Goal: Task Accomplishment & Management: Use online tool/utility

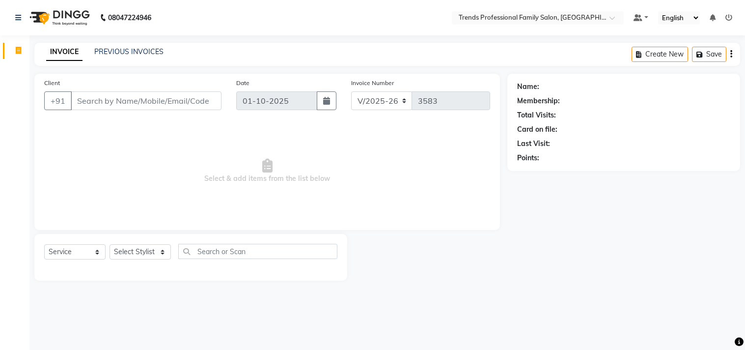
select select "7345"
select select "service"
click at [158, 243] on div "Select Service Product Membership Package Voucher Prepaid Gift Card Select Styl…" at bounding box center [190, 257] width 313 height 47
click at [158, 247] on select "Select Stylist" at bounding box center [139, 251] width 61 height 15
click at [135, 248] on select "Select Stylist" at bounding box center [139, 251] width 61 height 15
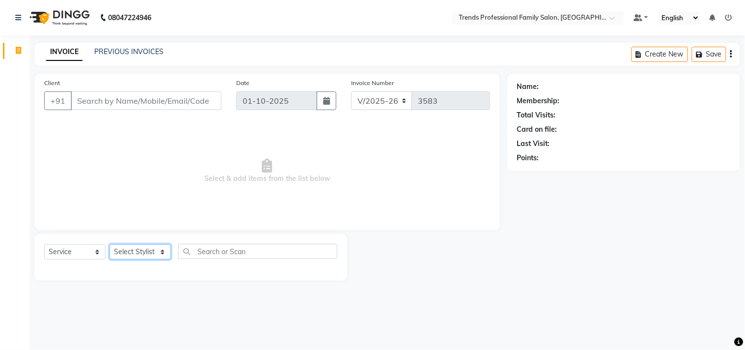
click at [135, 248] on select "Select Stylist" at bounding box center [139, 251] width 61 height 15
click at [136, 255] on select "Select Stylist" at bounding box center [139, 251] width 61 height 15
click at [165, 254] on select "Select Stylist" at bounding box center [139, 251] width 61 height 15
click at [164, 252] on select "Select Stylist" at bounding box center [139, 251] width 61 height 15
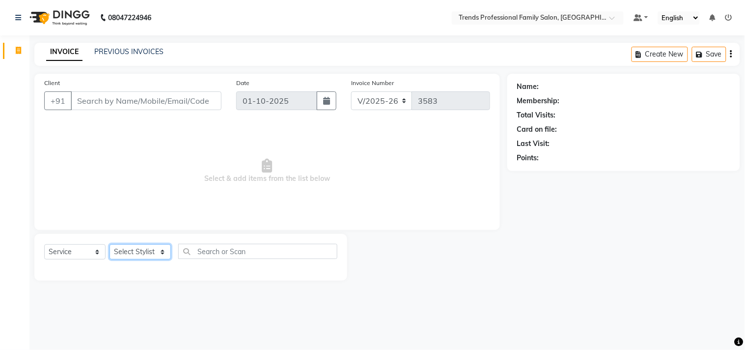
drag, startPoint x: 165, startPoint y: 252, endPoint x: 162, endPoint y: 248, distance: 5.3
click at [162, 248] on select "Select Stylist" at bounding box center [139, 251] width 61 height 15
click at [161, 250] on select "Select Stylist" at bounding box center [139, 251] width 61 height 15
click at [109, 244] on select "Select Stylist" at bounding box center [139, 251] width 61 height 15
click at [151, 253] on select "Select Stylist" at bounding box center [139, 251] width 61 height 15
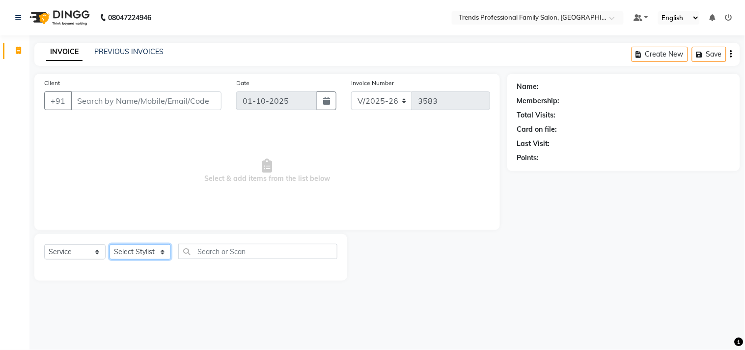
click at [150, 257] on select "Select Stylist" at bounding box center [139, 251] width 61 height 15
click at [153, 250] on select "Select Stylist" at bounding box center [139, 251] width 61 height 15
click at [139, 251] on select "Select Stylist" at bounding box center [139, 251] width 61 height 15
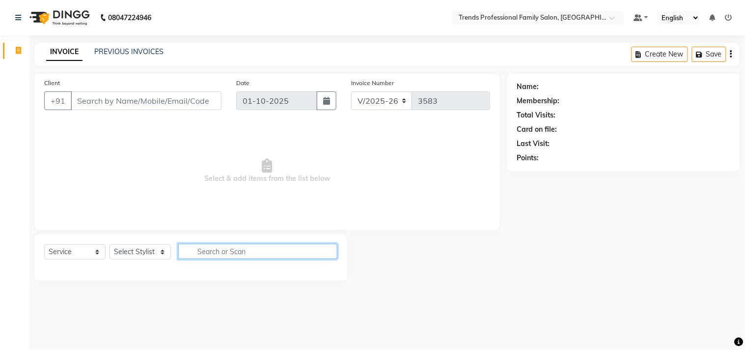
click at [217, 256] on input "text" at bounding box center [257, 250] width 159 height 15
click at [161, 254] on select "Select Stylist" at bounding box center [139, 251] width 61 height 15
click at [162, 254] on select "Select Stylist" at bounding box center [139, 251] width 61 height 15
click at [162, 252] on select "Select Stylist" at bounding box center [139, 251] width 61 height 15
click at [163, 248] on select "Select Stylist" at bounding box center [139, 251] width 61 height 15
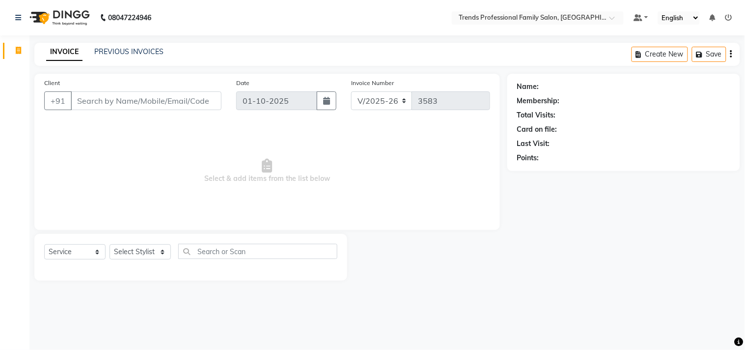
click at [100, 239] on div "Select Service Product Membership Package Voucher Prepaid Gift Card Select Styl…" at bounding box center [190, 257] width 313 height 47
click at [110, 251] on div "Select Service Product Membership Package Voucher Prepaid Gift Card Select Styl…" at bounding box center [190, 257] width 313 height 47
click at [110, 251] on select "Select Stylist" at bounding box center [139, 251] width 61 height 15
click at [158, 250] on select "Select Stylist" at bounding box center [139, 251] width 61 height 15
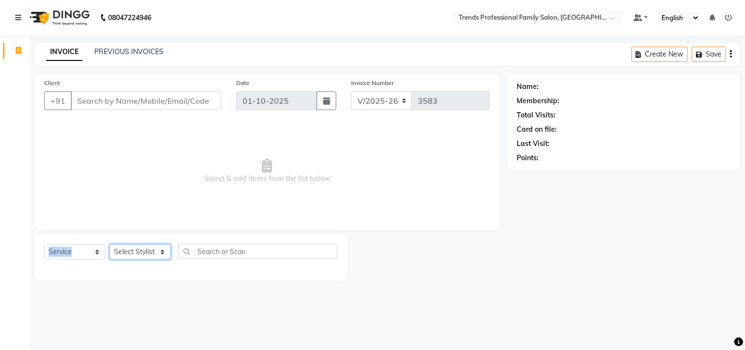
click at [109, 244] on select "Select Stylist" at bounding box center [139, 251] width 61 height 15
click at [145, 248] on select "Select Stylist" at bounding box center [139, 251] width 61 height 15
click at [109, 244] on select "Select Stylist" at bounding box center [139, 251] width 61 height 15
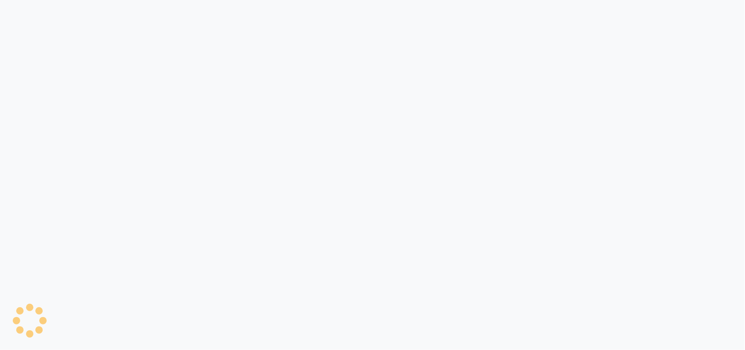
select select "service"
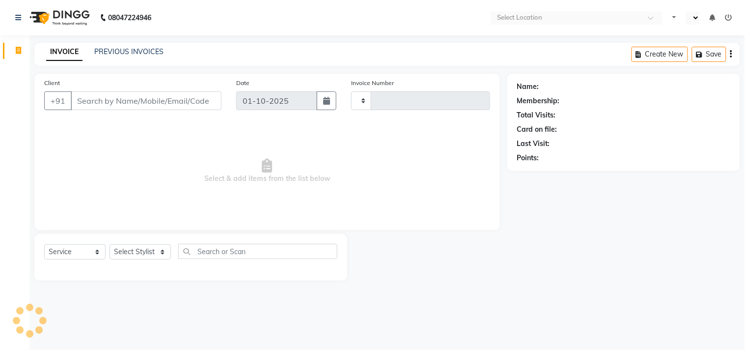
type input "3583"
select select "en"
select select "7345"
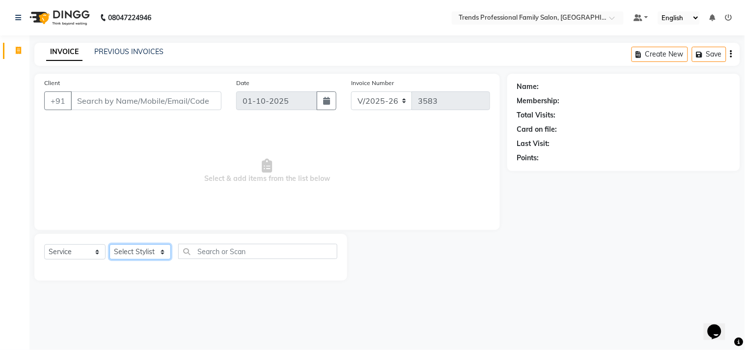
click at [133, 252] on select "Select Stylist" at bounding box center [139, 251] width 61 height 15
select select "63519"
click at [109, 244] on select "Select Stylist AVANTHIKA [PERSON_NAME] [PERSON_NAME] [PERSON_NAME] RUSTHAM [PER…" at bounding box center [139, 251] width 61 height 15
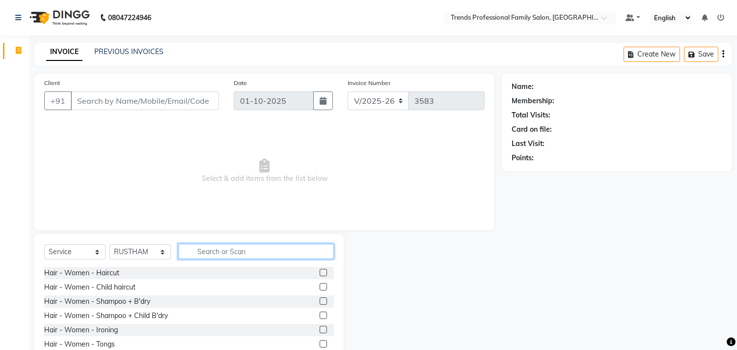
click at [256, 244] on input "text" at bounding box center [256, 250] width 156 height 15
type input "hair cut"
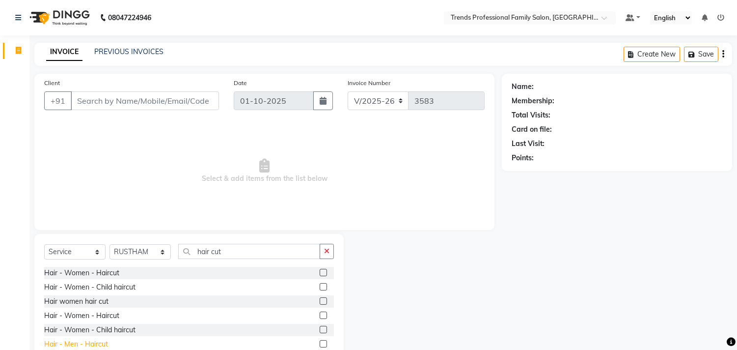
click at [99, 340] on div "Hair - Men - Haircut" at bounding box center [76, 344] width 64 height 10
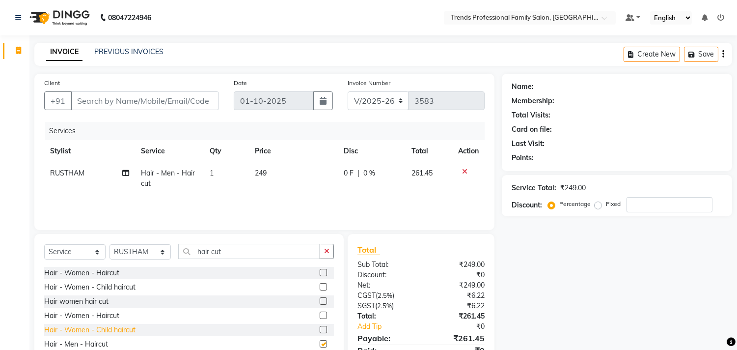
checkbox input "false"
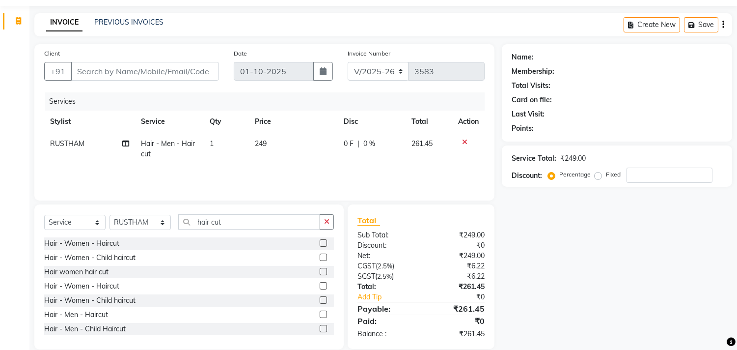
scroll to position [43, 0]
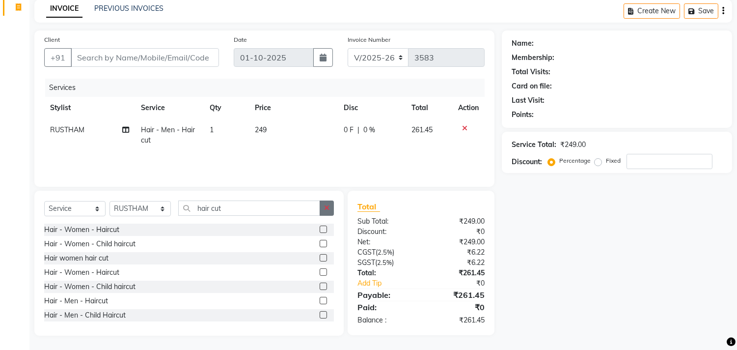
click at [325, 202] on button "button" at bounding box center [327, 207] width 14 height 15
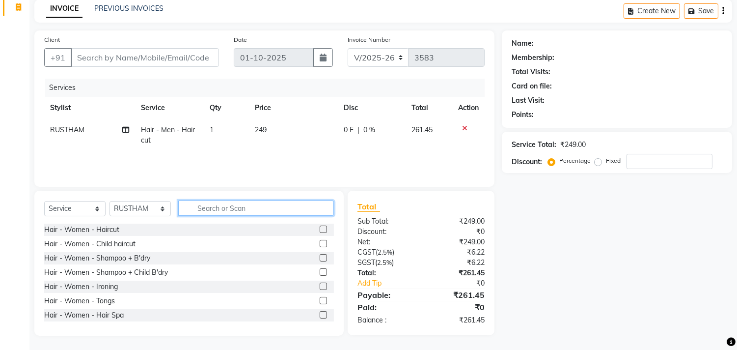
click at [313, 206] on input "text" at bounding box center [256, 207] width 156 height 15
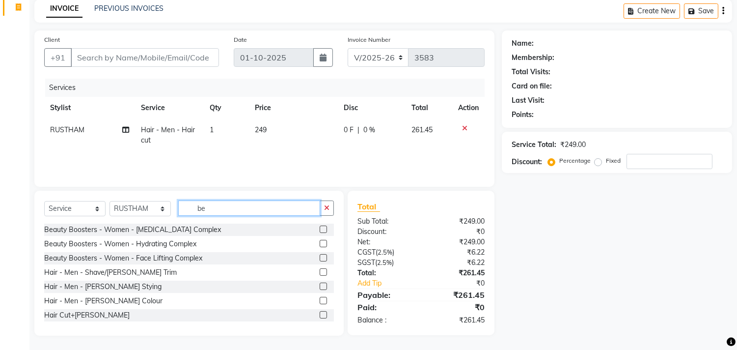
type input "b"
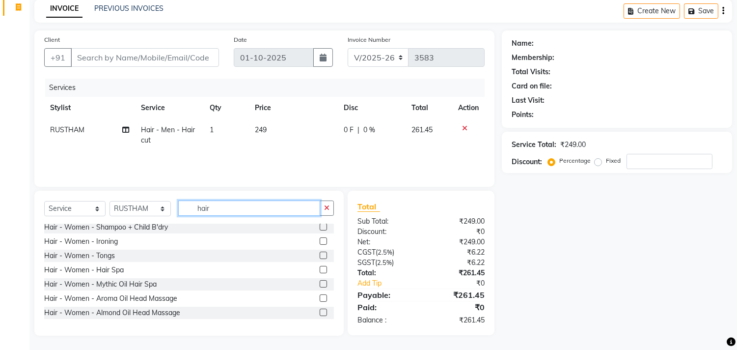
scroll to position [545, 0]
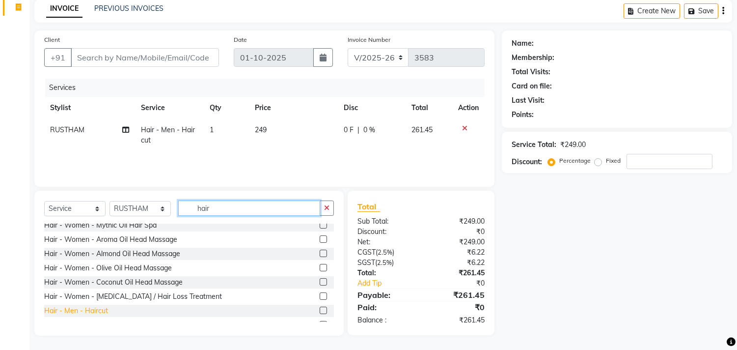
type input "hair"
click at [101, 308] on div "Hair - Men - Haircut" at bounding box center [76, 310] width 64 height 10
checkbox input "false"
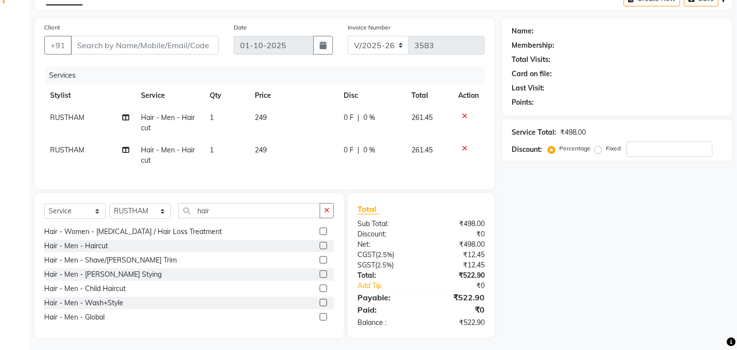
scroll to position [66, 0]
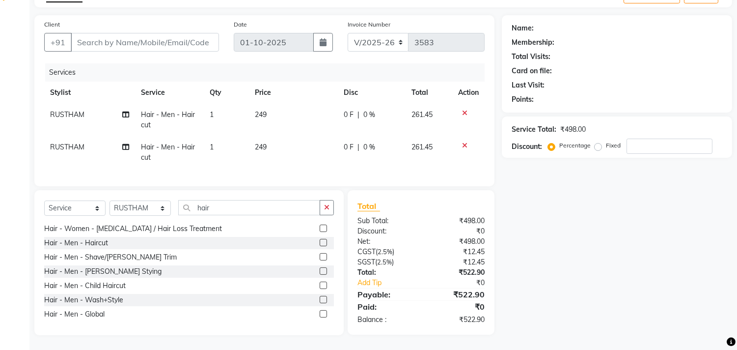
click at [325, 207] on icon "button" at bounding box center [326, 207] width 5 height 7
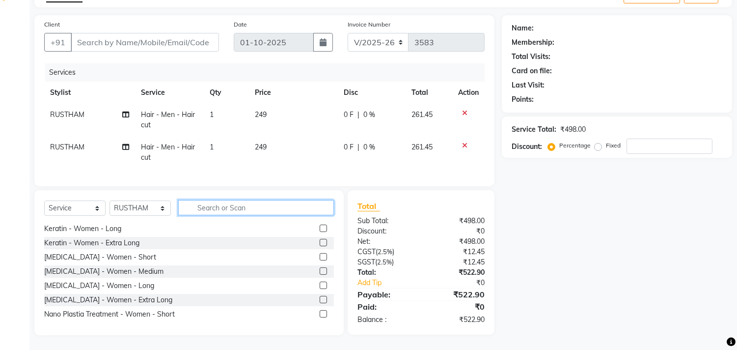
click at [298, 204] on input "text" at bounding box center [256, 207] width 156 height 15
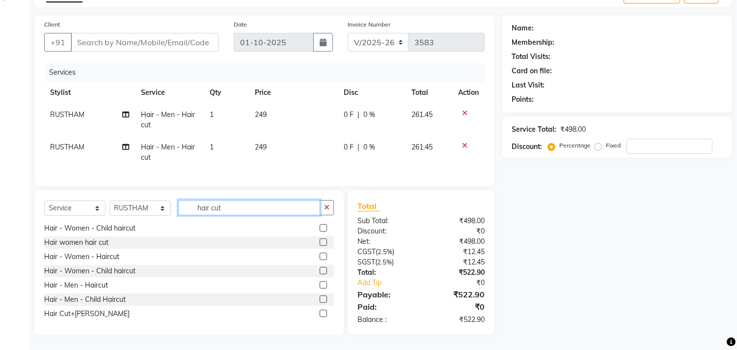
scroll to position [30, 0]
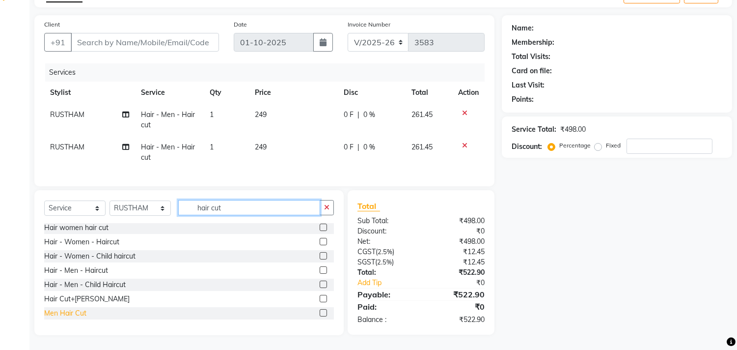
type input "hair cut"
click at [69, 314] on div "Men Hair Cut" at bounding box center [65, 313] width 42 height 10
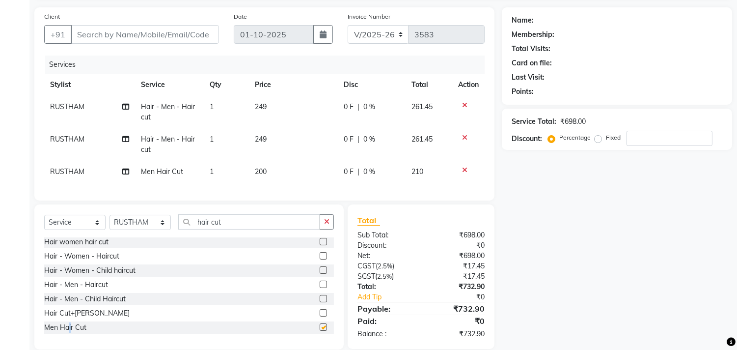
checkbox input "false"
click at [463, 136] on icon at bounding box center [464, 137] width 5 height 7
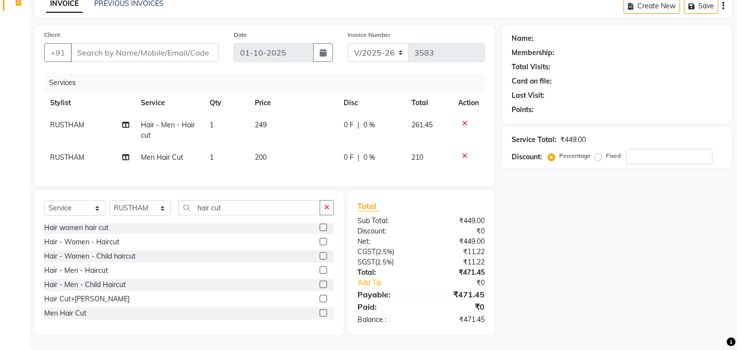
click at [464, 120] on icon at bounding box center [464, 123] width 5 height 7
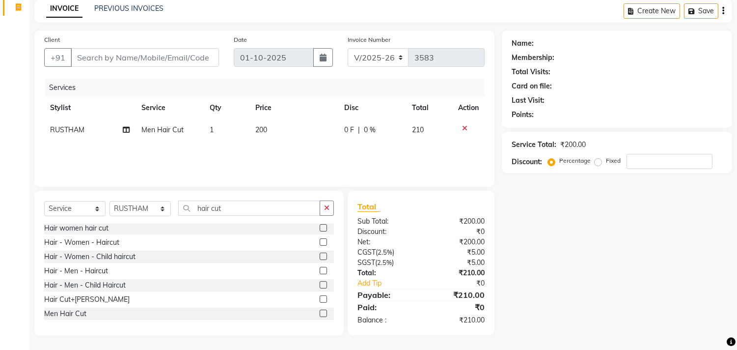
drag, startPoint x: 531, startPoint y: 51, endPoint x: 323, endPoint y: 156, distance: 233.2
drag, startPoint x: 323, startPoint y: 156, endPoint x: 293, endPoint y: 123, distance: 44.8
click at [293, 123] on td "200" at bounding box center [293, 130] width 89 height 22
select select "63519"
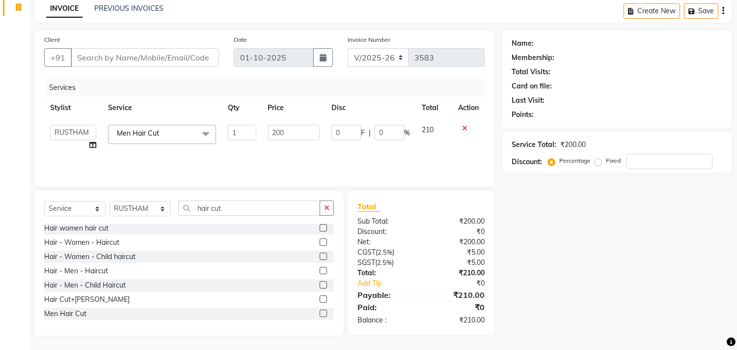
click at [310, 82] on div "Services" at bounding box center [268, 88] width 447 height 18
click at [485, 81] on div "Client +91 Date [DATE] Invoice Number V/2025 V/[PHONE_NUMBER] Services Stylist …" at bounding box center [264, 108] width 460 height 156
click at [146, 61] on input "Client" at bounding box center [145, 57] width 148 height 19
click at [322, 206] on button "button" at bounding box center [327, 207] width 14 height 15
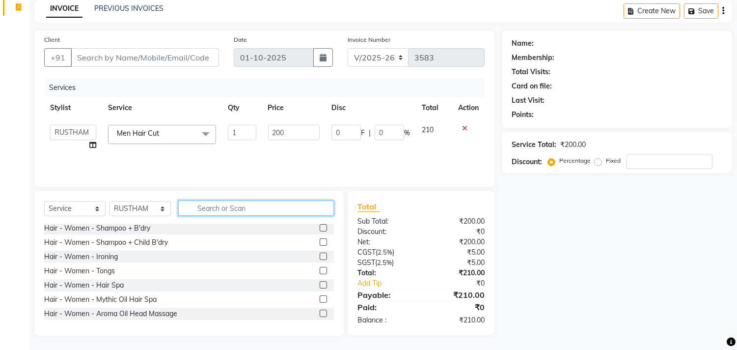
click at [299, 208] on input "text" at bounding box center [256, 207] width 156 height 15
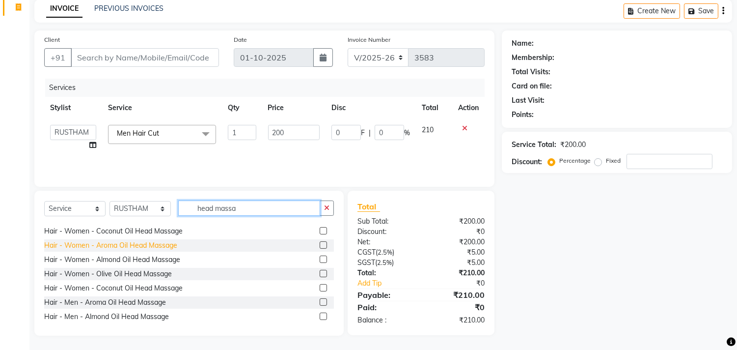
scroll to position [72, 0]
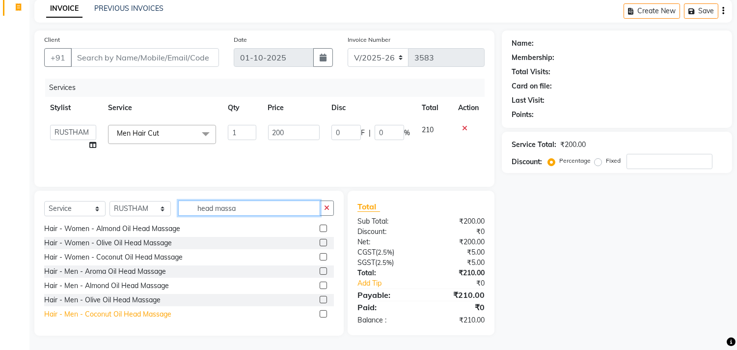
type input "head massa"
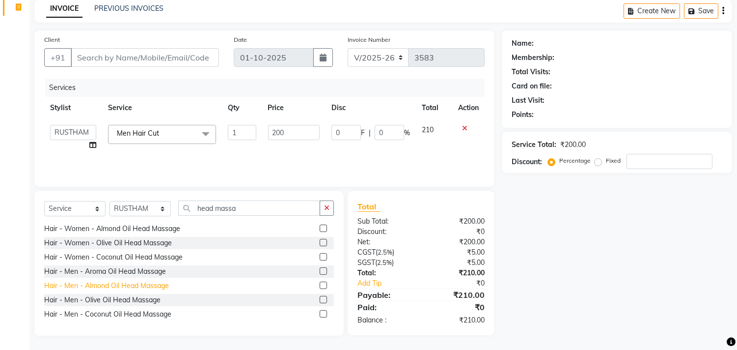
click at [155, 310] on div "Hair - Men - Coconut Oil Head Massage" at bounding box center [107, 314] width 127 height 10
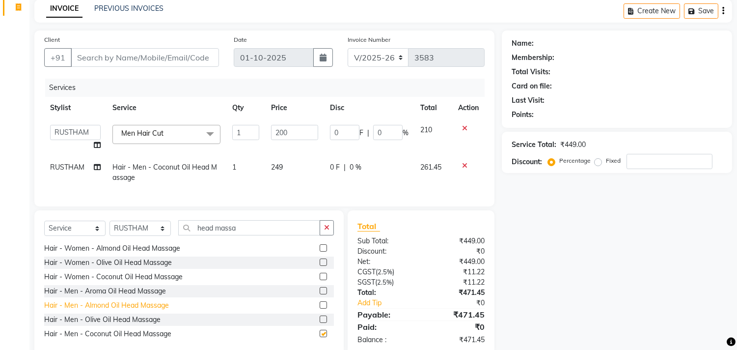
checkbox input "false"
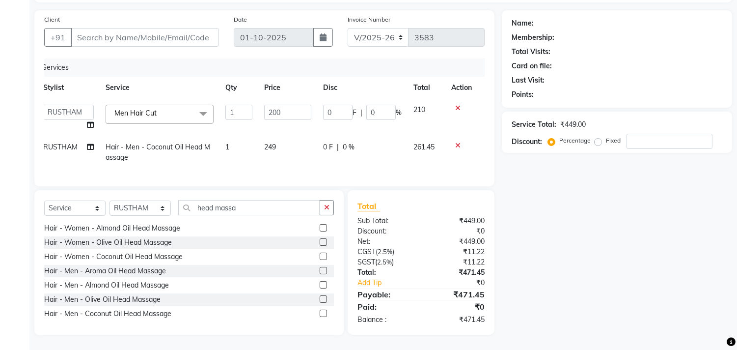
scroll to position [0, 0]
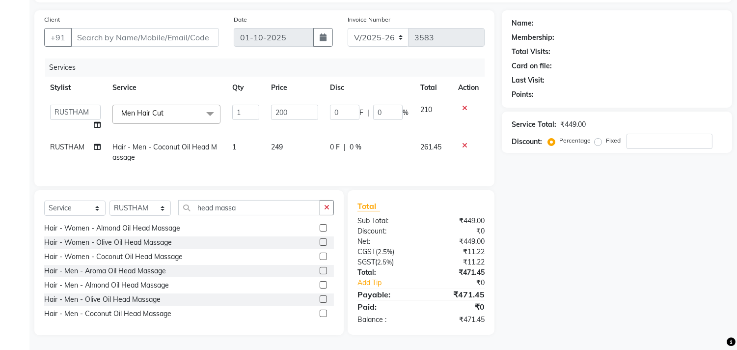
click at [89, 126] on td "AVANTHIKA [PERSON_NAME] [PERSON_NAME] [PERSON_NAME] RUSTHAM [PERSON_NAME] [PERS…" at bounding box center [75, 117] width 62 height 37
click at [82, 142] on span "RUSTHAM" at bounding box center [67, 146] width 34 height 9
select select "63519"
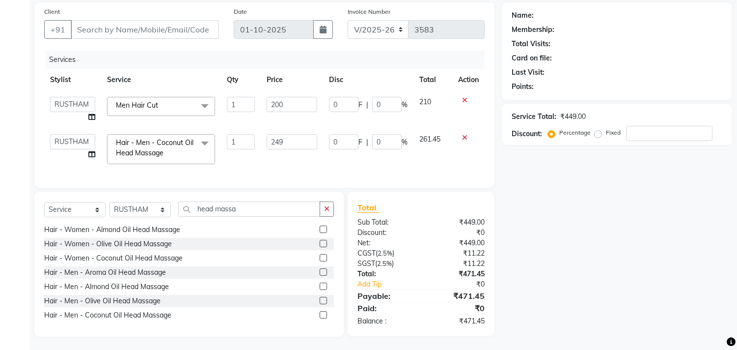
drag, startPoint x: 81, startPoint y: 133, endPoint x: 72, endPoint y: 145, distance: 15.8
click at [76, 139] on td "AVANTHIKA [PERSON_NAME] [PERSON_NAME] [PERSON_NAME] RUSTHAM [PERSON_NAME] [PERS…" at bounding box center [72, 149] width 57 height 42
click at [72, 145] on select "AVANTHIKA [PERSON_NAME] [PERSON_NAME] [PERSON_NAME] RUSTHAM [PERSON_NAME] [PERS…" at bounding box center [72, 141] width 45 height 15
select select "92540"
click at [600, 272] on div "Name: Membership: Total Visits: Card on file: Last Visit: Points: Service Total…" at bounding box center [621, 169] width 238 height 334
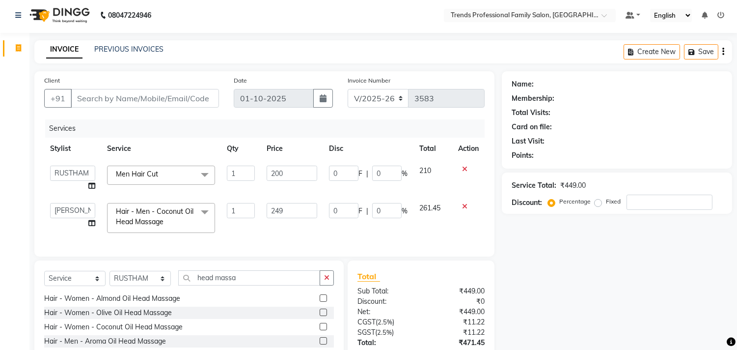
scroll to position [3, 0]
click at [406, 28] on nav "08047224946 Select Location × Trends Professional Family Salon, Nelamangala Def…" at bounding box center [368, 14] width 737 height 35
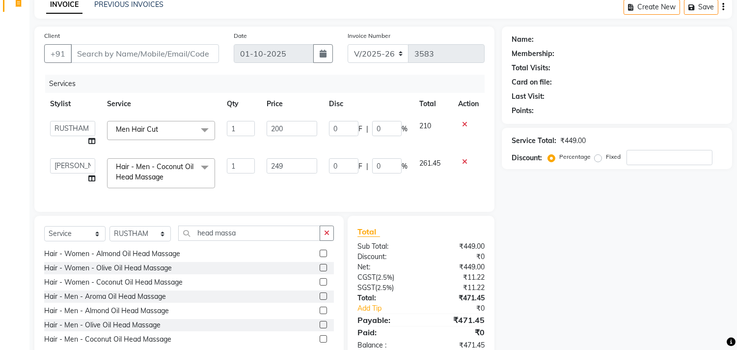
scroll to position [81, 0]
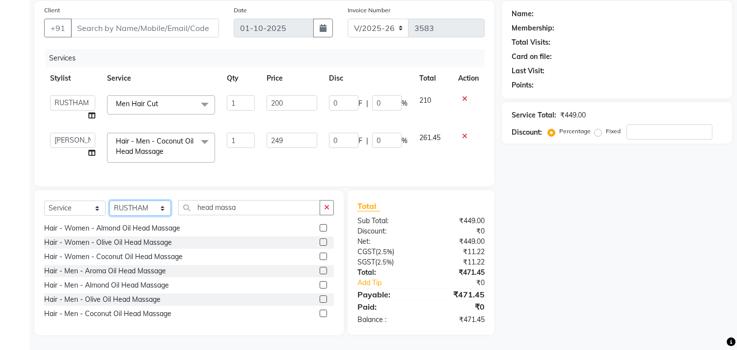
click at [136, 207] on select "Select Stylist AVANTHIKA [PERSON_NAME] [PERSON_NAME] [PERSON_NAME] RUSTHAM [PER…" at bounding box center [139, 207] width 61 height 15
select select "68140"
click at [109, 201] on select "Select Stylist AVANTHIKA [PERSON_NAME] [PERSON_NAME] [PERSON_NAME] RUSTHAM [PER…" at bounding box center [139, 207] width 61 height 15
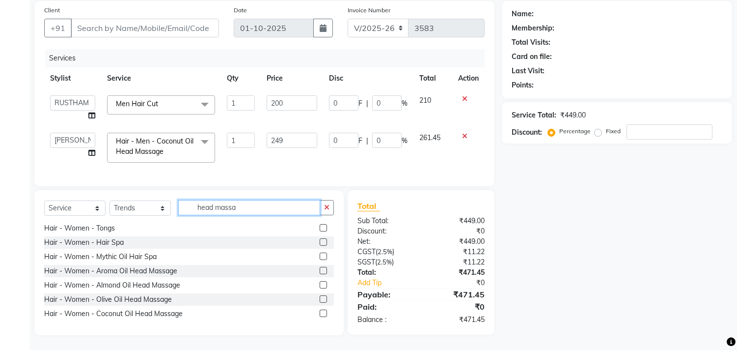
click at [278, 205] on input "head massa" at bounding box center [249, 207] width 142 height 15
click at [326, 208] on icon "button" at bounding box center [326, 207] width 5 height 7
click at [285, 210] on input "text" at bounding box center [256, 207] width 156 height 15
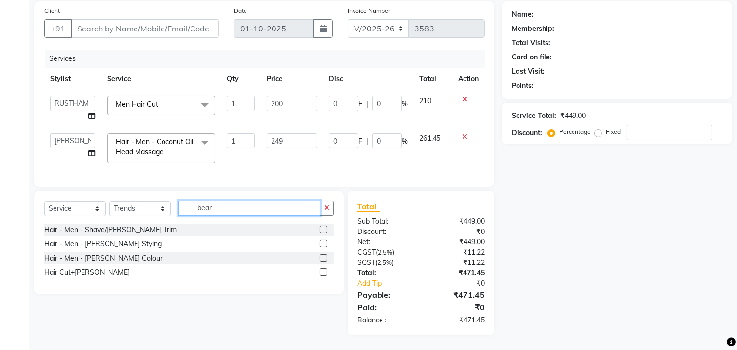
scroll to position [80, 0]
type input "beard"
click at [82, 244] on div "Hair - Men - [PERSON_NAME] Stying" at bounding box center [102, 244] width 117 height 10
checkbox input "false"
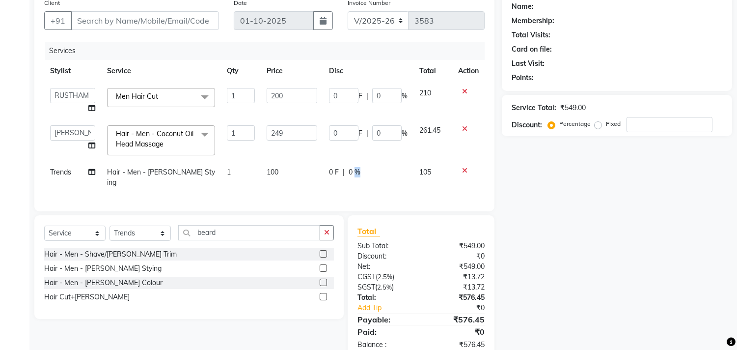
click at [359, 164] on td "0 F | 0 %" at bounding box center [368, 177] width 90 height 32
select select "68140"
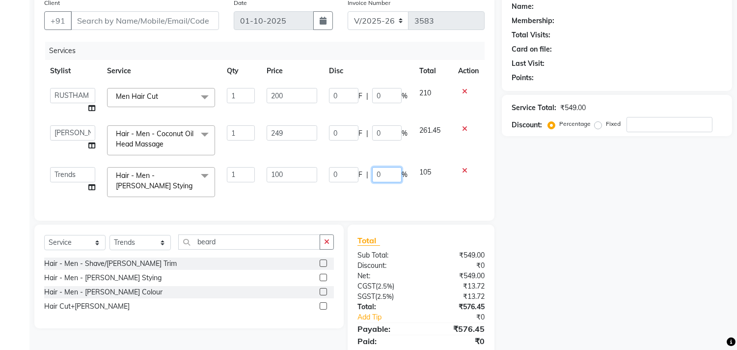
click at [381, 174] on input "0" at bounding box center [386, 174] width 29 height 15
type input "1"
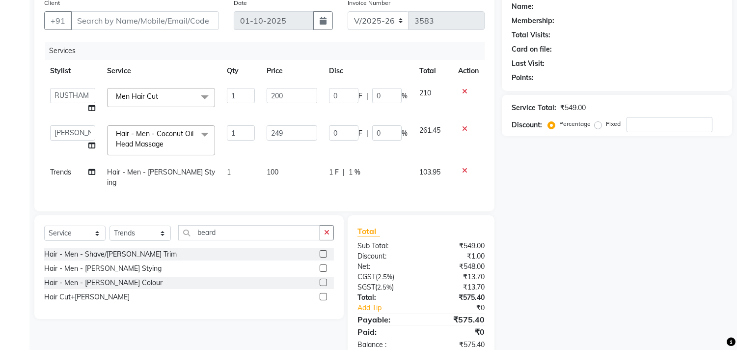
click at [497, 203] on div "Client +91 Date [DATE] Invoice Number V/2025 V/[PHONE_NUMBER] Services Stylist …" at bounding box center [264, 177] width 475 height 366
click at [354, 174] on span "1 %" at bounding box center [355, 172] width 12 height 10
select select "68140"
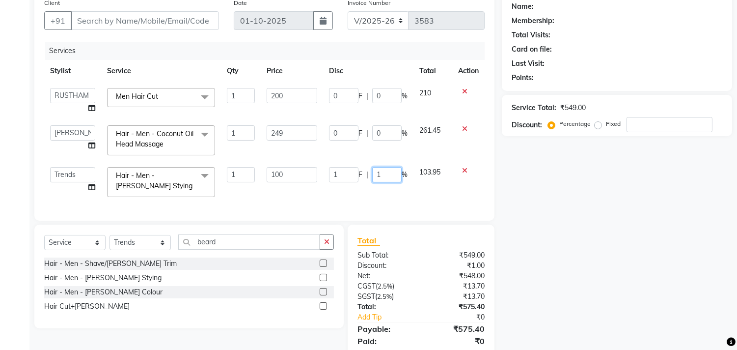
drag, startPoint x: 386, startPoint y: 172, endPoint x: 377, endPoint y: 177, distance: 10.5
click at [377, 177] on input "1" at bounding box center [386, 174] width 29 height 15
type input "0"
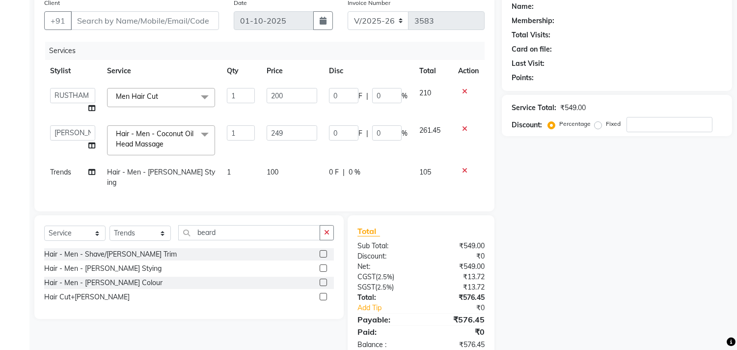
click at [564, 258] on div "Name: Membership: Total Visits: Card on file: Last Visit: Points: Service Total…" at bounding box center [621, 177] width 238 height 366
click at [327, 231] on icon "button" at bounding box center [326, 232] width 5 height 7
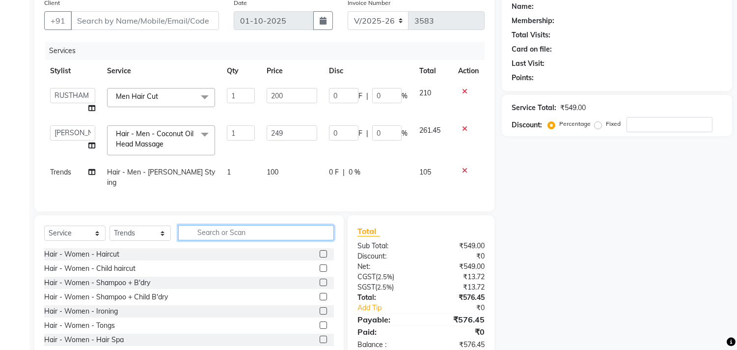
click at [315, 233] on input "text" at bounding box center [256, 232] width 156 height 15
type input "men"
click at [330, 234] on button "button" at bounding box center [327, 232] width 14 height 15
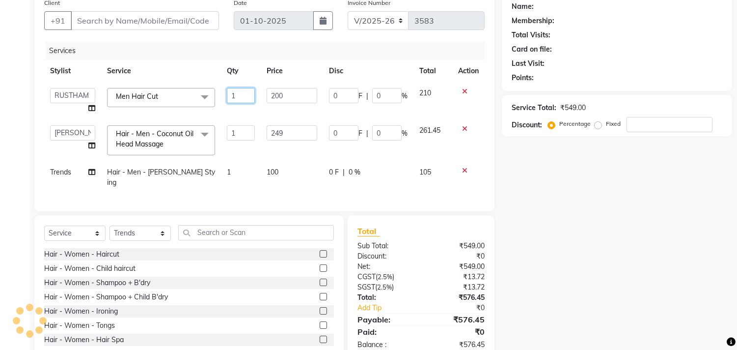
click at [242, 96] on input "1" at bounding box center [241, 95] width 28 height 15
type input "2"
click at [660, 207] on div "Name: Membership: Total Visits: Card on file: Last Visit: Points: Service Total…" at bounding box center [621, 177] width 238 height 366
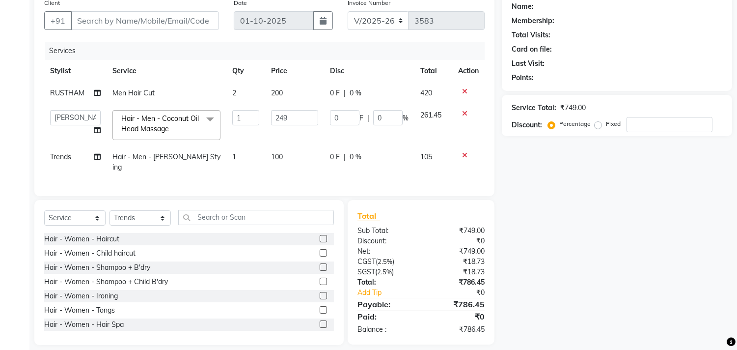
click at [462, 88] on icon at bounding box center [464, 91] width 5 height 7
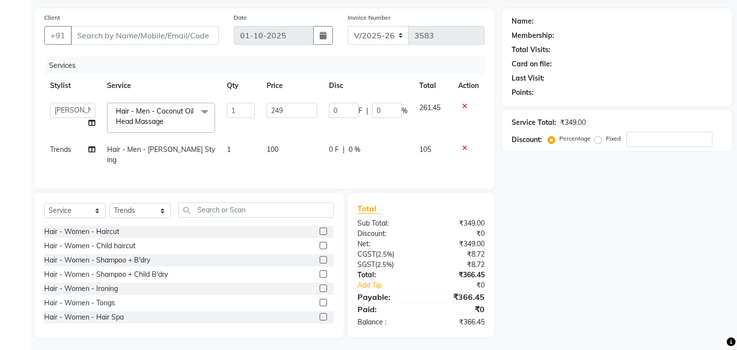
click at [462, 106] on icon at bounding box center [464, 106] width 5 height 7
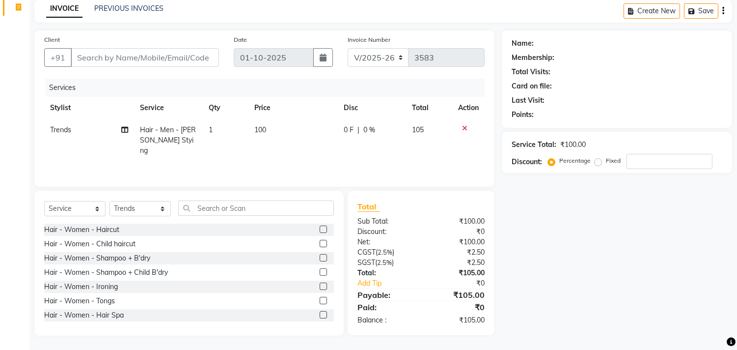
click at [465, 126] on icon at bounding box center [464, 128] width 5 height 7
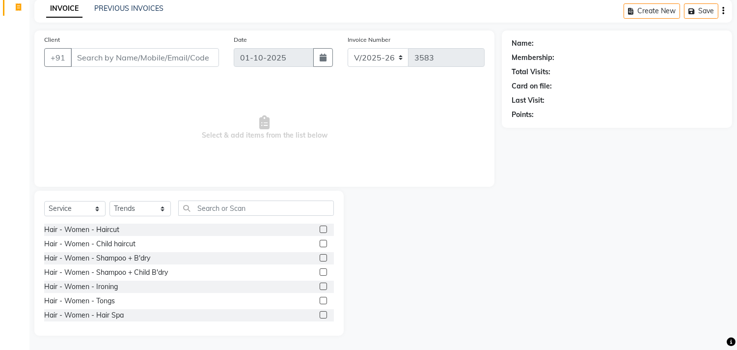
drag, startPoint x: 107, startPoint y: 30, endPoint x: 106, endPoint y: 51, distance: 20.7
click at [107, 35] on div "Client +91 Date [DATE] Invoice Number V/2025 V/[PHONE_NUMBER] Select & add item…" at bounding box center [264, 108] width 460 height 156
click at [106, 53] on input "Client" at bounding box center [145, 57] width 148 height 19
click at [205, 208] on input "text" at bounding box center [256, 207] width 156 height 15
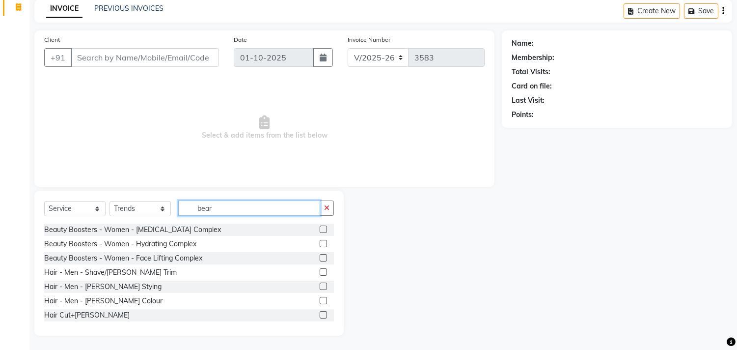
scroll to position [2, 0]
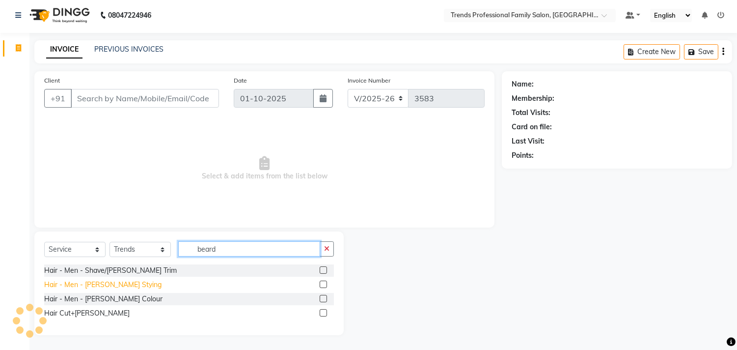
type input "beard"
click at [90, 284] on div "Hair - Men - [PERSON_NAME] Stying" at bounding box center [102, 284] width 117 height 10
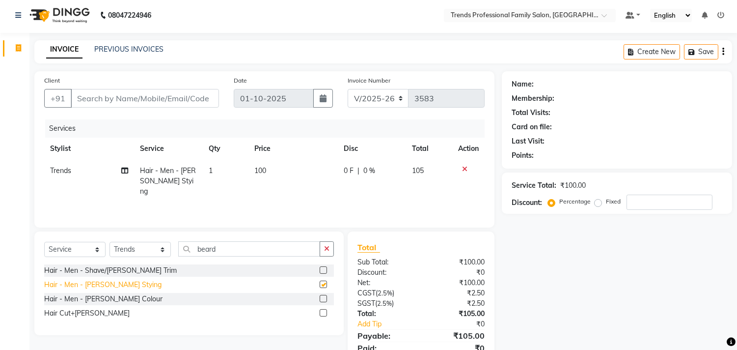
checkbox input "false"
click at [101, 98] on input "Client" at bounding box center [145, 98] width 148 height 19
type input "s"
type input "0"
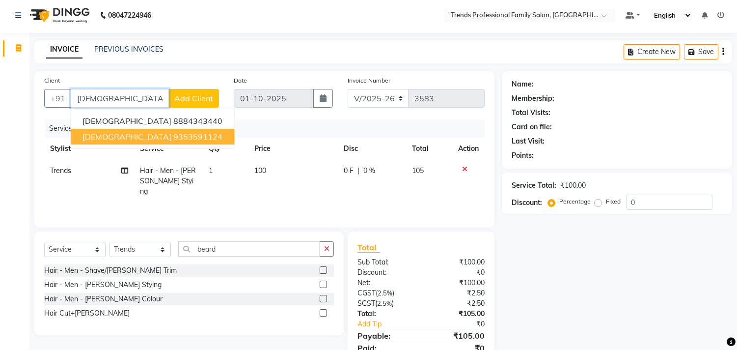
click at [173, 137] on ngb-highlight "9353591124" at bounding box center [197, 137] width 49 height 10
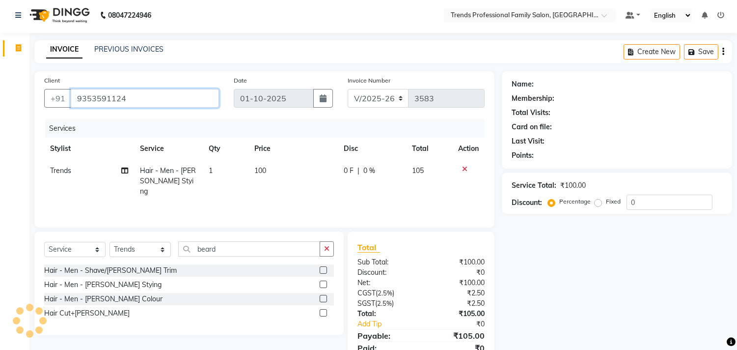
type input "9353591124"
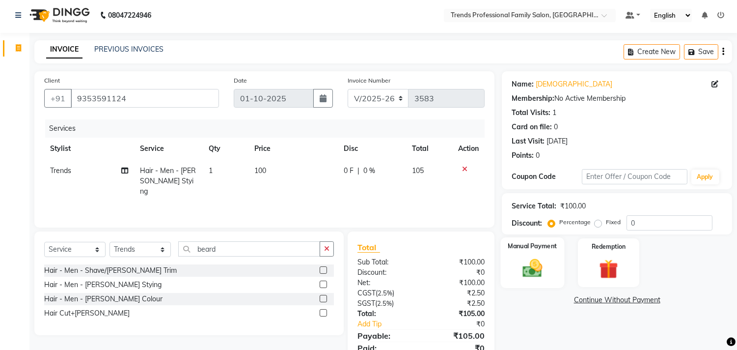
click at [540, 266] on img at bounding box center [532, 268] width 32 height 23
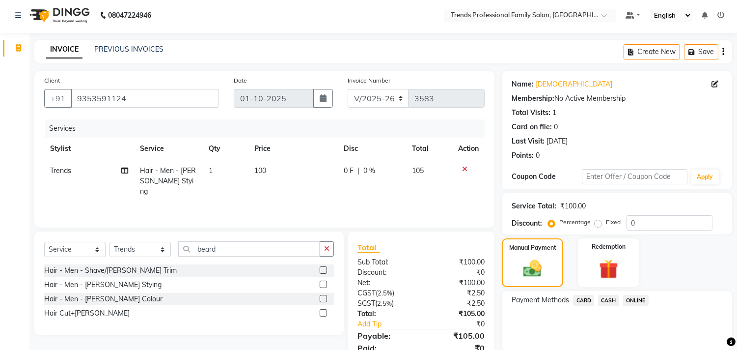
click at [635, 300] on span "ONLINE" at bounding box center [636, 300] width 26 height 11
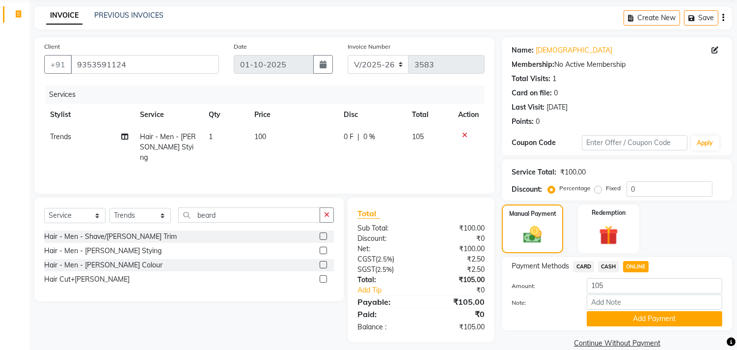
scroll to position [51, 0]
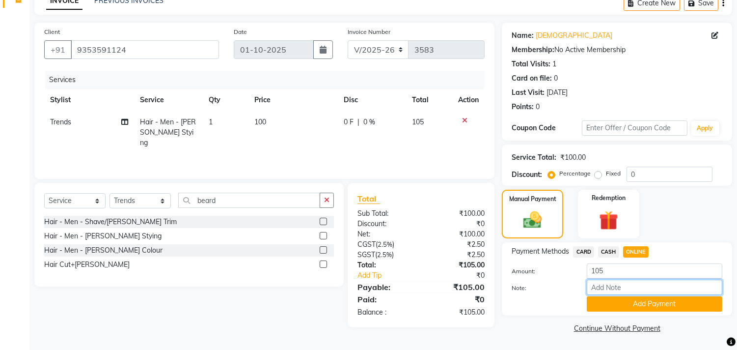
click at [629, 292] on input "Note:" at bounding box center [654, 286] width 135 height 15
click at [606, 303] on button "Add Payment" at bounding box center [654, 303] width 135 height 15
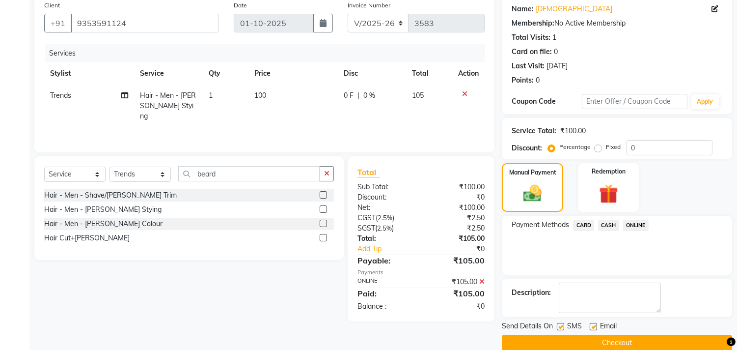
scroll to position [92, 0]
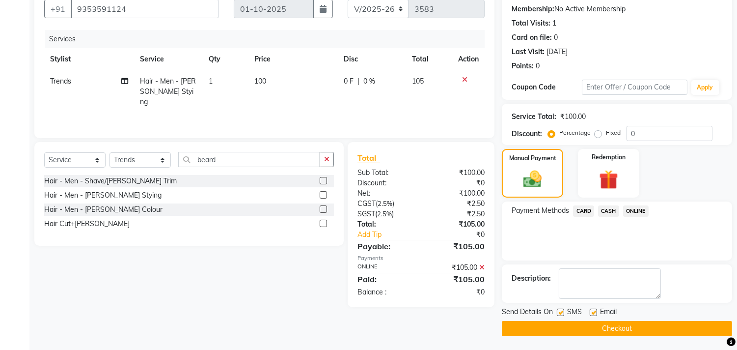
click at [561, 308] on label at bounding box center [560, 311] width 7 height 7
click at [561, 309] on input "checkbox" at bounding box center [560, 312] width 6 height 6
checkbox input "false"
click at [591, 312] on label at bounding box center [593, 311] width 7 height 7
click at [591, 312] on input "checkbox" at bounding box center [593, 312] width 6 height 6
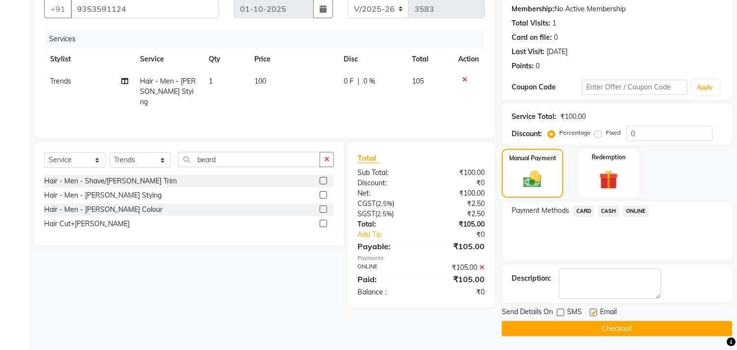
checkbox input "false"
click at [591, 327] on button "Checkout" at bounding box center [617, 328] width 230 height 15
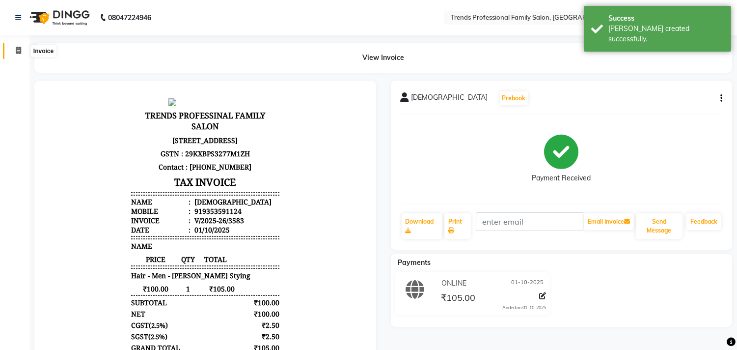
click at [16, 53] on icon at bounding box center [18, 50] width 5 height 7
select select "service"
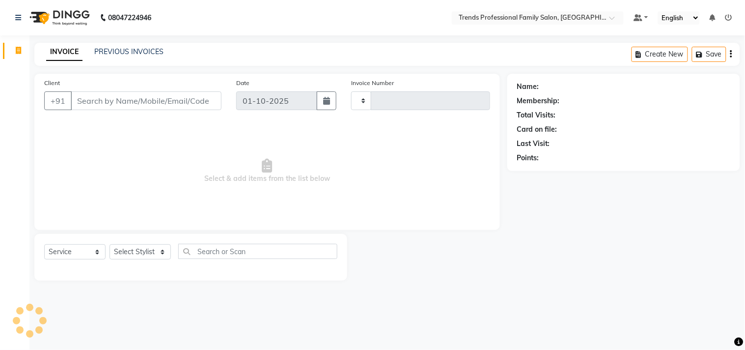
click at [82, 101] on input "Client" at bounding box center [146, 100] width 151 height 19
type input "3584"
select select "7345"
drag, startPoint x: 536, startPoint y: 79, endPoint x: 642, endPoint y: 93, distance: 107.5
click at [674, 94] on div "Name: Membership: Total Visits: Card on file: Last Visit: Points:" at bounding box center [623, 120] width 213 height 85
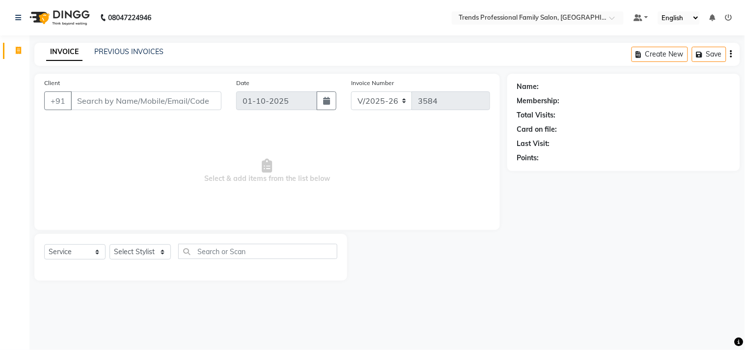
click at [601, 118] on div "Client +91 Date [DATE] Invoice Number V/2025 V/[PHONE_NUMBER] Select & add item…" at bounding box center [387, 177] width 720 height 207
drag, startPoint x: 576, startPoint y: 106, endPoint x: 512, endPoint y: 158, distance: 83.0
click at [511, 160] on div "Name: Membership: Total Visits: Card on file: Last Visit: Points:" at bounding box center [623, 122] width 233 height 97
drag, startPoint x: 539, startPoint y: 90, endPoint x: 486, endPoint y: 146, distance: 76.4
click at [491, 145] on div "Client +91 Date [DATE] Invoice Number V/2025 V/[PHONE_NUMBER] Select & add item…" at bounding box center [387, 177] width 720 height 207
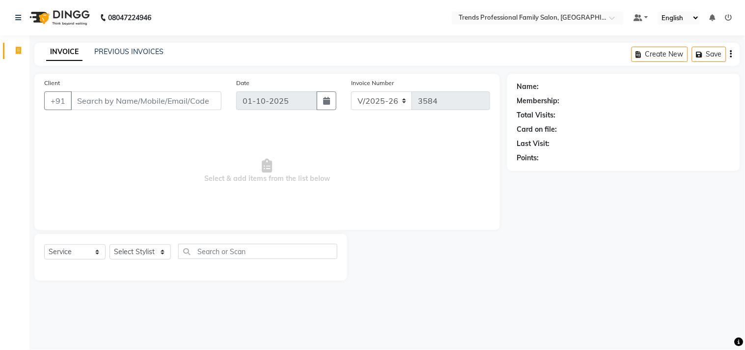
click at [452, 146] on span "Select & add items from the list below" at bounding box center [267, 171] width 446 height 98
click at [452, 149] on span "Select & add items from the list below" at bounding box center [267, 171] width 446 height 98
click at [455, 146] on span "Select & add items from the list below" at bounding box center [267, 171] width 446 height 98
click at [459, 139] on span "Select & add items from the list below" at bounding box center [267, 171] width 446 height 98
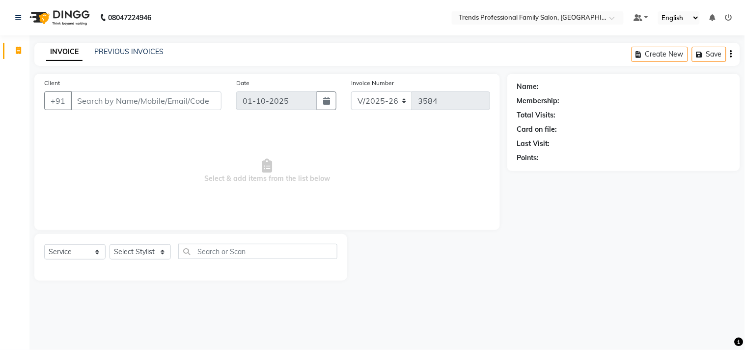
click at [459, 139] on span "Select & add items from the list below" at bounding box center [267, 171] width 446 height 98
drag, startPoint x: 285, startPoint y: 286, endPoint x: 282, endPoint y: 291, distance: 5.9
drag, startPoint x: 283, startPoint y: 291, endPoint x: 184, endPoint y: 175, distance: 152.5
click at [184, 175] on span "Select & add items from the list below" at bounding box center [267, 171] width 446 height 98
click at [158, 255] on select "Select Stylist AVANTHIKA [PERSON_NAME] [PERSON_NAME] [PERSON_NAME] RUSTHAM [PER…" at bounding box center [139, 251] width 61 height 15
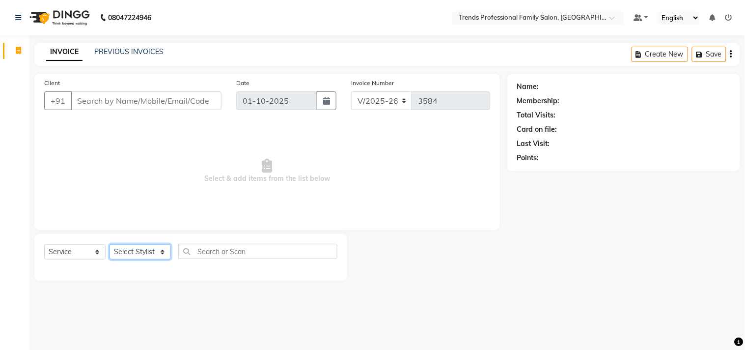
select select "68140"
click at [109, 244] on select "Select Stylist AVANTHIKA [PERSON_NAME] [PERSON_NAME] [PERSON_NAME] RUSTHAM [PER…" at bounding box center [139, 251] width 61 height 15
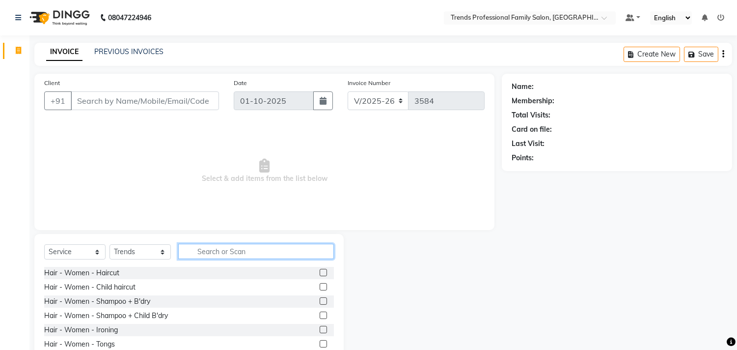
click at [223, 251] on input "text" at bounding box center [256, 250] width 156 height 15
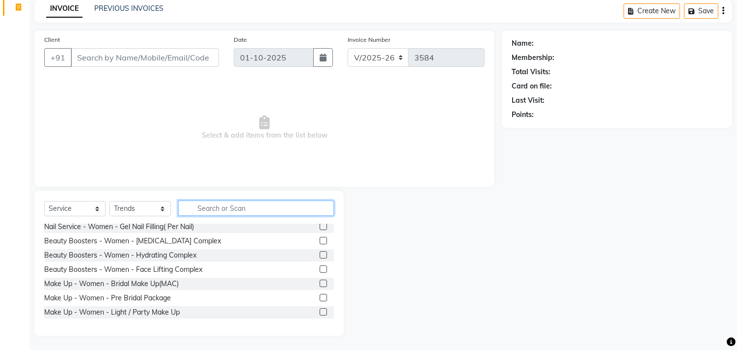
scroll to position [2909, 0]
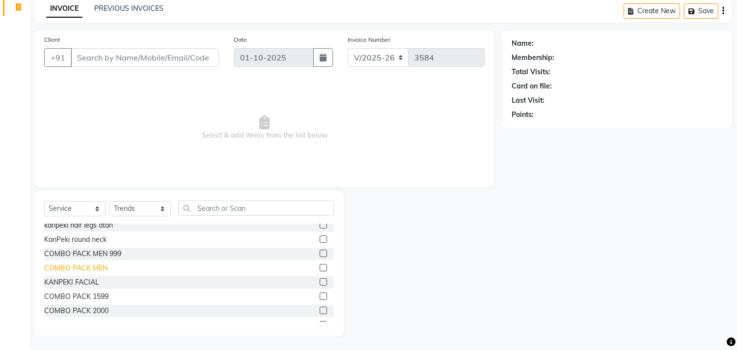
click at [90, 263] on div "COMBO PACK MEN" at bounding box center [75, 268] width 63 height 10
checkbox input "false"
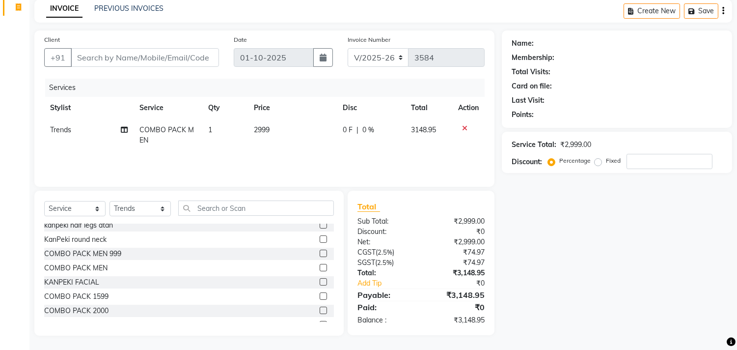
click at [269, 127] on span "2999" at bounding box center [262, 129] width 16 height 9
select select "68140"
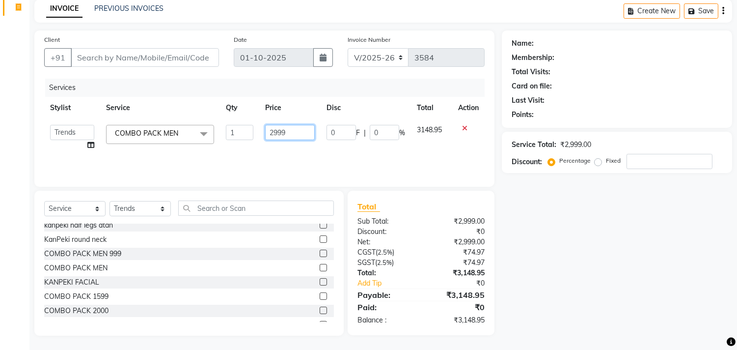
drag, startPoint x: 269, startPoint y: 127, endPoint x: 281, endPoint y: 128, distance: 12.4
click at [267, 127] on input "2999" at bounding box center [290, 132] width 50 height 15
type input "3000"
click at [586, 256] on div "Name: Membership: Total Visits: Card on file: Last Visit: Points: Service Total…" at bounding box center [621, 182] width 238 height 305
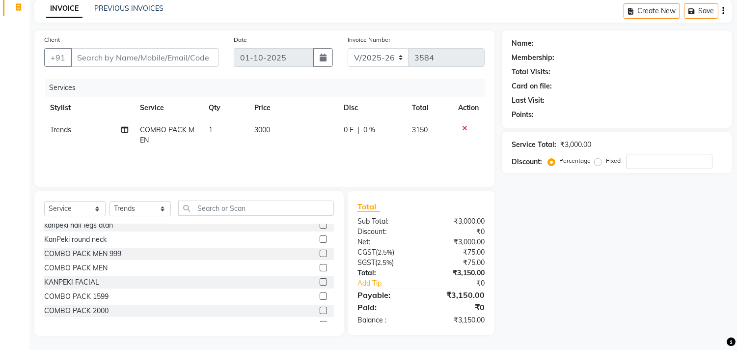
click at [464, 125] on icon at bounding box center [464, 128] width 5 height 7
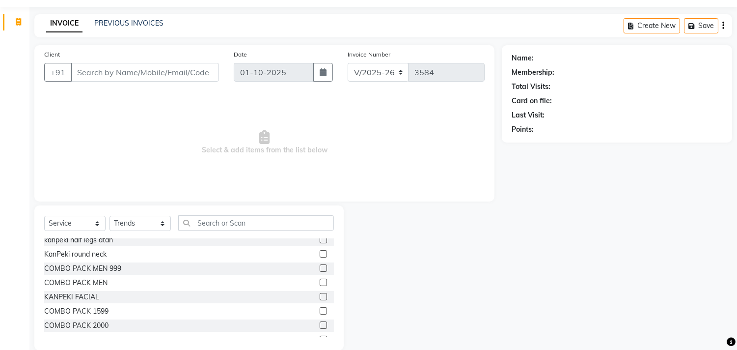
scroll to position [43, 0]
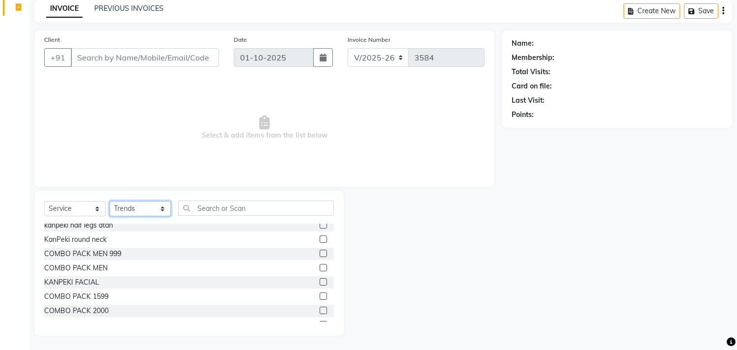
click at [134, 205] on select "Select Stylist AVANTHIKA [PERSON_NAME] [PERSON_NAME] [PERSON_NAME] RUSTHAM [PER…" at bounding box center [139, 208] width 61 height 15
select select "63519"
click at [109, 201] on select "Select Stylist AVANTHIKA [PERSON_NAME] [PERSON_NAME] [PERSON_NAME] RUSTHAM [PER…" at bounding box center [139, 208] width 61 height 15
click at [232, 203] on input "text" at bounding box center [256, 207] width 156 height 15
click at [213, 205] on input "text" at bounding box center [256, 207] width 156 height 15
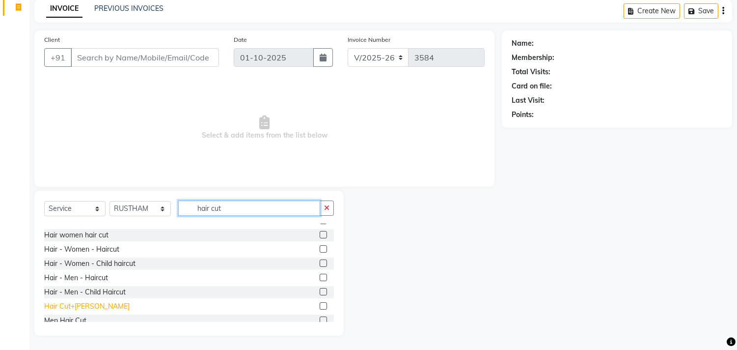
scroll to position [30, 0]
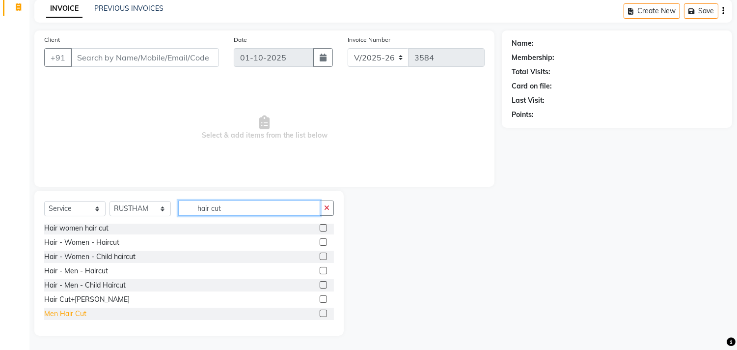
type input "hair cut"
click at [66, 312] on div "Men Hair Cut" at bounding box center [65, 313] width 42 height 10
checkbox input "false"
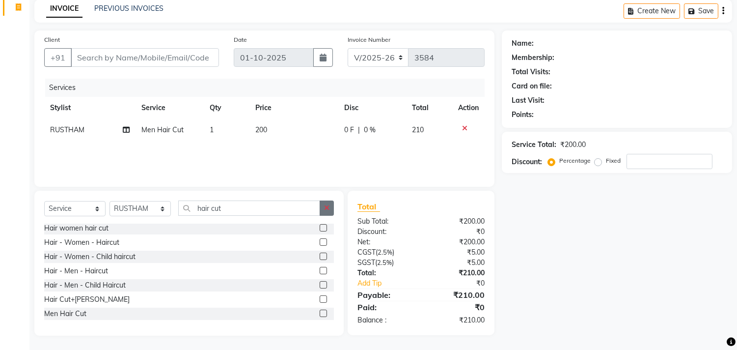
drag, startPoint x: 327, startPoint y: 210, endPoint x: 283, endPoint y: 203, distance: 44.7
click at [325, 208] on icon "button" at bounding box center [326, 207] width 5 height 7
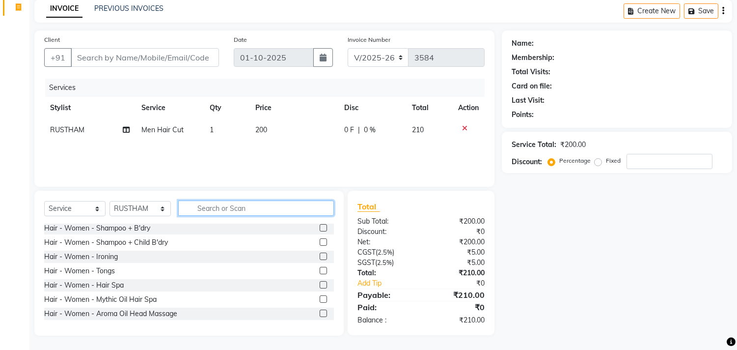
click at [261, 205] on input "text" at bounding box center [256, 207] width 156 height 15
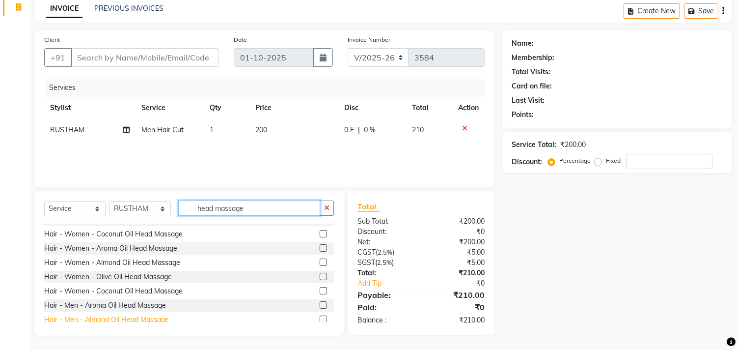
scroll to position [72, 0]
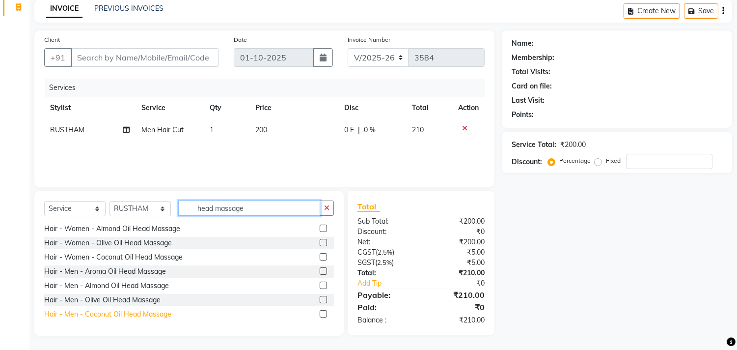
type input "head massage"
click at [146, 311] on div "Hair - Men - Coconut Oil Head Massage" at bounding box center [107, 314] width 127 height 10
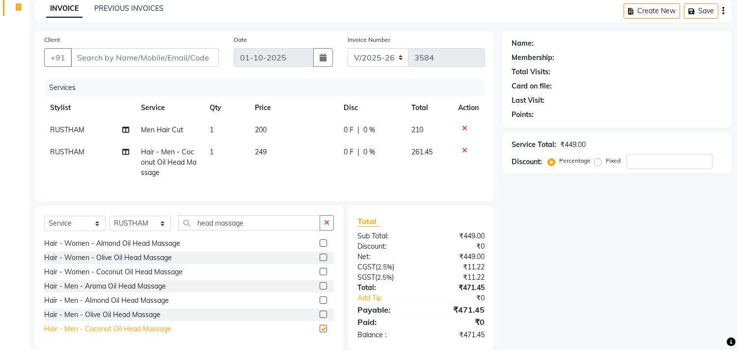
checkbox input "false"
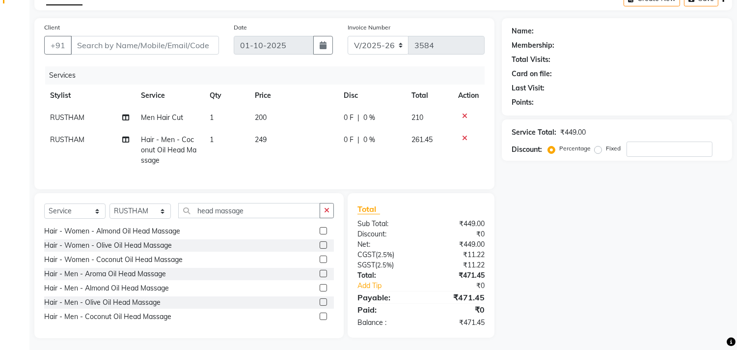
scroll to position [66, 0]
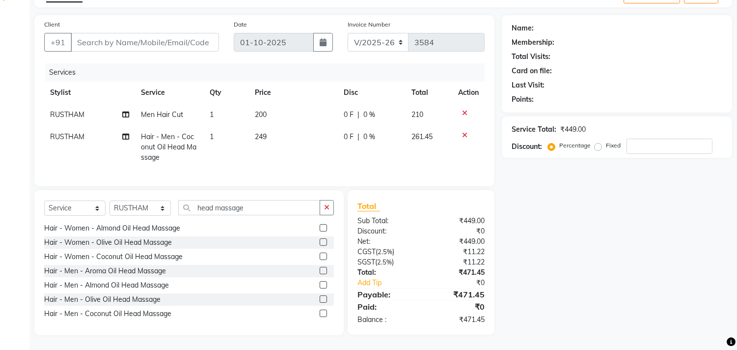
click at [327, 205] on icon "button" at bounding box center [326, 207] width 5 height 7
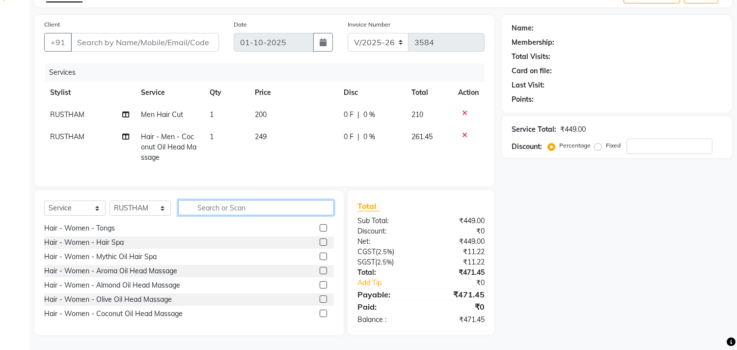
scroll to position [0, 7]
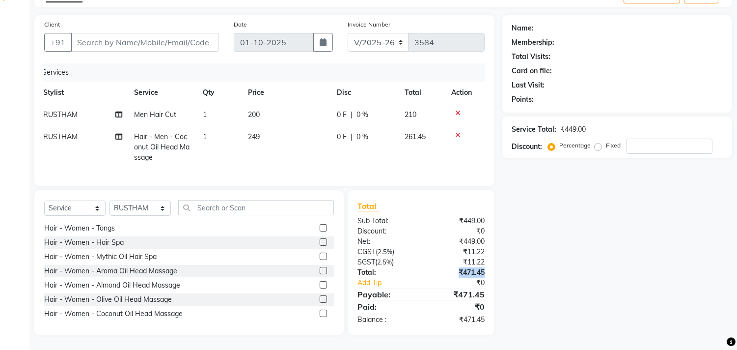
drag, startPoint x: 484, startPoint y: 271, endPoint x: 429, endPoint y: 271, distance: 55.0
click at [429, 271] on div "₹471.45" at bounding box center [456, 272] width 71 height 10
click at [565, 264] on div "Name: Membership: Total Visits: Card on file: Last Visit: Points: Service Total…" at bounding box center [621, 175] width 238 height 320
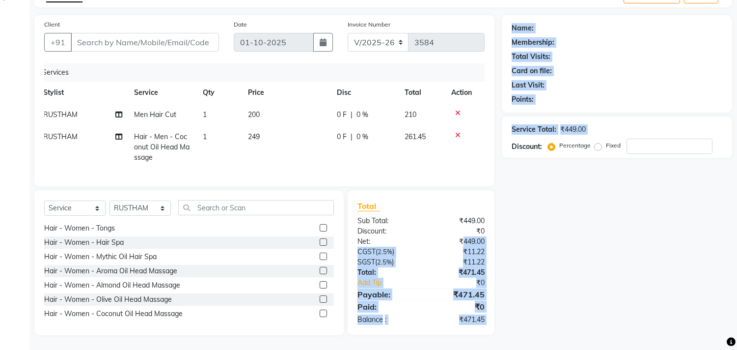
drag, startPoint x: 463, startPoint y: 238, endPoint x: 478, endPoint y: 264, distance: 30.1
click at [511, 236] on div "Client +91 Date [DATE] Invoice Number V/2025 V/[PHONE_NUMBER] Services Stylist …" at bounding box center [383, 175] width 712 height 320
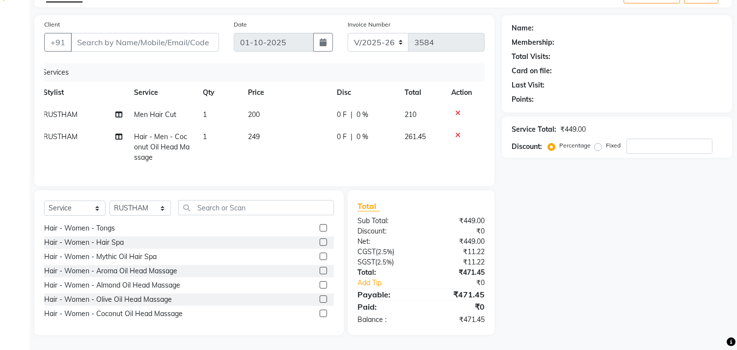
click at [555, 248] on div "Name: Membership: Total Visits: Card on file: Last Visit: Points: Service Total…" at bounding box center [621, 175] width 238 height 320
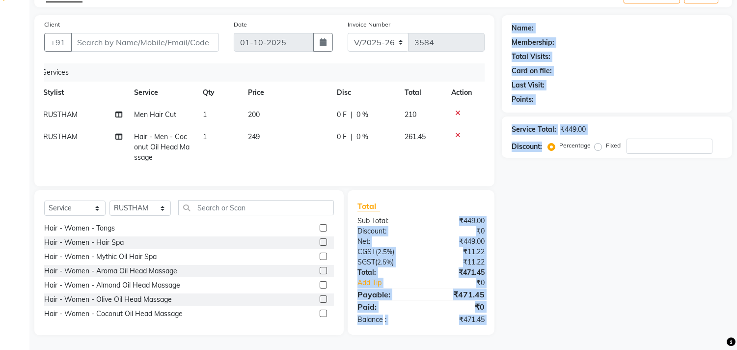
drag, startPoint x: 463, startPoint y: 222, endPoint x: 537, endPoint y: 222, distance: 74.1
click at [537, 222] on div "Client +91 Date [DATE] Invoice Number V/2025 V/[PHONE_NUMBER] Services Stylist …" at bounding box center [383, 175] width 712 height 320
click at [531, 258] on div "Name: Membership: Total Visits: Card on file: Last Visit: Points: Service Total…" at bounding box center [621, 175] width 238 height 320
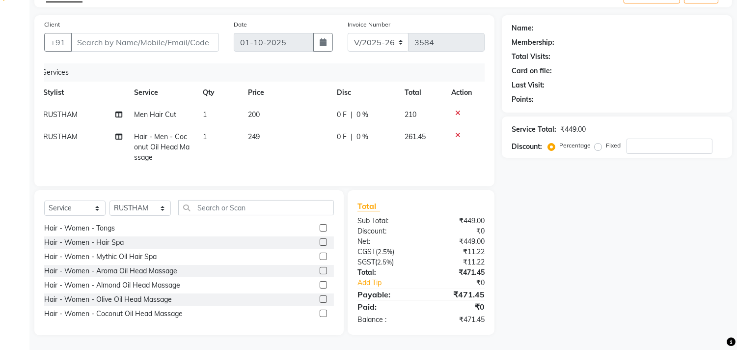
scroll to position [0, 0]
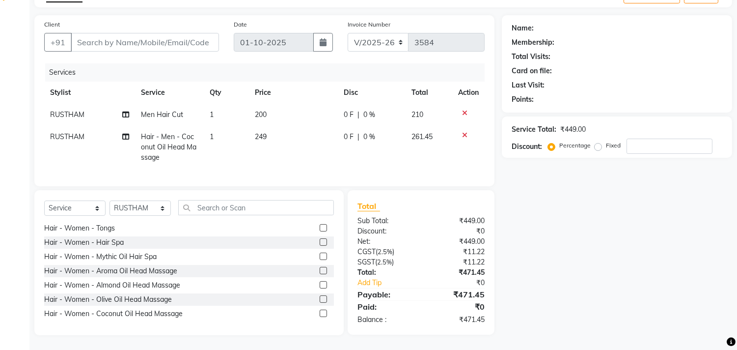
click at [72, 135] on td "RUSTHAM" at bounding box center [89, 147] width 91 height 43
select select "63519"
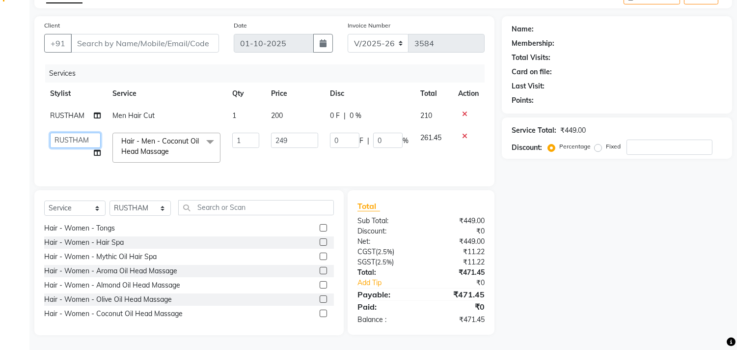
click at [86, 133] on select "AVANTHIKA [PERSON_NAME] [PERSON_NAME] [PERSON_NAME] RUSTHAM [PERSON_NAME] [PERS…" at bounding box center [75, 140] width 51 height 15
select select "92540"
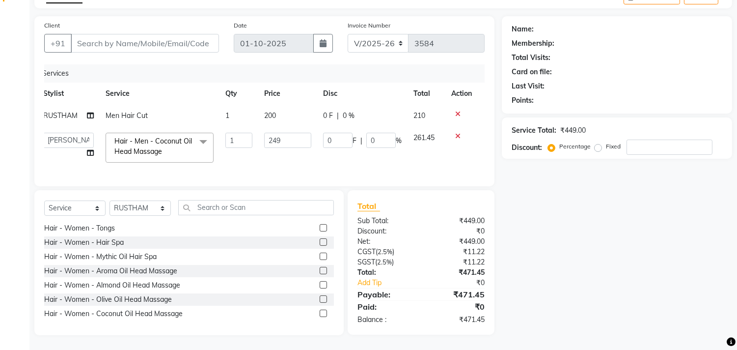
drag, startPoint x: 175, startPoint y: 176, endPoint x: 163, endPoint y: 177, distance: 11.9
click at [163, 177] on div "Client +91 Date [DATE] Invoice Number V/2025 V/[PHONE_NUMBER] Services Stylist …" at bounding box center [264, 101] width 460 height 170
drag, startPoint x: 405, startPoint y: 162, endPoint x: 331, endPoint y: 162, distance: 74.6
click at [331, 162] on div "Services Stylist Service Qty Price Disc Total Action RUSTHAM Men Hair Cut 1 200…" at bounding box center [264, 120] width 440 height 112
drag, startPoint x: 366, startPoint y: 179, endPoint x: 302, endPoint y: 167, distance: 65.5
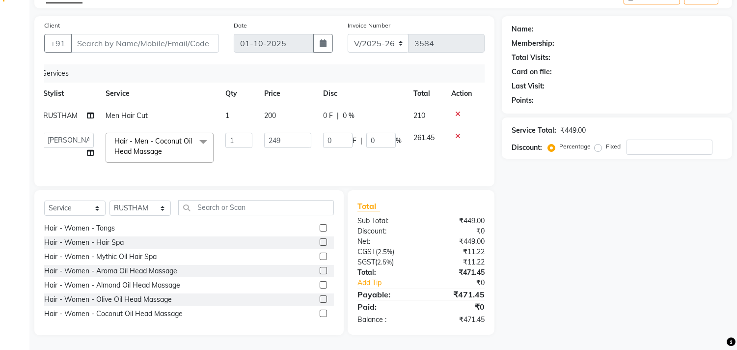
click at [302, 167] on div "Client +91 Date [DATE] Invoice Number V/2025 V/[PHONE_NUMBER] Services Stylist …" at bounding box center [264, 101] width 460 height 170
drag, startPoint x: 209, startPoint y: 161, endPoint x: 149, endPoint y: 161, distance: 59.9
click at [173, 161] on div "Services Stylist Service Qty Price Disc Total Action RUSTHAM Men Hair Cut 1 200…" at bounding box center [264, 120] width 440 height 112
drag, startPoint x: 96, startPoint y: 156, endPoint x: 13, endPoint y: 134, distance: 86.3
click at [71, 150] on div "Services Stylist Service Qty Price Disc Total Action RUSTHAM Men Hair Cut 1 200…" at bounding box center [264, 120] width 440 height 112
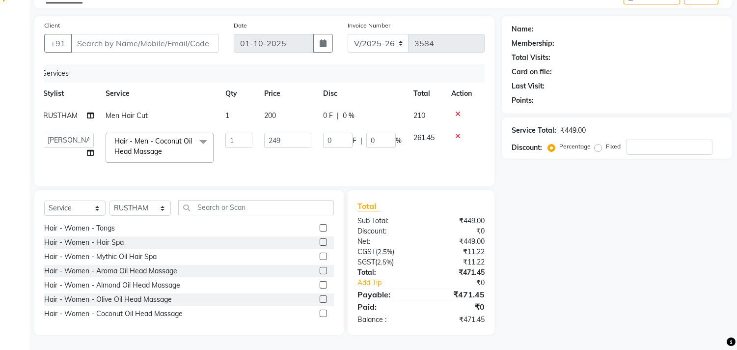
scroll to position [0, 0]
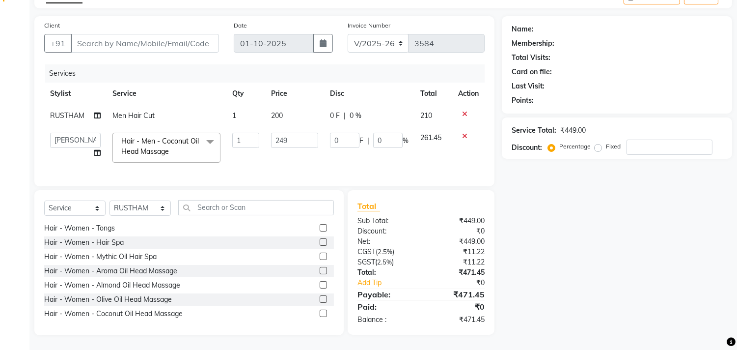
click at [48, 148] on td "AVANTHIKA [PERSON_NAME] [PERSON_NAME] [PERSON_NAME] RUSTHAM [PERSON_NAME] [PERS…" at bounding box center [75, 148] width 62 height 42
click at [38, 125] on div "Client +91 Date [DATE] Invoice Number V/2025 V/[PHONE_NUMBER] Services Stylist …" at bounding box center [264, 101] width 460 height 170
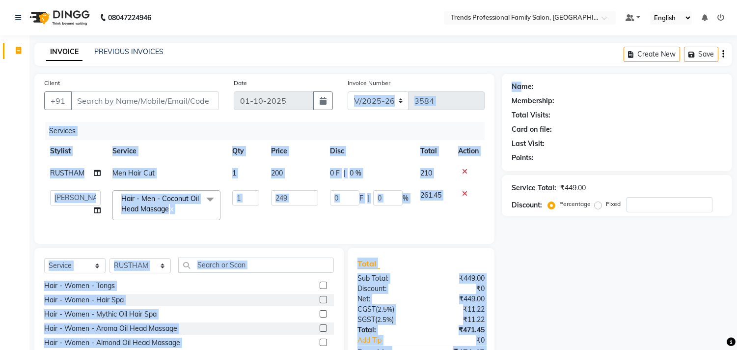
drag, startPoint x: 520, startPoint y: 86, endPoint x: 424, endPoint y: 90, distance: 96.8
click at [424, 90] on div "Client +91 Date [DATE] Invoice Number V/2025 V/[PHONE_NUMBER] Services Stylist …" at bounding box center [383, 233] width 712 height 319
click at [492, 79] on div "Client +91 Date [DATE] Invoice Number V/2025 V/[PHONE_NUMBER] Services Stylist …" at bounding box center [264, 159] width 460 height 170
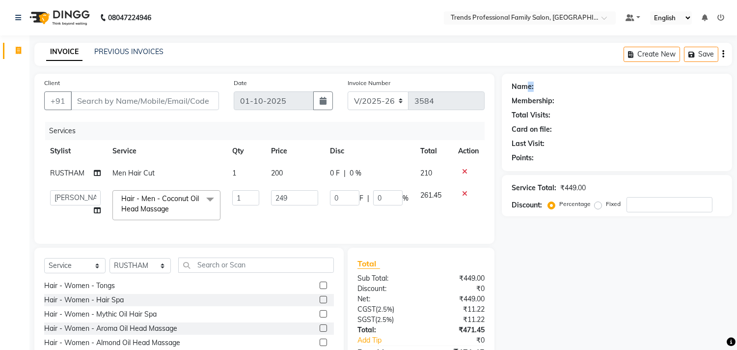
drag, startPoint x: 528, startPoint y: 77, endPoint x: 568, endPoint y: 75, distance: 40.3
click at [563, 75] on div "Name: Membership: Total Visits: Card on file: Last Visit: Points:" at bounding box center [617, 122] width 230 height 97
click at [568, 75] on div "Name: Membership: Total Visits: Card on file: Last Visit: Points:" at bounding box center [617, 122] width 230 height 97
drag, startPoint x: 510, startPoint y: 81, endPoint x: 529, endPoint y: 104, distance: 30.0
click at [537, 100] on div "Name: Membership: Total Visits: Card on file: Last Visit: Points:" at bounding box center [617, 122] width 230 height 97
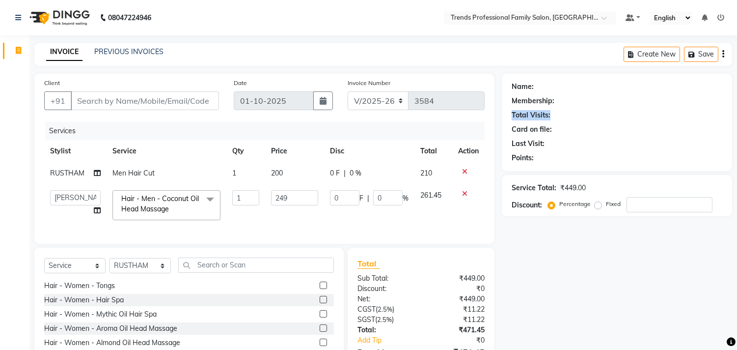
drag, startPoint x: 521, startPoint y: 109, endPoint x: 604, endPoint y: 109, distance: 82.5
click at [604, 109] on div "Name: Membership: Total Visits: Card on file: Last Visit: Points:" at bounding box center [617, 122] width 230 height 97
drag, startPoint x: 520, startPoint y: 126, endPoint x: 600, endPoint y: 135, distance: 80.0
click at [605, 132] on div "Name: Membership: Total Visits: Card on file: Last Visit: Points:" at bounding box center [617, 122] width 230 height 97
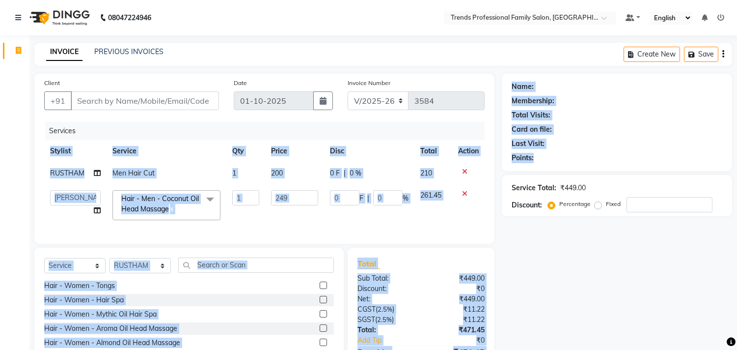
drag, startPoint x: 489, startPoint y: 146, endPoint x: 610, endPoint y: 152, distance: 120.4
click at [612, 149] on div "Client +91 Date [DATE] Invoice Number V/2025 V/[PHONE_NUMBER] Services Stylist …" at bounding box center [383, 233] width 712 height 319
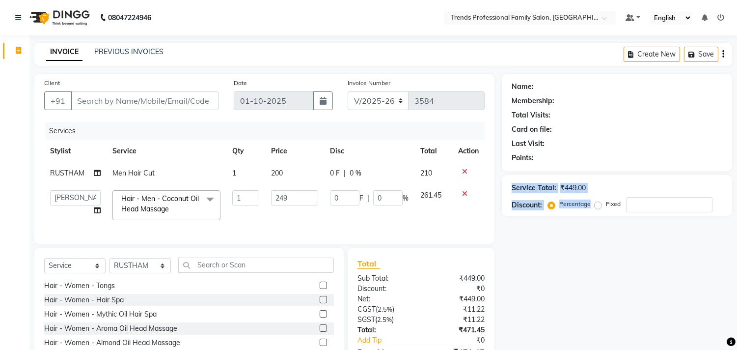
drag, startPoint x: 504, startPoint y: 177, endPoint x: 634, endPoint y: 197, distance: 132.2
click at [634, 194] on div "Service Total: ₹449.00 Discount: Percentage Fixed" at bounding box center [617, 195] width 230 height 41
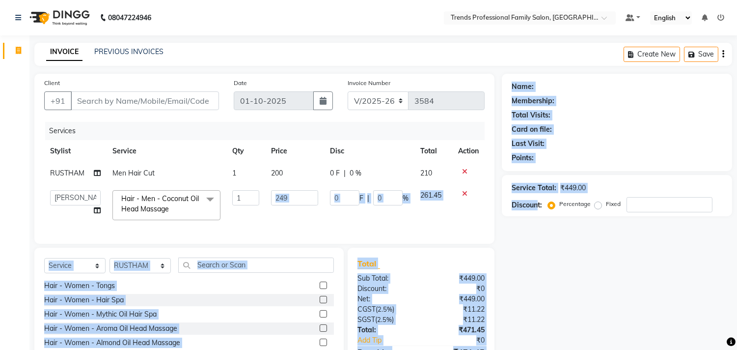
drag, startPoint x: 537, startPoint y: 236, endPoint x: 212, endPoint y: 192, distance: 327.9
click at [284, 199] on div "Client +91 Date [DATE] Invoice Number V/2025 V/[PHONE_NUMBER] Services Stylist …" at bounding box center [383, 233] width 712 height 319
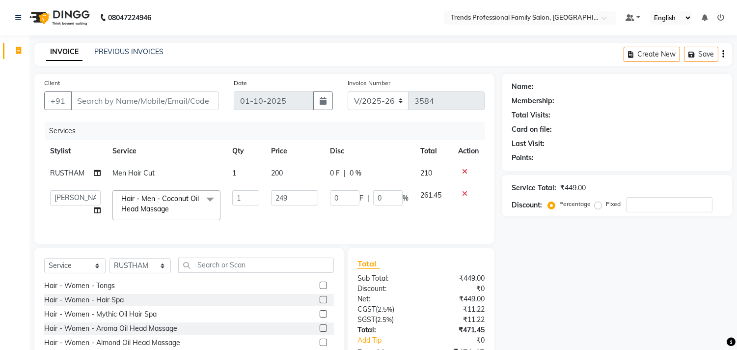
click at [320, 37] on div "08047224946 Select Location × Trends Professional Family Salon, Nelamangala Def…" at bounding box center [368, 203] width 737 height 407
click at [139, 98] on input "Client" at bounding box center [145, 100] width 148 height 19
drag, startPoint x: 77, startPoint y: 98, endPoint x: 219, endPoint y: 100, distance: 142.4
click at [219, 100] on div "Client +91" at bounding box center [131, 98] width 189 height 40
drag, startPoint x: 411, startPoint y: 171, endPoint x: 470, endPoint y: 167, distance: 58.5
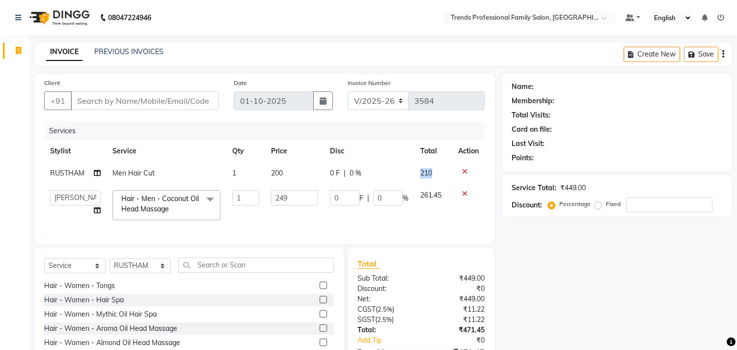
click at [470, 167] on tr "RUSTHAM Men Hair Cut 1 200 0 F | 0 % 210" at bounding box center [264, 173] width 440 height 22
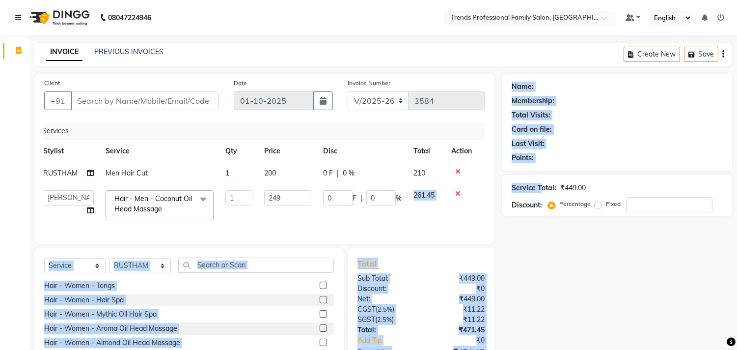
drag, startPoint x: 416, startPoint y: 190, endPoint x: 540, endPoint y: 187, distance: 124.2
click at [540, 187] on div "Client +91 Date [DATE] Invoice Number V/2025 V/[PHONE_NUMBER] Services Stylist …" at bounding box center [383, 233] width 712 height 319
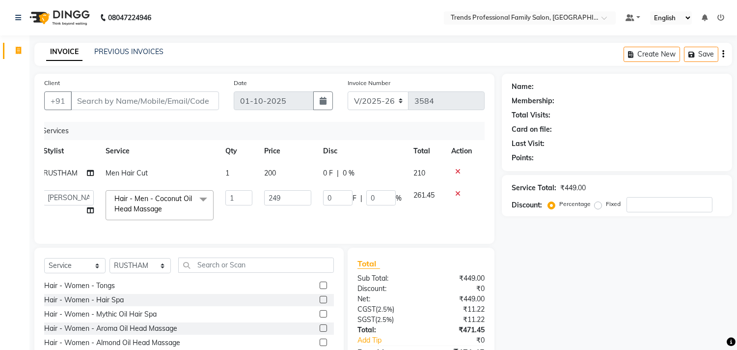
drag, startPoint x: 572, startPoint y: 285, endPoint x: 534, endPoint y: 268, distance: 41.3
click at [565, 276] on div "Name: Membership: Total Visits: Card on file: Last Visit: Points: Service Total…" at bounding box center [621, 233] width 238 height 319
drag, startPoint x: 405, startPoint y: 167, endPoint x: 478, endPoint y: 170, distance: 72.7
click at [478, 170] on div "Services Stylist Service Qty Price Disc Total Action RUSTHAM Men Hair Cut 1 200…" at bounding box center [264, 178] width 440 height 112
drag, startPoint x: 328, startPoint y: 150, endPoint x: 335, endPoint y: 173, distance: 24.1
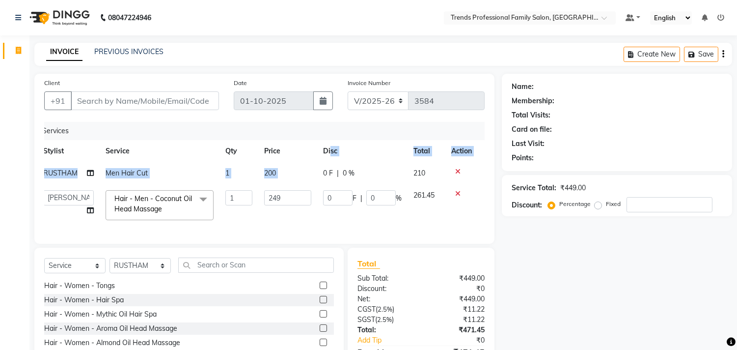
click at [325, 177] on table "Stylist Service Qty Price Disc Total Action RUSTHAM Men Hair Cut 1 200 0 F | 0 …" at bounding box center [257, 183] width 440 height 86
click at [379, 149] on th "Disc" at bounding box center [362, 151] width 90 height 22
click at [359, 159] on th "Disc" at bounding box center [362, 151] width 90 height 22
drag, startPoint x: 320, startPoint y: 168, endPoint x: 388, endPoint y: 176, distance: 68.1
click at [388, 176] on td "0 F | 0 %" at bounding box center [362, 173] width 90 height 22
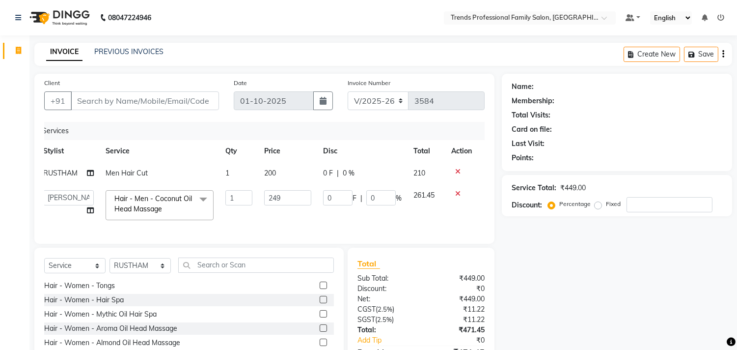
select select "63519"
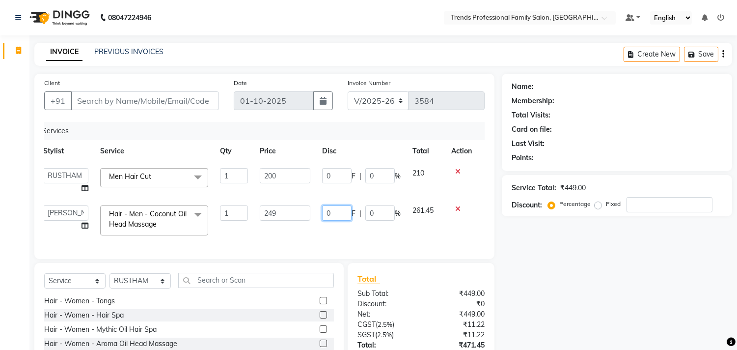
drag, startPoint x: 336, startPoint y: 217, endPoint x: 308, endPoint y: 215, distance: 28.1
click at [308, 215] on tr "AVANTHIKA [PERSON_NAME] [PERSON_NAME] [PERSON_NAME] RUSTHAM SEEMA [PERSON_NAME]…" at bounding box center [257, 220] width 440 height 42
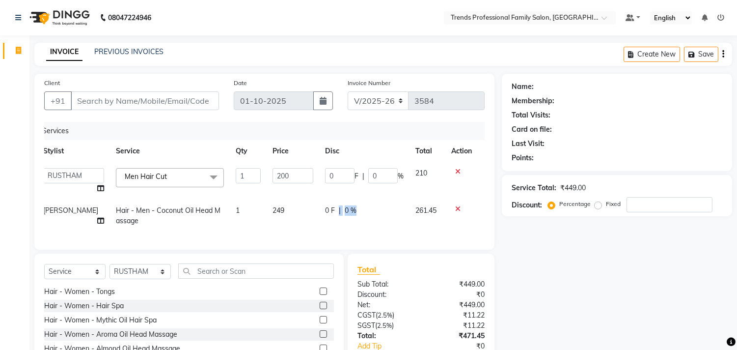
drag, startPoint x: 378, startPoint y: 211, endPoint x: 333, endPoint y: 214, distance: 45.3
click at [385, 135] on div "Services" at bounding box center [261, 131] width 447 height 18
drag, startPoint x: 436, startPoint y: 209, endPoint x: 342, endPoint y: 211, distance: 93.8
click at [349, 211] on tr "[PERSON_NAME] Hair - Men - Coconut Oil Head Massage 1 249 0 F | 0 % 261.45" at bounding box center [257, 215] width 440 height 32
click at [390, 209] on div "0 F | 0 %" at bounding box center [364, 210] width 79 height 10
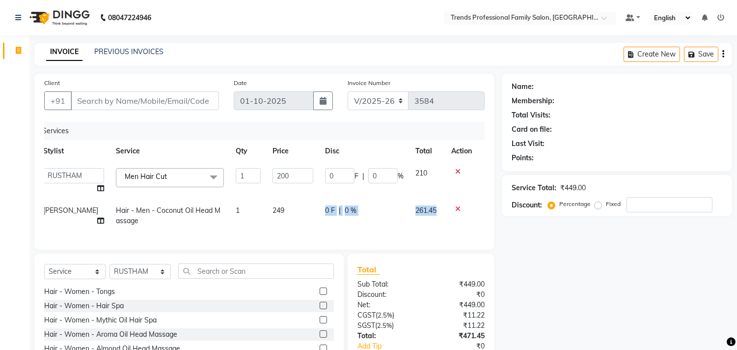
select select "92540"
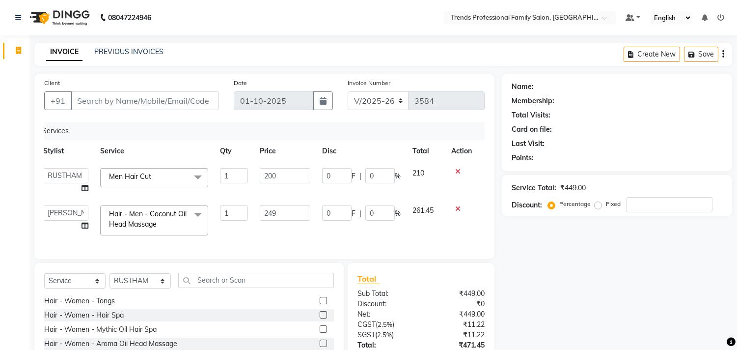
click at [547, 250] on div "Name: Membership: Total Visits: Card on file: Last Visit: Points: Service Total…" at bounding box center [621, 241] width 238 height 334
drag, startPoint x: 510, startPoint y: 199, endPoint x: 604, endPoint y: 199, distance: 94.3
click at [604, 199] on div "Service Total: ₹449.00 Discount: Percentage Fixed" at bounding box center [617, 195] width 230 height 41
drag, startPoint x: 604, startPoint y: 199, endPoint x: 656, endPoint y: 196, distance: 52.6
click at [656, 197] on div "Percentage Fixed" at bounding box center [631, 204] width 162 height 15
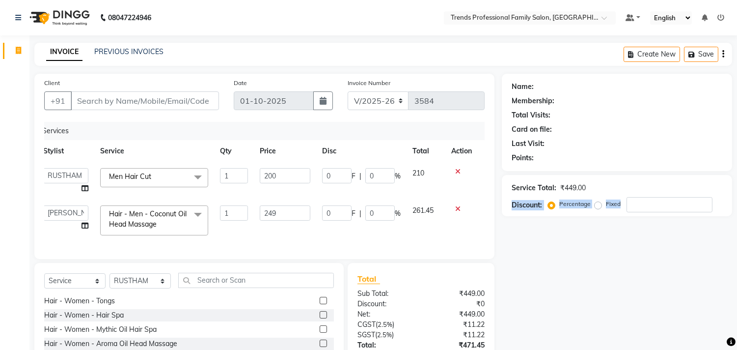
drag, startPoint x: 511, startPoint y: 197, endPoint x: 654, endPoint y: 204, distance: 143.0
click at [648, 204] on div "Service Total: ₹449.00 Discount: Percentage Fixed" at bounding box center [617, 195] width 230 height 41
click at [619, 167] on div "Name: Membership: Total Visits: Card on file: Last Visit: Points:" at bounding box center [617, 122] width 230 height 97
drag, startPoint x: 683, startPoint y: 198, endPoint x: 678, endPoint y: 200, distance: 5.3
click at [681, 199] on input "number" at bounding box center [669, 204] width 86 height 15
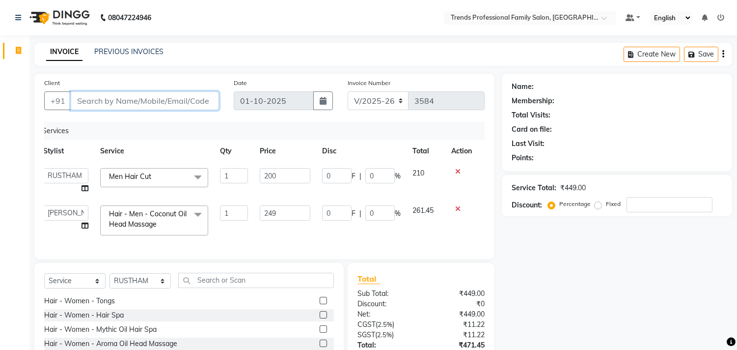
click at [189, 99] on input "Client" at bounding box center [145, 100] width 148 height 19
click at [457, 207] on icon at bounding box center [457, 208] width 5 height 7
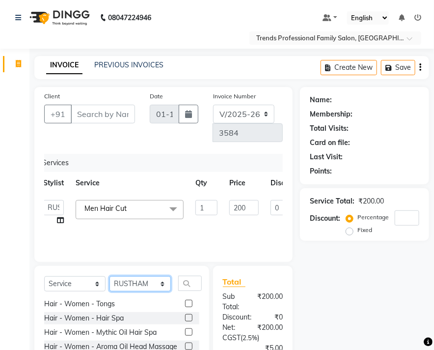
click at [116, 284] on select "Select Stylist AVANTHIKA [PERSON_NAME] [PERSON_NAME] [PERSON_NAME] RUSTHAM [PER…" at bounding box center [139, 283] width 61 height 15
select select "92540"
click at [109, 276] on select "Select Stylist AVANTHIKA [PERSON_NAME] [PERSON_NAME] [PERSON_NAME] RUSTHAM [PER…" at bounding box center [139, 283] width 61 height 15
click at [188, 283] on input "text" at bounding box center [190, 282] width 24 height 15
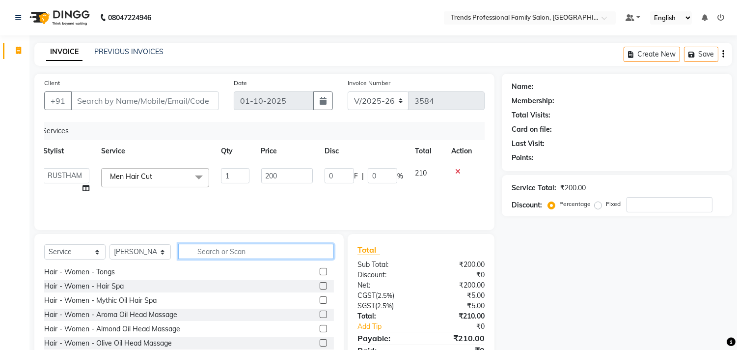
click at [208, 256] on input "text" at bounding box center [256, 250] width 156 height 15
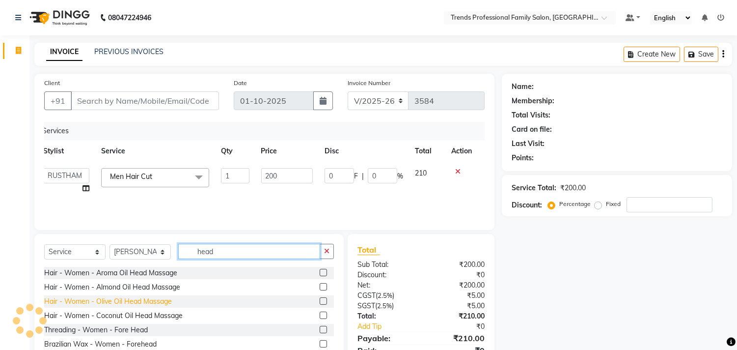
type input "head"
click at [120, 297] on div "Hair - Women - Olive Oil Head Massage" at bounding box center [108, 301] width 128 height 10
checkbox input "false"
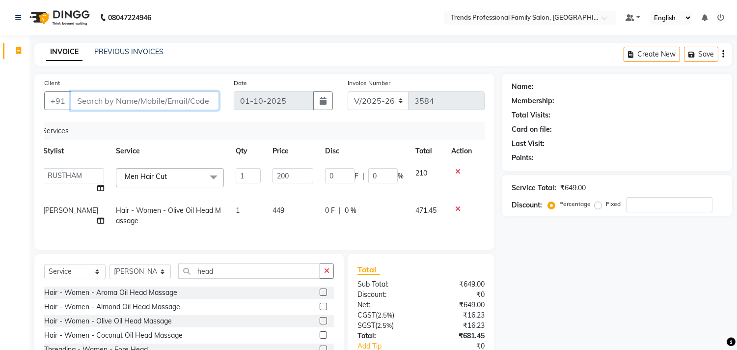
click at [81, 105] on input "Client" at bounding box center [145, 100] width 148 height 19
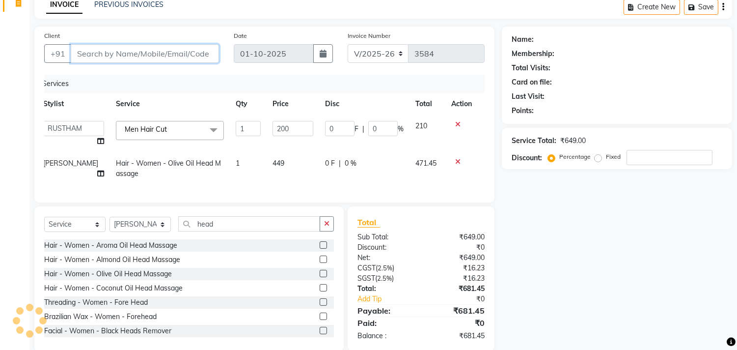
scroll to position [71, 0]
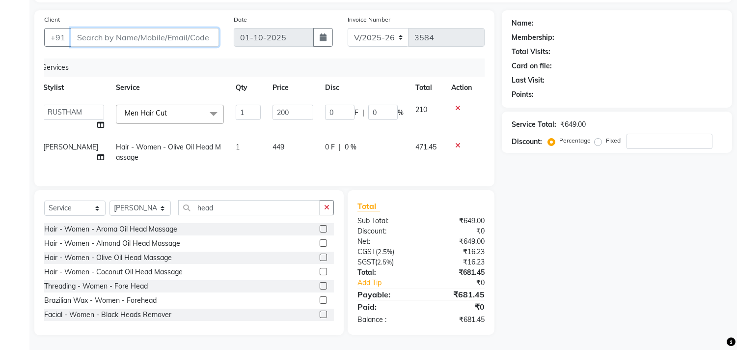
click at [87, 28] on input "Client" at bounding box center [145, 37] width 148 height 19
type input "9"
type input "0"
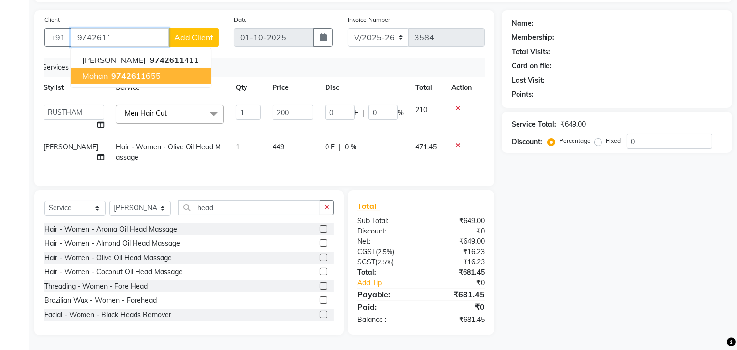
click at [94, 71] on span "mohan" at bounding box center [94, 76] width 25 height 10
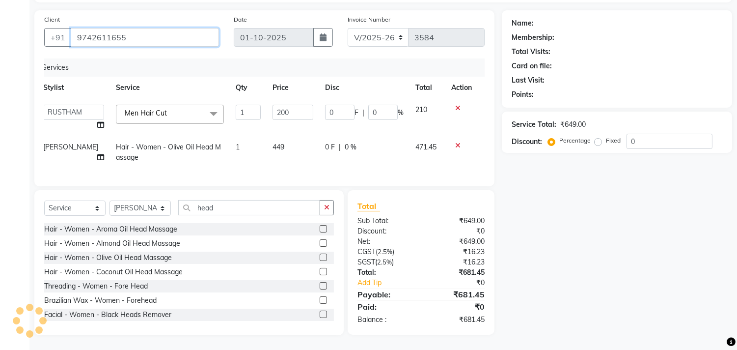
type input "9742611655"
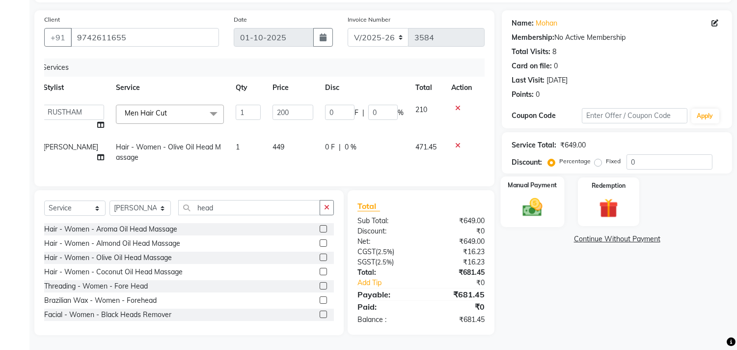
click at [522, 215] on div "Manual Payment" at bounding box center [533, 201] width 64 height 50
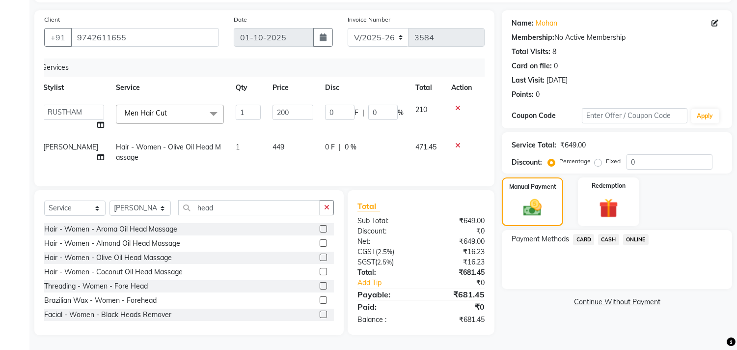
click at [631, 234] on span "ONLINE" at bounding box center [636, 239] width 26 height 11
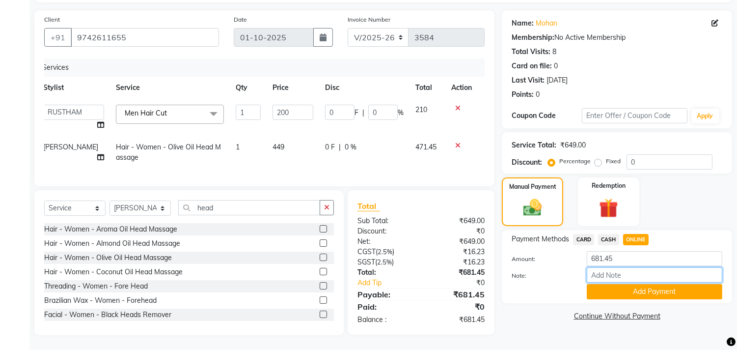
click at [621, 267] on input "Note:" at bounding box center [654, 274] width 135 height 15
type input "THANK YOU VISIT AGAIN"
click at [636, 288] on button "Add Payment" at bounding box center [654, 291] width 135 height 15
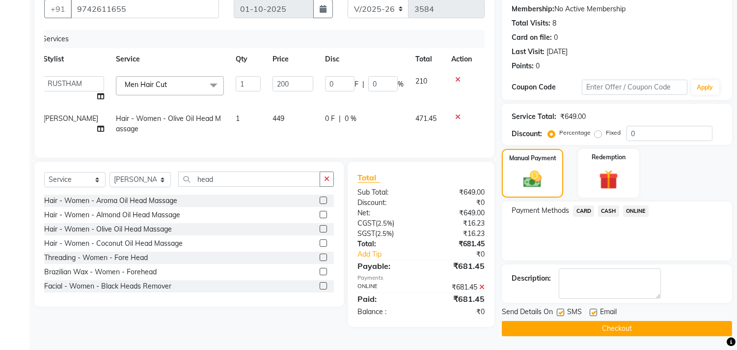
scroll to position [158, 0]
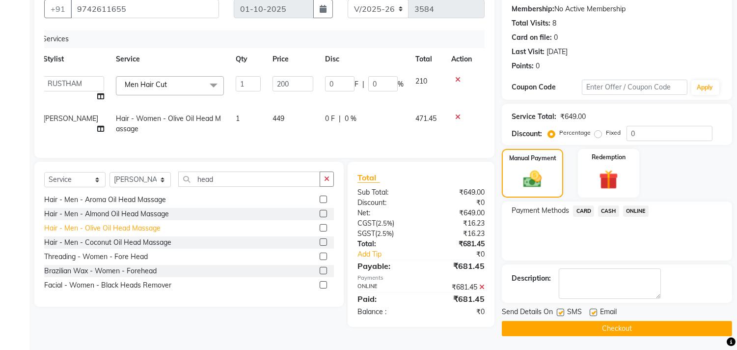
click at [131, 233] on div "Hair - Men - Olive Oil Head Massage" at bounding box center [102, 228] width 116 height 10
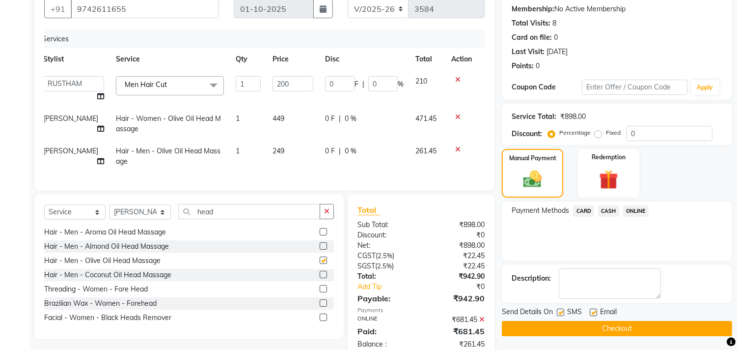
checkbox input "false"
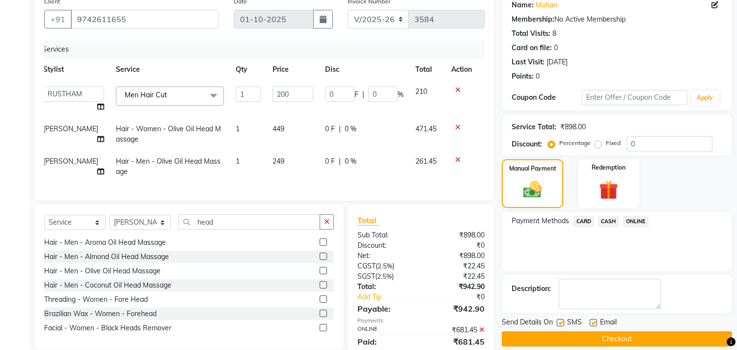
scroll to position [124, 0]
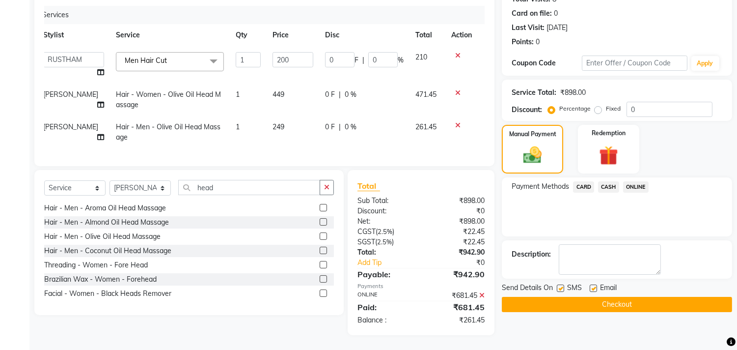
click at [456, 89] on icon at bounding box center [457, 92] width 5 height 7
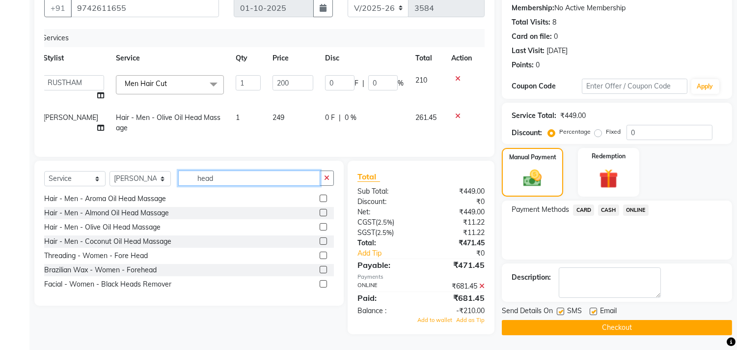
click at [273, 182] on input "head" at bounding box center [249, 177] width 142 height 15
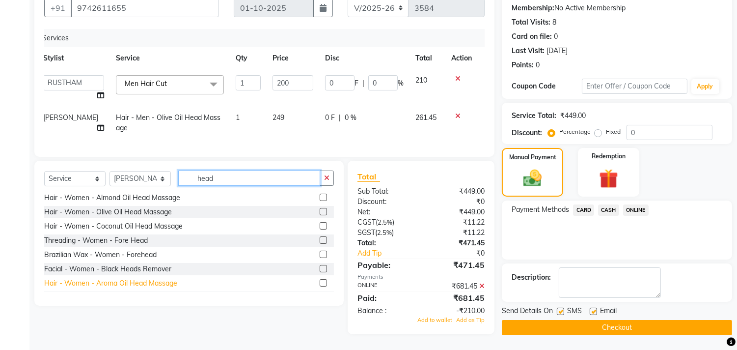
scroll to position [0, 0]
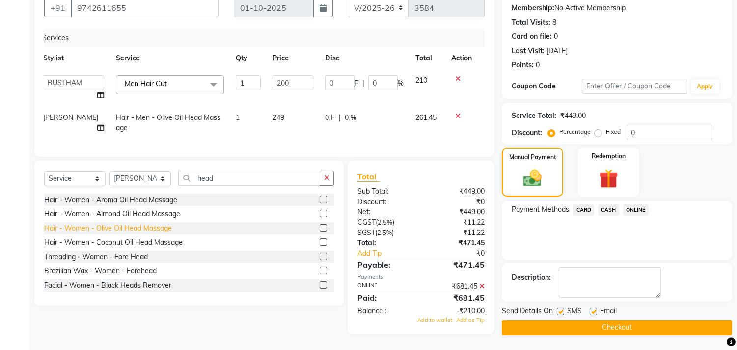
click at [136, 227] on div "Hair - Women - Olive Oil Head Massage" at bounding box center [108, 228] width 128 height 10
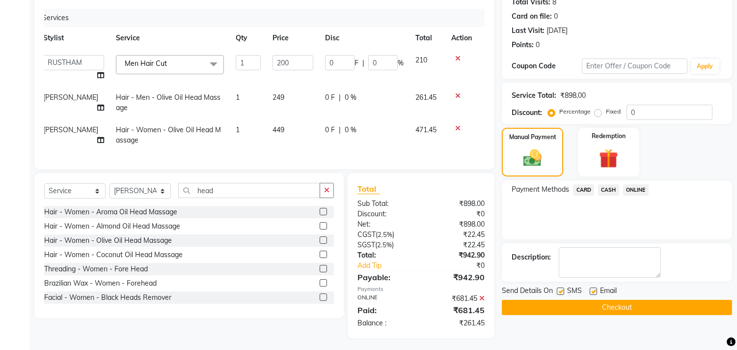
scroll to position [124, 0]
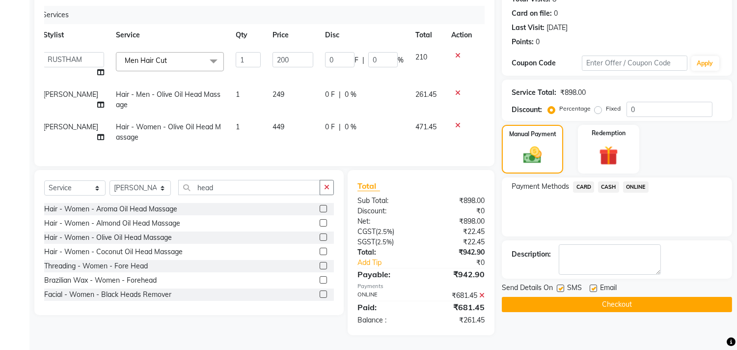
click at [457, 122] on icon at bounding box center [457, 125] width 5 height 7
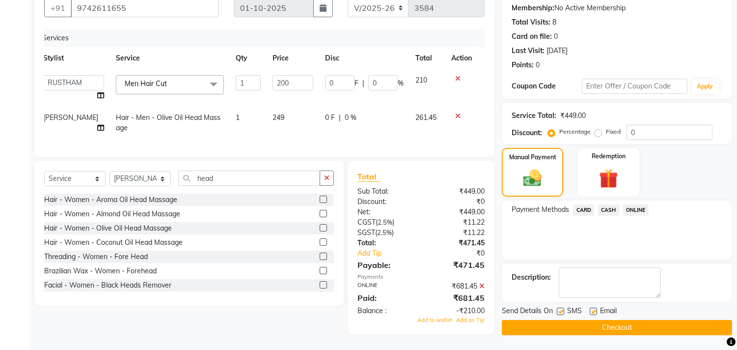
click at [484, 285] on icon at bounding box center [481, 285] width 5 height 7
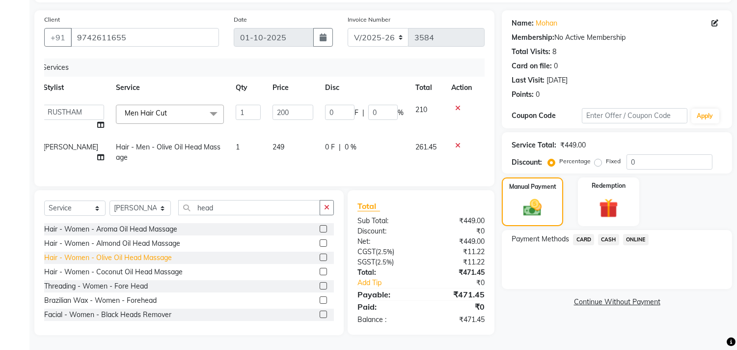
click at [129, 256] on div "Hair - Women - Olive Oil Head Massage" at bounding box center [108, 257] width 128 height 10
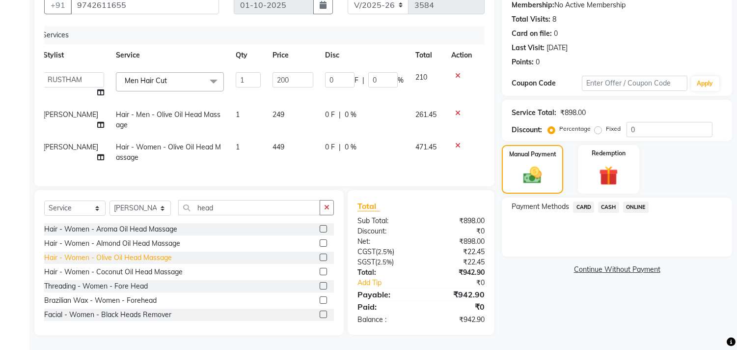
checkbox input "false"
click at [453, 142] on div at bounding box center [461, 145] width 21 height 7
click at [457, 142] on icon at bounding box center [457, 145] width 5 height 7
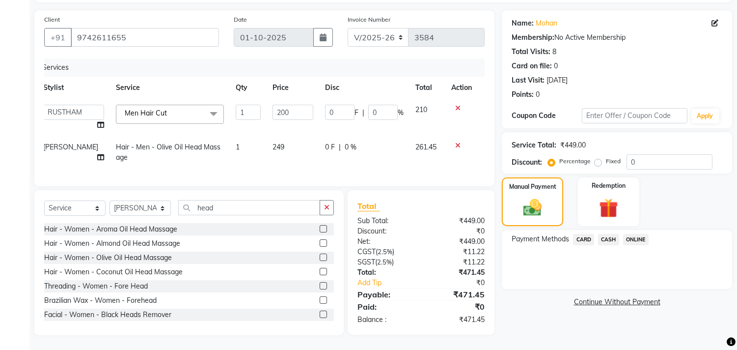
scroll to position [71, 0]
click at [635, 234] on span "ONLINE" at bounding box center [636, 239] width 26 height 11
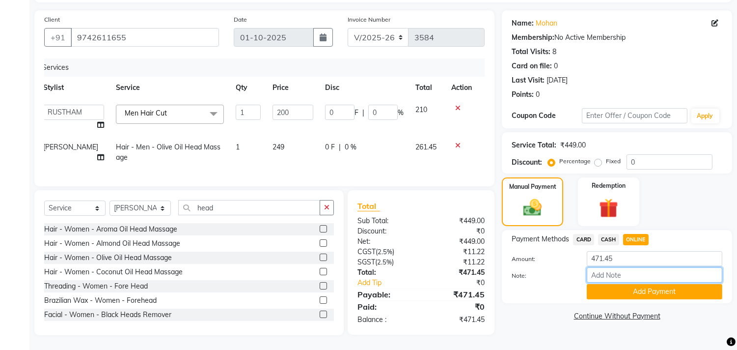
drag, startPoint x: 604, startPoint y: 262, endPoint x: 627, endPoint y: 272, distance: 24.6
click at [604, 267] on input "Note:" at bounding box center [654, 274] width 135 height 15
type input "THANK YOU VISIT AGAIN"
click at [606, 275] on div "Amount: 471.45 Note: THANK YOU VISIT AGAIN Add Payment" at bounding box center [617, 275] width 211 height 48
click at [636, 284] on button "Add Payment" at bounding box center [654, 291] width 135 height 15
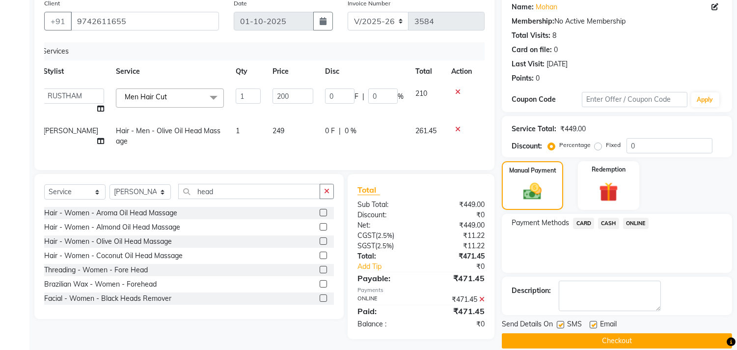
scroll to position [92, 0]
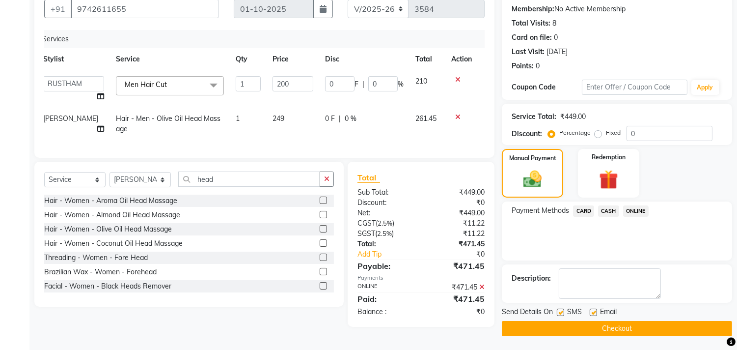
click at [594, 308] on label at bounding box center [593, 311] width 7 height 7
click at [594, 309] on input "checkbox" at bounding box center [593, 312] width 6 height 6
checkbox input "false"
click at [562, 309] on label at bounding box center [560, 311] width 7 height 7
click at [562, 309] on input "checkbox" at bounding box center [560, 312] width 6 height 6
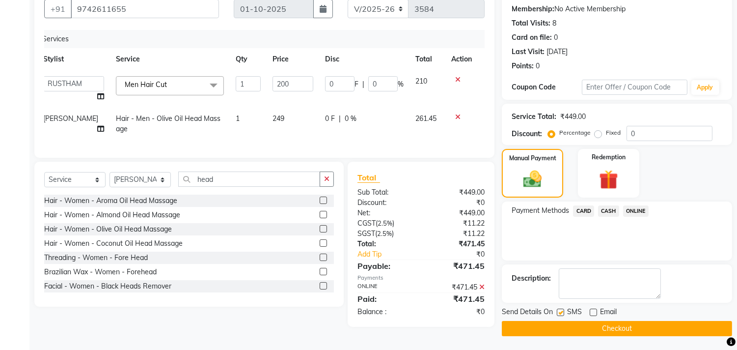
checkbox input "false"
click at [580, 329] on button "Checkout" at bounding box center [617, 328] width 230 height 15
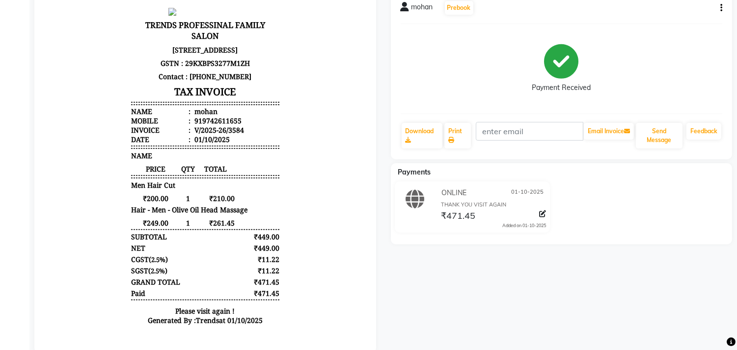
scroll to position [115, 0]
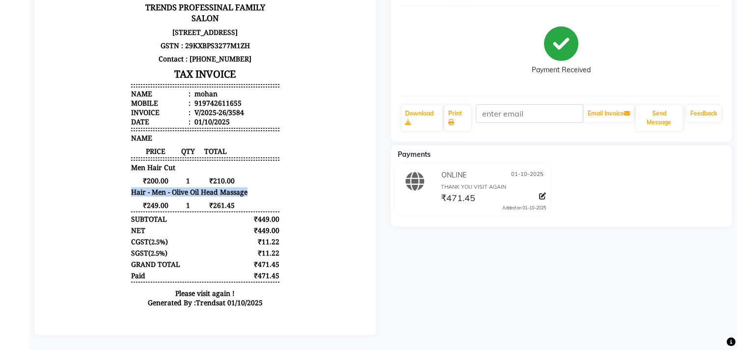
drag, startPoint x: 239, startPoint y: 203, endPoint x: 109, endPoint y: 197, distance: 129.8
click at [109, 197] on body "TRENDS PROFESSINAL FAMILY SALON [STREET_ADDRESS] GSTN : 29KXBPS3277M1ZH Contact…" at bounding box center [205, 151] width 314 height 330
click at [307, 209] on body "TRENDS PROFESSINAL FAMILY SALON [STREET_ADDRESS] GSTN : 29KXBPS3277M1ZH Contact…" at bounding box center [205, 151] width 314 height 330
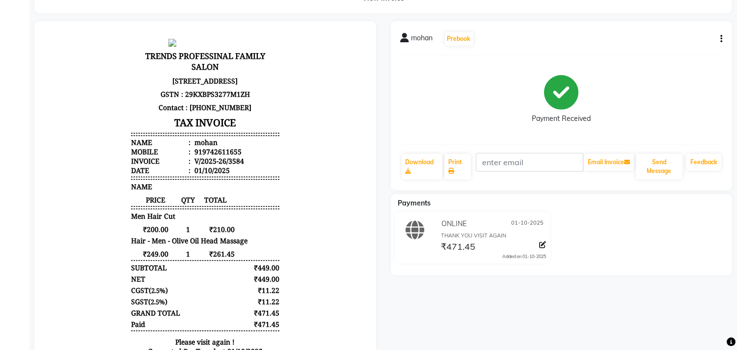
scroll to position [0, 0]
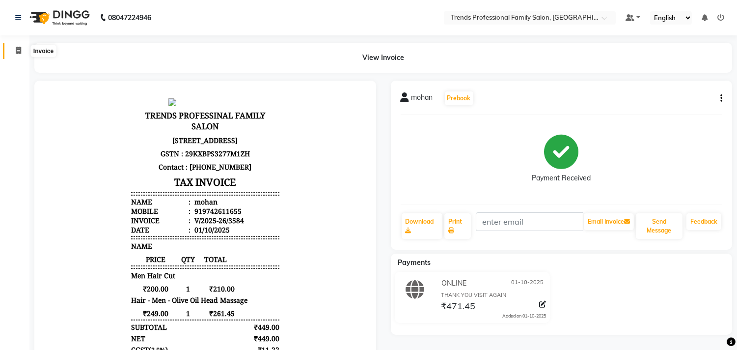
drag, startPoint x: 14, startPoint y: 48, endPoint x: 28, endPoint y: 55, distance: 16.3
click at [15, 48] on span at bounding box center [18, 50] width 17 height 11
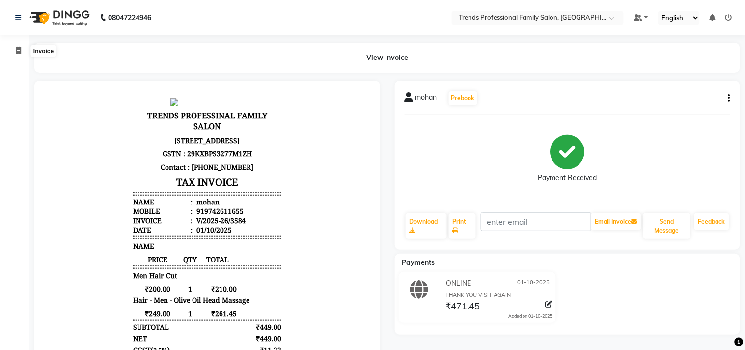
select select "service"
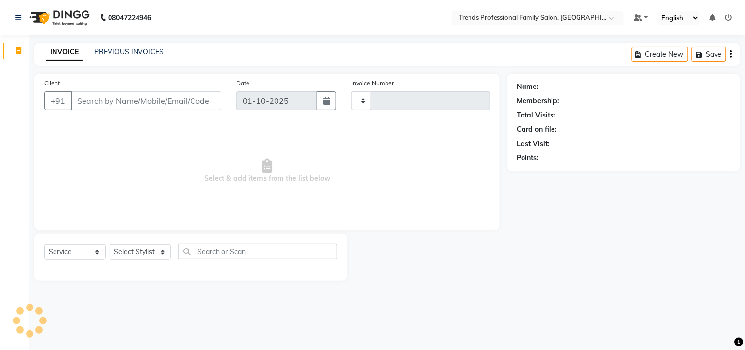
type input "3585"
select select "7345"
click at [151, 256] on select "Select Stylist" at bounding box center [139, 251] width 61 height 15
select select "92540"
click at [109, 244] on select "Select Stylist AVANTHIKA [PERSON_NAME] [PERSON_NAME] [PERSON_NAME] RUSTHAM [PER…" at bounding box center [139, 251] width 61 height 15
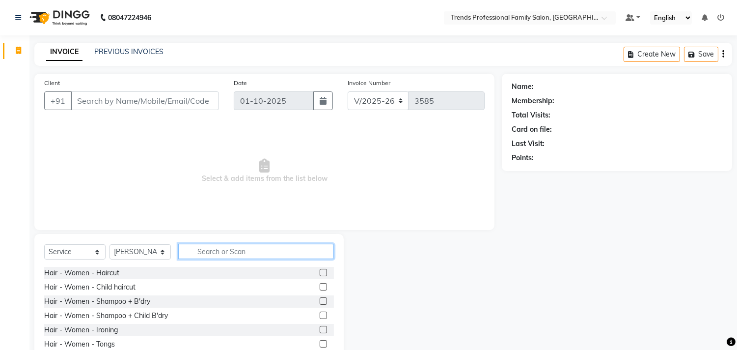
click at [241, 245] on input "text" at bounding box center [256, 250] width 156 height 15
type input "h"
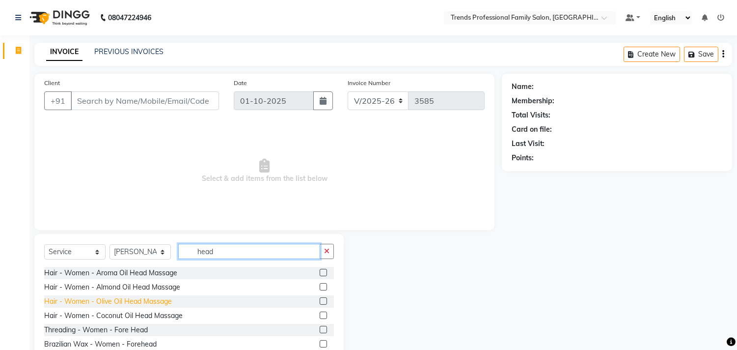
type input "head"
click at [105, 303] on div "Hair - Women - Olive Oil Head Massage" at bounding box center [108, 301] width 128 height 10
checkbox input "false"
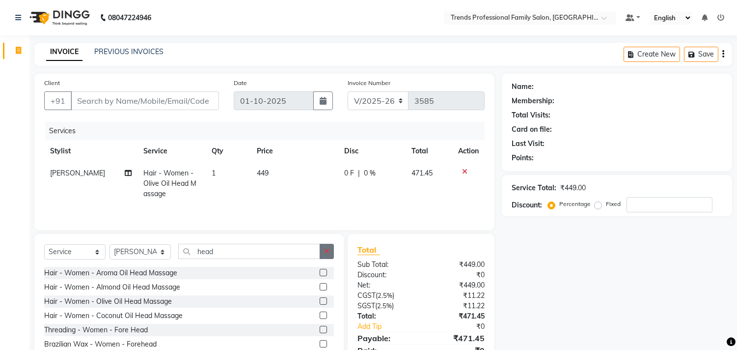
click at [327, 252] on icon "button" at bounding box center [326, 250] width 5 height 7
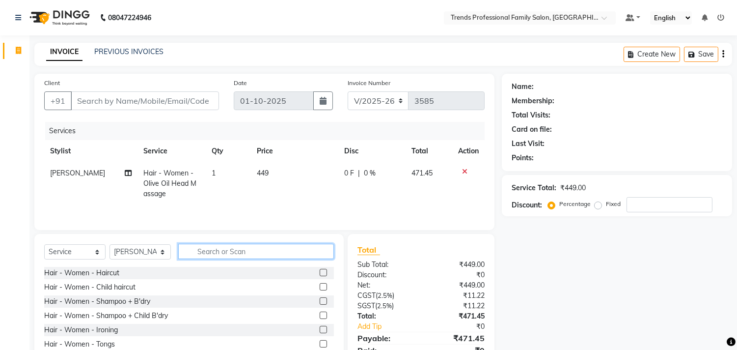
click at [273, 250] on input "text" at bounding box center [256, 250] width 156 height 15
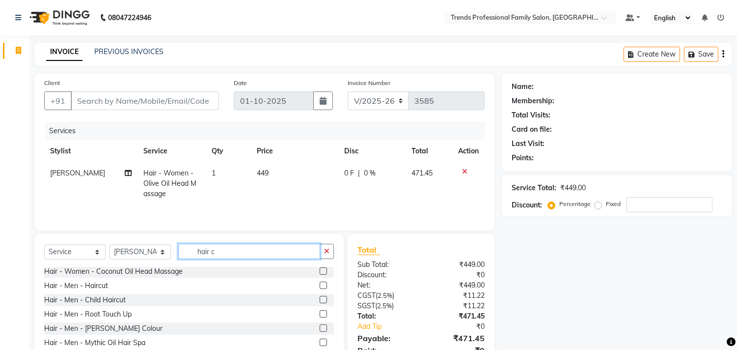
scroll to position [364, 0]
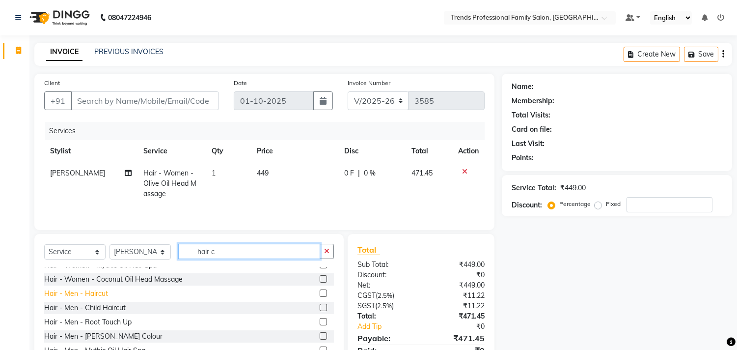
type input "hair c"
click at [97, 291] on div "Hair - Men - Haircut" at bounding box center [76, 293] width 64 height 10
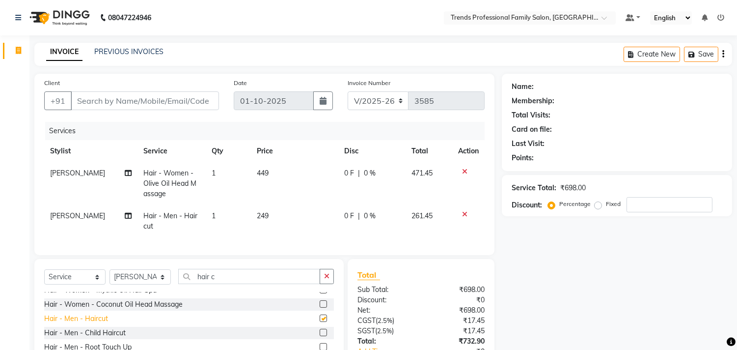
checkbox input "false"
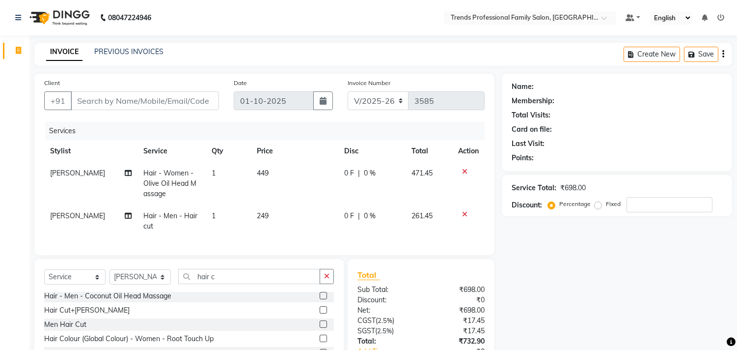
scroll to position [431, 0]
drag, startPoint x: 331, startPoint y: 285, endPoint x: 281, endPoint y: 287, distance: 50.1
click at [332, 284] on button "button" at bounding box center [327, 276] width 14 height 15
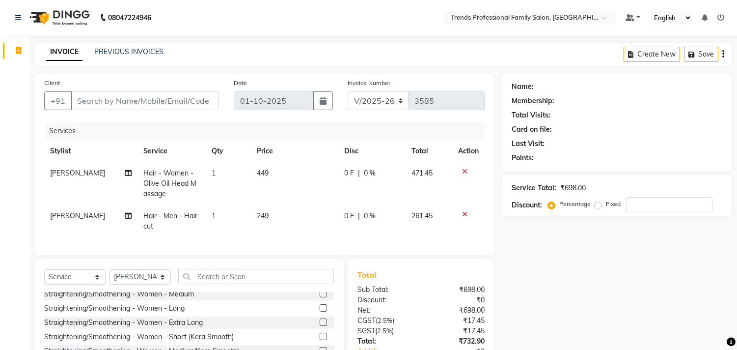
click at [462, 214] on icon at bounding box center [464, 214] width 5 height 7
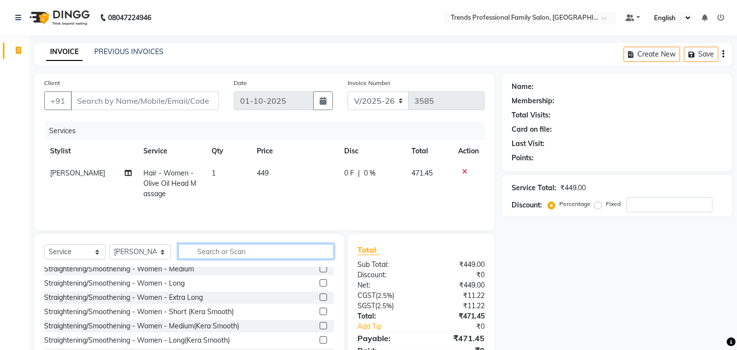
click at [246, 256] on input "text" at bounding box center [256, 250] width 156 height 15
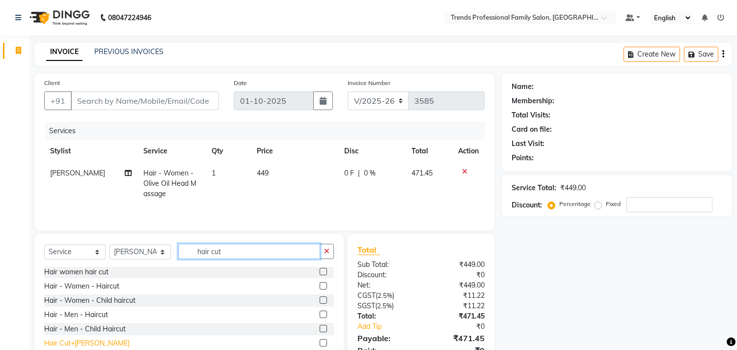
scroll to position [45, 0]
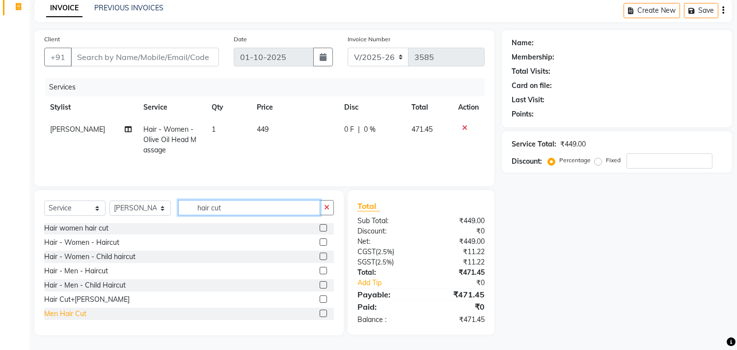
type input "hair cut"
click at [76, 312] on div "Men Hair Cut" at bounding box center [65, 313] width 42 height 10
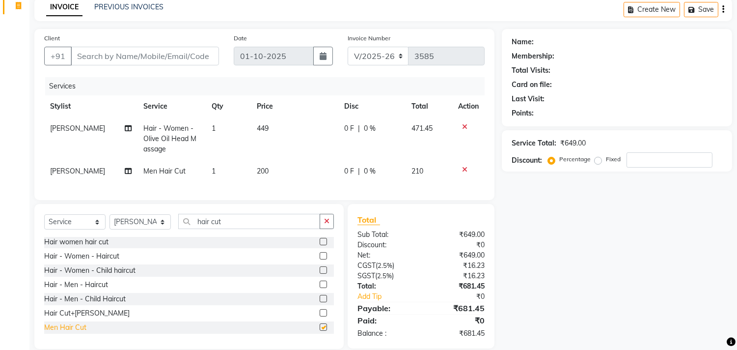
checkbox input "false"
click at [464, 128] on icon at bounding box center [464, 126] width 5 height 7
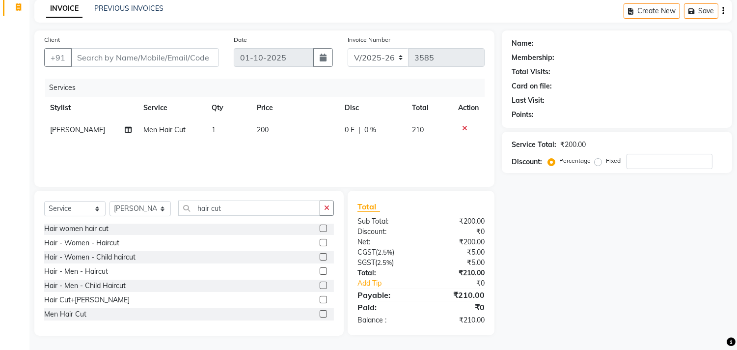
click at [463, 127] on icon at bounding box center [464, 128] width 5 height 7
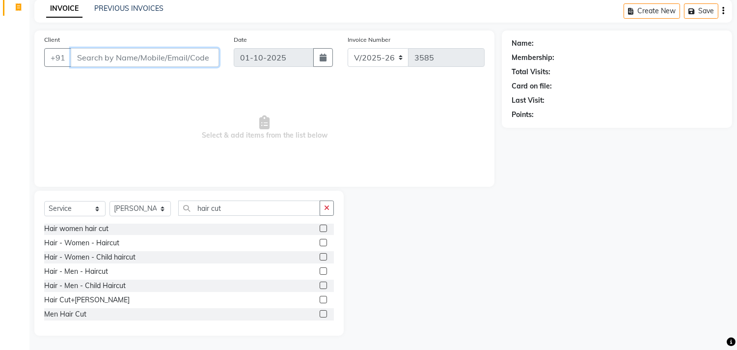
click at [119, 60] on input "Client" at bounding box center [145, 57] width 148 height 19
drag, startPoint x: 323, startPoint y: 204, endPoint x: 38, endPoint y: 213, distance: 284.9
click at [271, 204] on div "hair cut" at bounding box center [256, 207] width 155 height 15
click at [143, 214] on select "Select Stylist AVANTHIKA [PERSON_NAME] [PERSON_NAME] [PERSON_NAME] RUSTHAM [PER…" at bounding box center [139, 208] width 61 height 15
click at [142, 40] on div "Client +91" at bounding box center [131, 54] width 189 height 40
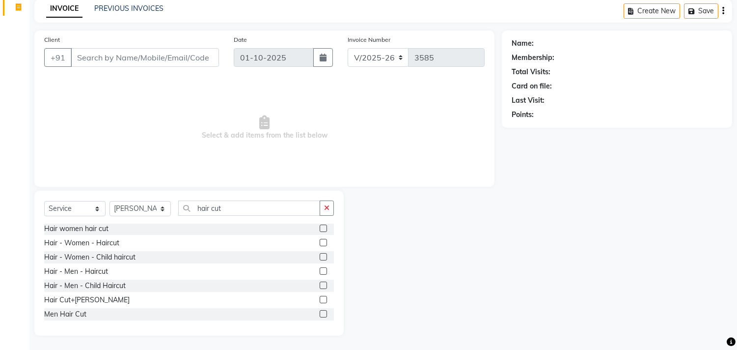
click at [294, 244] on div "Hair - Women - Haircut" at bounding box center [189, 243] width 290 height 12
click at [269, 213] on input "hair cut" at bounding box center [249, 207] width 142 height 15
click at [330, 207] on button "button" at bounding box center [327, 207] width 14 height 15
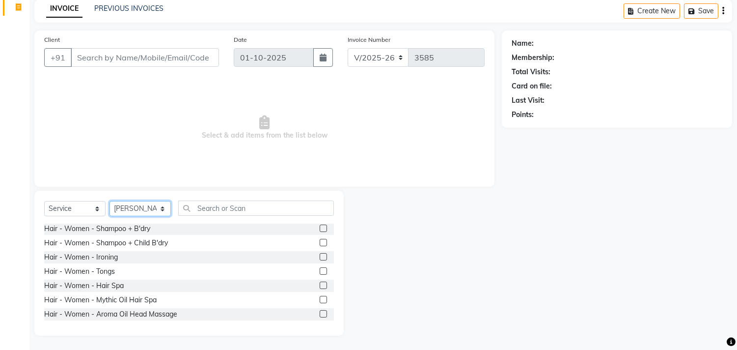
drag, startPoint x: 158, startPoint y: 208, endPoint x: 170, endPoint y: 149, distance: 60.3
click at [161, 185] on div "Client +91 Date [DATE] Invoice Number V/2025 V/[PHONE_NUMBER] Select & add item…" at bounding box center [264, 182] width 475 height 305
click at [109, 216] on select "Select Stylist AVANTHIKA [PERSON_NAME] [PERSON_NAME] [PERSON_NAME] RUSTHAM [PER…" at bounding box center [139, 208] width 61 height 15
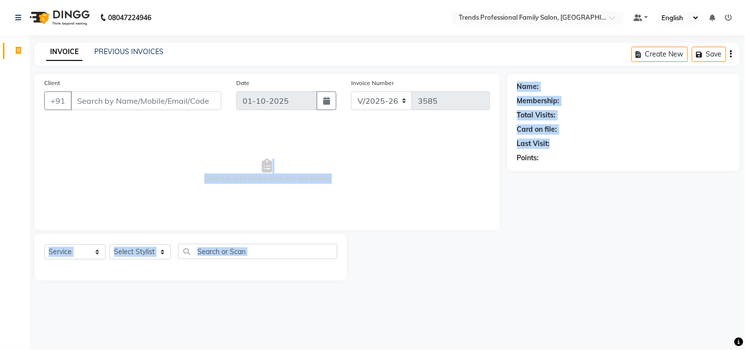
drag, startPoint x: 556, startPoint y: 145, endPoint x: 481, endPoint y: 136, distance: 75.1
click at [481, 136] on div "Client +91 Date [DATE] Invoice Number V/2025 V/[PHONE_NUMBER] Select & add item…" at bounding box center [387, 177] width 720 height 207
click at [480, 201] on span "Select & add items from the list below" at bounding box center [267, 171] width 446 height 98
drag, startPoint x: 545, startPoint y: 155, endPoint x: 465, endPoint y: 149, distance: 79.7
click at [465, 149] on div "Client +91 Date [DATE] Invoice Number V/2025 V/[PHONE_NUMBER] Select & add item…" at bounding box center [387, 177] width 720 height 207
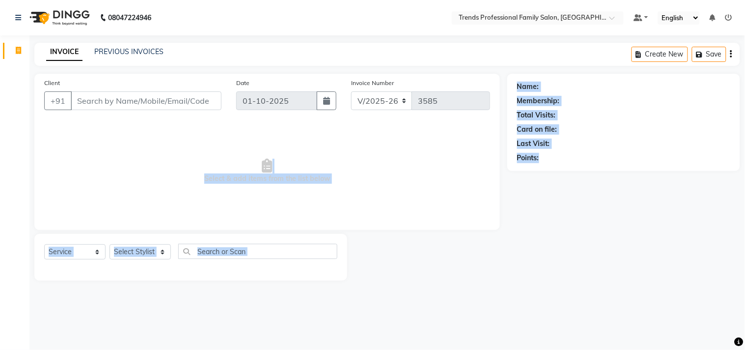
click at [488, 256] on div at bounding box center [427, 257] width 160 height 47
click at [111, 128] on span "Select & add items from the list below" at bounding box center [267, 171] width 446 height 98
click at [112, 129] on span "Select & add items from the list below" at bounding box center [267, 171] width 446 height 98
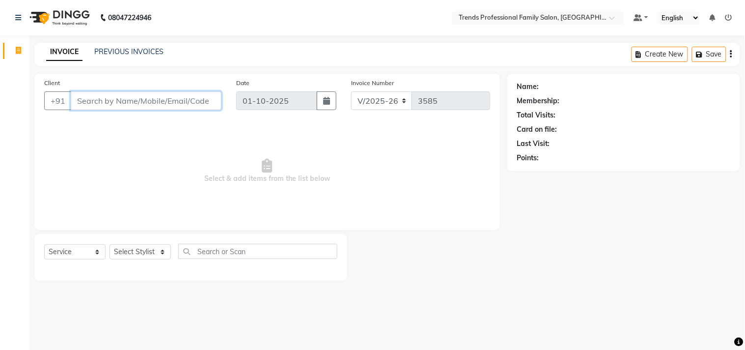
click at [107, 101] on input "Client" at bounding box center [146, 100] width 151 height 19
click at [107, 94] on input "Client" at bounding box center [146, 100] width 151 height 19
click at [143, 247] on select "Select Stylist AVANTHIKA [PERSON_NAME] [PERSON_NAME] [PERSON_NAME] RUSTHAM [PER…" at bounding box center [139, 251] width 61 height 15
click at [109, 244] on select "Select Stylist AVANTHIKA [PERSON_NAME] [PERSON_NAME] [PERSON_NAME] RUSTHAM [PER…" at bounding box center [139, 251] width 61 height 15
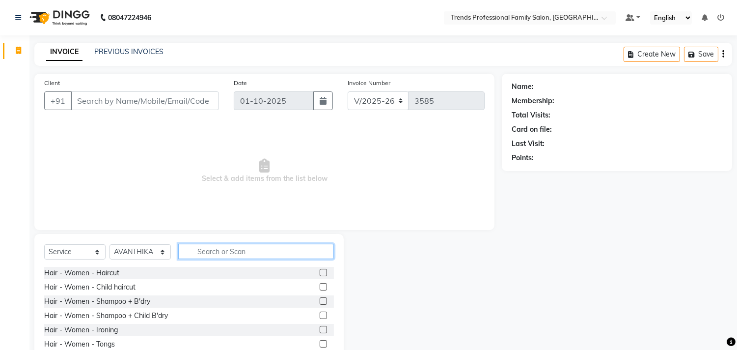
click at [283, 252] on input "text" at bounding box center [256, 250] width 156 height 15
click at [215, 248] on input "text" at bounding box center [256, 250] width 156 height 15
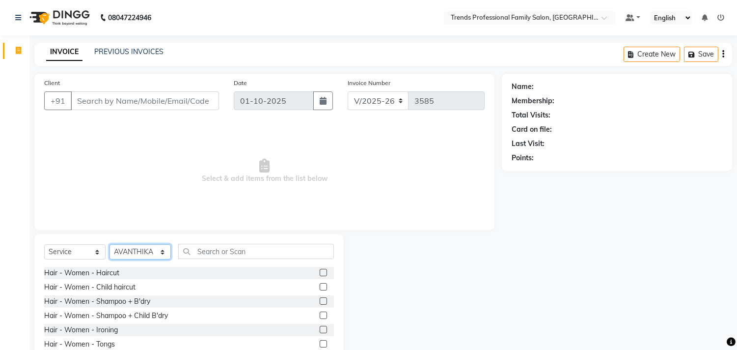
click at [154, 252] on select "Select Stylist AVANTHIKA [PERSON_NAME] [PERSON_NAME] [PERSON_NAME] RUSTHAM [PER…" at bounding box center [139, 251] width 61 height 15
select select "84239"
click at [109, 244] on select "Select Stylist AVANTHIKA [PERSON_NAME] [PERSON_NAME] [PERSON_NAME] RUSTHAM [PER…" at bounding box center [139, 251] width 61 height 15
click at [213, 243] on div "Select Service Product Membership Package Voucher Prepaid Gift Card Select Styl…" at bounding box center [188, 306] width 309 height 145
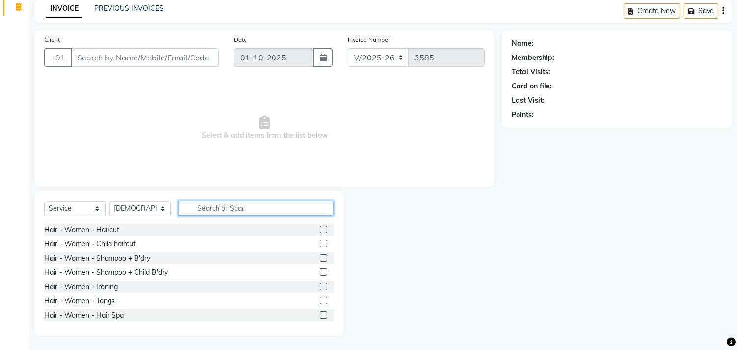
click at [209, 211] on input "text" at bounding box center [256, 207] width 156 height 15
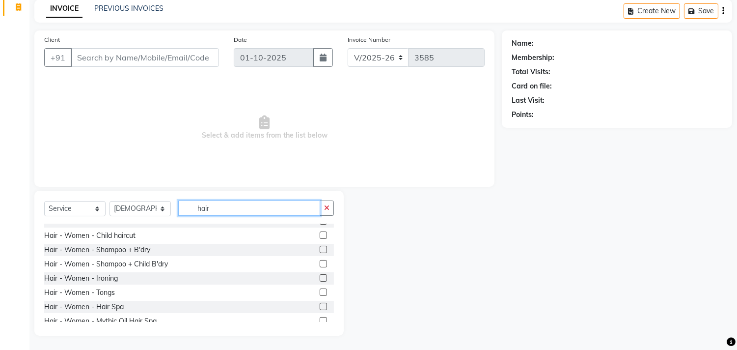
scroll to position [0, 0]
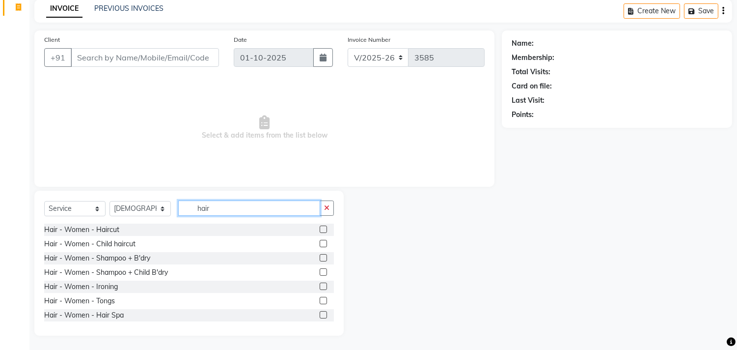
click at [257, 213] on input "hair" at bounding box center [249, 207] width 142 height 15
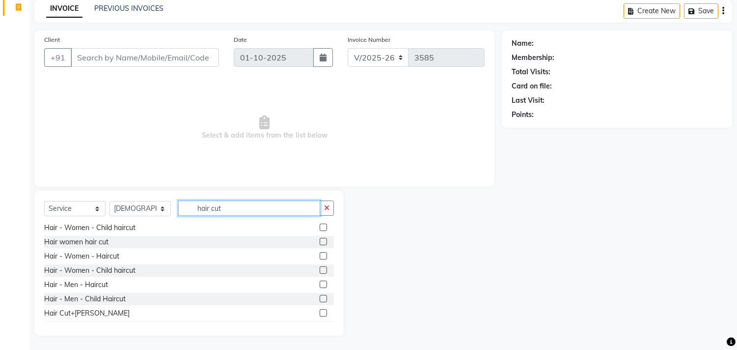
scroll to position [30, 0]
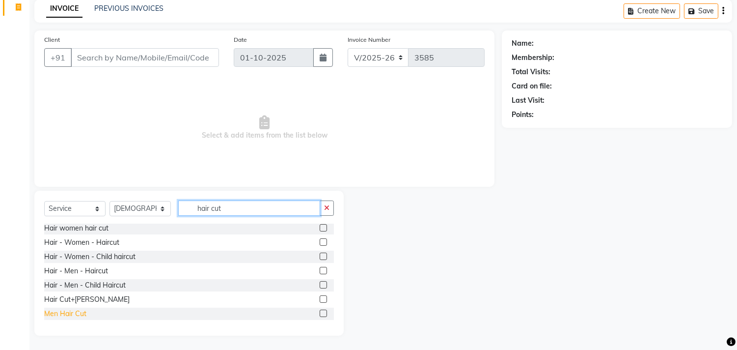
type input "hair cut"
click at [78, 313] on div "Men Hair Cut" at bounding box center [65, 313] width 42 height 10
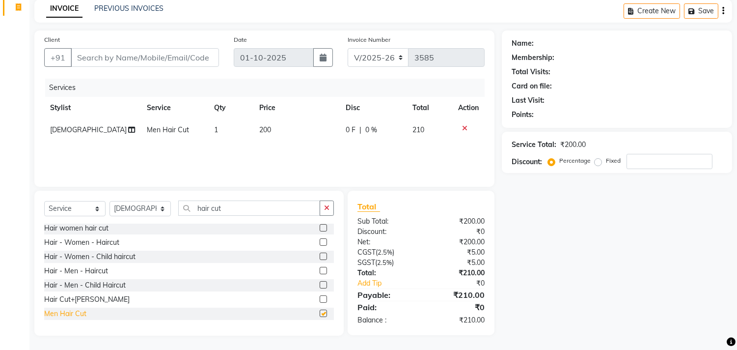
checkbox input "false"
click at [119, 291] on div "Hair - Men - Child Haircut" at bounding box center [189, 285] width 290 height 12
click at [119, 284] on div "Hair - Men - Child Haircut" at bounding box center [84, 285] width 81 height 10
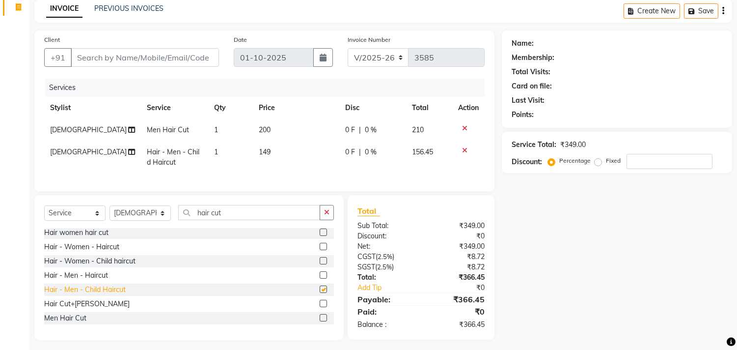
checkbox input "false"
drag, startPoint x: 465, startPoint y: 148, endPoint x: 458, endPoint y: 146, distance: 7.8
click at [464, 148] on icon at bounding box center [464, 150] width 5 height 7
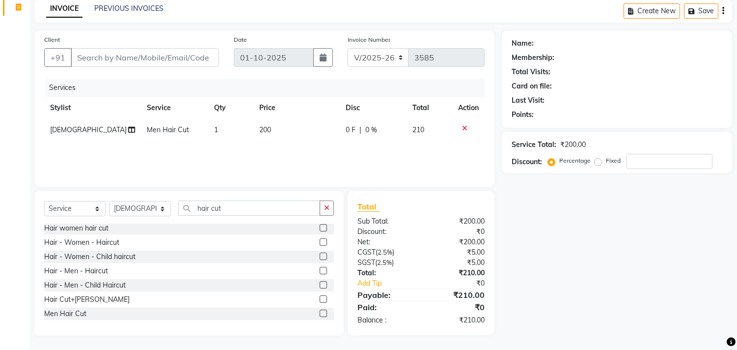
scroll to position [0, 0]
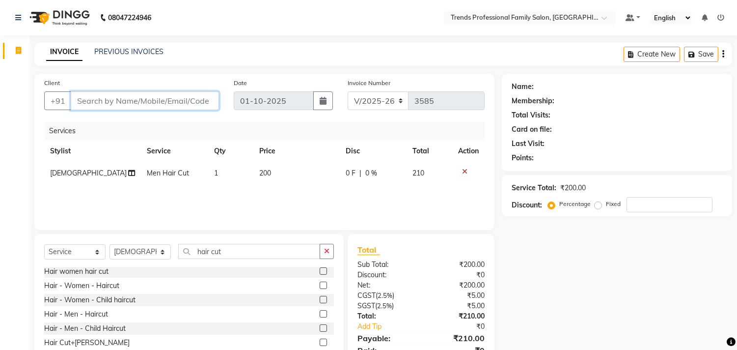
click at [115, 100] on input "Client" at bounding box center [145, 100] width 148 height 19
type input "9"
type input "0"
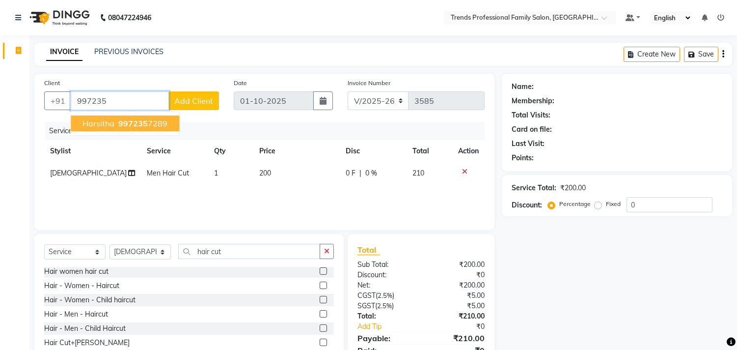
click at [144, 121] on span "997235" at bounding box center [132, 123] width 29 height 10
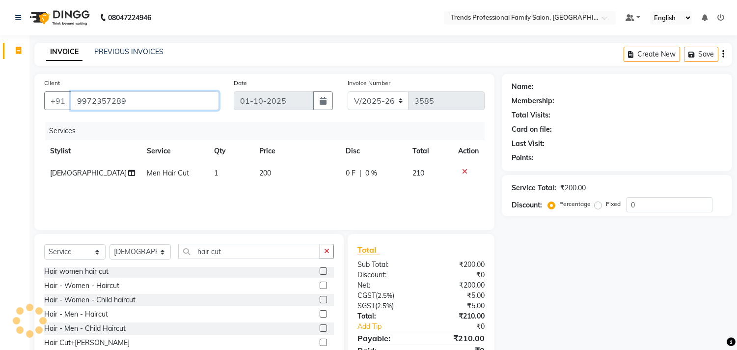
type input "9972357289"
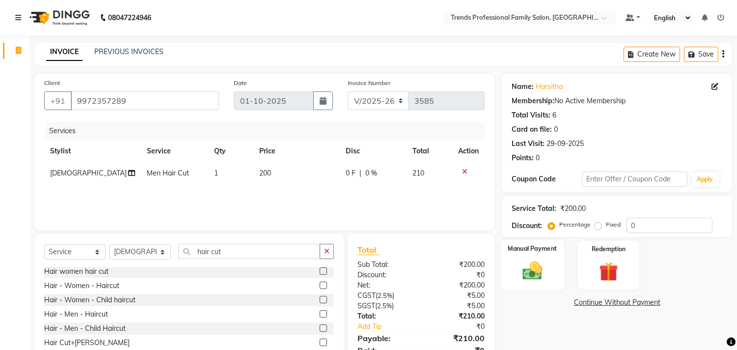
click at [533, 275] on img at bounding box center [532, 270] width 32 height 23
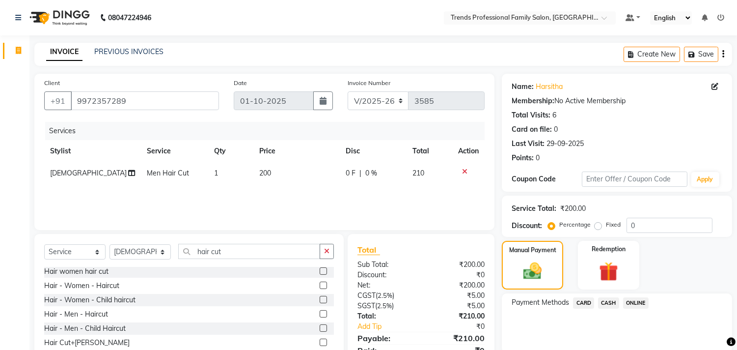
click at [633, 300] on span "ONLINE" at bounding box center [636, 302] width 26 height 11
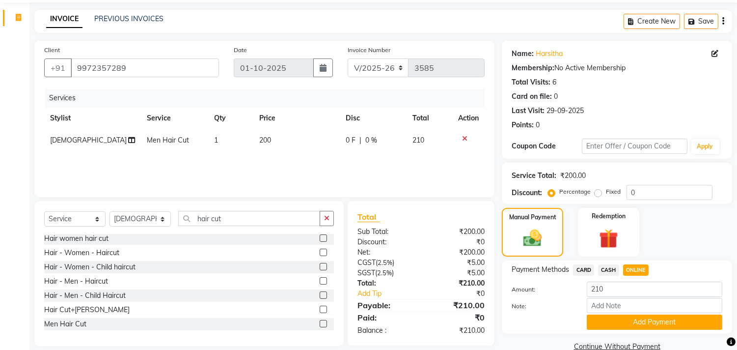
scroll to position [51, 0]
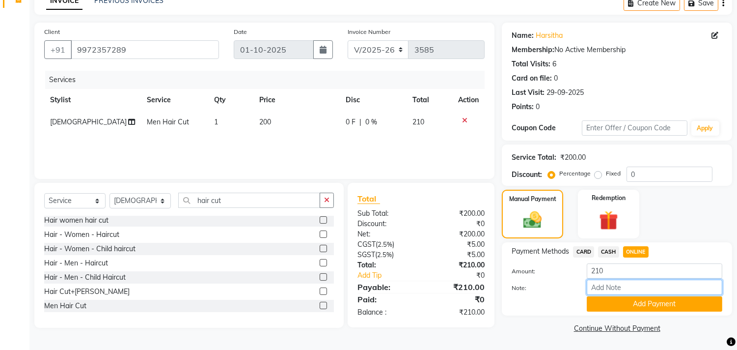
click at [632, 287] on input "Note:" at bounding box center [654, 286] width 135 height 15
type input "THANK YOU VISIT AGAIN"
click at [674, 306] on button "Add Payment" at bounding box center [654, 303] width 135 height 15
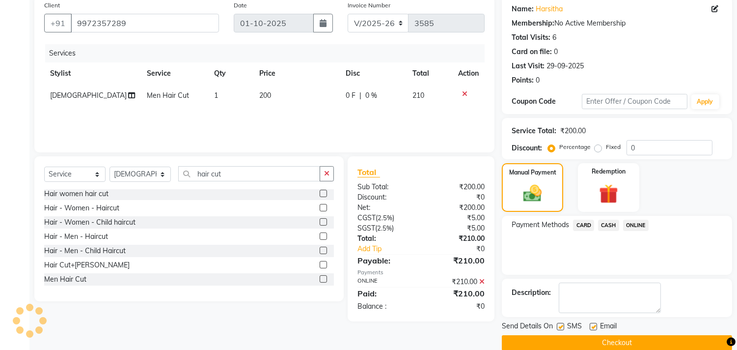
scroll to position [92, 0]
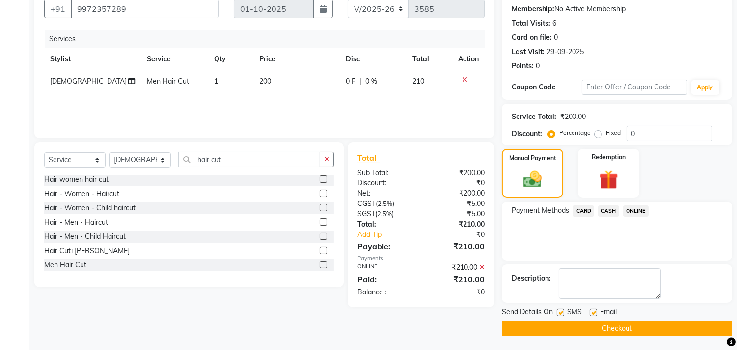
click at [594, 312] on label at bounding box center [593, 311] width 7 height 7
click at [594, 312] on input "checkbox" at bounding box center [593, 312] width 6 height 6
checkbox input "false"
click at [595, 328] on button "Checkout" at bounding box center [617, 328] width 230 height 15
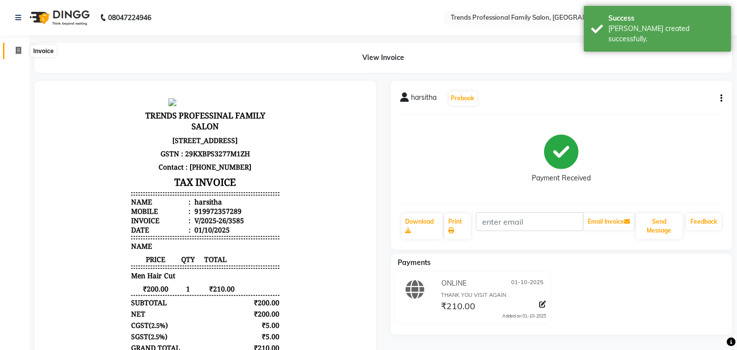
click at [20, 50] on icon at bounding box center [18, 50] width 5 height 7
select select "service"
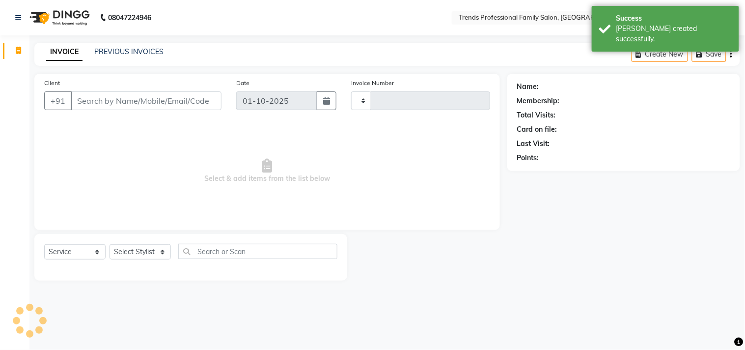
type input "3586"
select select "7345"
click at [81, 95] on input "Client" at bounding box center [146, 100] width 151 height 19
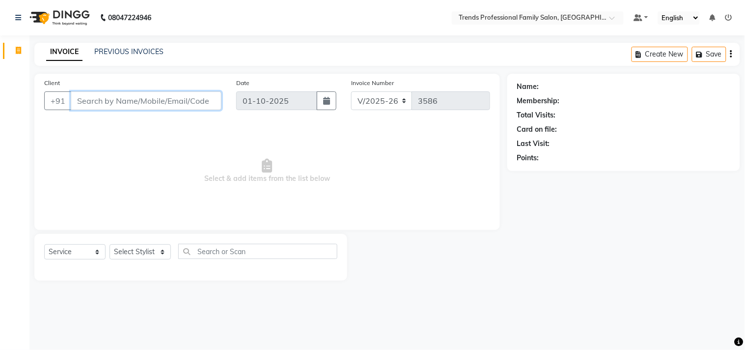
click at [126, 102] on input "Client" at bounding box center [146, 100] width 151 height 19
drag, startPoint x: 519, startPoint y: 87, endPoint x: 539, endPoint y: 101, distance: 23.6
click at [541, 99] on div "Name: Membership: Total Visits: Card on file: Last Visit: Points:" at bounding box center [623, 120] width 213 height 85
drag, startPoint x: 513, startPoint y: 111, endPoint x: 645, endPoint y: 114, distance: 131.6
click at [645, 114] on div "Name: Membership: Total Visits: Card on file: Last Visit: Points:" at bounding box center [623, 122] width 233 height 97
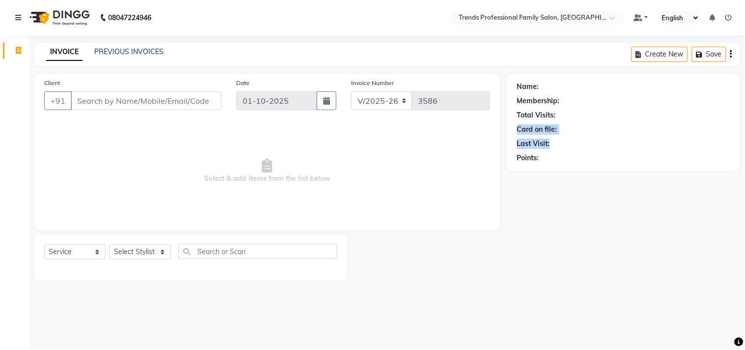
drag, startPoint x: 513, startPoint y: 130, endPoint x: 616, endPoint y: 162, distance: 108.5
click at [621, 146] on div "Name: Membership: Total Visits: Card on file: Last Visit: Points:" at bounding box center [623, 122] width 233 height 97
drag, startPoint x: 481, startPoint y: 173, endPoint x: 605, endPoint y: 164, distance: 124.0
click at [616, 155] on div "Client +91 Date [DATE] Invoice Number V/2025 V/[PHONE_NUMBER] Select & add item…" at bounding box center [387, 177] width 720 height 207
click at [224, 213] on span "Select & add items from the list below" at bounding box center [267, 171] width 446 height 98
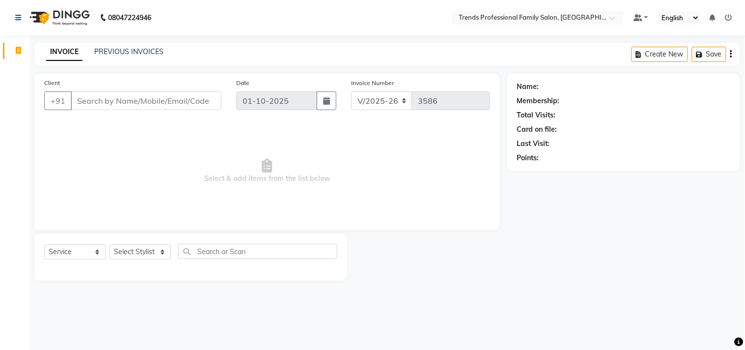
drag, startPoint x: 228, startPoint y: 170, endPoint x: 436, endPoint y: 192, distance: 209.4
click at [436, 192] on span "Select & add items from the list below" at bounding box center [267, 171] width 446 height 98
click at [184, 132] on span "Select & add items from the list below" at bounding box center [267, 171] width 446 height 98
click at [153, 259] on select "Select Stylist AVANTHIKA [PERSON_NAME] [PERSON_NAME] [PERSON_NAME] RUSTHAM [PER…" at bounding box center [139, 251] width 61 height 15
select select "68140"
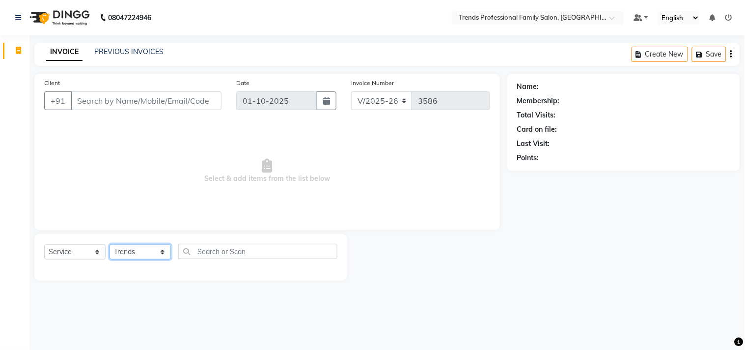
click at [109, 244] on select "Select Stylist AVANTHIKA [PERSON_NAME] [PERSON_NAME] [PERSON_NAME] RUSTHAM [PER…" at bounding box center [139, 251] width 61 height 15
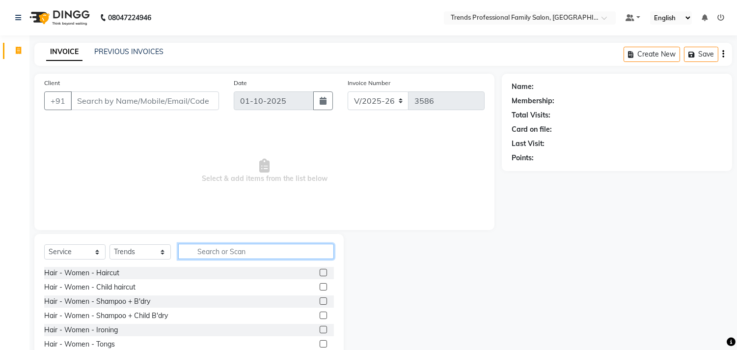
click at [260, 252] on input "text" at bounding box center [256, 250] width 156 height 15
type input "h"
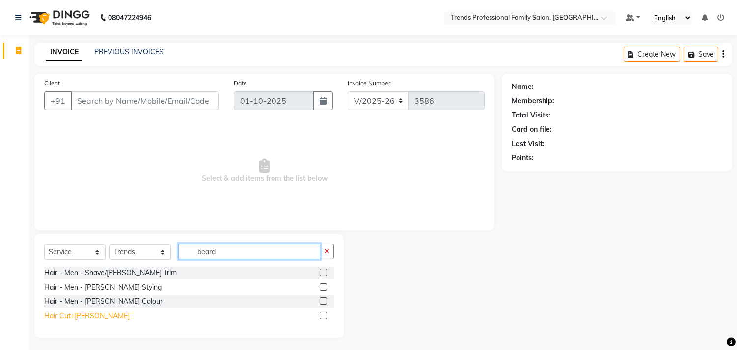
type input "beard"
click at [86, 318] on div "Hair Cut+[PERSON_NAME]" at bounding box center [86, 315] width 85 height 10
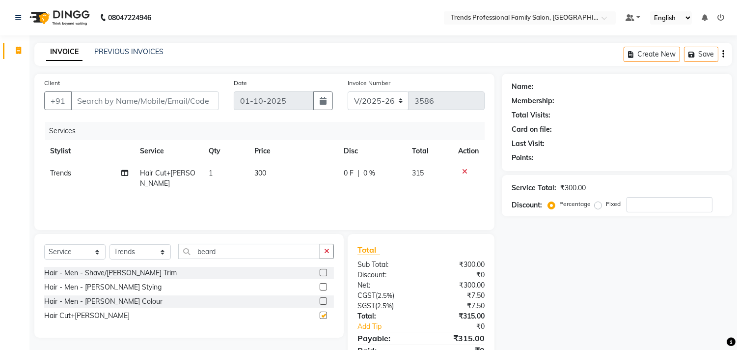
checkbox input "false"
click at [112, 99] on input "Client" at bounding box center [145, 100] width 148 height 19
type input "7"
type input "0"
type input "7667668347"
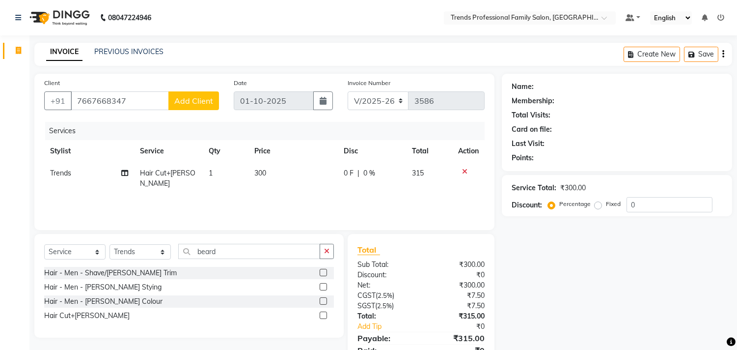
click at [195, 99] on span "Add Client" at bounding box center [193, 101] width 39 height 10
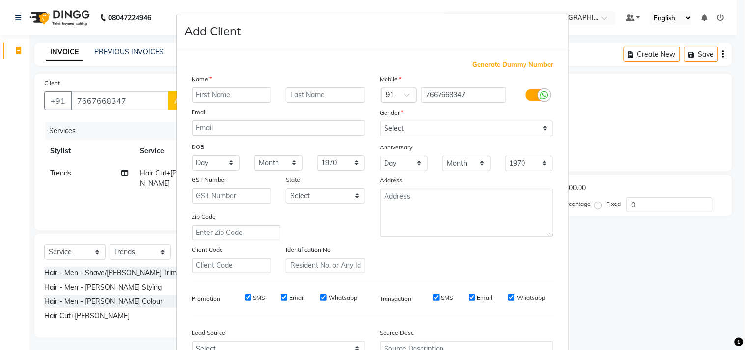
click at [215, 100] on input "text" at bounding box center [232, 94] width 80 height 15
type input "dinesh"
click at [432, 118] on div "Gender" at bounding box center [467, 114] width 188 height 14
click at [432, 126] on select "Select [DEMOGRAPHIC_DATA] [DEMOGRAPHIC_DATA] Other Prefer Not To Say" at bounding box center [466, 128] width 173 height 15
select select "[DEMOGRAPHIC_DATA]"
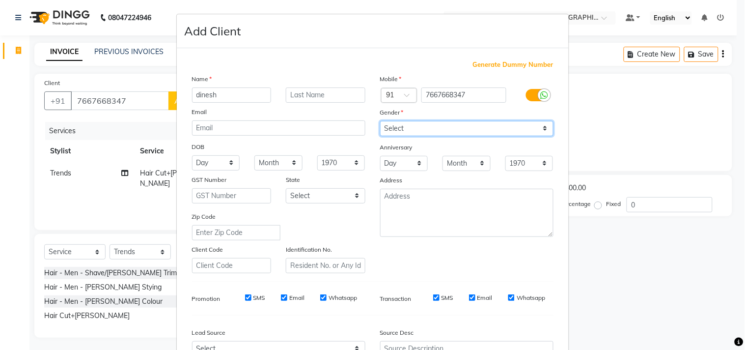
click at [380, 121] on select "Select [DEMOGRAPHIC_DATA] [DEMOGRAPHIC_DATA] Other Prefer Not To Say" at bounding box center [466, 128] width 173 height 15
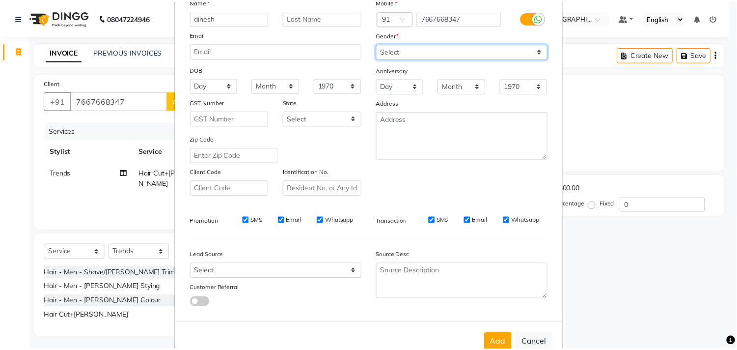
scroll to position [104, 0]
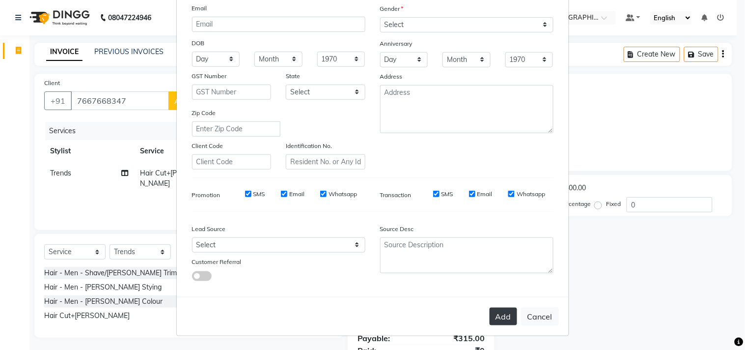
click at [499, 312] on button "Add" at bounding box center [502, 316] width 27 height 18
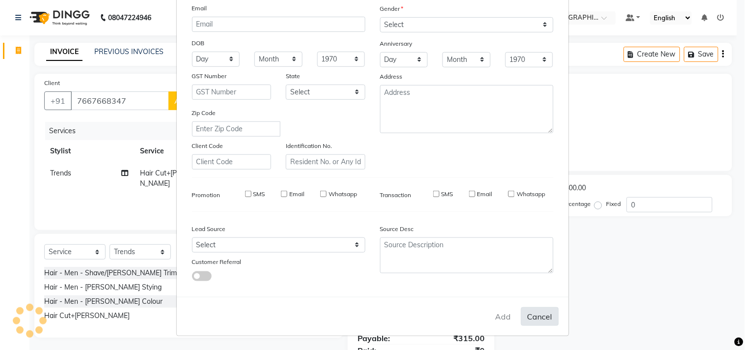
select select
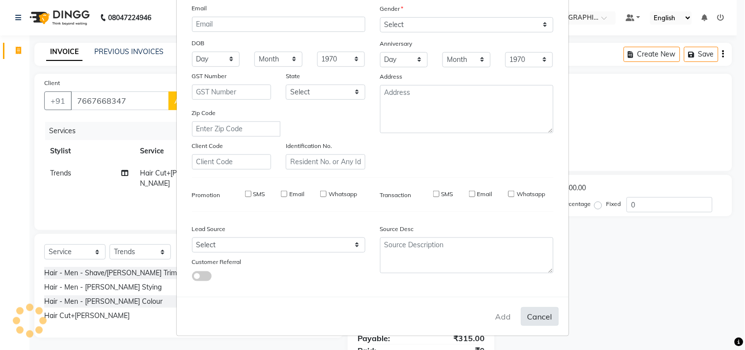
select select
checkbox input "false"
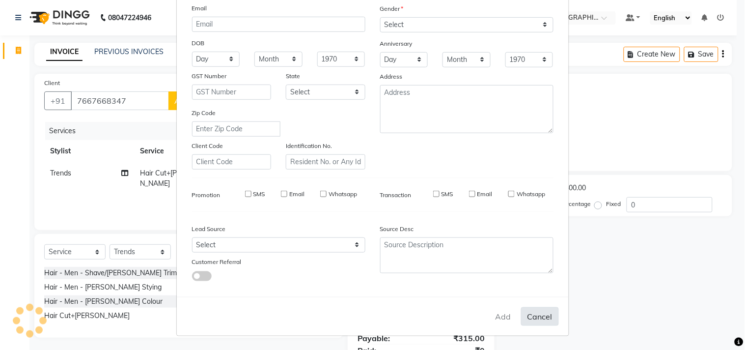
checkbox input "false"
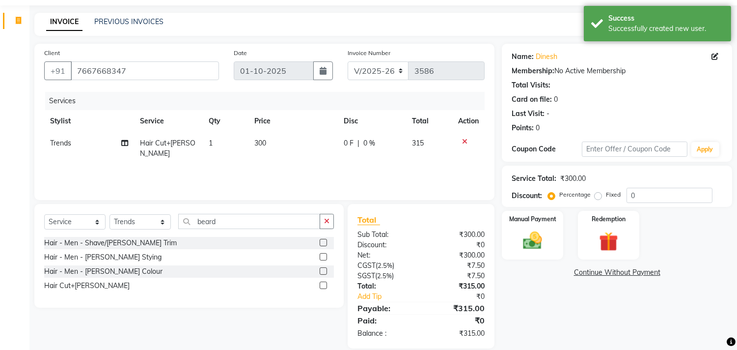
scroll to position [43, 0]
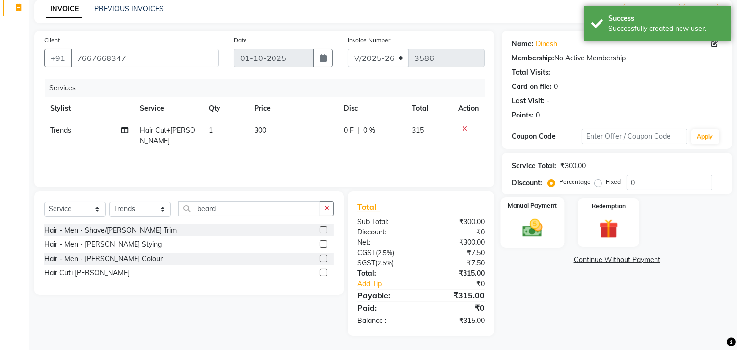
click at [537, 229] on img at bounding box center [532, 227] width 32 height 23
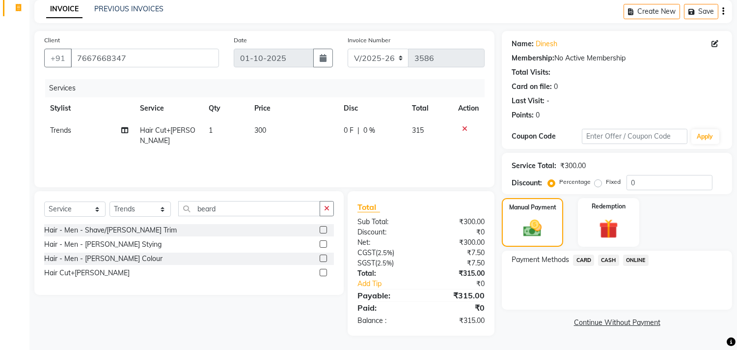
drag, startPoint x: 513, startPoint y: 257, endPoint x: 695, endPoint y: 257, distance: 182.1
click at [695, 257] on div "Payment Methods CARD CASH ONLINE" at bounding box center [617, 260] width 211 height 13
click at [663, 250] on div "Payment Methods CARD CASH ONLINE" at bounding box center [617, 279] width 230 height 59
click at [639, 261] on span "ONLINE" at bounding box center [636, 259] width 26 height 11
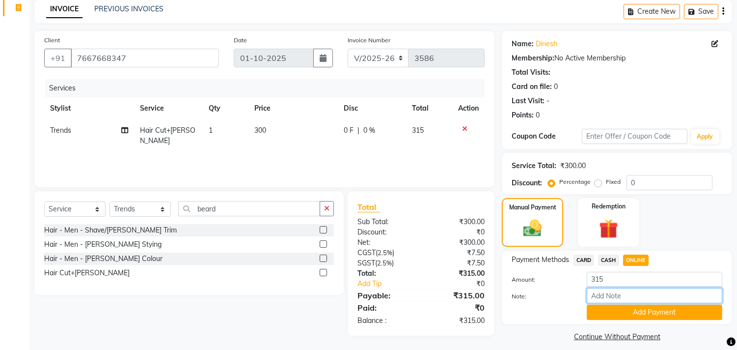
click at [625, 293] on input "Note:" at bounding box center [654, 295] width 135 height 15
type input "THANK YOU VISIT AGAIN"
click at [648, 311] on button "Add Payment" at bounding box center [654, 311] width 135 height 15
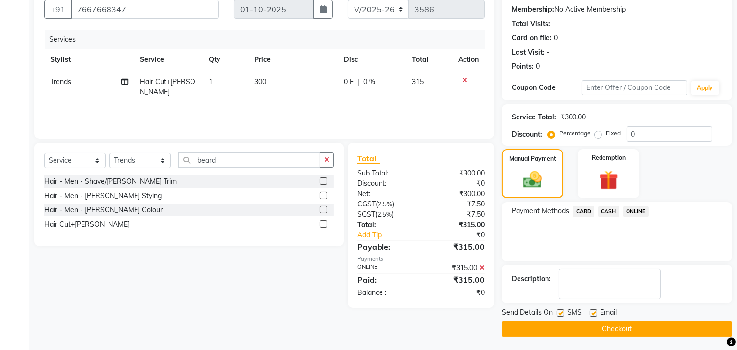
scroll to position [92, 0]
click at [591, 312] on div at bounding box center [593, 313] width 6 height 10
click at [592, 312] on label at bounding box center [593, 311] width 7 height 7
click at [592, 312] on input "checkbox" at bounding box center [593, 312] width 6 height 6
checkbox input "false"
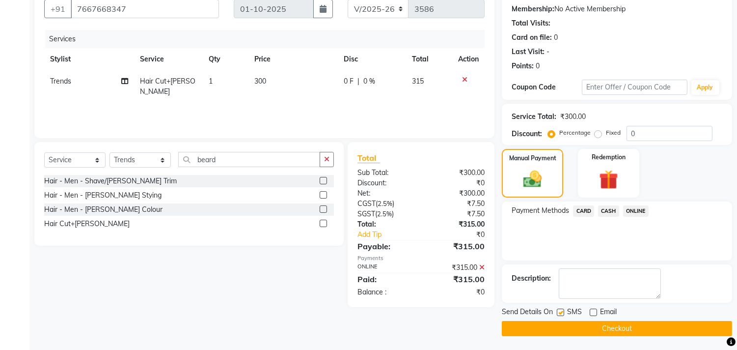
click at [595, 326] on button "Checkout" at bounding box center [617, 328] width 230 height 15
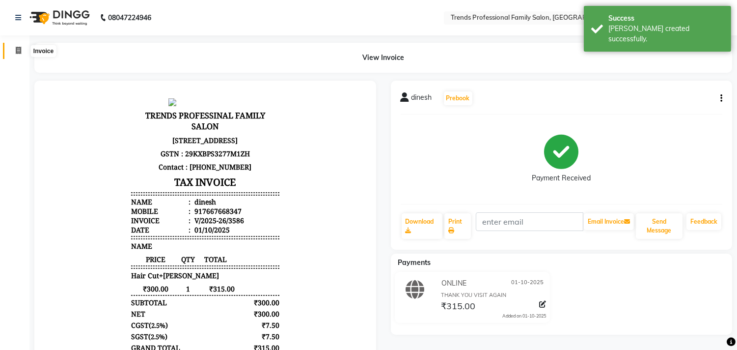
click at [16, 52] on icon at bounding box center [18, 50] width 5 height 7
select select "service"
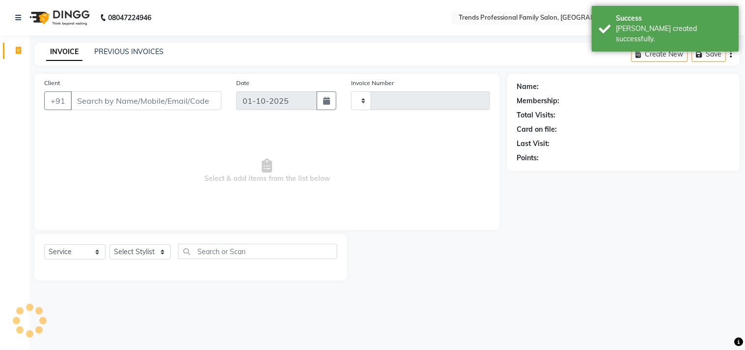
type input "3587"
select select "7345"
click at [85, 99] on input "Client" at bounding box center [146, 100] width 151 height 19
drag, startPoint x: 79, startPoint y: 98, endPoint x: 205, endPoint y: 108, distance: 126.6
click at [205, 108] on input "Client" at bounding box center [146, 100] width 151 height 19
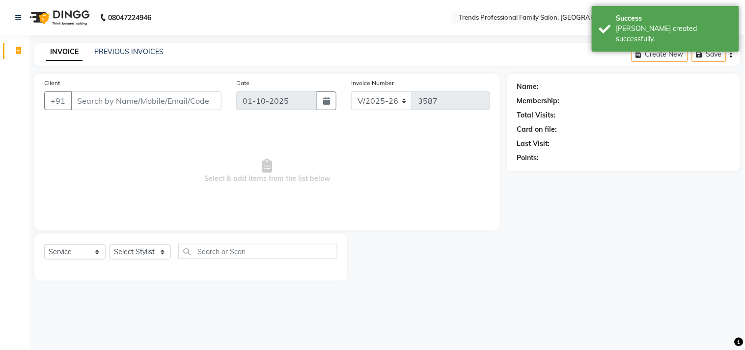
drag, startPoint x: 164, startPoint y: 96, endPoint x: 220, endPoint y: 94, distance: 55.5
click at [216, 94] on input "Client" at bounding box center [146, 100] width 151 height 19
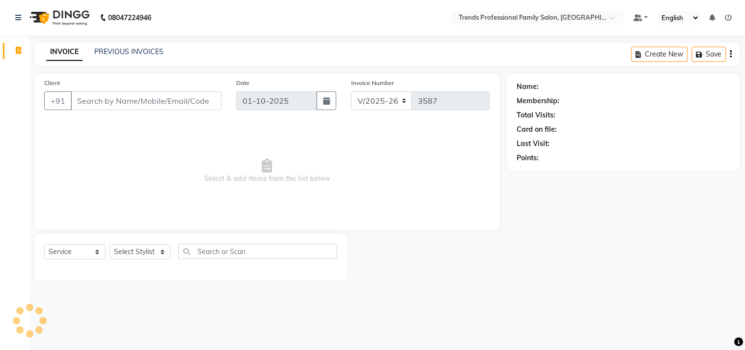
click at [82, 98] on input "Client" at bounding box center [146, 100] width 151 height 19
drag, startPoint x: 76, startPoint y: 102, endPoint x: 219, endPoint y: 99, distance: 143.4
click at [219, 99] on input "Client" at bounding box center [146, 100] width 151 height 19
drag, startPoint x: 237, startPoint y: 90, endPoint x: 285, endPoint y: 106, distance: 51.1
click at [344, 106] on div "Client +91 Date [DATE] Invoice Number V/2025 V/[PHONE_NUMBER]" at bounding box center [267, 98] width 460 height 40
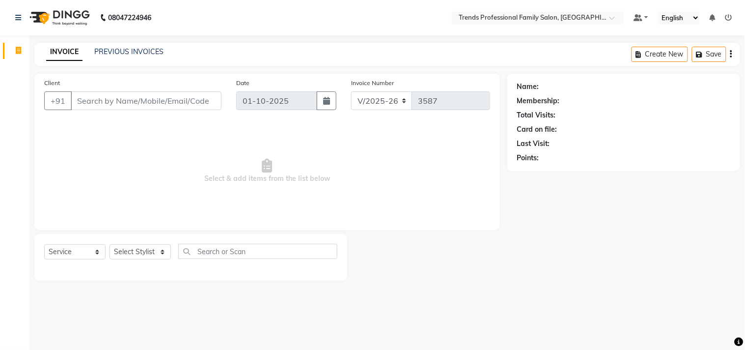
drag, startPoint x: 538, startPoint y: 50, endPoint x: 522, endPoint y: 51, distance: 15.7
click at [532, 51] on div "INVOICE PREVIOUS INVOICES Create New Save" at bounding box center [386, 54] width 705 height 23
drag, startPoint x: 522, startPoint y: 86, endPoint x: 529, endPoint y: 96, distance: 12.0
click at [553, 87] on div "Name:" at bounding box center [623, 86] width 213 height 10
drag, startPoint x: 517, startPoint y: 100, endPoint x: 520, endPoint y: 120, distance: 20.8
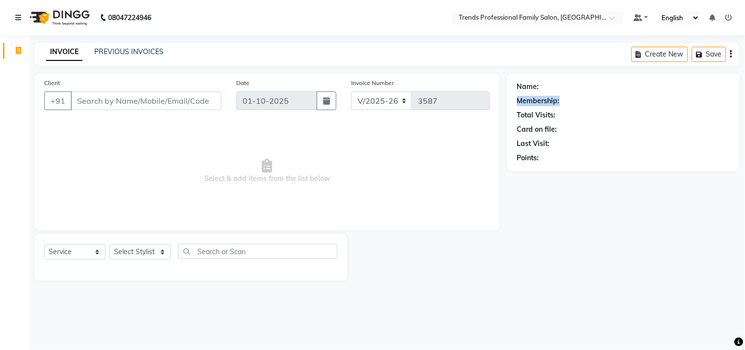
click at [553, 107] on div "Name: Membership: Total Visits: Card on file: Last Visit: Points:" at bounding box center [623, 120] width 213 height 85
drag, startPoint x: 514, startPoint y: 113, endPoint x: 527, endPoint y: 129, distance: 20.2
click at [572, 116] on div "Client +91 Date [DATE] Invoice Number V/2025 V/[PHONE_NUMBER] Select & add item…" at bounding box center [387, 177] width 720 height 207
drag, startPoint x: 518, startPoint y: 121, endPoint x: 556, endPoint y: 141, distance: 43.3
click at [580, 129] on div "Name: Membership: Total Visits: Card on file: Last Visit: Points:" at bounding box center [623, 120] width 213 height 85
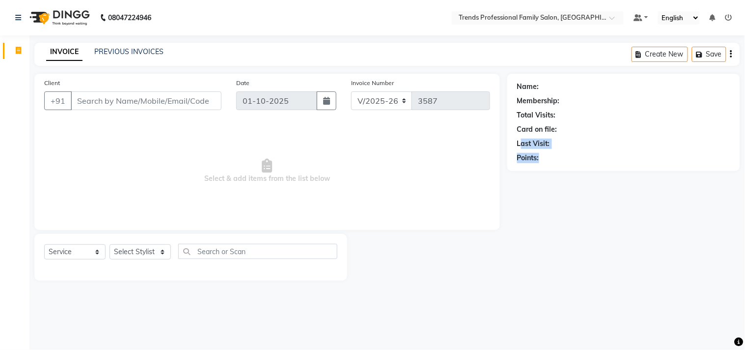
drag, startPoint x: 522, startPoint y: 144, endPoint x: 505, endPoint y: 167, distance: 29.5
click at [524, 165] on div "Name: Membership: Total Visits: Card on file: Last Visit: Points:" at bounding box center [623, 122] width 233 height 97
click at [586, 162] on div "Points:" at bounding box center [623, 158] width 213 height 10
click at [167, 91] on div "Client +91" at bounding box center [133, 98] width 192 height 40
click at [159, 100] on input "Client" at bounding box center [146, 100] width 151 height 19
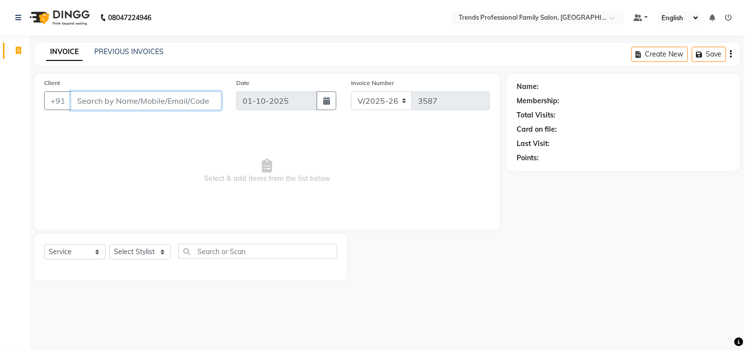
click at [91, 105] on input "Client" at bounding box center [146, 100] width 151 height 19
drag, startPoint x: 141, startPoint y: 240, endPoint x: 140, endPoint y: 252, distance: 12.3
click at [140, 243] on div "Select Service Product Membership Package Voucher Prepaid Gift Card Select Styl…" at bounding box center [190, 257] width 313 height 47
click at [144, 246] on select "Select Stylist AVANTHIKA [PERSON_NAME] [PERSON_NAME] [PERSON_NAME] RUSTHAM [PER…" at bounding box center [139, 251] width 61 height 15
select select "68140"
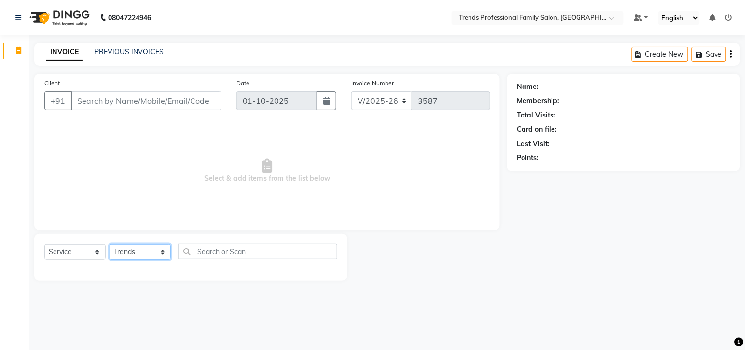
click at [109, 244] on select "Select Stylist AVANTHIKA [PERSON_NAME] [PERSON_NAME] [PERSON_NAME] RUSTHAM [PER…" at bounding box center [139, 251] width 61 height 15
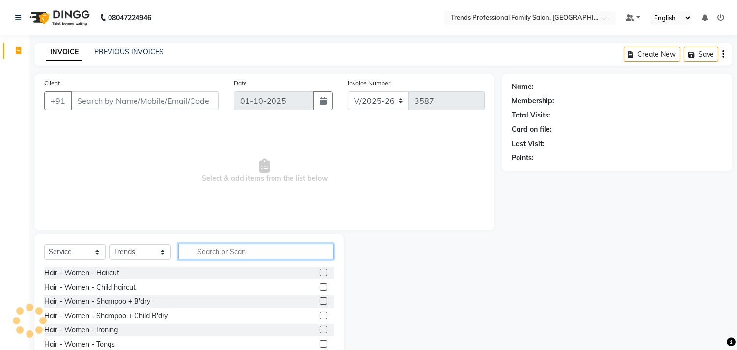
click at [212, 252] on input "text" at bounding box center [256, 250] width 156 height 15
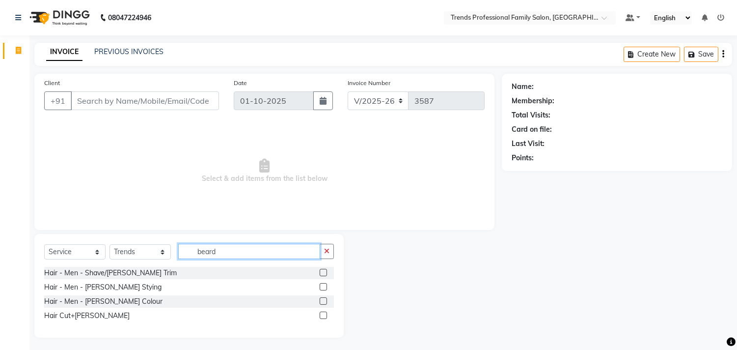
type input "beard"
click at [78, 308] on div "Hair - Men - Shave/[PERSON_NAME] Trim Hair - Men - [PERSON_NAME] Stying Hair - …" at bounding box center [189, 295] width 290 height 57
click at [82, 316] on div "Hair Cut+[PERSON_NAME]" at bounding box center [86, 315] width 85 height 10
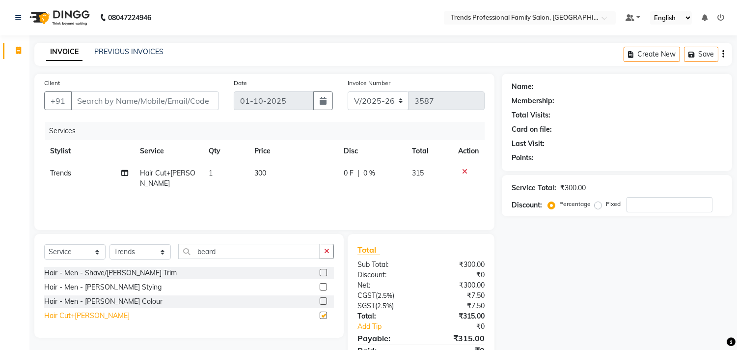
checkbox input "false"
click at [113, 105] on input "Client" at bounding box center [145, 100] width 148 height 19
type input "8"
type input "0"
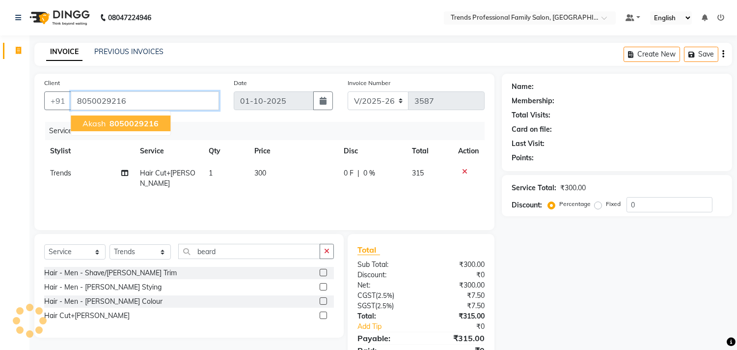
type input "8050029216"
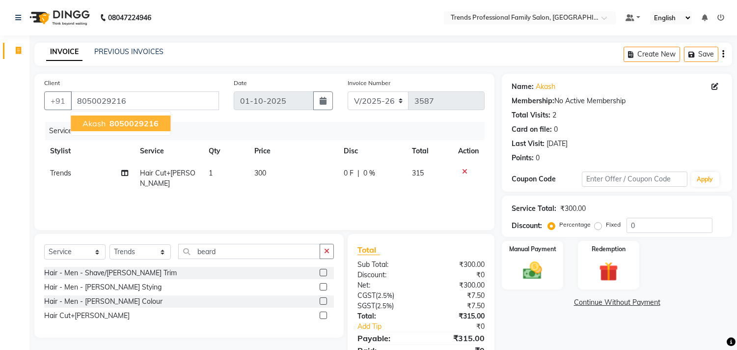
click at [89, 123] on span "akash" at bounding box center [93, 123] width 23 height 10
click at [540, 276] on img at bounding box center [532, 270] width 32 height 23
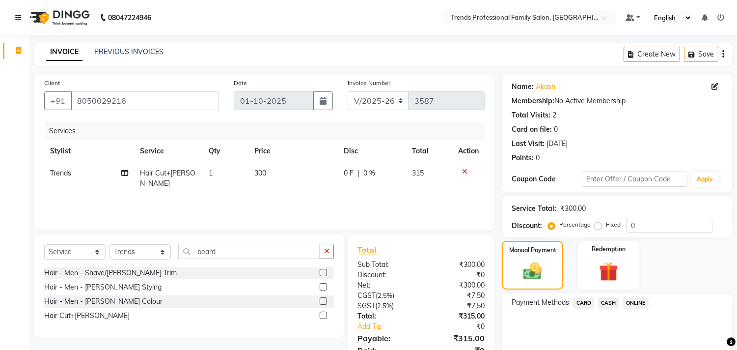
click at [641, 306] on span "ONLINE" at bounding box center [636, 302] width 26 height 11
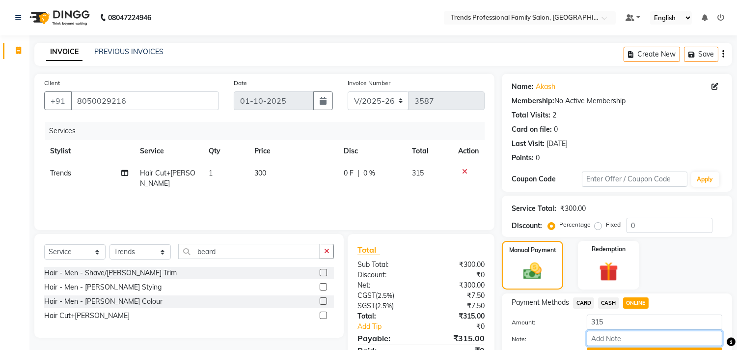
click at [630, 342] on input "Note:" at bounding box center [654, 337] width 135 height 15
type input "THANK YOU VISIT AGAIN"
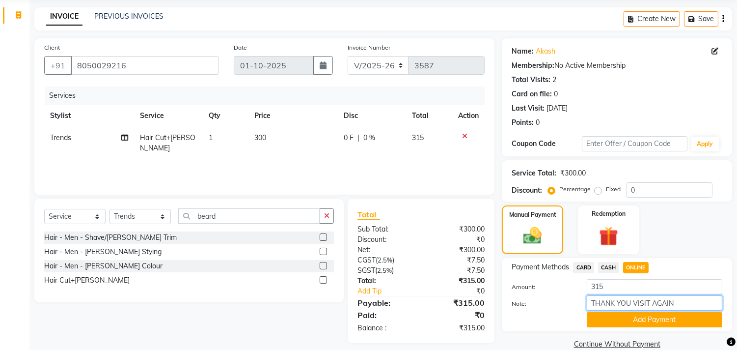
scroll to position [51, 0]
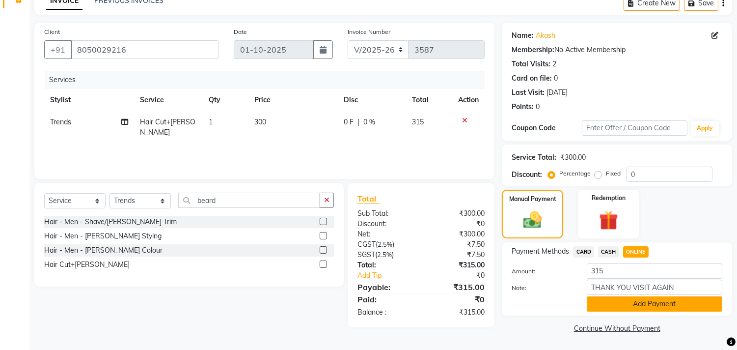
click at [635, 305] on button "Add Payment" at bounding box center [654, 303] width 135 height 15
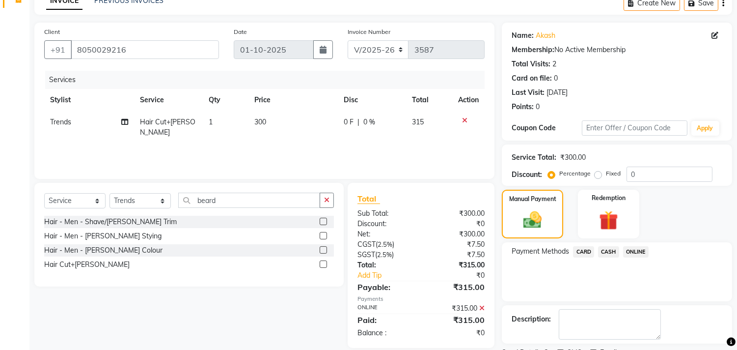
drag, startPoint x: 640, startPoint y: 247, endPoint x: 635, endPoint y: 259, distance: 12.8
click at [641, 247] on span "ONLINE" at bounding box center [636, 251] width 26 height 11
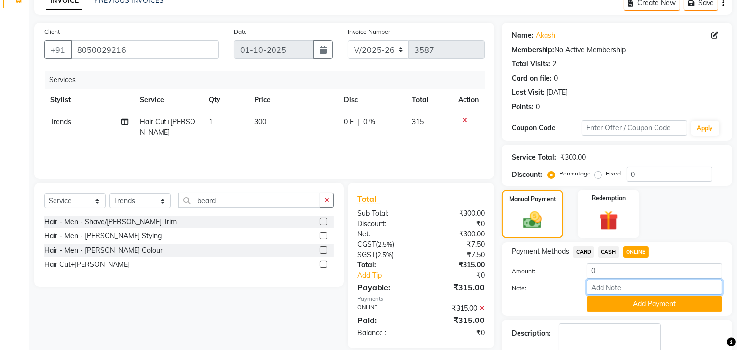
click at [634, 289] on input "Note:" at bounding box center [654, 286] width 135 height 15
type input "THANK YOU VISIT AGAIN"
click at [641, 301] on button "Add Payment" at bounding box center [654, 303] width 135 height 15
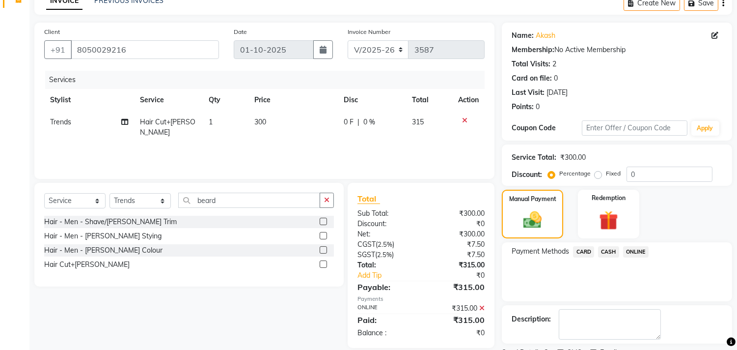
scroll to position [92, 0]
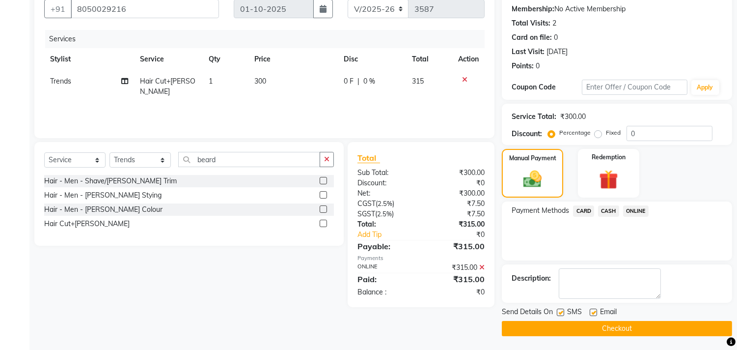
click at [595, 311] on label at bounding box center [593, 311] width 7 height 7
click at [595, 311] on input "checkbox" at bounding box center [593, 312] width 6 height 6
checkbox input "false"
click at [596, 325] on button "Checkout" at bounding box center [617, 328] width 230 height 15
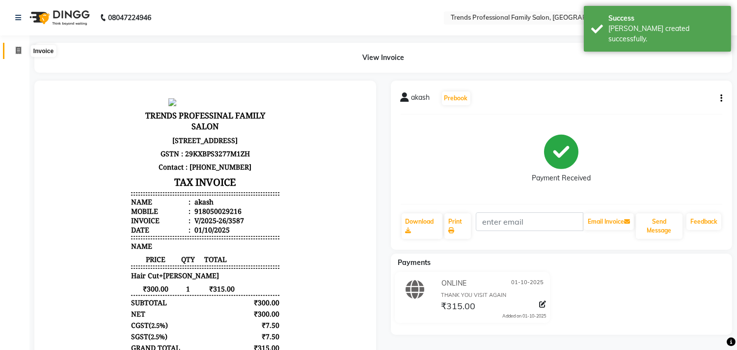
click at [23, 50] on span at bounding box center [18, 50] width 17 height 11
select select "service"
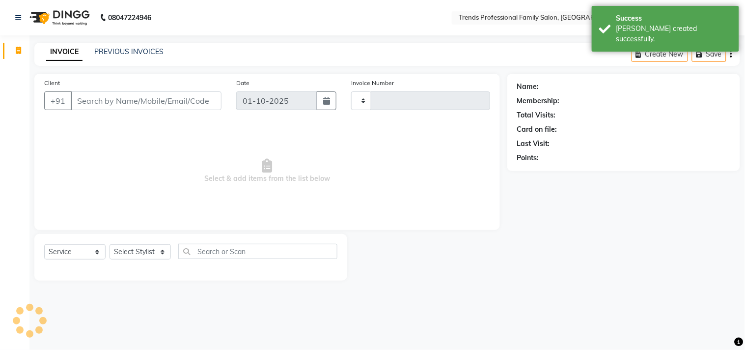
type input "3588"
select select "7345"
click at [18, 48] on icon at bounding box center [18, 50] width 5 height 7
click at [92, 97] on input "Client" at bounding box center [146, 100] width 151 height 19
click at [150, 252] on select "Select Stylist AVANTHIKA [PERSON_NAME] [PERSON_NAME] [PERSON_NAME] RUSTHAM [PER…" at bounding box center [139, 251] width 61 height 15
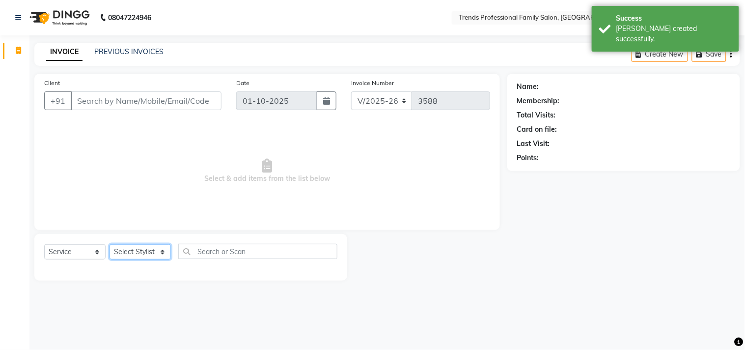
select select "63519"
click at [109, 244] on select "Select Stylist AVANTHIKA [PERSON_NAME] [PERSON_NAME] [PERSON_NAME] RUSTHAM [PER…" at bounding box center [139, 251] width 61 height 15
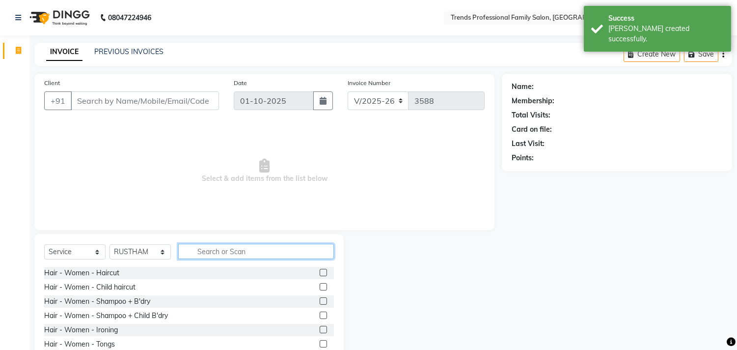
drag, startPoint x: 220, startPoint y: 247, endPoint x: 222, endPoint y: 261, distance: 13.9
click at [220, 253] on input "text" at bounding box center [256, 250] width 156 height 15
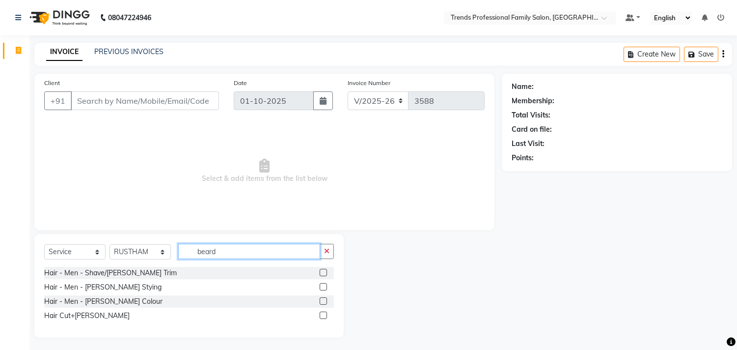
type input "beard"
click at [102, 307] on div "Hair - Men - [PERSON_NAME] Colour" at bounding box center [189, 301] width 290 height 12
click at [84, 312] on div "Hair Cut+[PERSON_NAME]" at bounding box center [86, 315] width 85 height 10
checkbox input "false"
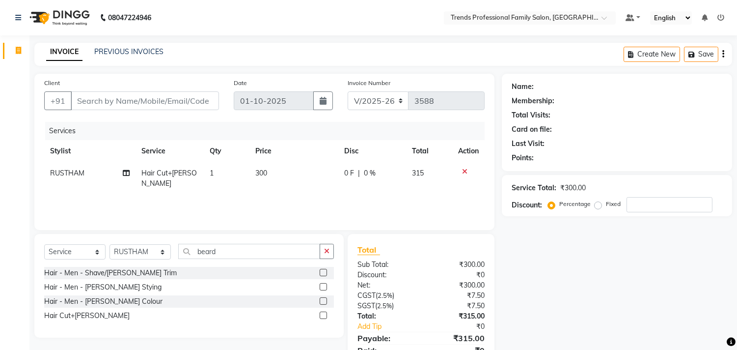
click at [94, 110] on div "Client +91" at bounding box center [131, 98] width 189 height 40
drag, startPoint x: 96, startPoint y: 95, endPoint x: 96, endPoint y: 101, distance: 5.9
click at [96, 97] on input "Client" at bounding box center [145, 100] width 148 height 19
type input "7"
type input "0"
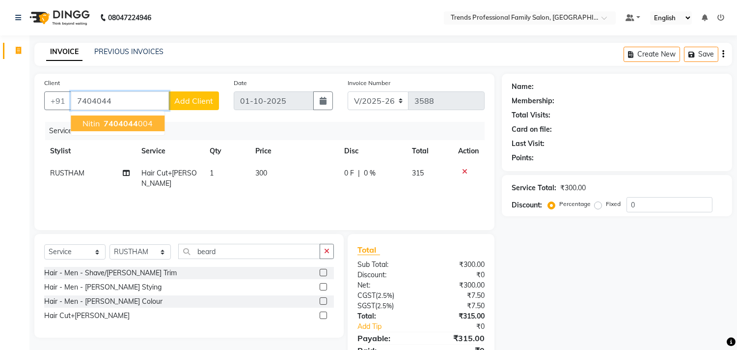
click at [101, 123] on button "nitin 7404044 004" at bounding box center [118, 123] width 94 height 16
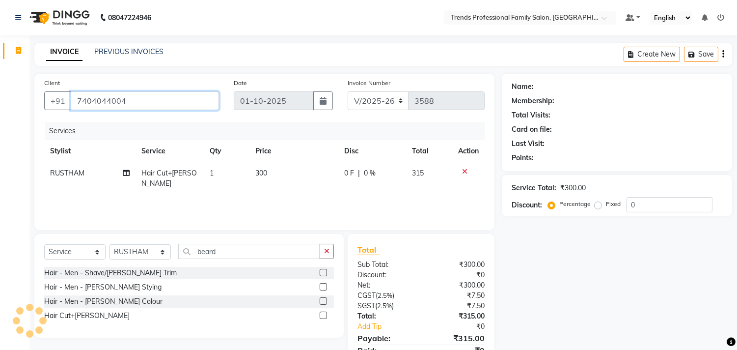
type input "7404044004"
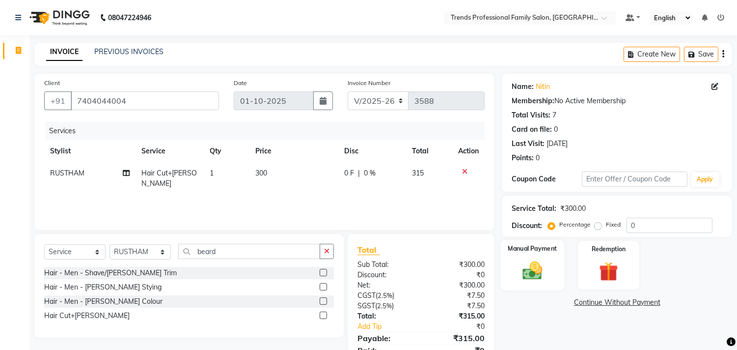
click at [536, 261] on img at bounding box center [532, 270] width 32 height 23
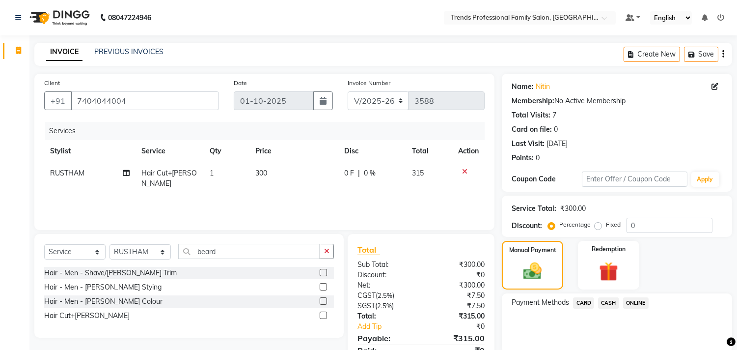
click at [635, 307] on span "ONLINE" at bounding box center [636, 302] width 26 height 11
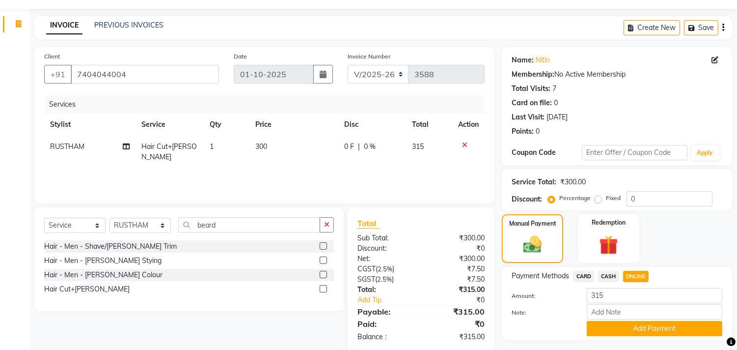
scroll to position [51, 0]
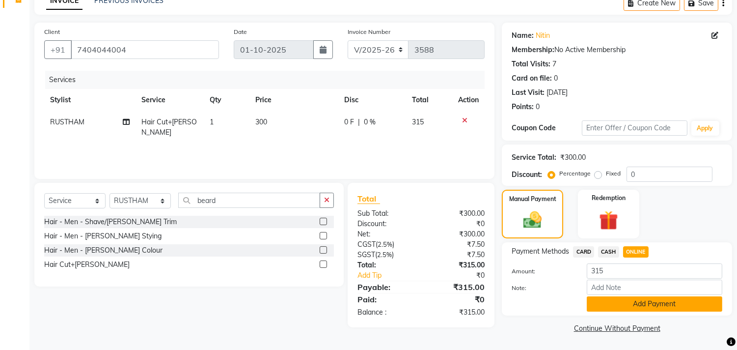
click at [632, 310] on button "Add Payment" at bounding box center [654, 303] width 135 height 15
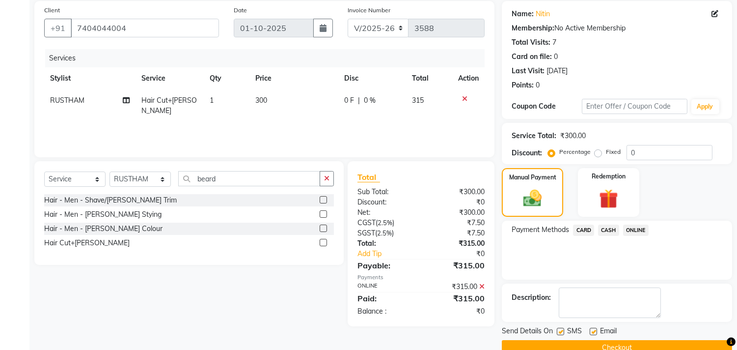
scroll to position [92, 0]
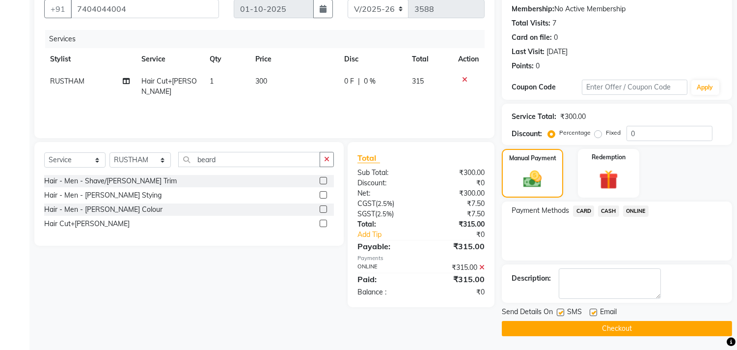
click at [593, 310] on label at bounding box center [593, 311] width 7 height 7
click at [593, 310] on input "checkbox" at bounding box center [593, 312] width 6 height 6
checkbox input "false"
click at [594, 324] on button "Checkout" at bounding box center [617, 328] width 230 height 15
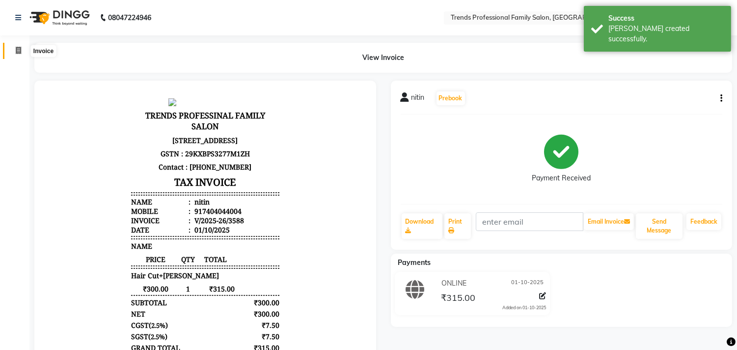
click at [17, 49] on icon at bounding box center [18, 50] width 5 height 7
select select "service"
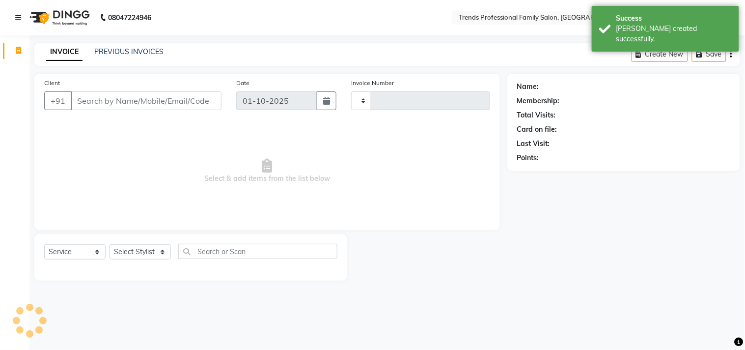
type input "3589"
select select "7345"
click at [92, 99] on input "Client" at bounding box center [146, 100] width 151 height 19
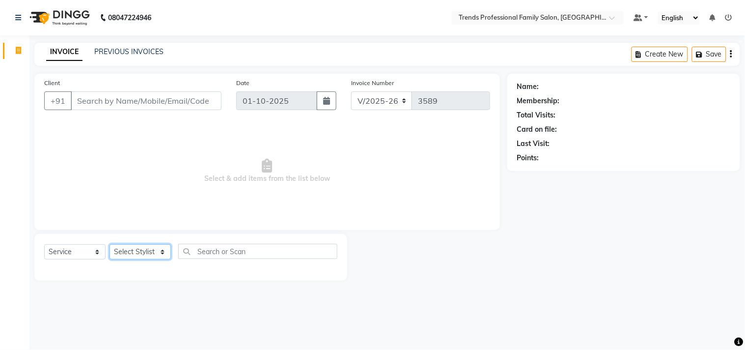
drag, startPoint x: 134, startPoint y: 252, endPoint x: 135, endPoint y: 259, distance: 6.9
click at [135, 259] on select "Select Stylist AVANTHIKA [PERSON_NAME] [PERSON_NAME] [PERSON_NAME] RUSTHAM [PER…" at bounding box center [139, 251] width 61 height 15
select select "92540"
click at [109, 244] on select "Select Stylist AVANTHIKA [PERSON_NAME] [PERSON_NAME] [PERSON_NAME] RUSTHAM [PER…" at bounding box center [139, 251] width 61 height 15
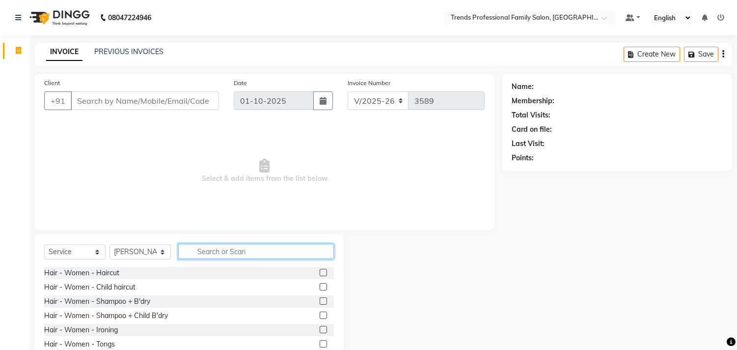
click at [195, 254] on input "text" at bounding box center [256, 250] width 156 height 15
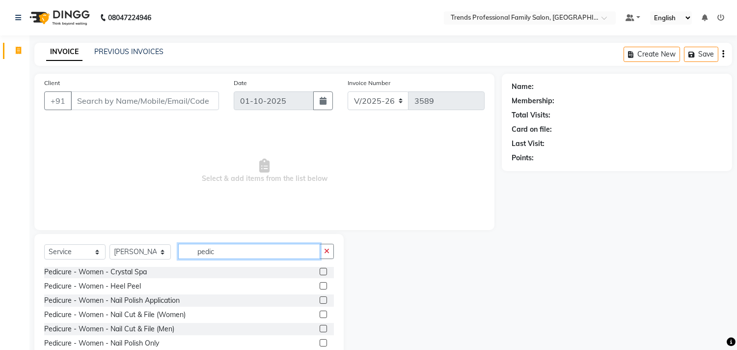
scroll to position [19, 0]
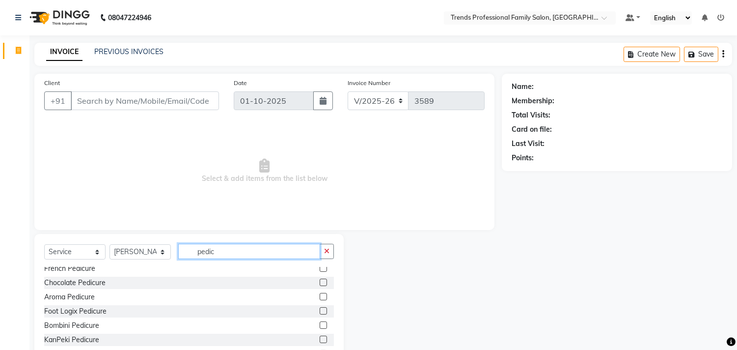
type input "pedic"
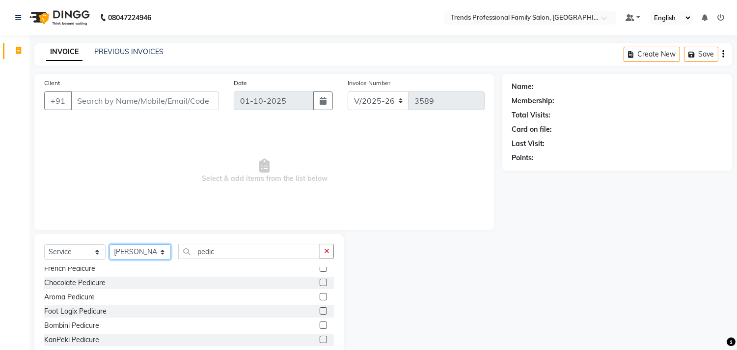
click at [150, 258] on select "Select Stylist AVANTHIKA [PERSON_NAME] [PERSON_NAME] [PERSON_NAME] RUSTHAM [PER…" at bounding box center [139, 251] width 61 height 15
select select "63521"
click at [109, 244] on select "Select Stylist AVANTHIKA [PERSON_NAME] [PERSON_NAME] [PERSON_NAME] RUSTHAM [PER…" at bounding box center [139, 251] width 61 height 15
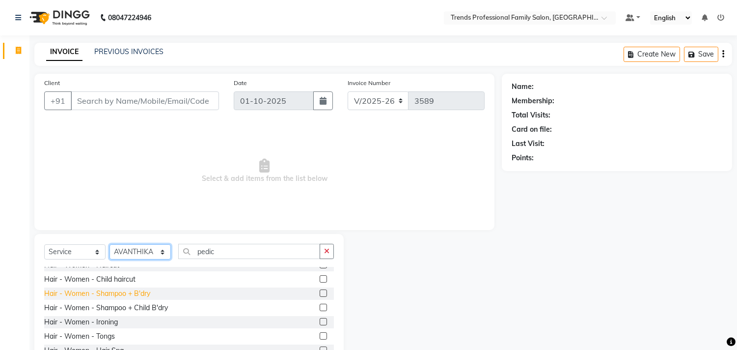
scroll to position [0, 0]
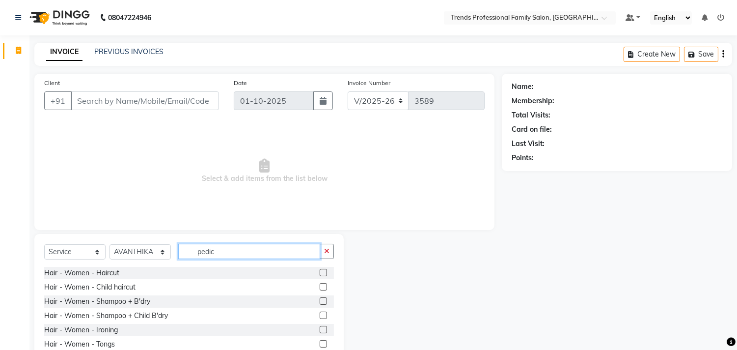
click at [238, 251] on input "pedic" at bounding box center [249, 250] width 142 height 15
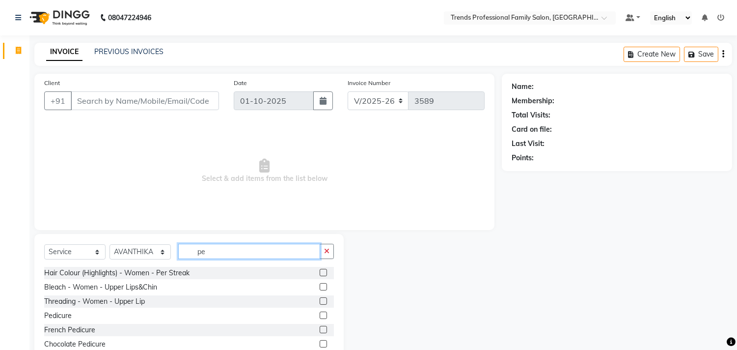
type input "p"
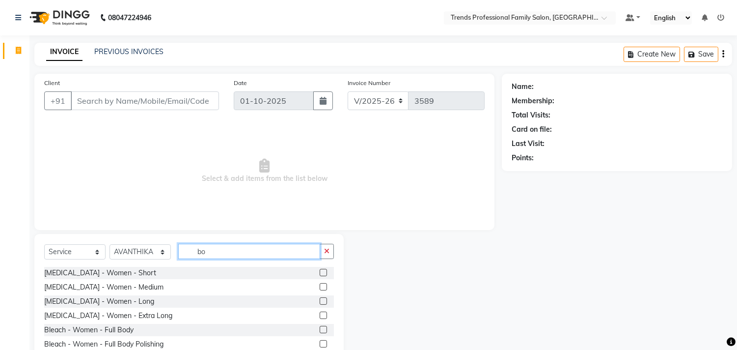
type input "b"
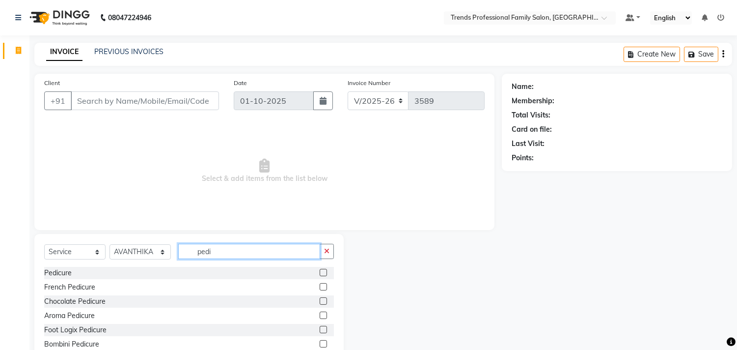
type input "pedic"
click at [120, 345] on div "Bombini Pedicure" at bounding box center [189, 344] width 290 height 12
click at [67, 344] on div "Bombini Pedicure" at bounding box center [71, 344] width 55 height 10
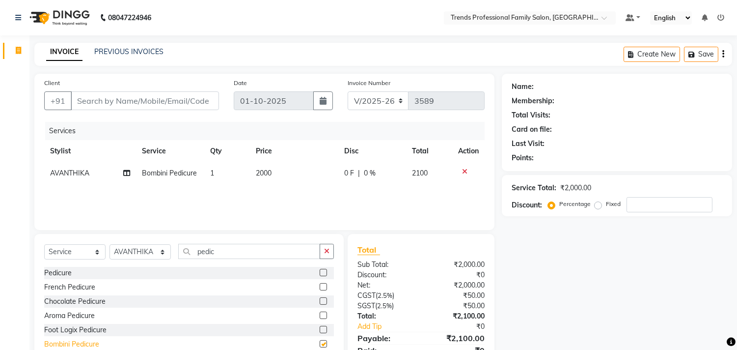
checkbox input "false"
click at [163, 250] on select "Select Stylist AVANTHIKA [PERSON_NAME] [PERSON_NAME] [PERSON_NAME] RUSTHAM [PER…" at bounding box center [139, 251] width 61 height 15
select select "92540"
click at [109, 244] on select "Select Stylist AVANTHIKA [PERSON_NAME] [PERSON_NAME] [PERSON_NAME] RUSTHAM [PER…" at bounding box center [139, 251] width 61 height 15
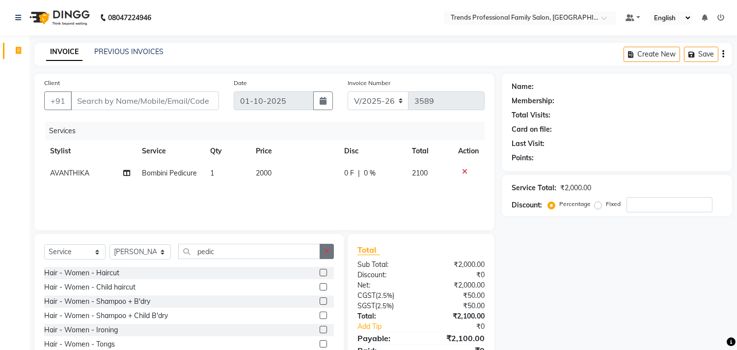
click at [324, 254] on icon "button" at bounding box center [326, 250] width 5 height 7
click at [187, 252] on input "text" at bounding box center [256, 250] width 156 height 15
type input "m"
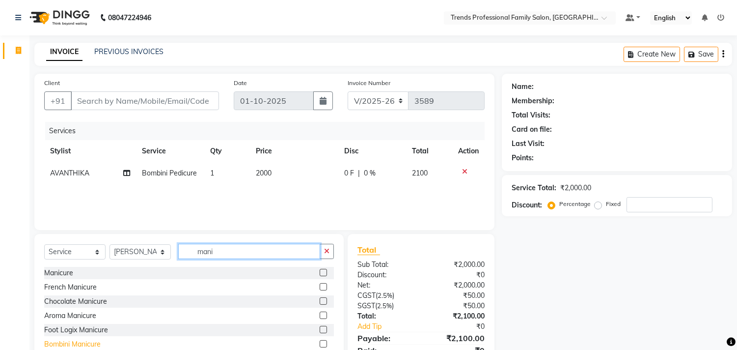
type input "mani"
click at [83, 343] on div "Bombini Manicure" at bounding box center [72, 344] width 56 height 10
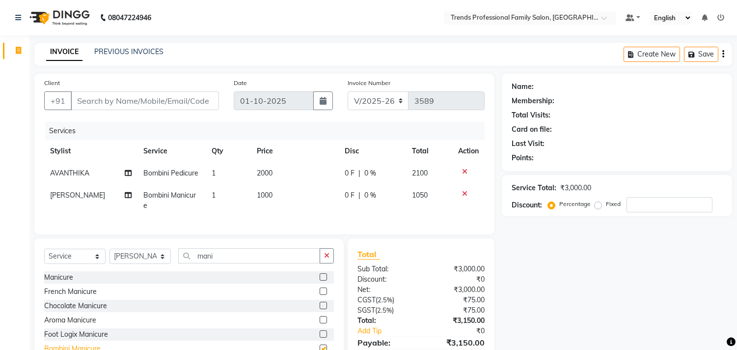
checkbox input "false"
click at [322, 263] on button "button" at bounding box center [327, 255] width 14 height 15
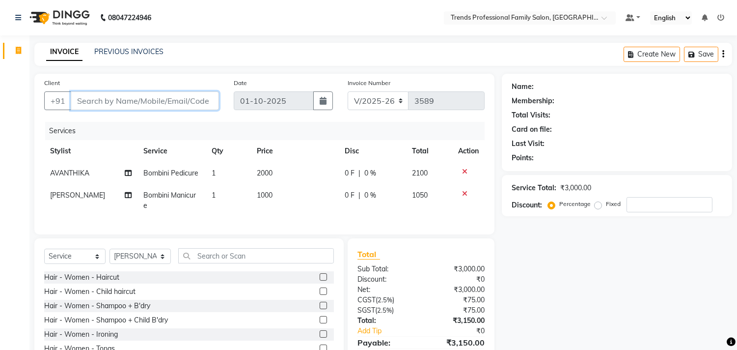
click at [89, 103] on input "Client" at bounding box center [145, 100] width 148 height 19
click at [97, 99] on input "Client" at bounding box center [145, 100] width 148 height 19
drag, startPoint x: 150, startPoint y: 105, endPoint x: 149, endPoint y: 98, distance: 6.9
click at [149, 100] on input "Client" at bounding box center [145, 100] width 148 height 19
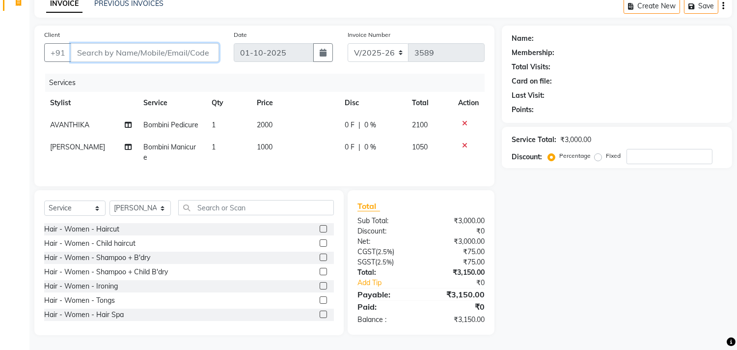
click at [147, 43] on input "Client" at bounding box center [145, 52] width 148 height 19
type input "9"
type input "0"
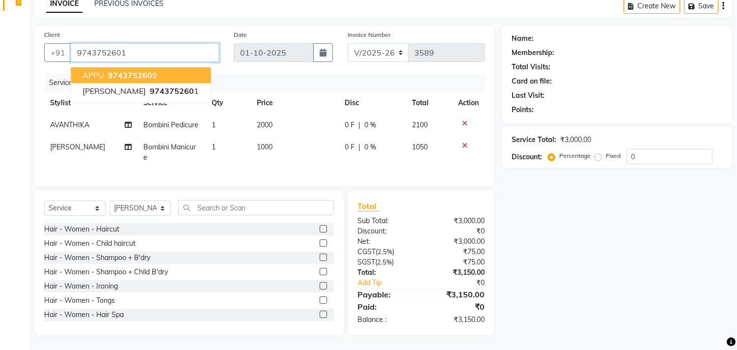
type input "9743752601"
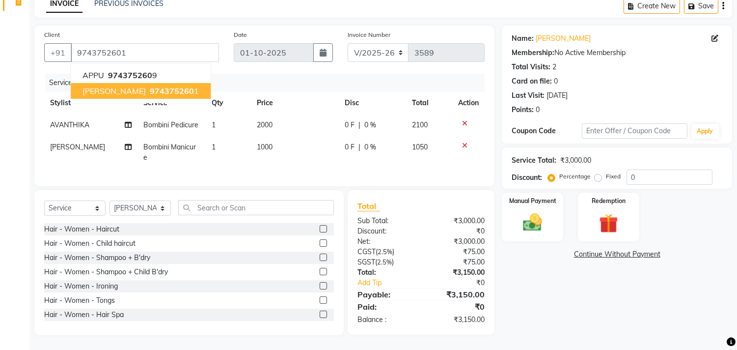
click at [126, 86] on span "[PERSON_NAME]" at bounding box center [113, 91] width 63 height 10
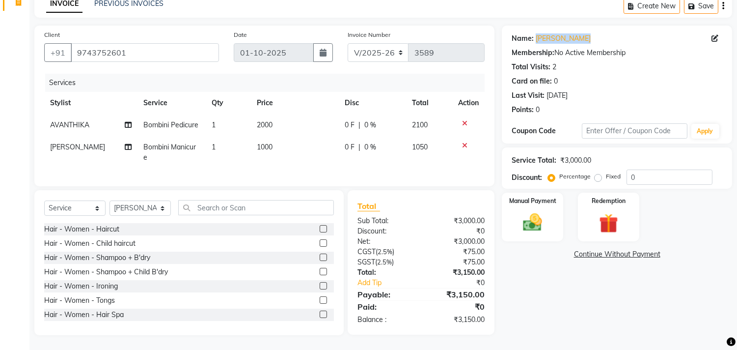
drag, startPoint x: 588, startPoint y: 27, endPoint x: 534, endPoint y: 30, distance: 54.1
click at [534, 33] on div "Name: [PERSON_NAME]" at bounding box center [617, 38] width 211 height 10
click at [526, 226] on div "Manual Payment" at bounding box center [533, 216] width 64 height 50
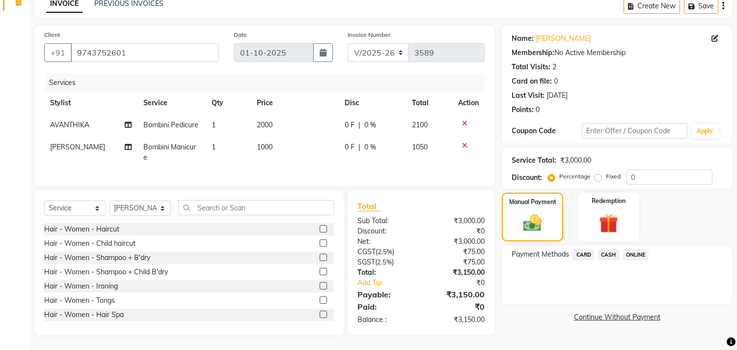
drag, startPoint x: 639, startPoint y: 236, endPoint x: 636, endPoint y: 241, distance: 5.7
click at [639, 234] on div "Name: [PERSON_NAME] Membership: No Active Membership Total Visits: 2 Card on fi…" at bounding box center [621, 180] width 238 height 309
click at [640, 249] on span "ONLINE" at bounding box center [636, 254] width 26 height 11
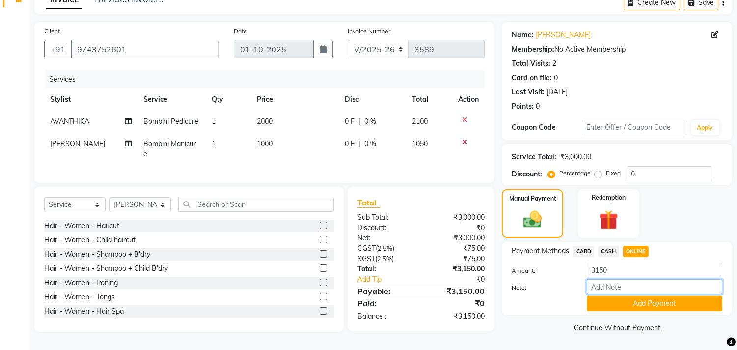
click at [624, 284] on input "Note:" at bounding box center [654, 286] width 135 height 15
type input "THANK YOU VISIT AGAIN"
click at [619, 300] on button "Add Payment" at bounding box center [654, 303] width 135 height 15
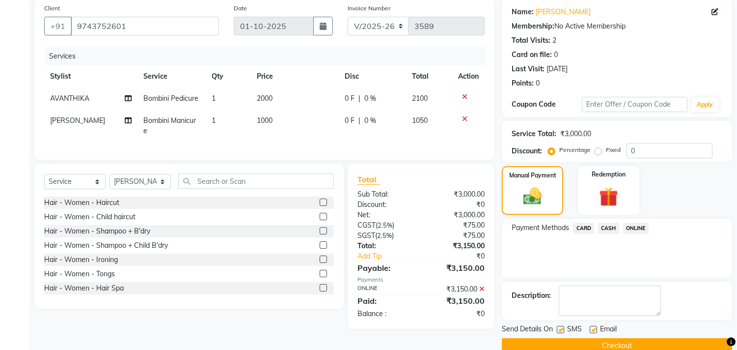
scroll to position [92, 0]
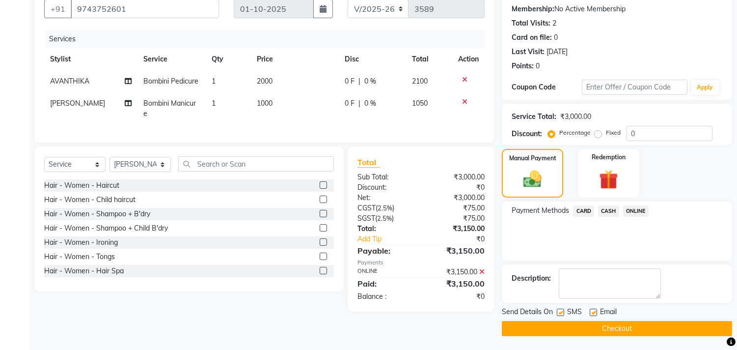
drag, startPoint x: 591, startPoint y: 310, endPoint x: 591, endPoint y: 316, distance: 5.9
click at [592, 312] on label at bounding box center [593, 311] width 7 height 7
click at [592, 312] on input "checkbox" at bounding box center [593, 312] width 6 height 6
checkbox input "false"
drag, startPoint x: 587, startPoint y: 330, endPoint x: 590, endPoint y: 323, distance: 7.8
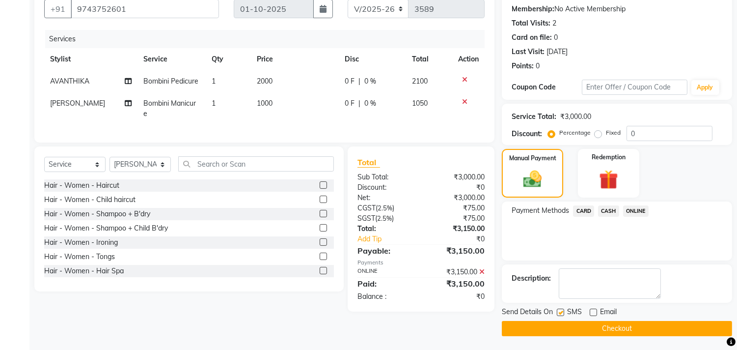
click at [588, 329] on button "Checkout" at bounding box center [617, 328] width 230 height 15
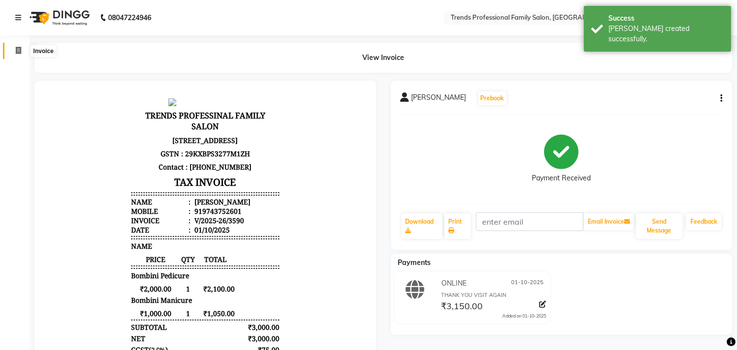
click at [16, 49] on icon at bounding box center [18, 50] width 5 height 7
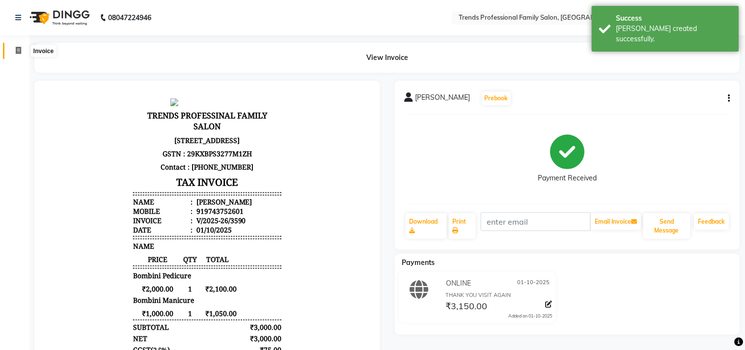
select select "service"
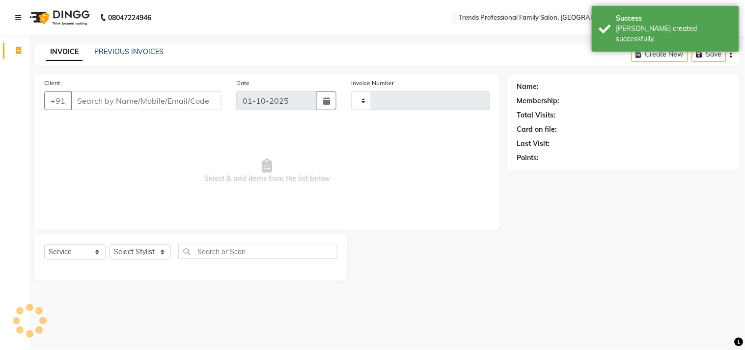
type input "3591"
select select "7345"
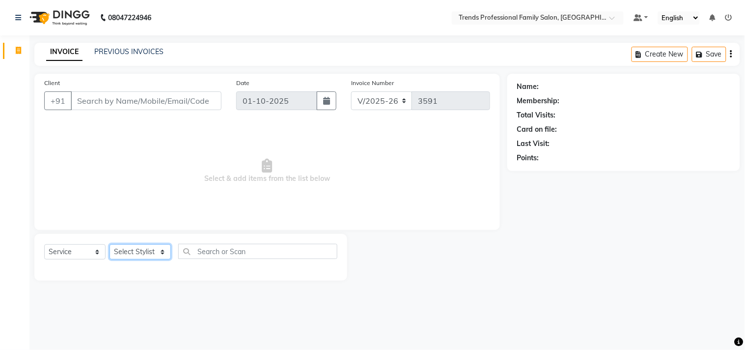
click at [143, 251] on select "Select Stylist AVANTHIKA [PERSON_NAME] [PERSON_NAME] [PERSON_NAME] RUSTHAM [PER…" at bounding box center [139, 251] width 61 height 15
select select "86395"
click at [109, 244] on select "Select Stylist AVANTHIKA [PERSON_NAME] [PERSON_NAME] [PERSON_NAME] RUSTHAM [PER…" at bounding box center [139, 251] width 61 height 15
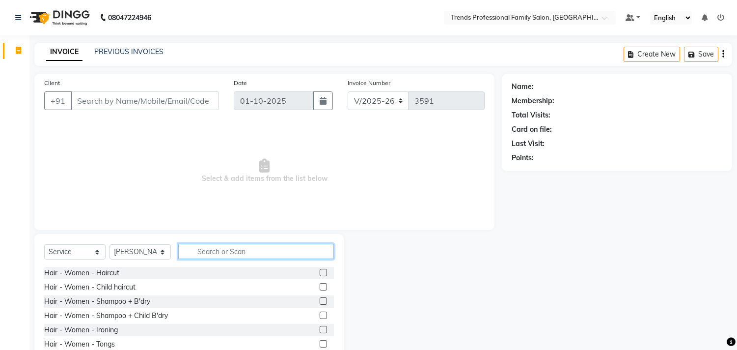
click at [237, 246] on input "text" at bounding box center [256, 250] width 156 height 15
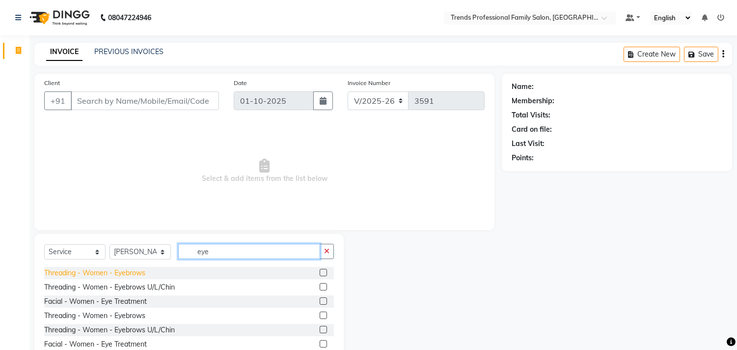
type input "eye"
click at [130, 269] on div "Threading - Women - Eyebrows" at bounding box center [94, 273] width 101 height 10
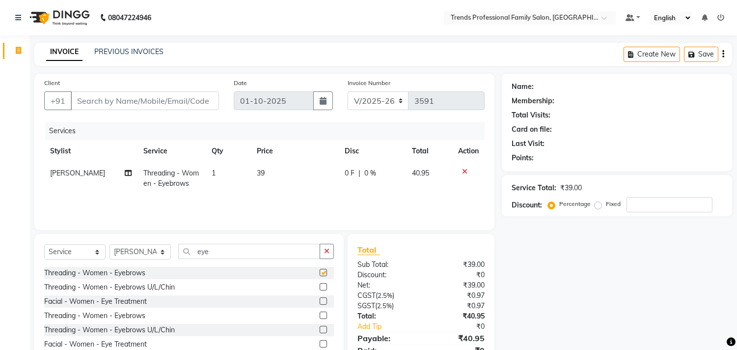
checkbox input "false"
click at [266, 168] on td "39" at bounding box center [295, 178] width 88 height 32
select select "86395"
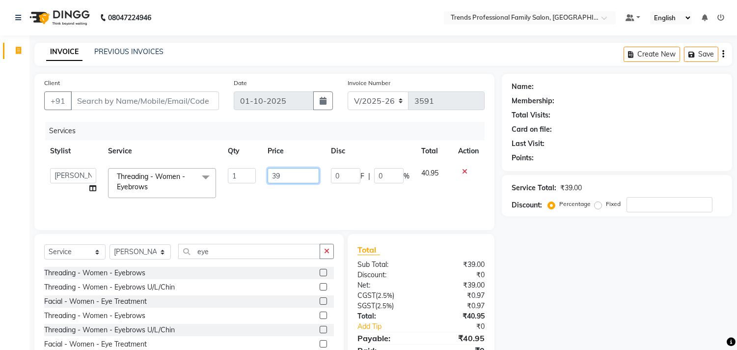
click at [286, 179] on input "39" at bounding box center [294, 175] width 52 height 15
type input "3"
type input "42"
click at [590, 300] on div "Name: Membership: Total Visits: Card on file: Last Visit: Points: Service Total…" at bounding box center [621, 226] width 238 height 304
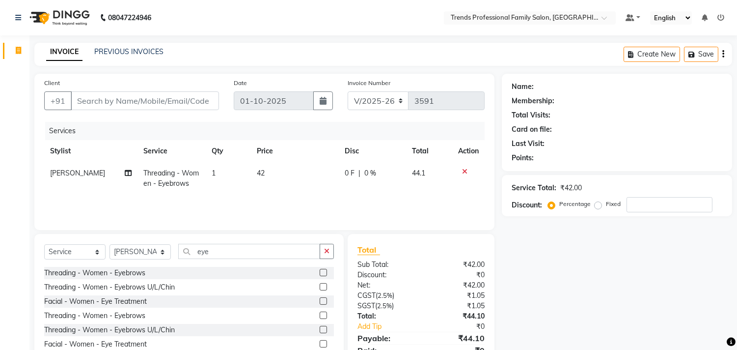
click at [264, 168] on td "42" at bounding box center [295, 178] width 88 height 32
select select "86395"
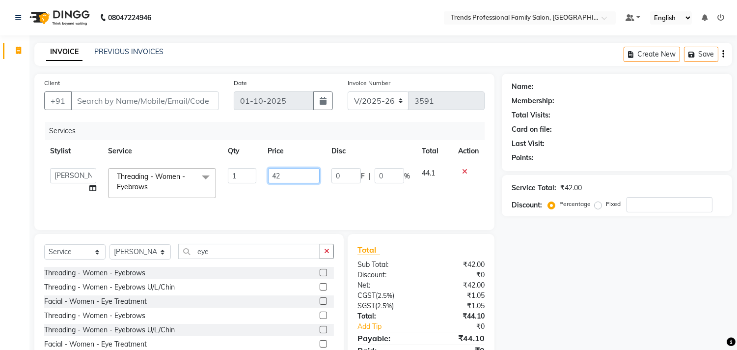
click at [288, 175] on input "42" at bounding box center [294, 175] width 52 height 15
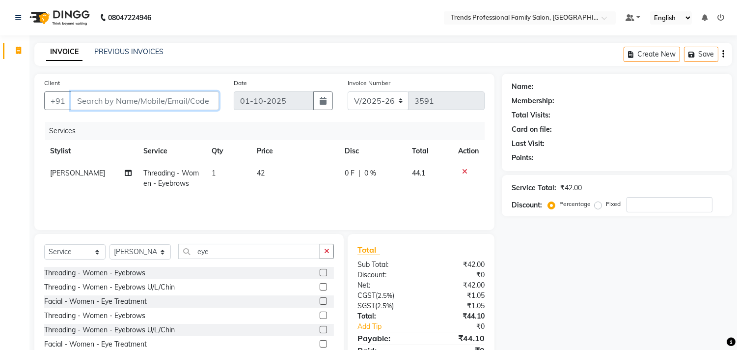
click at [155, 102] on input "Client" at bounding box center [145, 100] width 148 height 19
type input "9"
type input "0"
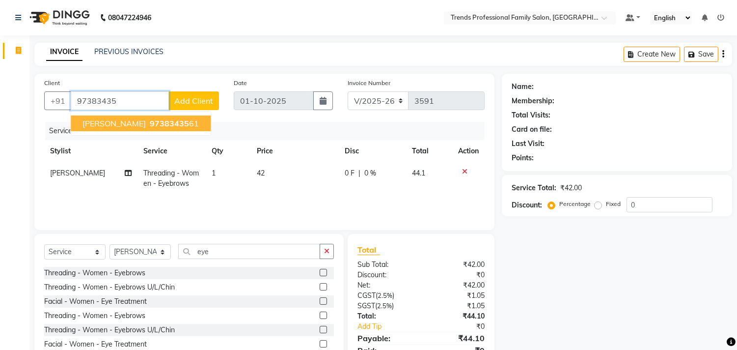
click at [150, 125] on span "97383435" at bounding box center [169, 123] width 39 height 10
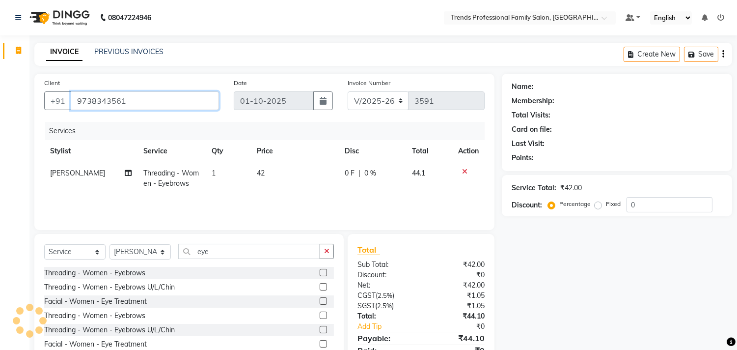
type input "9738343561"
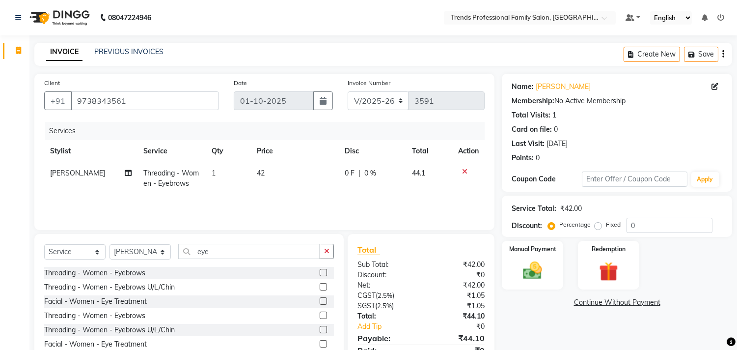
click at [265, 169] on td "42" at bounding box center [295, 178] width 88 height 32
select select "86395"
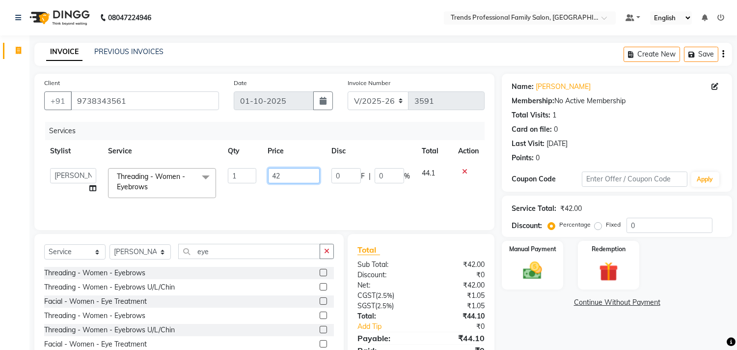
click at [288, 170] on input "42" at bounding box center [294, 175] width 52 height 15
type input "4"
type input "40"
click at [499, 320] on div "Total Sub Total: ₹42.00 Discount: ₹0 Net: ₹42.00 CGST ( 2.5% ) ₹1.05 SGST ( 2.5…" at bounding box center [423, 306] width 158 height 144
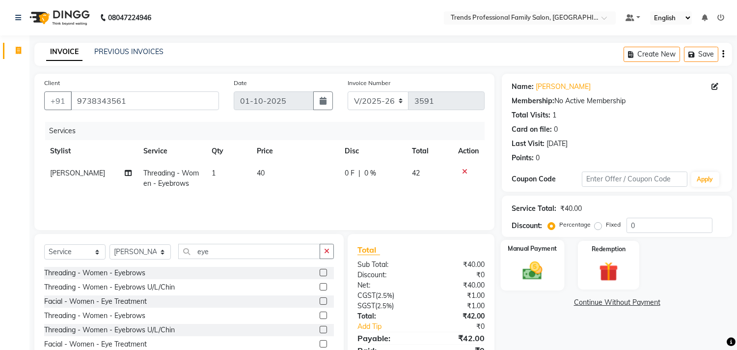
click at [526, 273] on img at bounding box center [532, 270] width 32 height 23
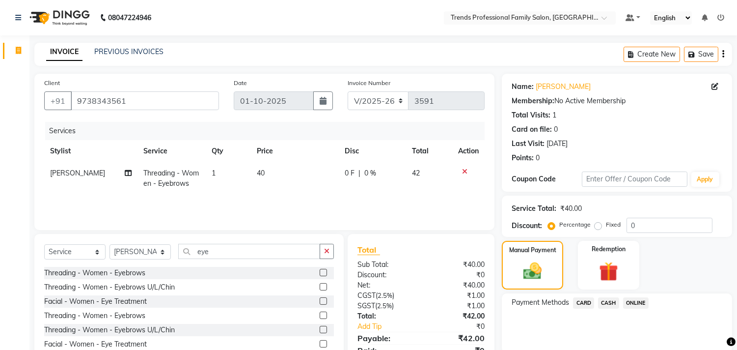
click at [632, 299] on span "ONLINE" at bounding box center [636, 302] width 26 height 11
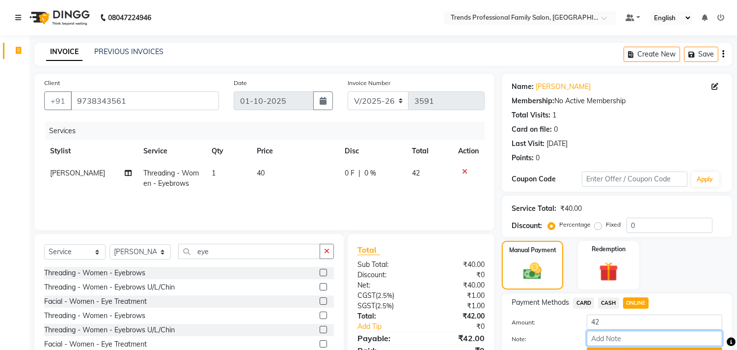
click at [607, 336] on input "Note:" at bounding box center [654, 337] width 135 height 15
type input "THANK YOU VISIT AGAIN"
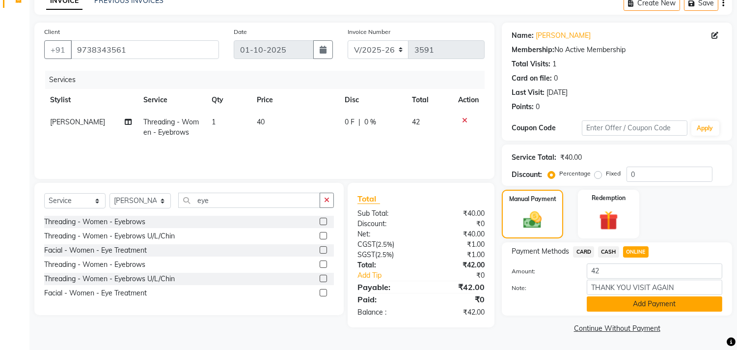
click at [649, 308] on button "Add Payment" at bounding box center [654, 303] width 135 height 15
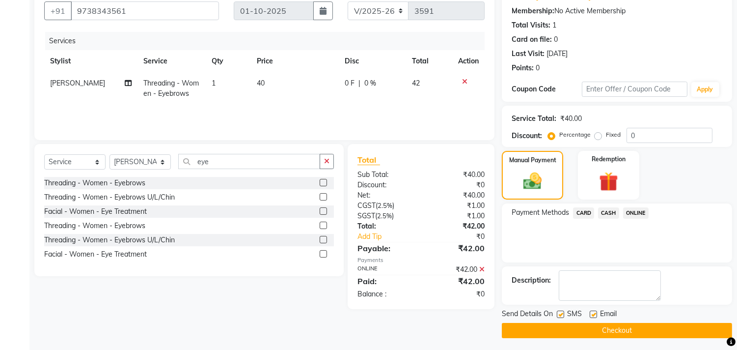
scroll to position [92, 0]
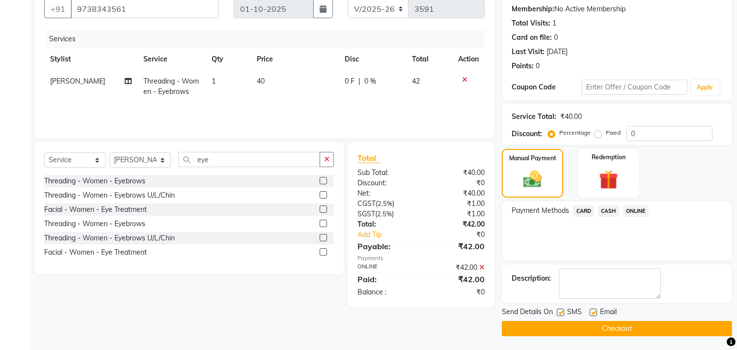
click at [597, 306] on div "Email" at bounding box center [607, 312] width 35 height 12
click at [593, 311] on label at bounding box center [593, 311] width 7 height 7
click at [593, 311] on input "checkbox" at bounding box center [593, 312] width 6 height 6
checkbox input "false"
click at [593, 327] on button "Checkout" at bounding box center [617, 328] width 230 height 15
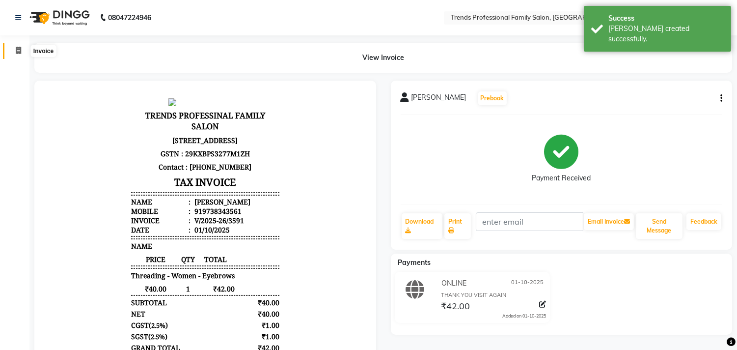
click at [18, 47] on icon at bounding box center [18, 50] width 5 height 7
select select "service"
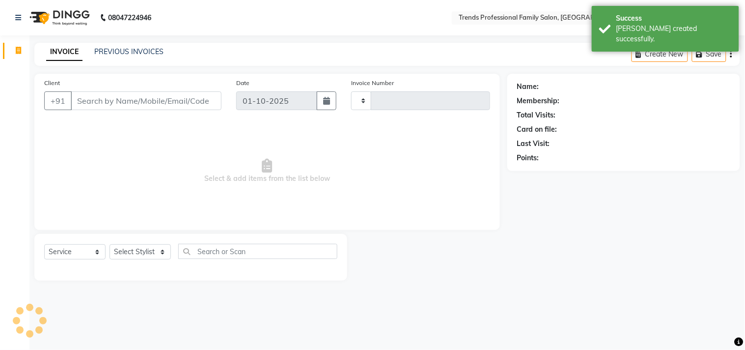
type input "3592"
select select "7345"
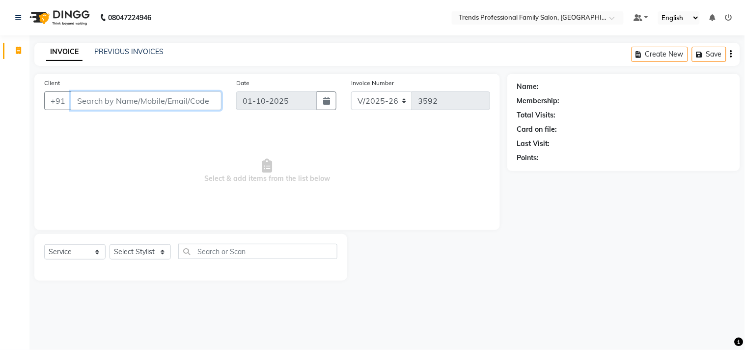
click at [128, 96] on input "Client" at bounding box center [146, 100] width 151 height 19
drag, startPoint x: 97, startPoint y: 107, endPoint x: 83, endPoint y: 94, distance: 18.4
click at [96, 107] on input "Client" at bounding box center [146, 100] width 151 height 19
drag, startPoint x: 75, startPoint y: 92, endPoint x: 129, endPoint y: 105, distance: 55.0
click at [129, 105] on input "Client" at bounding box center [146, 100] width 151 height 19
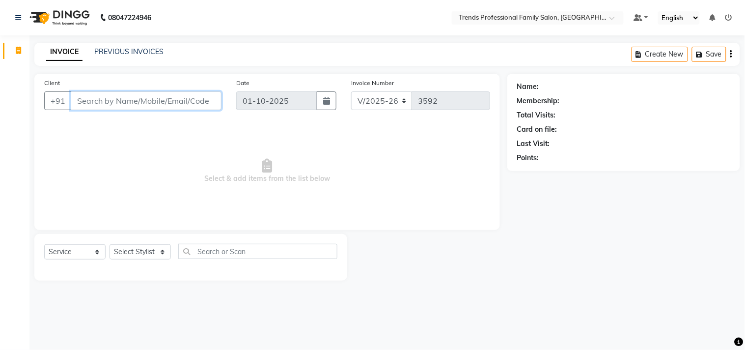
drag, startPoint x: 125, startPoint y: 105, endPoint x: 121, endPoint y: 85, distance: 19.5
click at [125, 105] on input "Client" at bounding box center [146, 100] width 151 height 19
click at [156, 255] on select "Select Stylist AVANTHIKA [PERSON_NAME] [PERSON_NAME] [PERSON_NAME] RUSTHAM [PER…" at bounding box center [139, 251] width 61 height 15
select select "86395"
click at [109, 244] on select "Select Stylist AVANTHIKA [PERSON_NAME] [PERSON_NAME] [PERSON_NAME] RUSTHAM [PER…" at bounding box center [139, 251] width 61 height 15
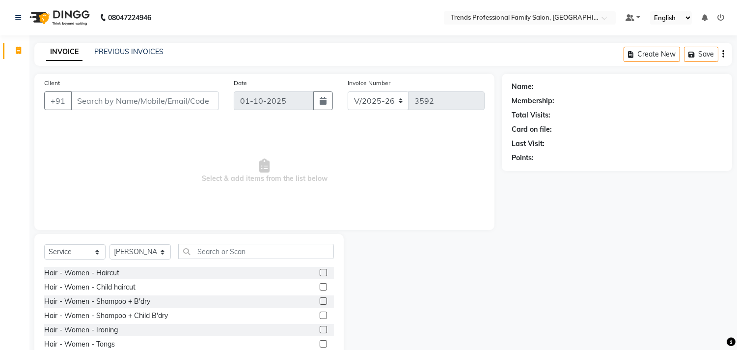
drag, startPoint x: 273, startPoint y: 238, endPoint x: 270, endPoint y: 242, distance: 5.6
click at [271, 242] on div "Select Service Product Membership Package Voucher Prepaid Gift Card Select Styl…" at bounding box center [188, 306] width 309 height 145
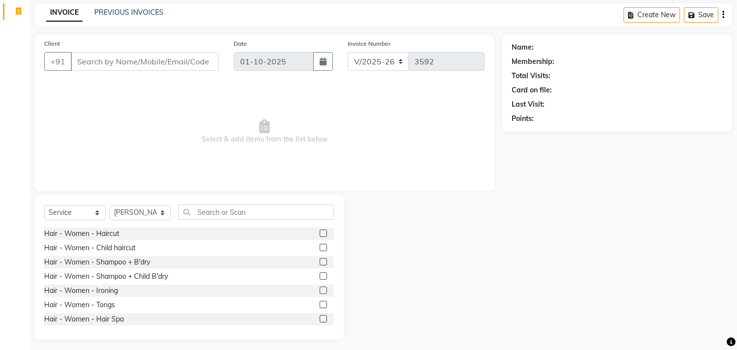
scroll to position [43, 0]
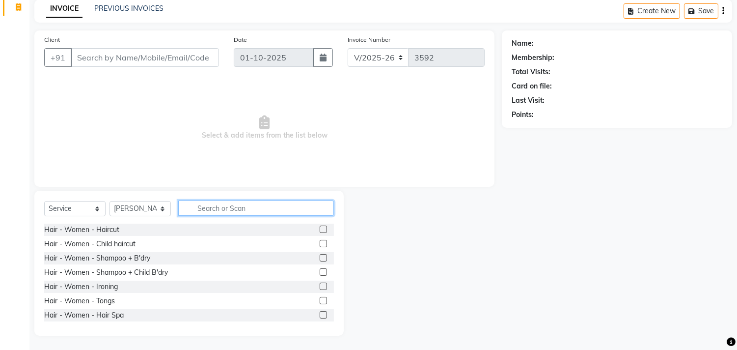
click at [223, 198] on div "Select Service Product Membership Package Voucher Prepaid Gift Card Select Styl…" at bounding box center [188, 262] width 309 height 145
click at [224, 207] on input "text" at bounding box center [256, 207] width 156 height 15
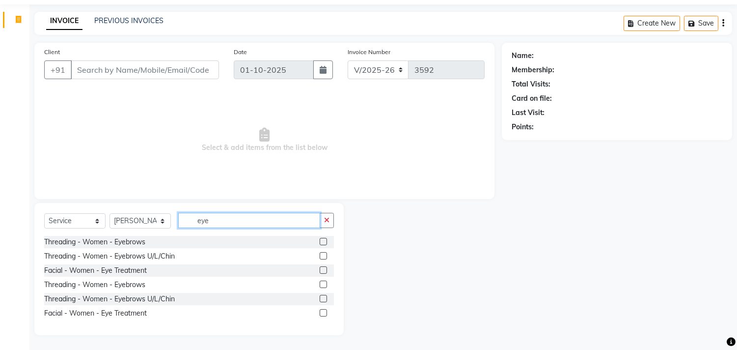
scroll to position [31, 0]
type input "eye"
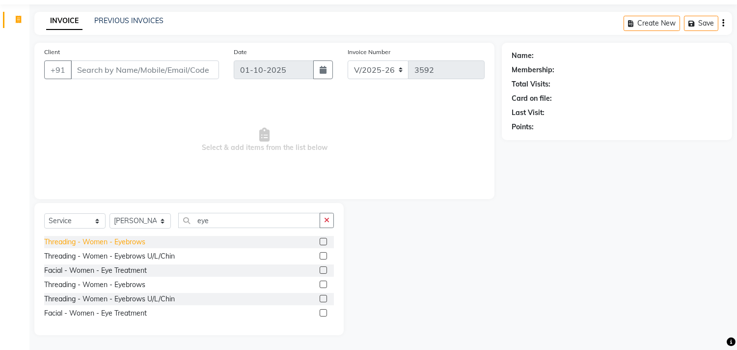
click at [133, 242] on div "Threading - Women - Eyebrows" at bounding box center [94, 242] width 101 height 10
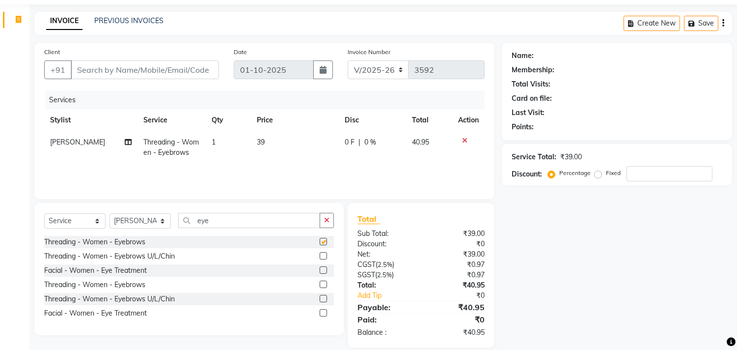
checkbox input "false"
click at [144, 64] on input "Client" at bounding box center [145, 69] width 148 height 19
type input "9"
type input "0"
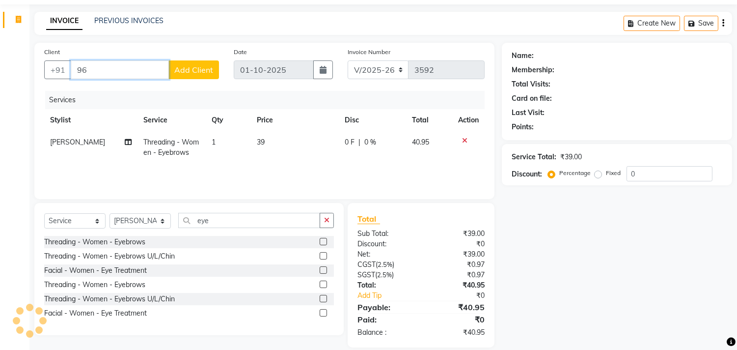
type input "9"
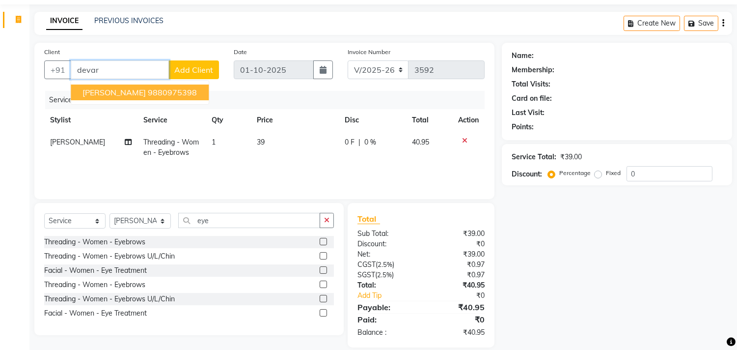
click at [152, 91] on ngb-highlight "9880975398" at bounding box center [172, 92] width 49 height 10
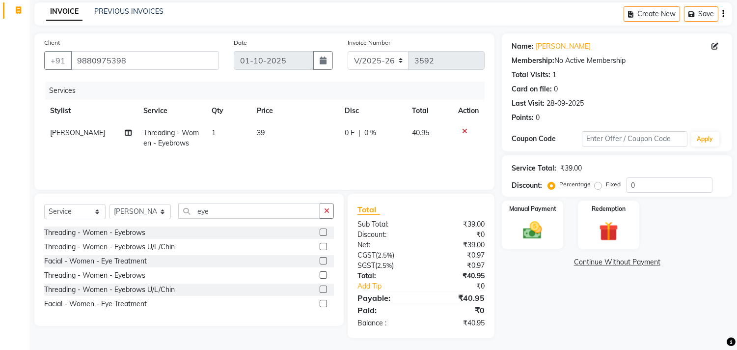
scroll to position [43, 0]
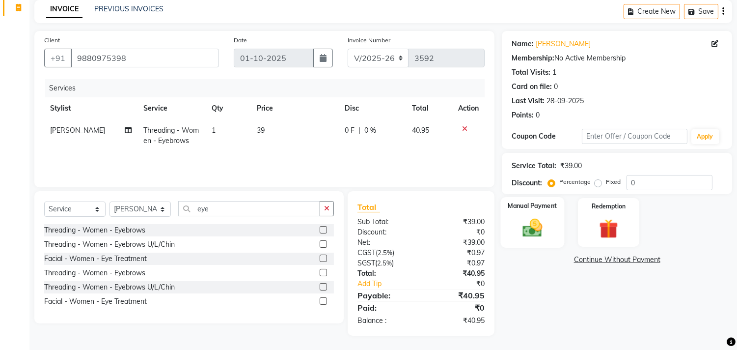
click at [543, 232] on img at bounding box center [532, 227] width 32 height 23
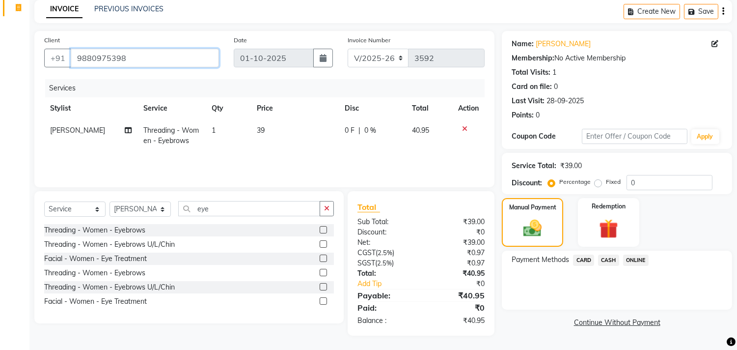
click at [143, 62] on input "9880975398" at bounding box center [145, 58] width 148 height 19
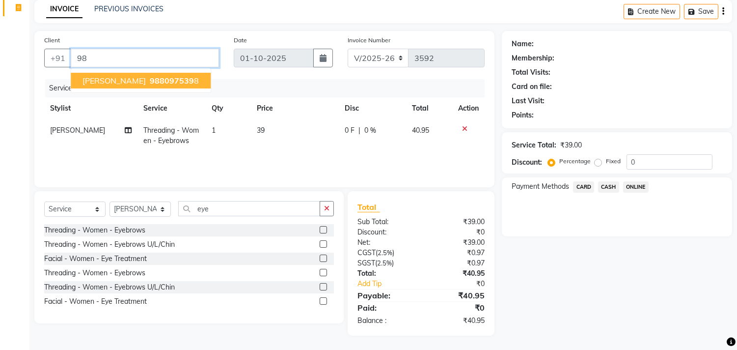
type input "9"
click at [108, 83] on span "dewraj" at bounding box center [95, 81] width 27 height 10
type input "9686638059"
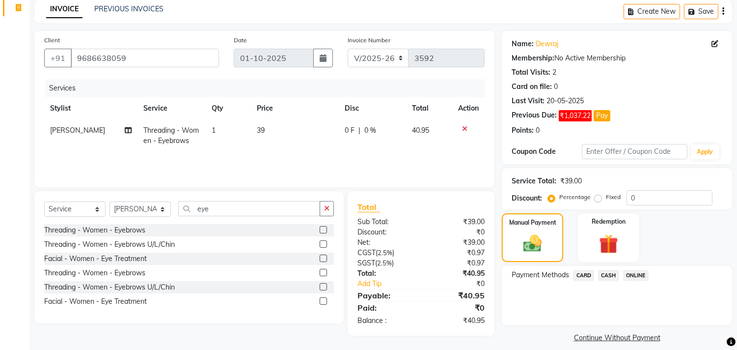
click at [636, 273] on span "ONLINE" at bounding box center [636, 275] width 26 height 11
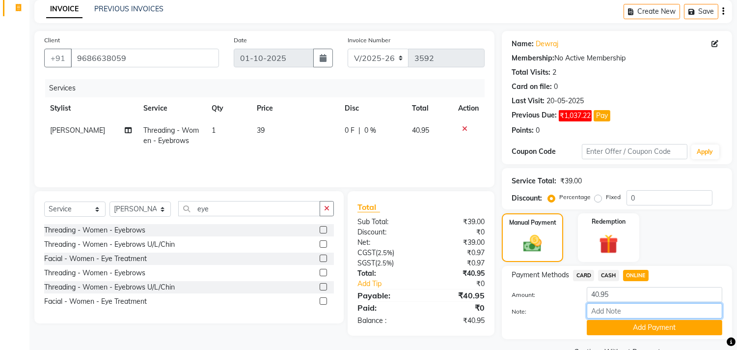
click at [620, 312] on input "Note:" at bounding box center [654, 310] width 135 height 15
type input "THANK YOU VISIT AGAIN"
click at [626, 322] on button "Add Payment" at bounding box center [654, 327] width 135 height 15
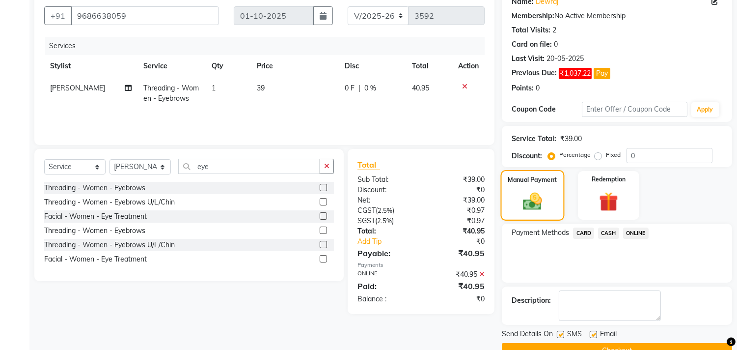
scroll to position [108, 0]
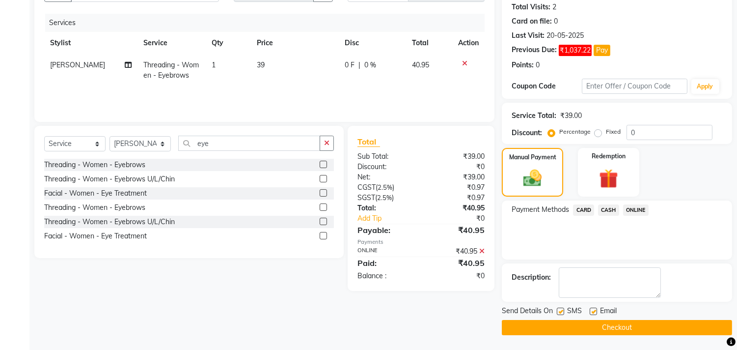
click at [593, 311] on label at bounding box center [593, 310] width 7 height 7
click at [593, 311] on input "checkbox" at bounding box center [593, 311] width 6 height 6
checkbox input "false"
click at [596, 336] on main "INVOICE PREVIOUS INVOICES Create New Save Client [PHONE_NUMBER] Date [DATE] Inv…" at bounding box center [382, 142] width 707 height 415
drag, startPoint x: 655, startPoint y: 308, endPoint x: 648, endPoint y: 326, distance: 19.7
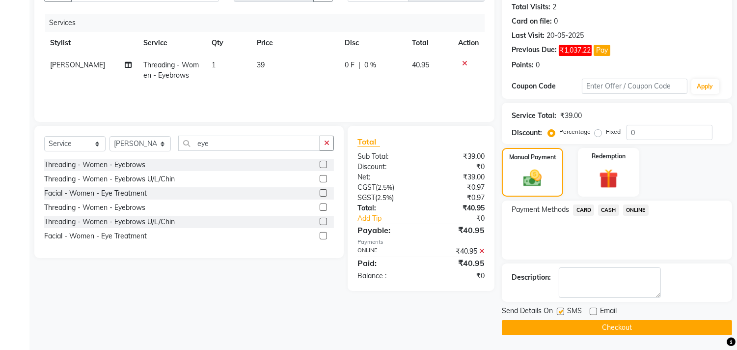
click at [650, 321] on div "Send Details On SMS Email Checkout" at bounding box center [617, 319] width 230 height 29
click at [648, 327] on button "Checkout" at bounding box center [617, 327] width 230 height 15
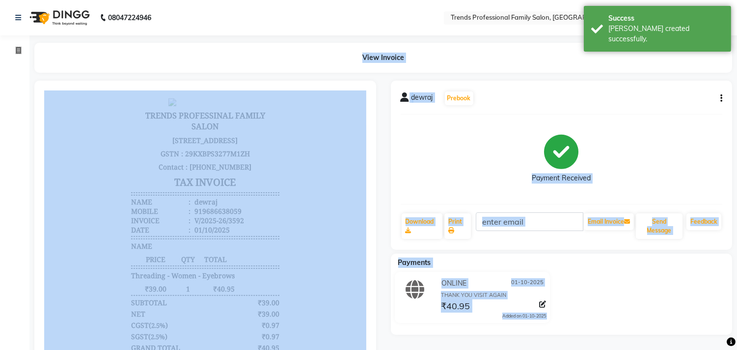
scroll to position [7, 0]
drag, startPoint x: 278, startPoint y: 55, endPoint x: 277, endPoint y: 68, distance: 12.4
click at [278, 56] on div "View Invoice" at bounding box center [383, 58] width 698 height 30
click at [287, 63] on div "View Invoice" at bounding box center [383, 58] width 698 height 30
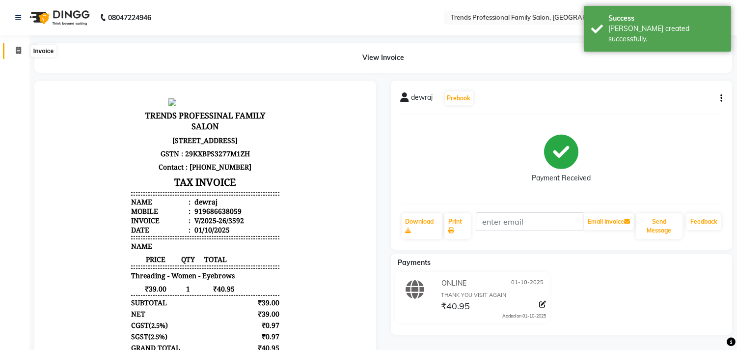
drag, startPoint x: 15, startPoint y: 49, endPoint x: 25, endPoint y: 49, distance: 9.8
click at [16, 49] on icon at bounding box center [18, 50] width 5 height 7
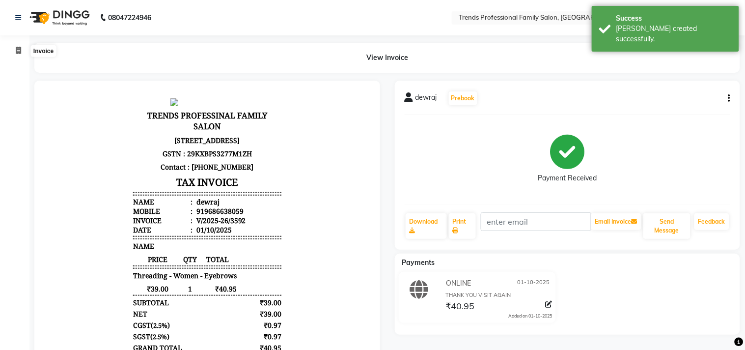
select select "service"
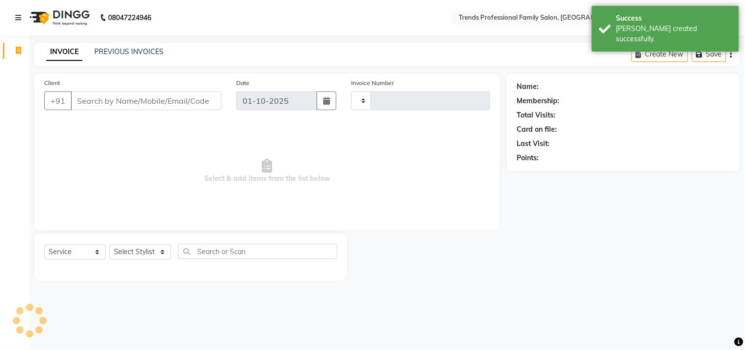
type input "3593"
select select "7345"
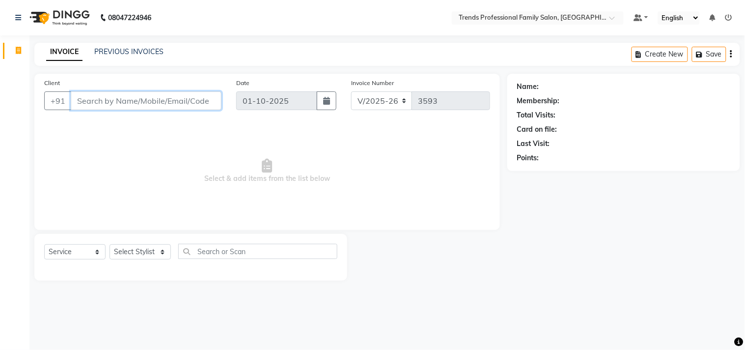
click at [147, 103] on input "Client" at bounding box center [146, 100] width 151 height 19
drag, startPoint x: 87, startPoint y: 92, endPoint x: 90, endPoint y: 102, distance: 10.4
click at [88, 97] on input "Client" at bounding box center [146, 100] width 151 height 19
click at [130, 247] on select "Select Stylist AVANTHIKA [PERSON_NAME] [PERSON_NAME] [PERSON_NAME] RUSTHAM [PER…" at bounding box center [139, 251] width 61 height 15
select select "92540"
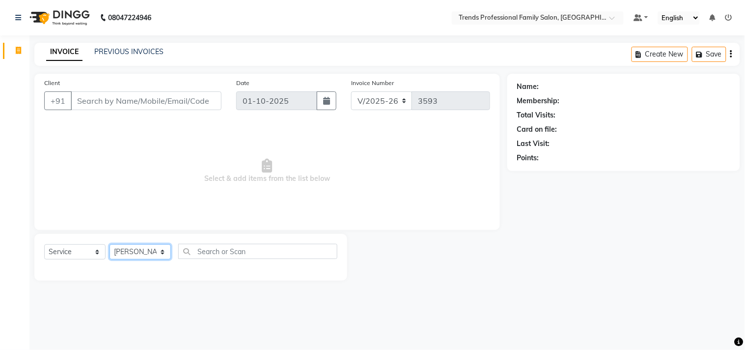
click at [109, 244] on select "Select Stylist AVANTHIKA [PERSON_NAME] [PERSON_NAME] [PERSON_NAME] RUSTHAM [PER…" at bounding box center [139, 251] width 61 height 15
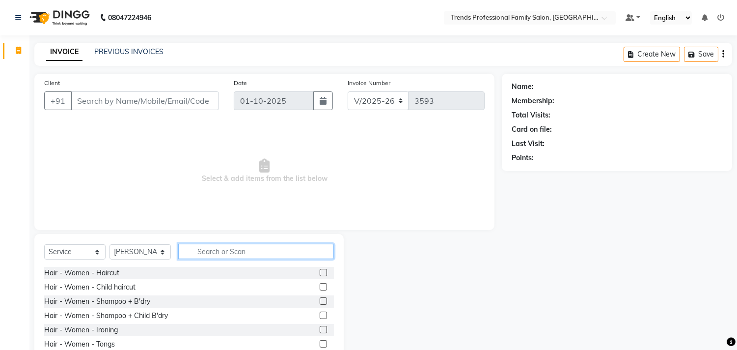
click at [228, 257] on input "text" at bounding box center [256, 250] width 156 height 15
click at [229, 249] on input "text" at bounding box center [256, 250] width 156 height 15
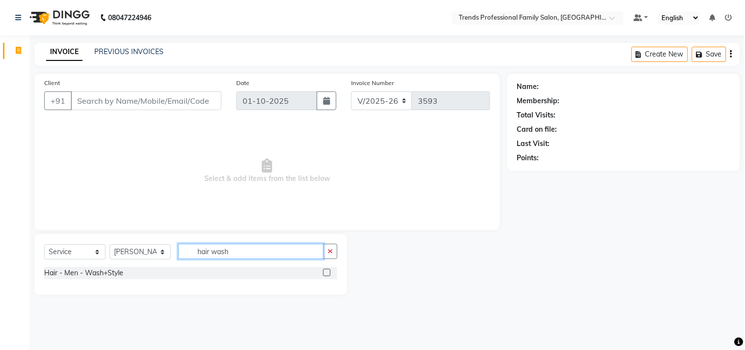
click at [263, 243] on input "hair wash" at bounding box center [250, 250] width 145 height 15
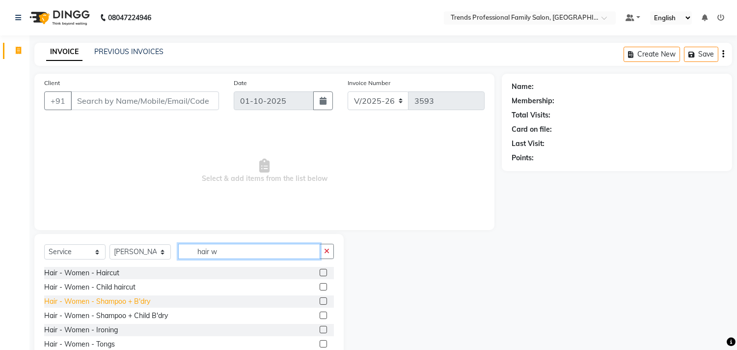
type input "hair w"
click at [108, 305] on div "Hair - Women - Shampoo + B'dry" at bounding box center [97, 301] width 106 height 10
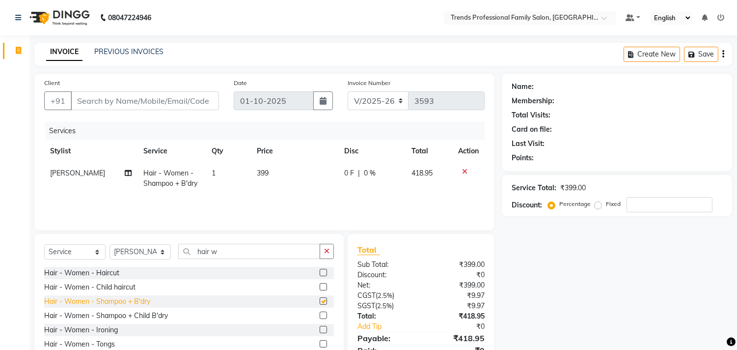
checkbox input "false"
click at [464, 168] on icon at bounding box center [464, 171] width 5 height 7
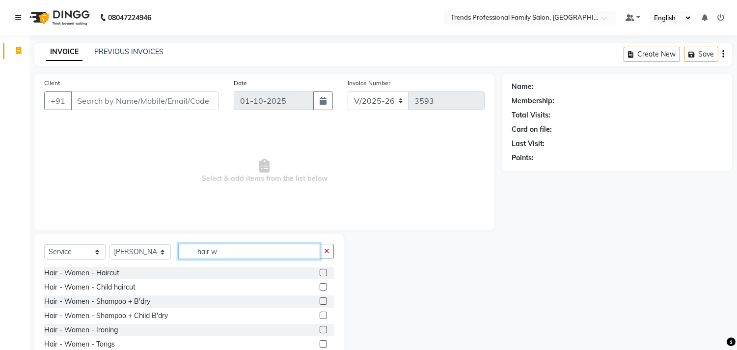
drag, startPoint x: 236, startPoint y: 248, endPoint x: 155, endPoint y: 243, distance: 81.1
click at [155, 243] on div "Select Service Product Membership Package Voucher Prepaid Gift Card Select Styl…" at bounding box center [189, 254] width 290 height 23
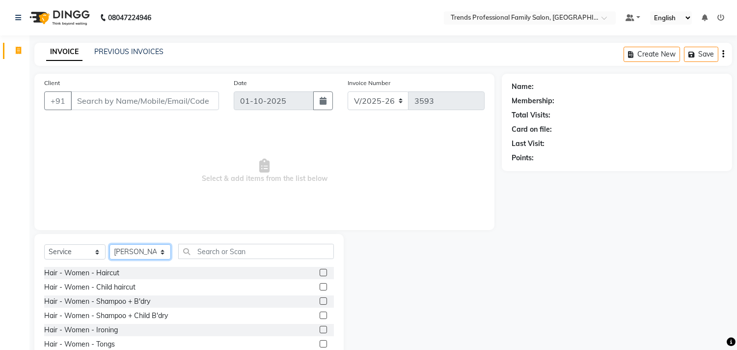
click at [137, 249] on select "Select Stylist AVANTHIKA [PERSON_NAME] [PERSON_NAME] [PERSON_NAME] RUSTHAM [PER…" at bounding box center [139, 251] width 61 height 15
select select "63524"
click at [109, 244] on select "Select Stylist AVANTHIKA [PERSON_NAME] [PERSON_NAME] [PERSON_NAME] RUSTHAM [PER…" at bounding box center [139, 251] width 61 height 15
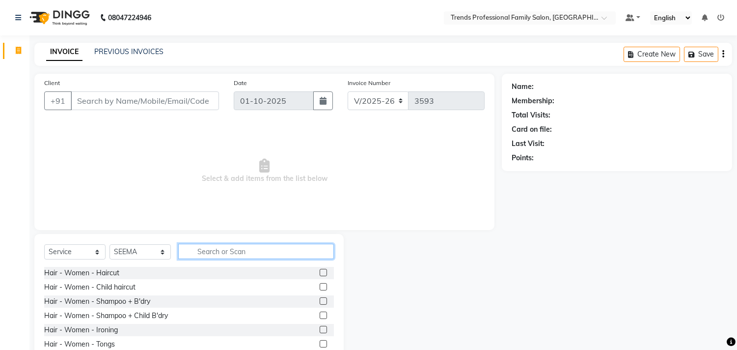
click at [231, 245] on input "text" at bounding box center [256, 250] width 156 height 15
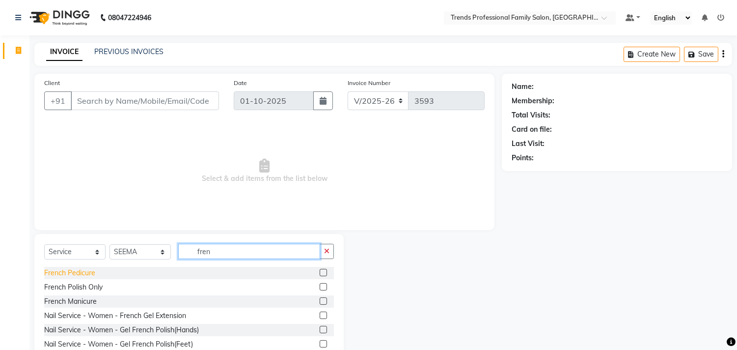
type input "fren"
drag, startPoint x: 80, startPoint y: 270, endPoint x: 85, endPoint y: 266, distance: 6.6
click at [81, 270] on div "French Pedicure" at bounding box center [69, 273] width 51 height 10
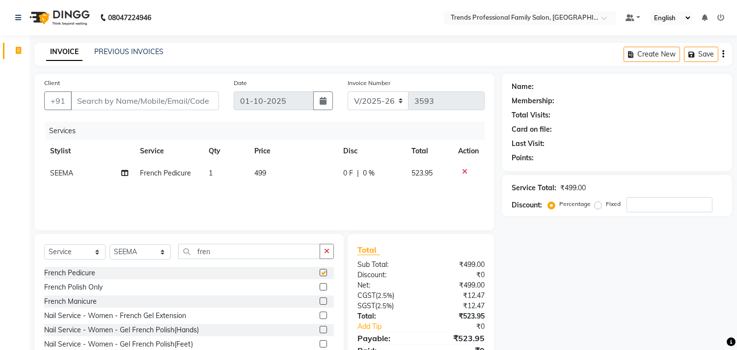
checkbox input "false"
drag, startPoint x: 215, startPoint y: 254, endPoint x: 172, endPoint y: 247, distance: 43.8
click at [183, 254] on input "fren" at bounding box center [249, 250] width 142 height 15
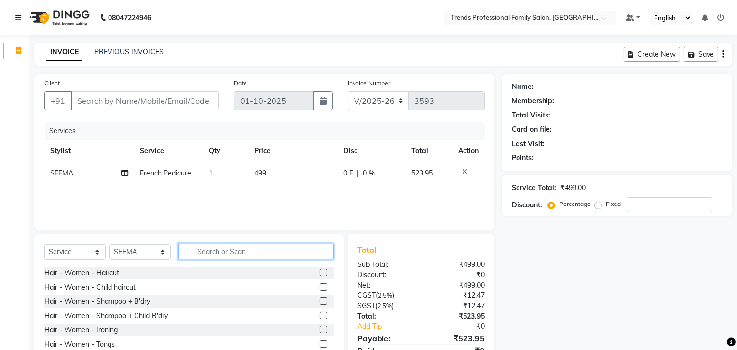
click at [204, 255] on input "text" at bounding box center [256, 250] width 156 height 15
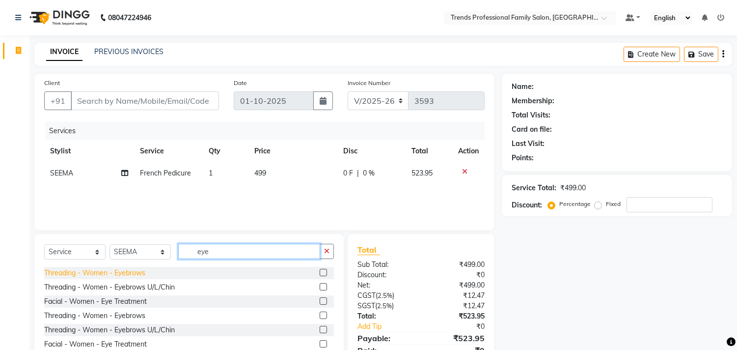
type input "eye"
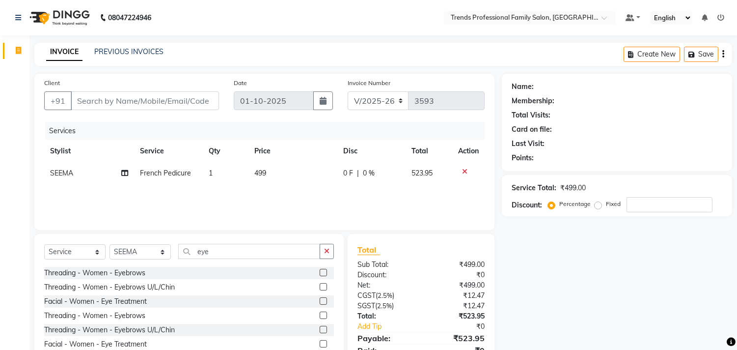
drag, startPoint x: 139, startPoint y: 272, endPoint x: 149, endPoint y: 272, distance: 10.3
click at [145, 272] on div "Threading - Women - Eyebrows" at bounding box center [94, 273] width 101 height 10
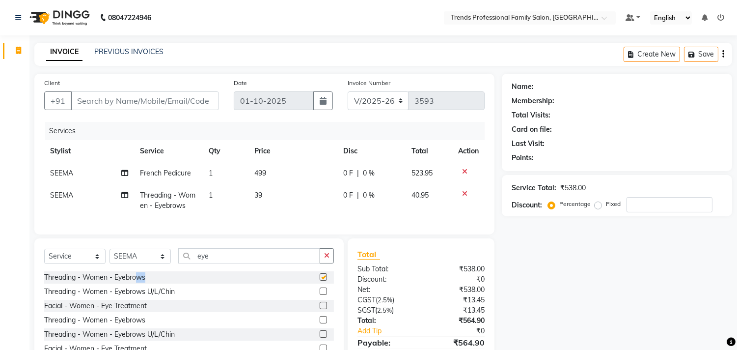
checkbox input "false"
drag, startPoint x: 219, startPoint y: 269, endPoint x: 170, endPoint y: 256, distance: 50.7
click at [177, 256] on div "Select Service Product Membership Package Voucher Prepaid Gift Card Select Styl…" at bounding box center [189, 259] width 290 height 23
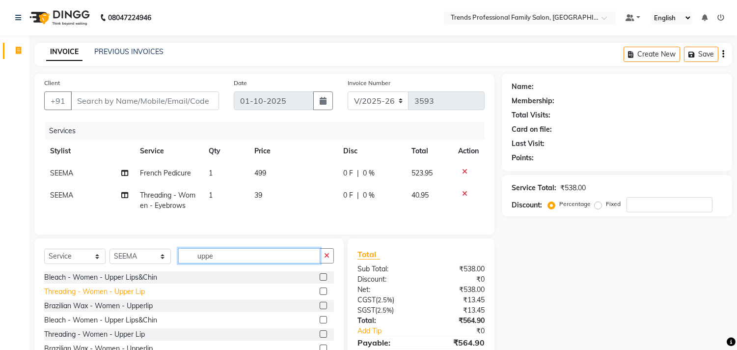
type input "uppe"
click at [136, 297] on div "Threading - Women - Upper Lip" at bounding box center [94, 291] width 101 height 10
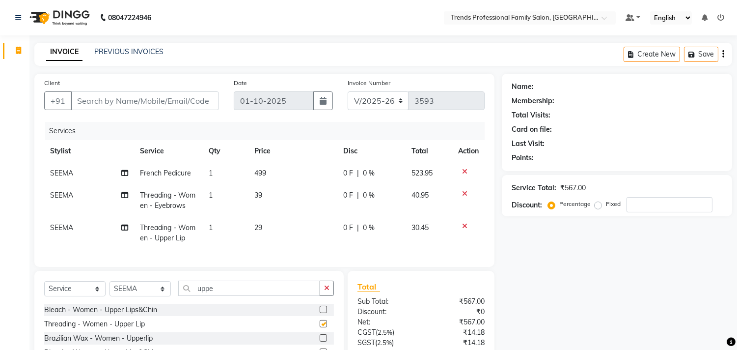
checkbox input "false"
click at [208, 189] on td "1" at bounding box center [226, 200] width 46 height 32
select select "63524"
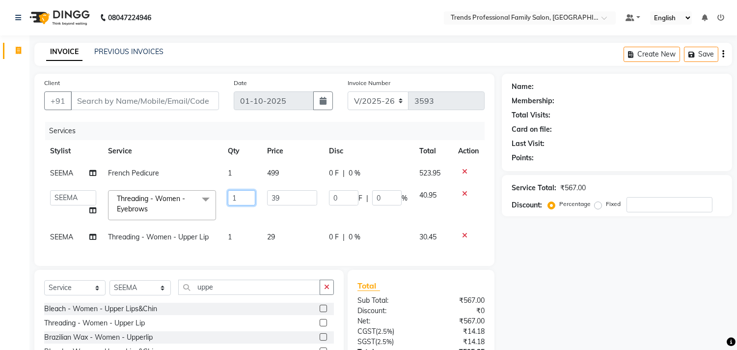
click at [237, 194] on input "1" at bounding box center [241, 197] width 27 height 15
type input "2"
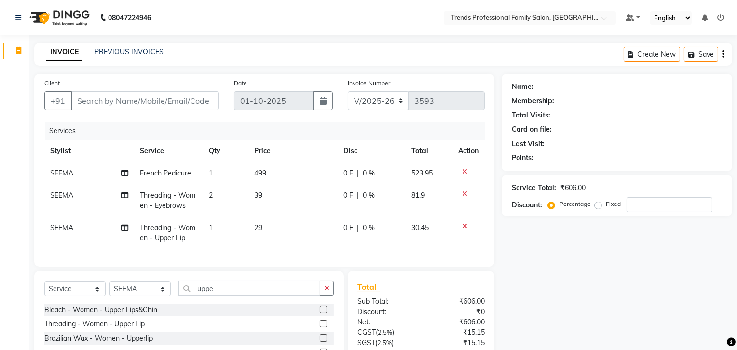
click at [534, 291] on div "Name: Membership: Total Visits: Card on file: Last Visit: Points: Service Total…" at bounding box center [621, 244] width 238 height 341
drag, startPoint x: 236, startPoint y: 297, endPoint x: 170, endPoint y: 288, distance: 66.4
click at [170, 290] on div "Select Service Product Membership Package Voucher Prepaid Gift Card Select Styl…" at bounding box center [189, 291] width 290 height 23
click at [135, 293] on select "Select Stylist AVANTHIKA [PERSON_NAME] [PERSON_NAME] [PERSON_NAME] RUSTHAM [PER…" at bounding box center [139, 288] width 61 height 15
click at [109, 289] on select "Select Stylist AVANTHIKA [PERSON_NAME] [PERSON_NAME] [PERSON_NAME] RUSTHAM [PER…" at bounding box center [139, 288] width 61 height 15
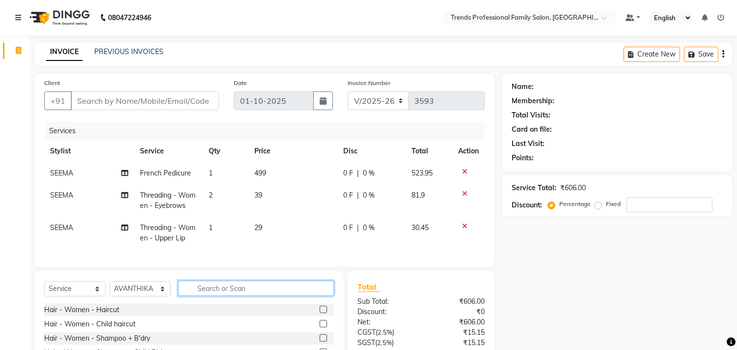
click at [204, 294] on input "text" at bounding box center [256, 287] width 156 height 15
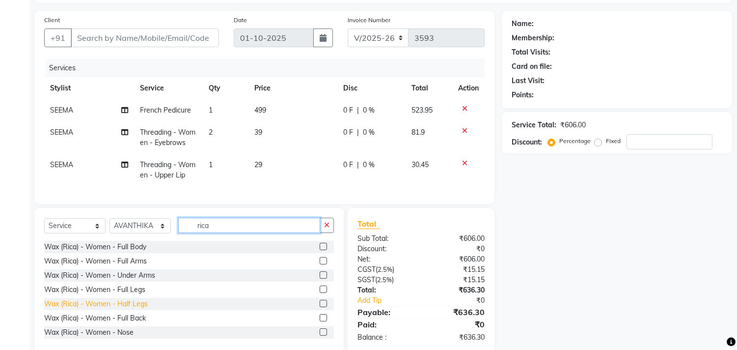
scroll to position [89, 0]
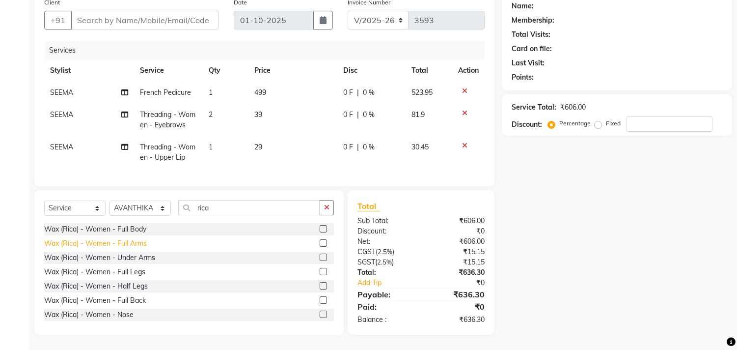
click at [133, 240] on div "Wax (Rica) - Women - Full Arms" at bounding box center [95, 243] width 103 height 10
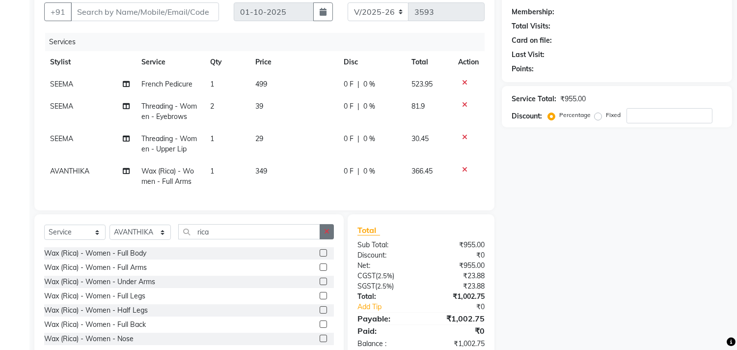
click at [326, 235] on icon "button" at bounding box center [326, 231] width 5 height 7
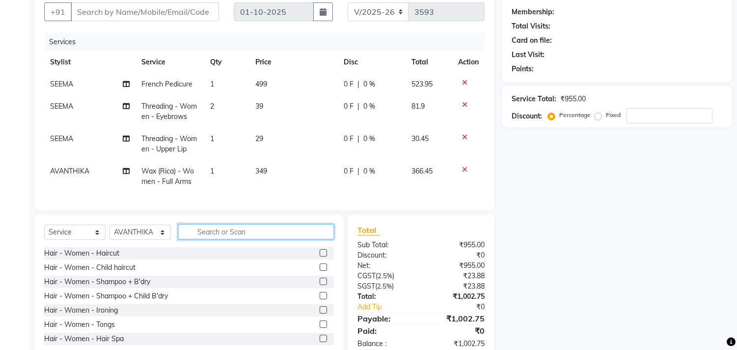
scroll to position [121, 0]
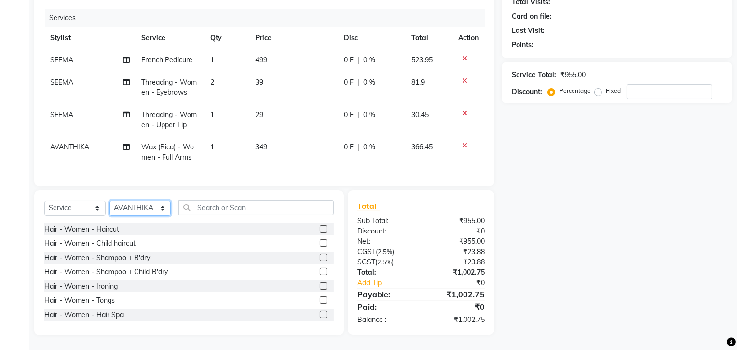
drag, startPoint x: 140, startPoint y: 208, endPoint x: 140, endPoint y: 202, distance: 5.9
click at [140, 207] on select "Select Stylist AVANTHIKA [PERSON_NAME] [PERSON_NAME] [PERSON_NAME] RUSTHAM [PER…" at bounding box center [139, 207] width 61 height 15
click at [109, 201] on select "Select Stylist AVANTHIKA [PERSON_NAME] [PERSON_NAME] [PERSON_NAME] RUSTHAM [PER…" at bounding box center [139, 207] width 61 height 15
click at [208, 199] on div "Select Service Product Membership Package Voucher Prepaid Gift Card Select Styl…" at bounding box center [188, 262] width 309 height 145
click at [204, 203] on input "text" at bounding box center [256, 207] width 156 height 15
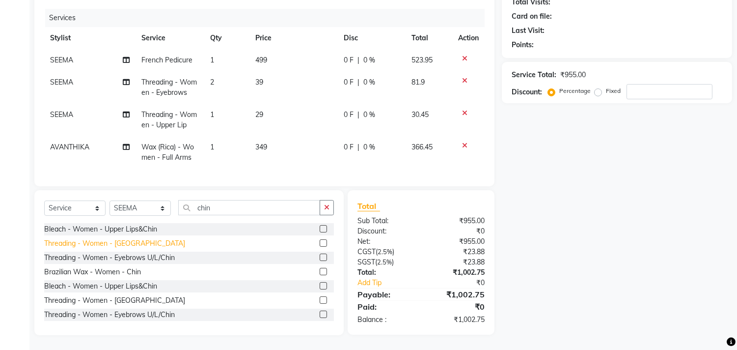
click at [120, 243] on div "Threading - Women - [GEOGRAPHIC_DATA]" at bounding box center [114, 243] width 141 height 10
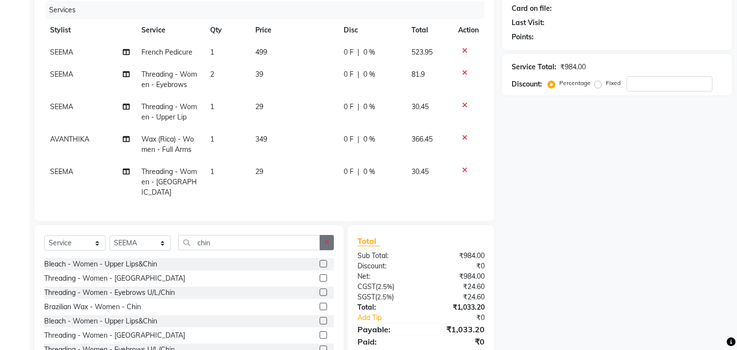
click at [330, 235] on button "button" at bounding box center [327, 242] width 14 height 15
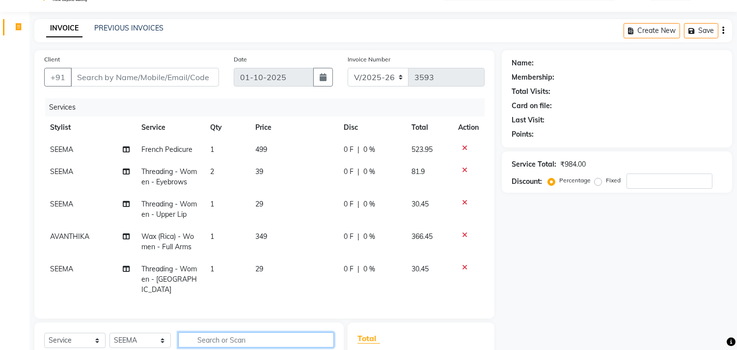
scroll to position [0, 0]
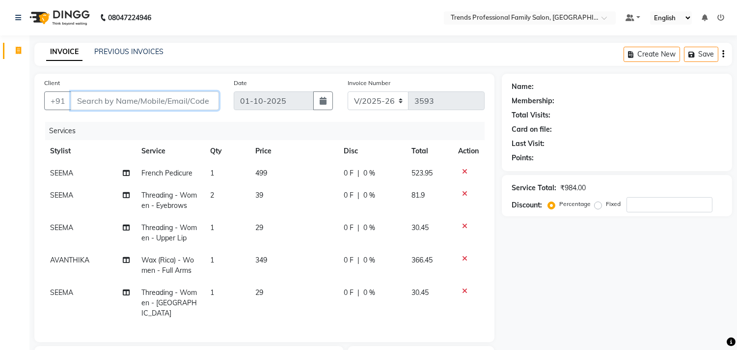
click at [153, 99] on input "Client" at bounding box center [145, 100] width 148 height 19
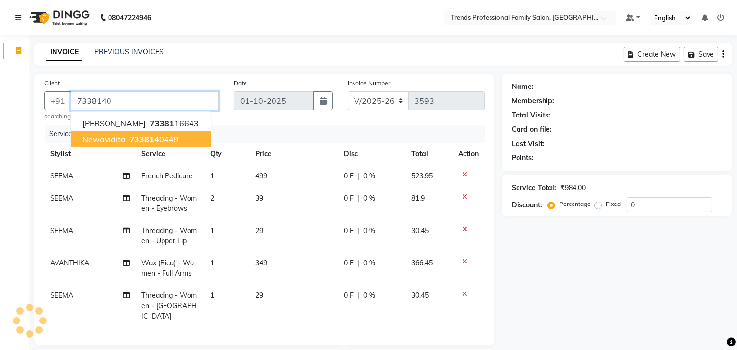
click at [161, 136] on ngb-highlight "73381 40449" at bounding box center [153, 139] width 51 height 10
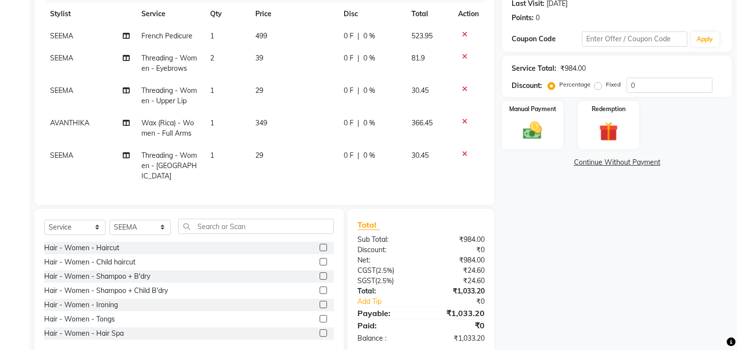
scroll to position [156, 0]
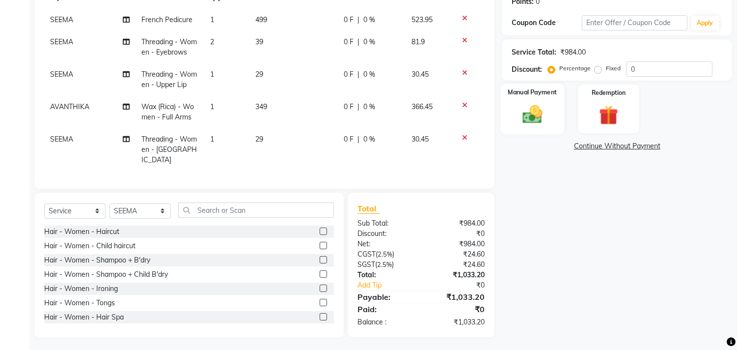
click at [532, 110] on img at bounding box center [532, 114] width 32 height 23
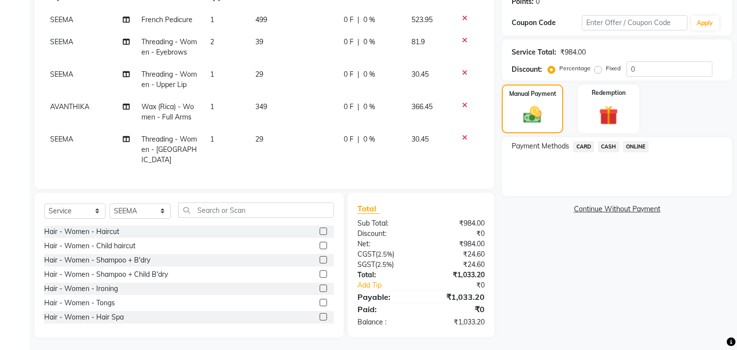
click at [609, 147] on span "CASH" at bounding box center [608, 146] width 21 height 11
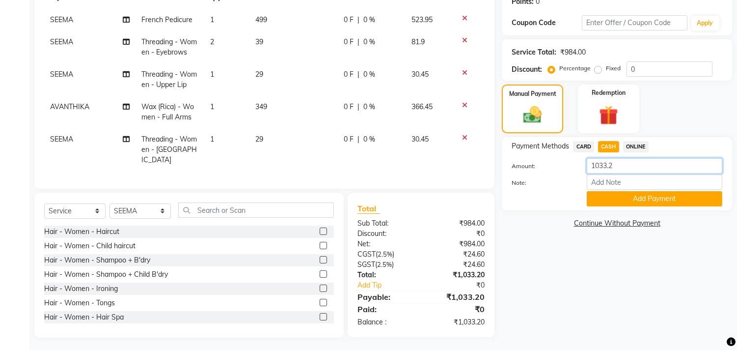
drag, startPoint x: 619, startPoint y: 159, endPoint x: 562, endPoint y: 163, distance: 57.1
click at [573, 165] on div "Amount: 1033.2" at bounding box center [616, 166] width 225 height 17
drag, startPoint x: 602, startPoint y: 184, endPoint x: 615, endPoint y: 194, distance: 16.4
click at [602, 184] on input "Note:" at bounding box center [654, 181] width 135 height 15
click at [623, 198] on button "Add Payment" at bounding box center [654, 198] width 135 height 15
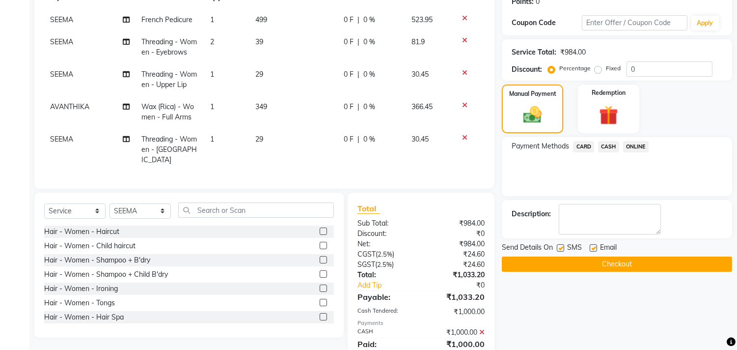
click at [637, 143] on span "ONLINE" at bounding box center [636, 146] width 26 height 11
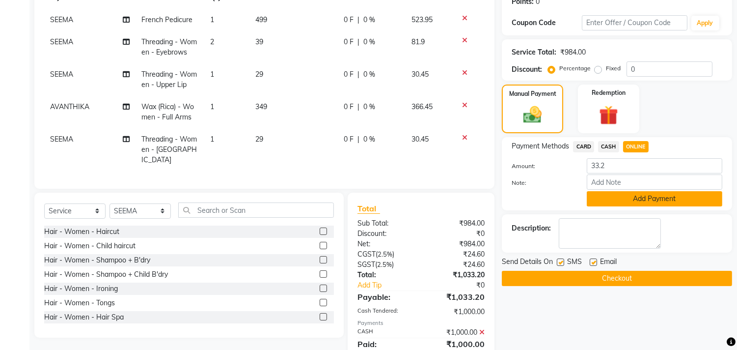
click at [612, 197] on button "Add Payment" at bounding box center [654, 198] width 135 height 15
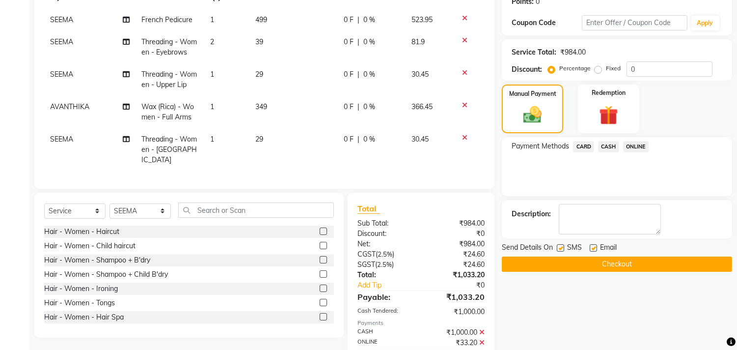
click at [593, 245] on label at bounding box center [593, 247] width 7 height 7
click at [593, 245] on input "checkbox" at bounding box center [593, 248] width 6 height 6
click at [592, 262] on button "Checkout" at bounding box center [617, 263] width 230 height 15
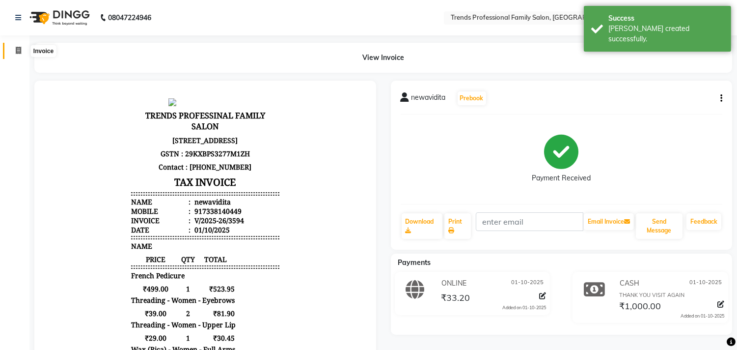
click at [17, 50] on icon at bounding box center [18, 50] width 5 height 7
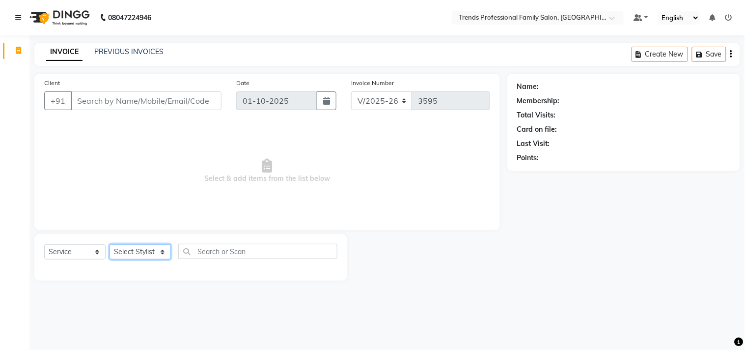
click at [140, 249] on select "Select Stylist AVANTHIKA [PERSON_NAME] [PERSON_NAME] [PERSON_NAME] RUSTHAM [PER…" at bounding box center [139, 251] width 61 height 15
click at [109, 244] on select "Select Stylist AVANTHIKA [PERSON_NAME] [PERSON_NAME] [PERSON_NAME] RUSTHAM [PER…" at bounding box center [139, 251] width 61 height 15
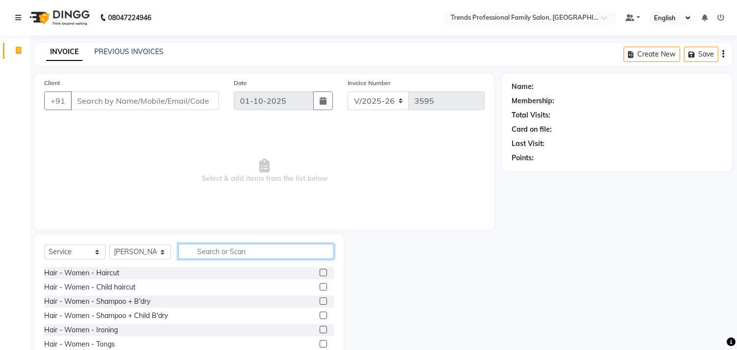
click at [194, 257] on input "text" at bounding box center [256, 250] width 156 height 15
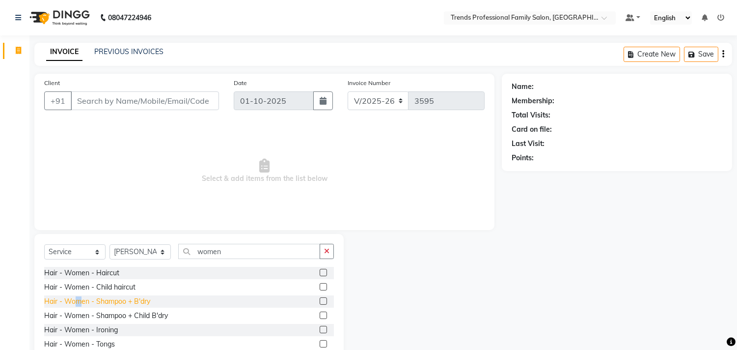
click at [79, 303] on div "Hair - Women - Shampoo + B'dry" at bounding box center [97, 301] width 106 height 10
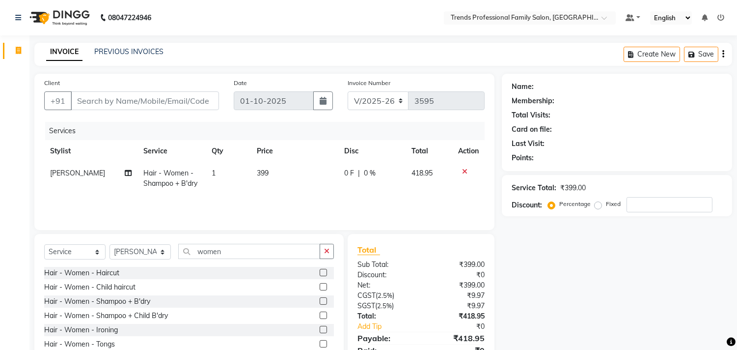
click at [203, 315] on div "Hair - Women - Shampoo + Child B'dry" at bounding box center [189, 315] width 290 height 12
click at [271, 169] on td "399" at bounding box center [294, 178] width 87 height 32
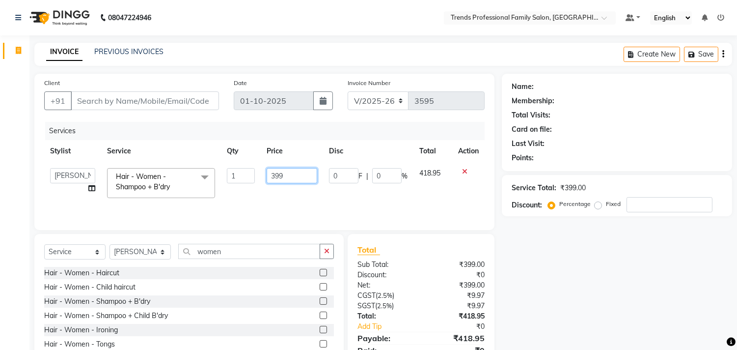
click at [285, 179] on input "399" at bounding box center [292, 175] width 51 height 15
drag, startPoint x: 285, startPoint y: 179, endPoint x: 264, endPoint y: 177, distance: 21.3
click at [264, 177] on td "399" at bounding box center [292, 183] width 62 height 42
click at [650, 307] on div "Name: Membership: Total Visits: Card on file: Last Visit: Points: Service Total…" at bounding box center [621, 226] width 238 height 305
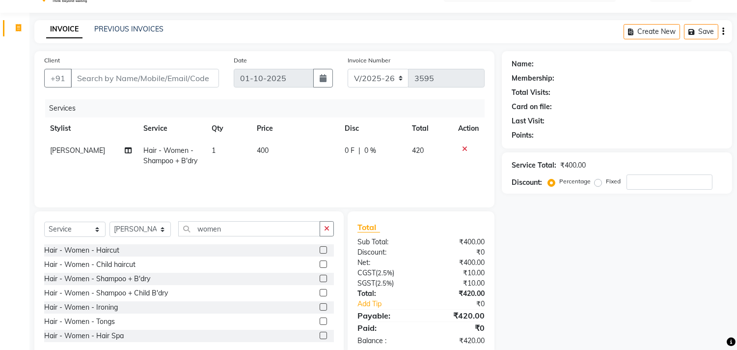
scroll to position [43, 0]
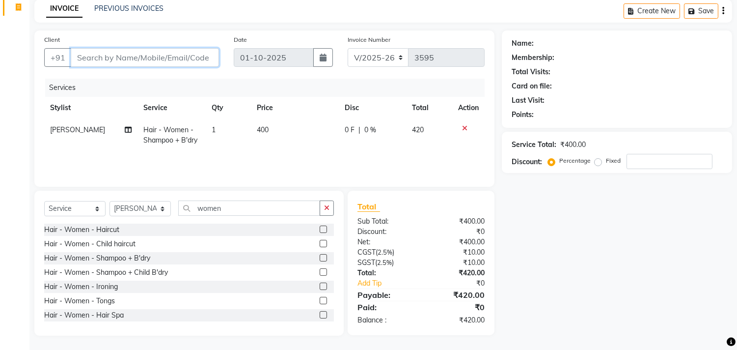
click at [114, 59] on input "Client" at bounding box center [145, 57] width 148 height 19
click at [75, 56] on input "Client" at bounding box center [145, 57] width 148 height 19
click at [76, 56] on input "Client" at bounding box center [145, 57] width 148 height 19
click at [78, 57] on input "Client" at bounding box center [145, 57] width 148 height 19
drag, startPoint x: 110, startPoint y: 59, endPoint x: 173, endPoint y: 59, distance: 62.3
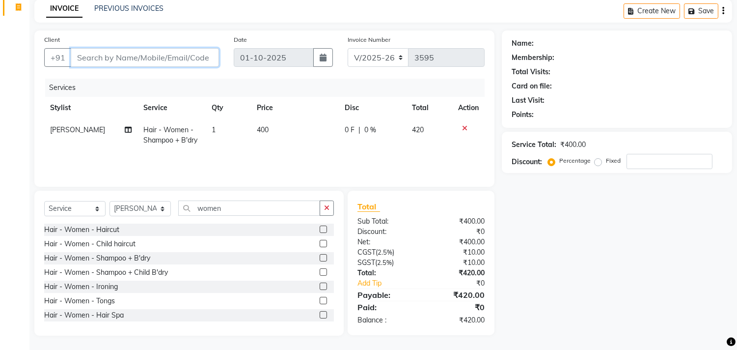
click at [172, 59] on input "Client" at bounding box center [145, 57] width 148 height 19
click at [121, 61] on input "Client" at bounding box center [145, 57] width 148 height 19
click at [462, 125] on icon at bounding box center [464, 128] width 5 height 7
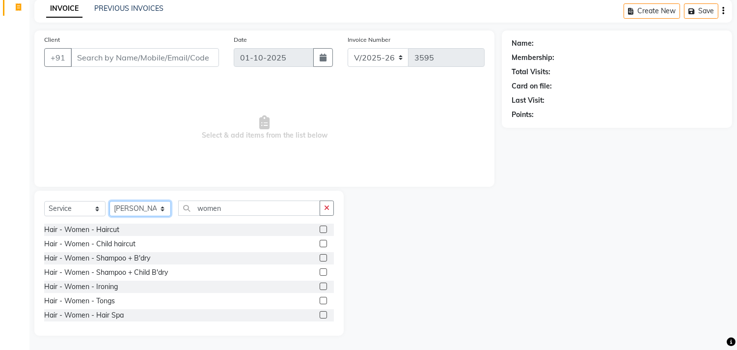
click at [142, 206] on select "Select Stylist AVANTHIKA [PERSON_NAME] [PERSON_NAME] [PERSON_NAME] RUSTHAM [PER…" at bounding box center [139, 208] width 61 height 15
click at [109, 201] on select "Select Stylist AVANTHIKA [PERSON_NAME] [PERSON_NAME] [PERSON_NAME] RUSTHAM [PER…" at bounding box center [139, 208] width 61 height 15
click at [324, 209] on icon "button" at bounding box center [326, 207] width 5 height 7
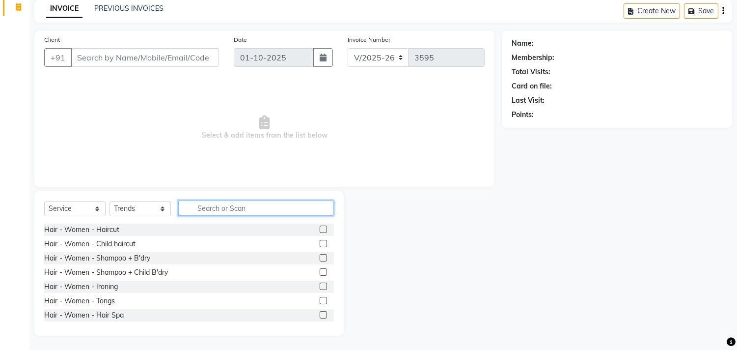
click at [305, 214] on input "text" at bounding box center [256, 207] width 156 height 15
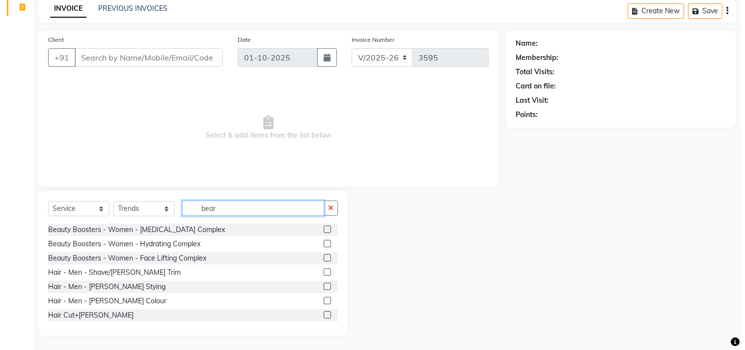
scroll to position [2, 0]
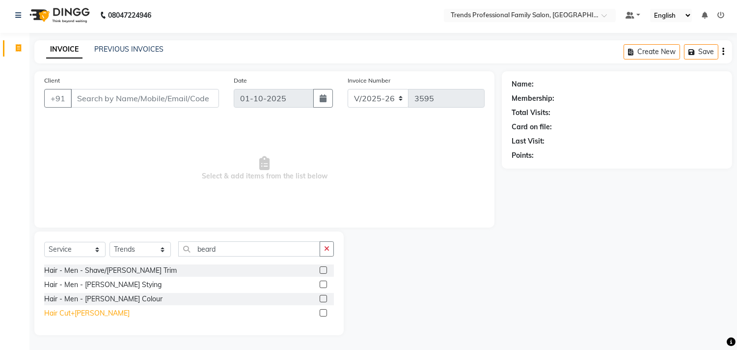
click at [80, 316] on div "Hair Cut+[PERSON_NAME]" at bounding box center [86, 313] width 85 height 10
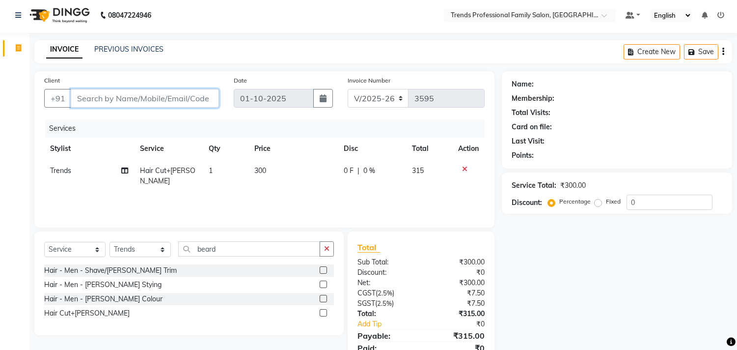
click at [100, 94] on input "Client" at bounding box center [145, 98] width 148 height 19
click at [184, 94] on span "Add Client" at bounding box center [193, 98] width 39 height 10
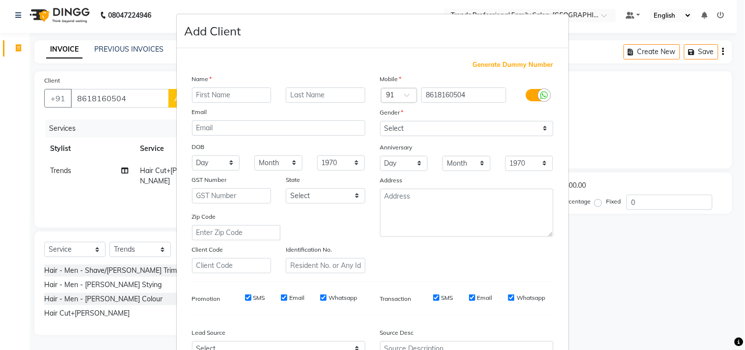
click at [205, 100] on input "text" at bounding box center [232, 94] width 80 height 15
click at [195, 96] on input "cinzy" at bounding box center [232, 94] width 80 height 15
click at [206, 96] on input "vinzy" at bounding box center [232, 94] width 80 height 15
drag, startPoint x: 481, startPoint y: 125, endPoint x: 478, endPoint y: 135, distance: 10.9
click at [481, 130] on select "Select [DEMOGRAPHIC_DATA] [DEMOGRAPHIC_DATA] Other Prefer Not To Say" at bounding box center [466, 128] width 173 height 15
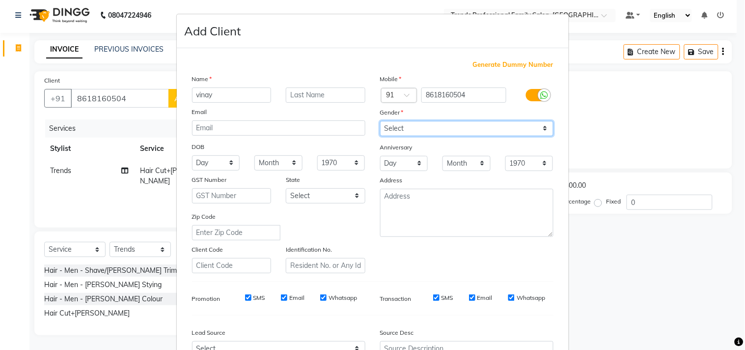
click at [380, 121] on select "Select [DEMOGRAPHIC_DATA] [DEMOGRAPHIC_DATA] Other Prefer Not To Say" at bounding box center [466, 128] width 173 height 15
click at [450, 135] on select "Select [DEMOGRAPHIC_DATA] [DEMOGRAPHIC_DATA] Other Prefer Not To Say" at bounding box center [466, 128] width 173 height 15
click at [380, 121] on select "Select [DEMOGRAPHIC_DATA] [DEMOGRAPHIC_DATA] Other Prefer Not To Say" at bounding box center [466, 128] width 173 height 15
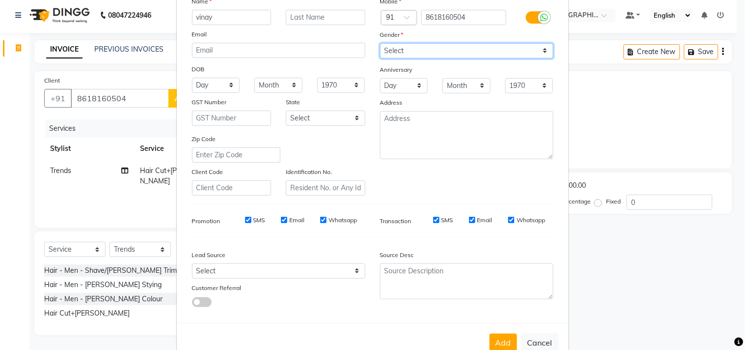
scroll to position [104, 0]
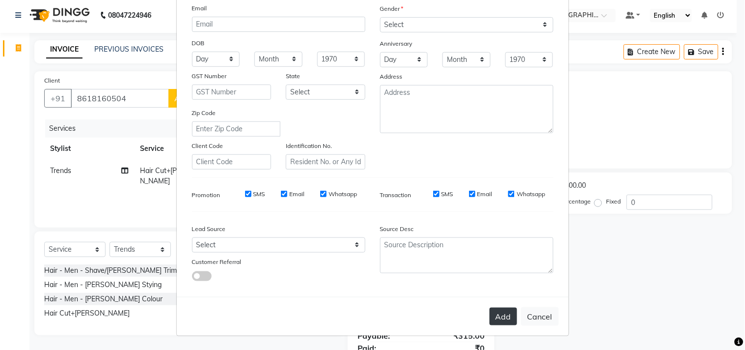
click at [492, 315] on button "Add" at bounding box center [502, 316] width 27 height 18
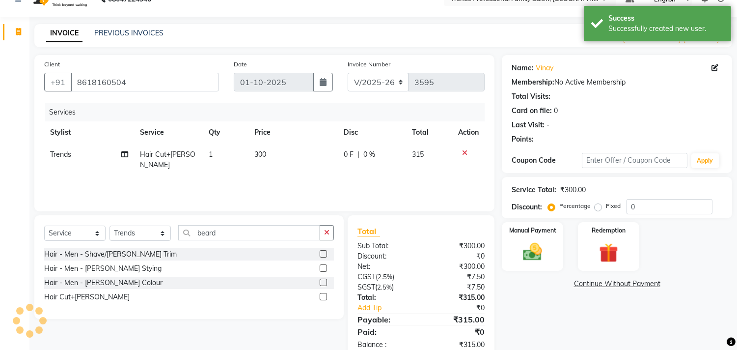
scroll to position [43, 0]
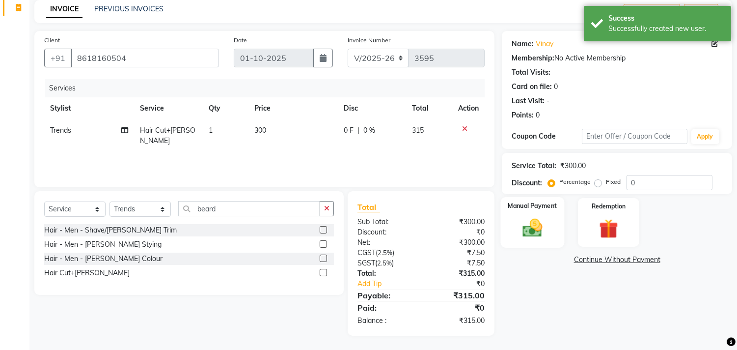
click at [528, 228] on img at bounding box center [532, 227] width 32 height 23
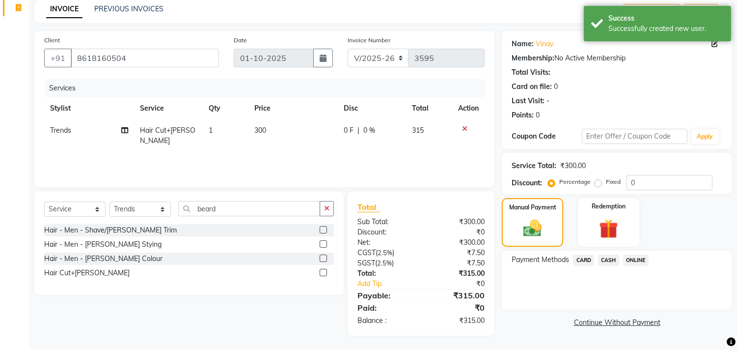
click at [585, 259] on span "CARD" at bounding box center [583, 259] width 21 height 11
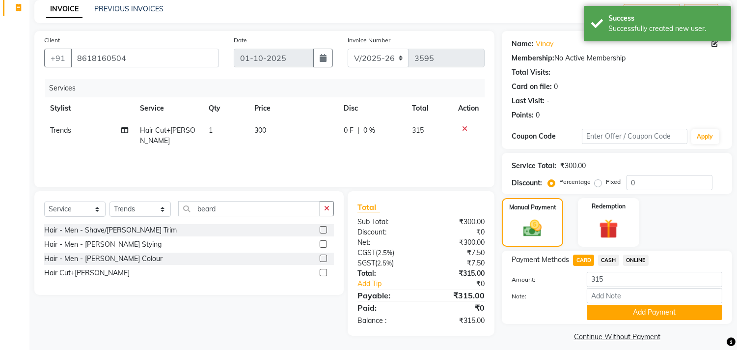
click at [610, 258] on span "CASH" at bounding box center [608, 259] width 21 height 11
click at [628, 296] on input "Note:" at bounding box center [654, 295] width 135 height 15
click at [633, 316] on button "Add Payment" at bounding box center [654, 311] width 135 height 15
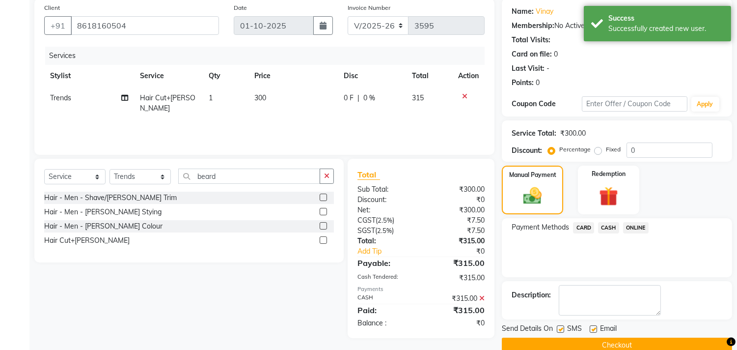
scroll to position [92, 0]
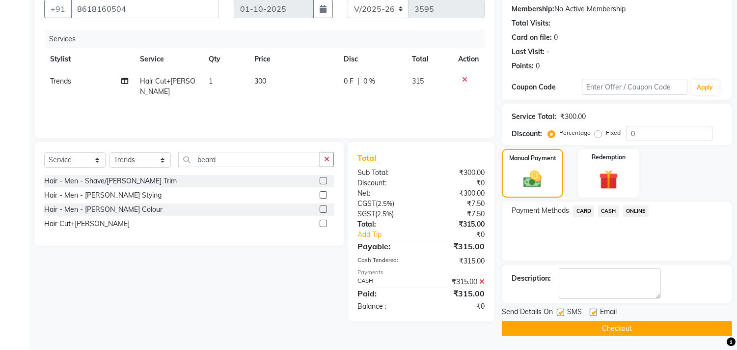
click at [594, 310] on label at bounding box center [593, 311] width 7 height 7
click at [594, 310] on input "checkbox" at bounding box center [593, 312] width 6 height 6
click at [594, 327] on button "Checkout" at bounding box center [617, 328] width 230 height 15
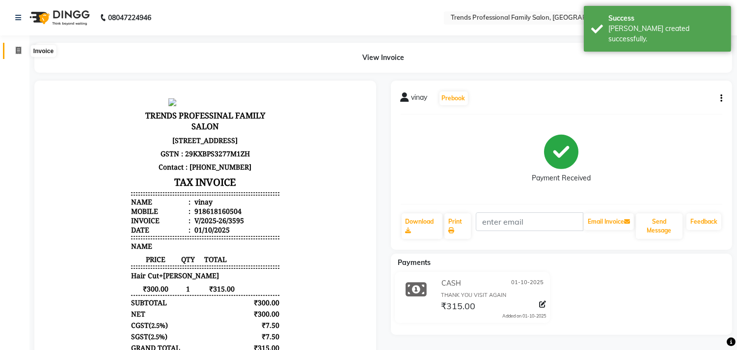
click at [17, 47] on icon at bounding box center [18, 50] width 5 height 7
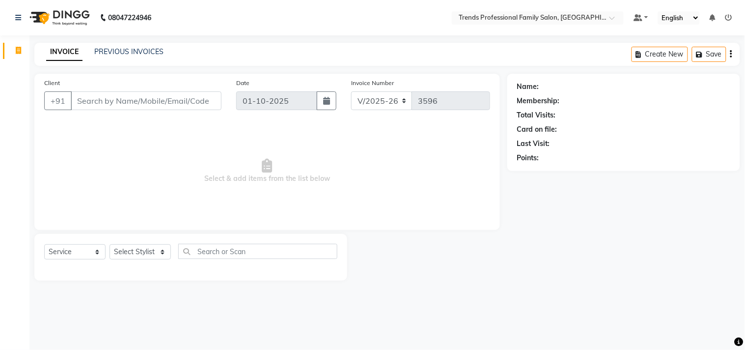
click at [77, 105] on input "Client" at bounding box center [146, 100] width 151 height 19
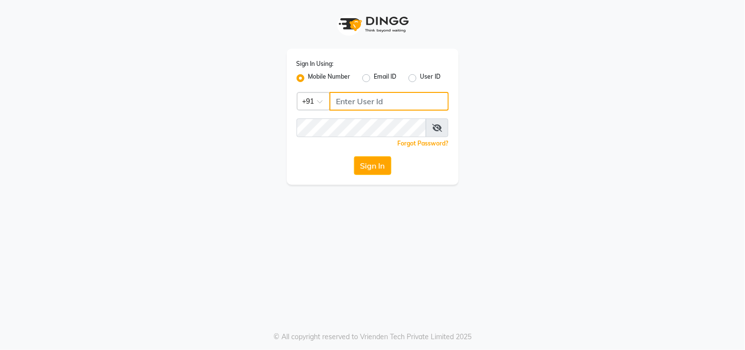
drag, startPoint x: 359, startPoint y: 98, endPoint x: 359, endPoint y: 105, distance: 6.9
click at [359, 105] on input "Username" at bounding box center [388, 101] width 119 height 19
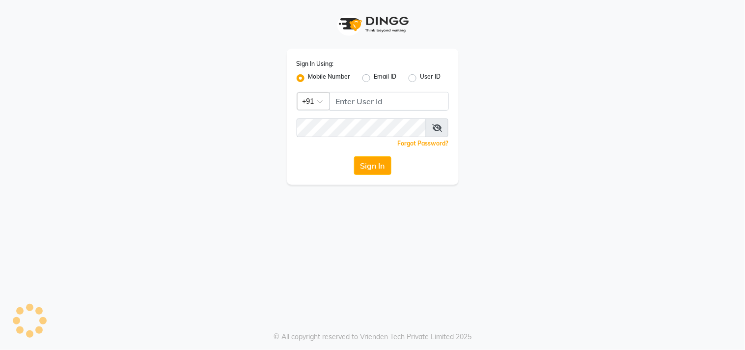
select select "service"
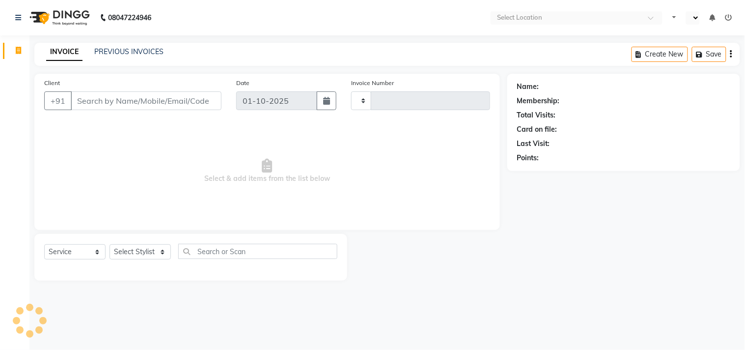
type input "3589"
select select "en"
select select "7345"
click at [161, 97] on input "Client" at bounding box center [146, 100] width 151 height 19
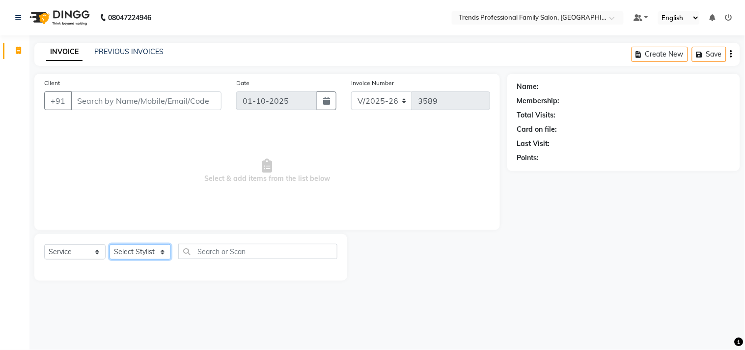
click at [139, 249] on select "Select Stylist AVANTHIKA [PERSON_NAME] [PERSON_NAME] [PERSON_NAME] RUSTHAM [PER…" at bounding box center [139, 251] width 61 height 15
select select "86395"
click at [109, 244] on select "Select Stylist AVANTHIKA [PERSON_NAME] [PERSON_NAME] [PERSON_NAME] RUSTHAM [PER…" at bounding box center [139, 251] width 61 height 15
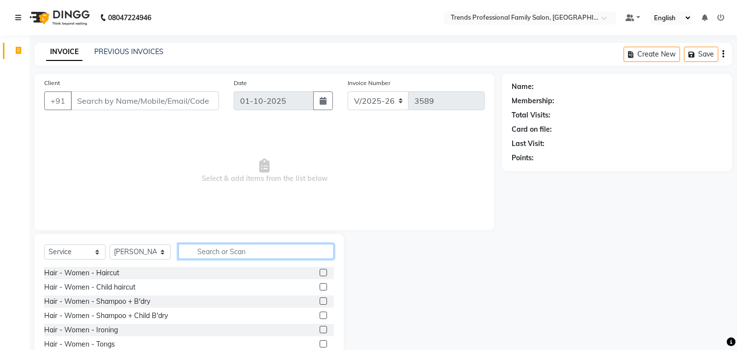
click at [236, 253] on input "text" at bounding box center [256, 250] width 156 height 15
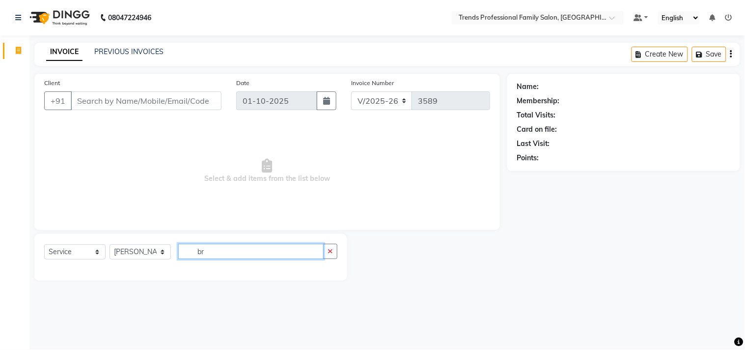
type input "b"
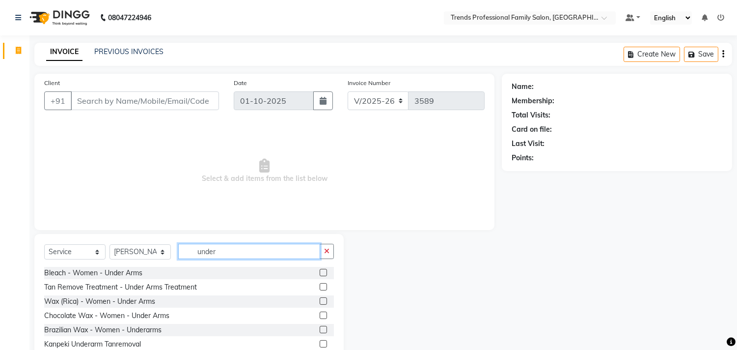
type input "under"
click at [320, 325] on label at bounding box center [323, 328] width 7 height 7
click at [320, 326] on input "checkbox" at bounding box center [323, 329] width 6 height 6
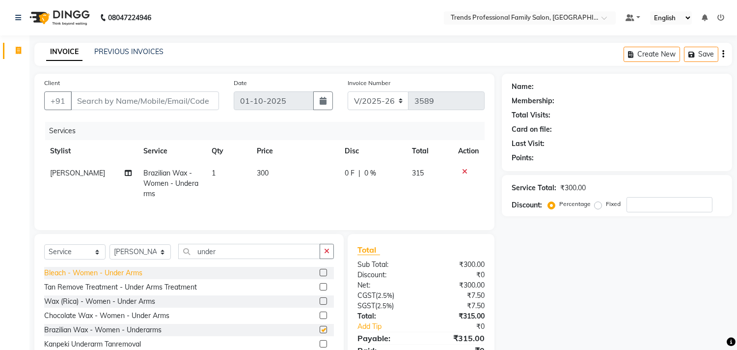
checkbox input "false"
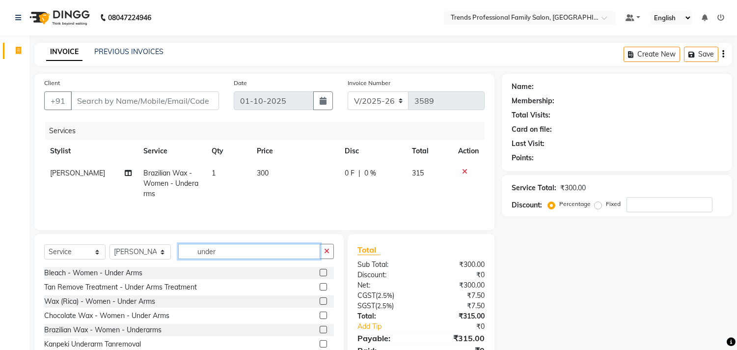
click at [238, 253] on input "under" at bounding box center [249, 250] width 142 height 15
type input "u"
type input "eye"
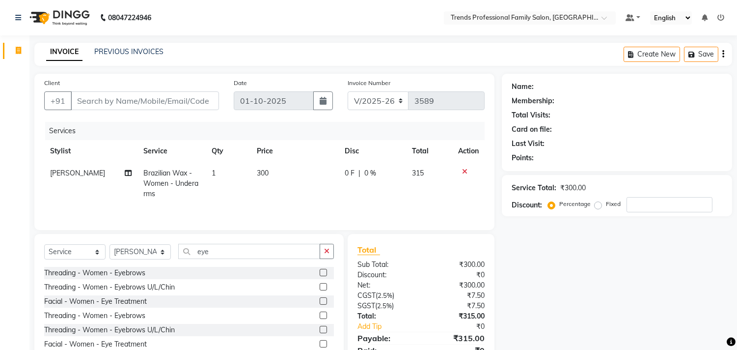
click at [323, 270] on label at bounding box center [323, 272] width 7 height 7
click at [323, 270] on input "checkbox" at bounding box center [323, 273] width 6 height 6
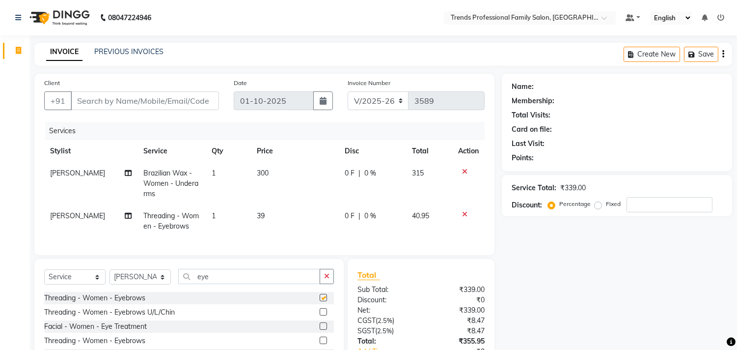
checkbox input "false"
click at [251, 292] on div "Select Service Product Membership Package Voucher Prepaid Gift Card Select Styl…" at bounding box center [189, 280] width 290 height 23
click at [221, 274] on div "Select Service Product Membership Package Voucher Prepaid Gift Card Select Styl…" at bounding box center [188, 325] width 309 height 132
click at [226, 282] on input "eye" at bounding box center [249, 276] width 142 height 15
type input "e"
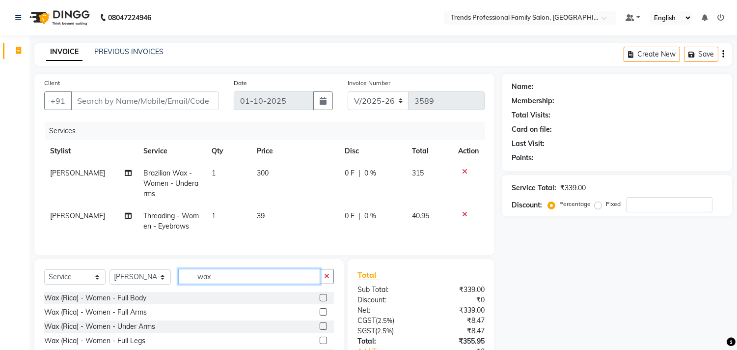
type input "wax"
click at [320, 315] on label at bounding box center [323, 311] width 7 height 7
click at [320, 315] on input "checkbox" at bounding box center [323, 312] width 6 height 6
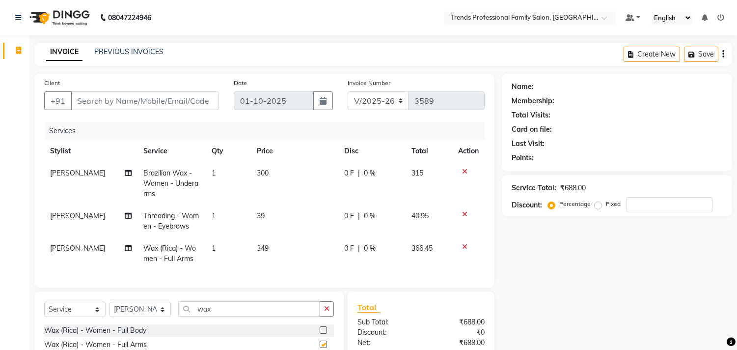
scroll to position [109, 0]
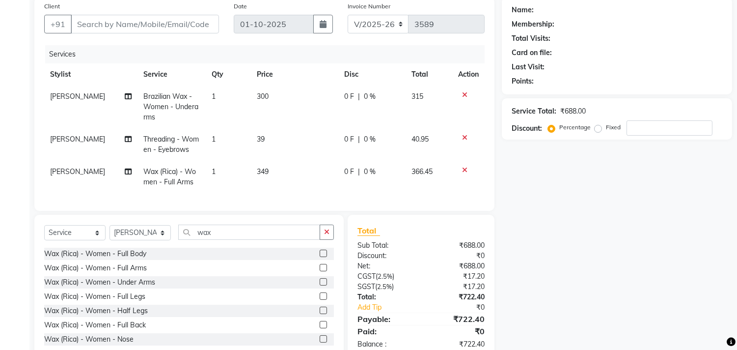
checkbox input "false"
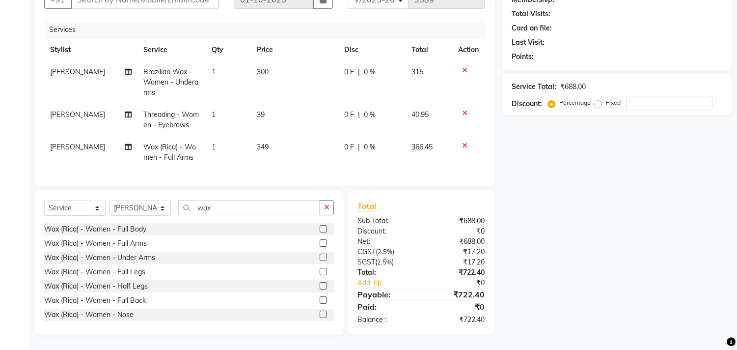
click at [320, 287] on label at bounding box center [323, 285] width 7 height 7
click at [320, 287] on input "checkbox" at bounding box center [323, 286] width 6 height 6
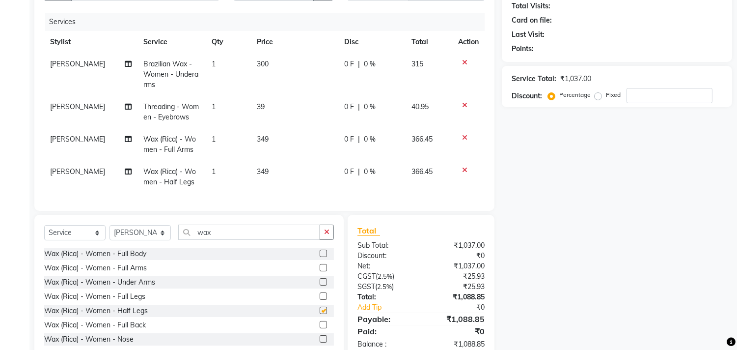
checkbox input "false"
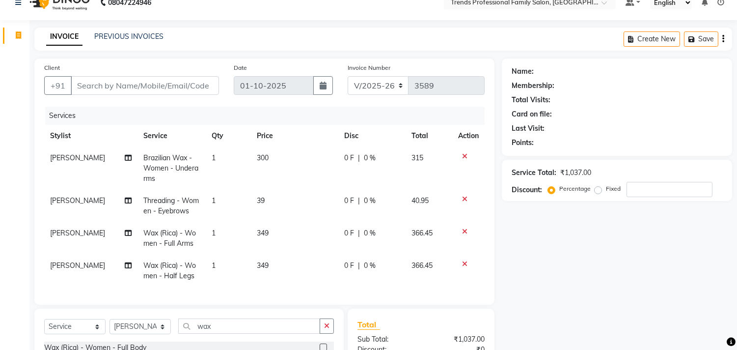
scroll to position [0, 0]
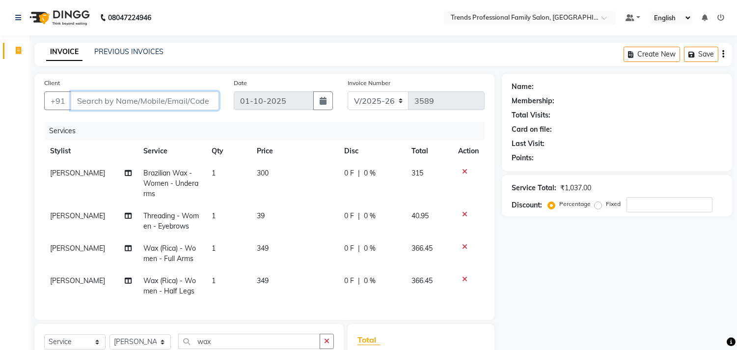
drag, startPoint x: 99, startPoint y: 99, endPoint x: 92, endPoint y: 117, distance: 19.0
click at [96, 105] on input "Client" at bounding box center [145, 100] width 148 height 19
type input "9"
type input "0"
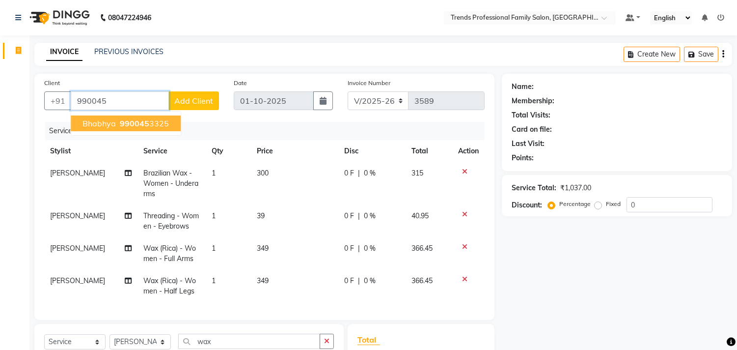
click at [114, 124] on span "bhabhya" at bounding box center [98, 123] width 33 height 10
type input "9900453325"
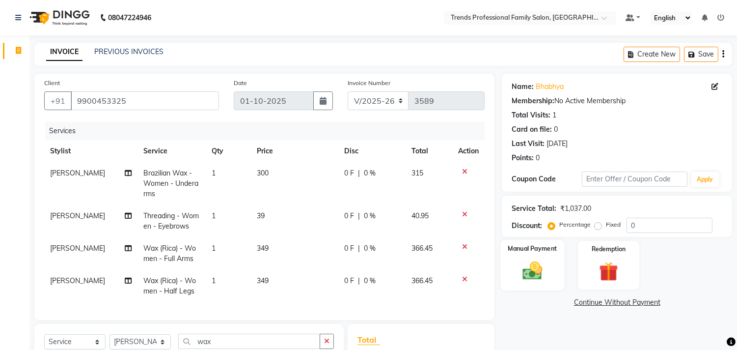
click at [543, 275] on img at bounding box center [532, 270] width 32 height 23
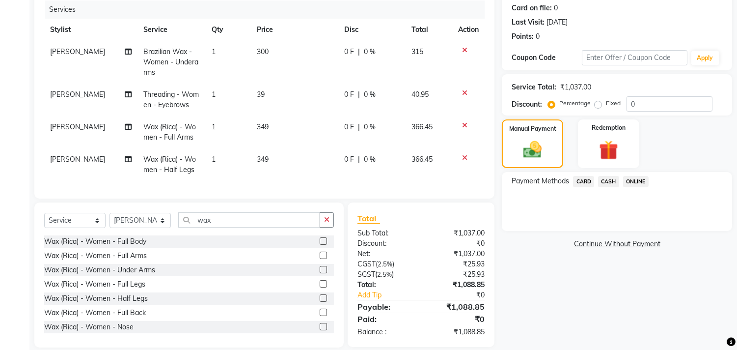
scroll to position [141, 0]
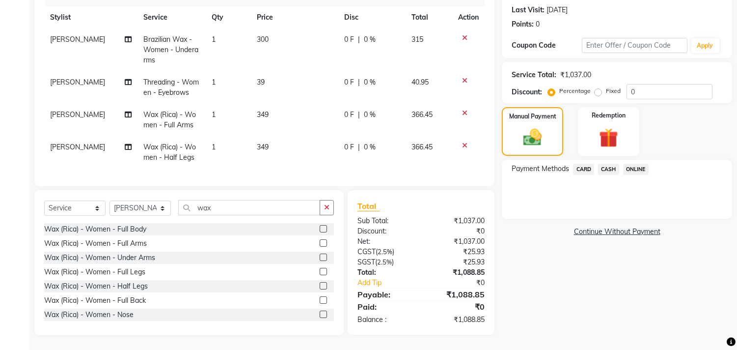
click at [642, 163] on span "ONLINE" at bounding box center [636, 168] width 26 height 11
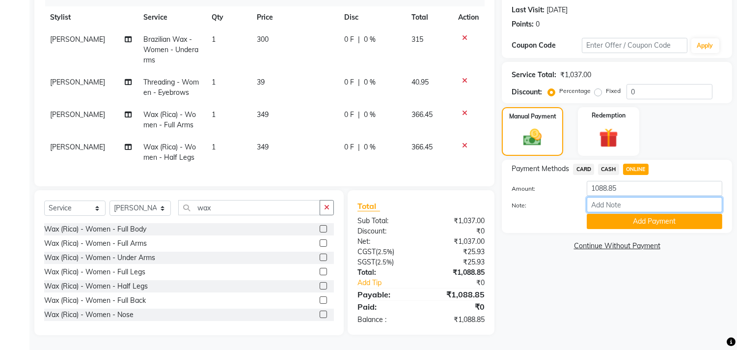
click at [657, 197] on input "Note:" at bounding box center [654, 204] width 135 height 15
type input "THANK YOU VISIT AGAIN"
click at [670, 215] on button "Add Payment" at bounding box center [654, 221] width 135 height 15
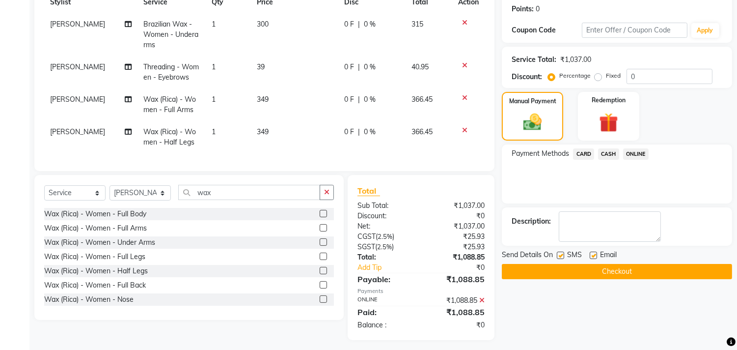
scroll to position [161, 0]
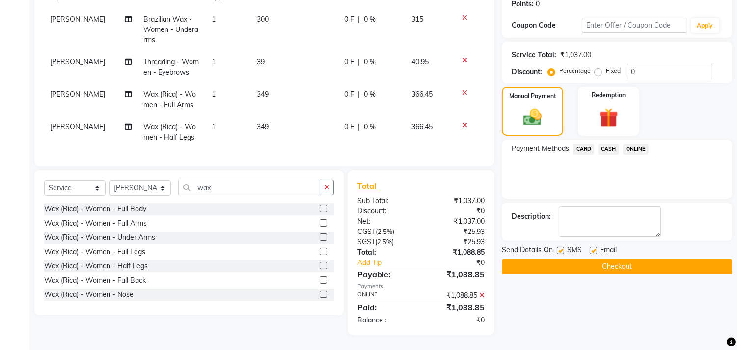
click at [596, 246] on label at bounding box center [593, 249] width 7 height 7
click at [596, 247] on input "checkbox" at bounding box center [593, 250] width 6 height 6
checkbox input "false"
click at [597, 259] on button "Checkout" at bounding box center [617, 266] width 230 height 15
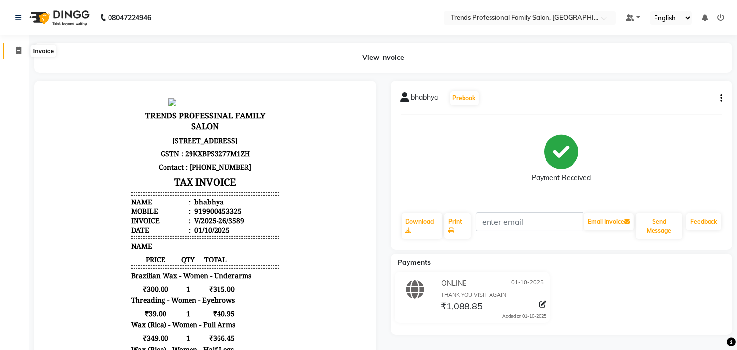
click at [21, 50] on span at bounding box center [18, 50] width 17 height 11
select select "service"
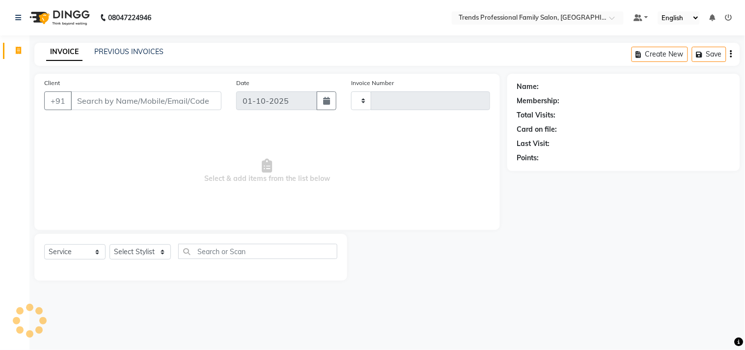
type input "3590"
select select "7345"
click at [139, 249] on select "Select Stylist AVANTHIKA [PERSON_NAME] [PERSON_NAME] [PERSON_NAME] RUSTHAM [PER…" at bounding box center [139, 251] width 61 height 15
select select "84239"
click at [109, 244] on select "Select Stylist AVANTHIKA [PERSON_NAME] [PERSON_NAME] [PERSON_NAME] RUSTHAM [PER…" at bounding box center [139, 251] width 61 height 15
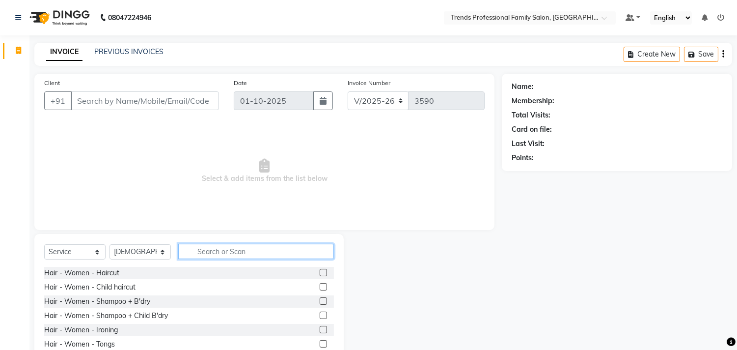
click at [213, 252] on input "text" at bounding box center [256, 250] width 156 height 15
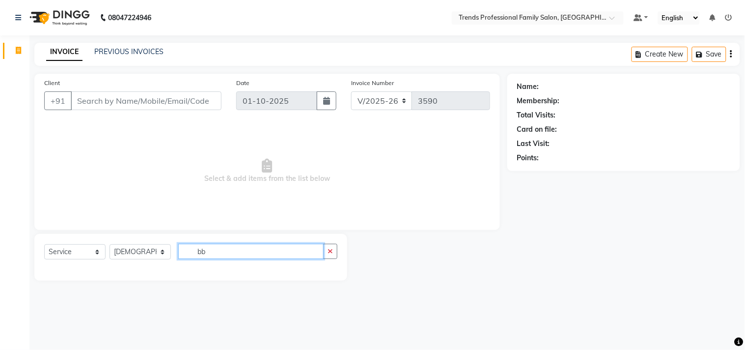
type input "b"
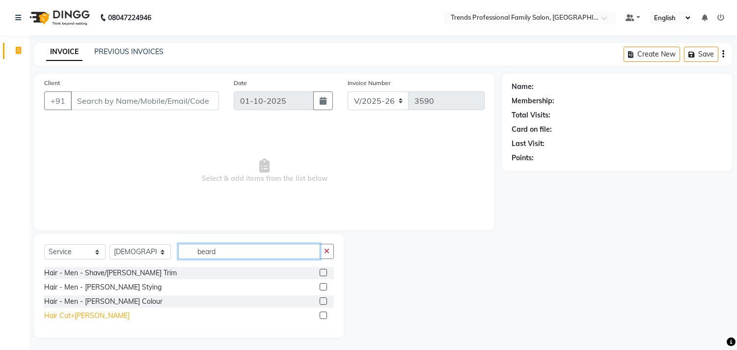
type input "beard"
click at [80, 316] on div "Hair Cut+[PERSON_NAME]" at bounding box center [86, 315] width 85 height 10
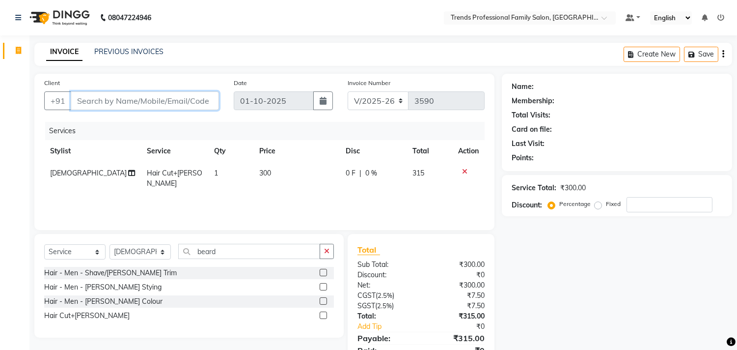
drag, startPoint x: 100, startPoint y: 94, endPoint x: 169, endPoint y: 226, distance: 148.4
click at [102, 100] on input "Client" at bounding box center [145, 100] width 148 height 19
click at [154, 250] on select "Select Stylist AVANTHIKA [PERSON_NAME] [PERSON_NAME] [PERSON_NAME] RUSTHAM [PER…" at bounding box center [139, 251] width 61 height 15
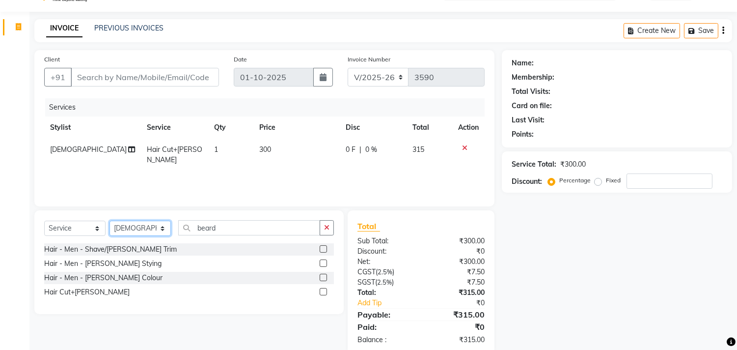
scroll to position [43, 0]
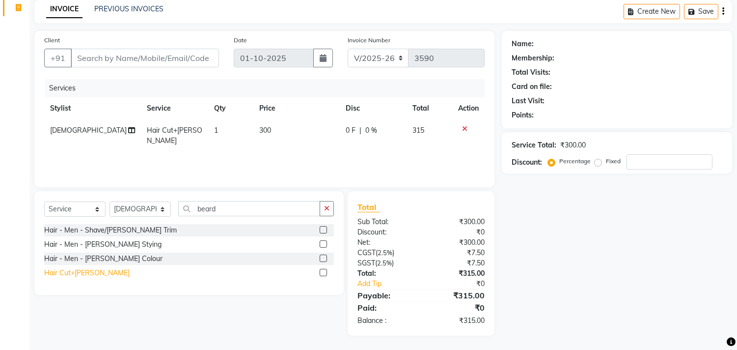
click at [75, 277] on div "Hair Cut+[PERSON_NAME]" at bounding box center [86, 273] width 85 height 10
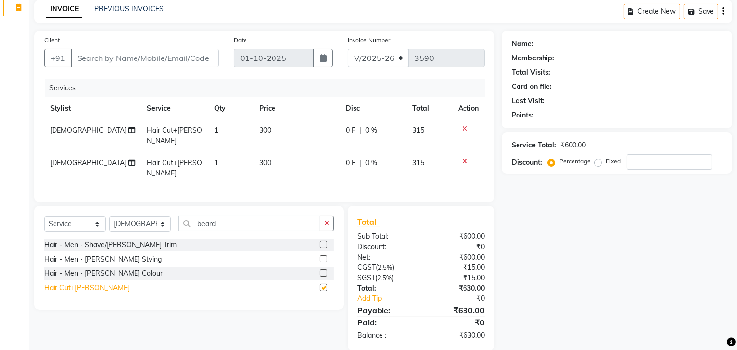
checkbox input "false"
click at [459, 158] on div at bounding box center [468, 161] width 21 height 7
click at [459, 152] on td at bounding box center [468, 168] width 32 height 32
click at [463, 158] on icon at bounding box center [464, 161] width 5 height 7
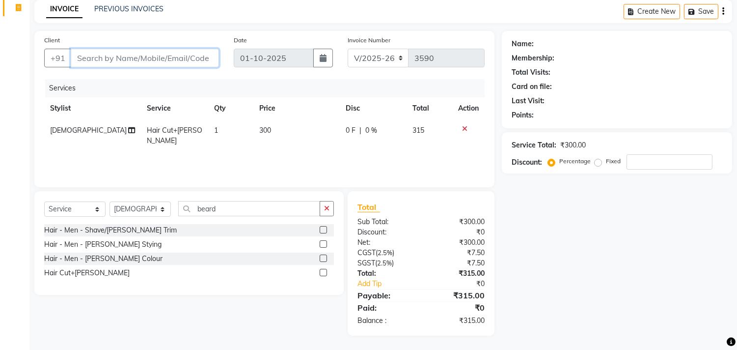
click at [139, 60] on input "Client" at bounding box center [145, 58] width 148 height 19
drag, startPoint x: 75, startPoint y: 57, endPoint x: 197, endPoint y: 57, distance: 121.7
click at [208, 64] on input "Client" at bounding box center [145, 58] width 148 height 19
click at [163, 55] on input "Client" at bounding box center [145, 58] width 148 height 19
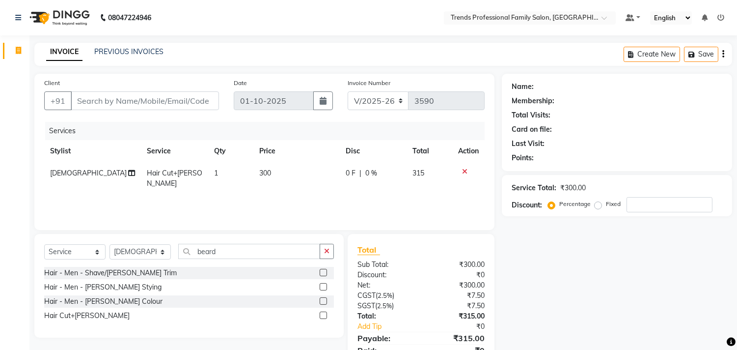
drag, startPoint x: 424, startPoint y: 1, endPoint x: 423, endPoint y: 17, distance: 15.2
click at [424, 12] on nav "08047224946 Select Location × Trends Professional Family Salon, Nelamangala Def…" at bounding box center [368, 17] width 737 height 35
click at [161, 97] on input "Client" at bounding box center [145, 100] width 148 height 19
type input "9"
type input "0"
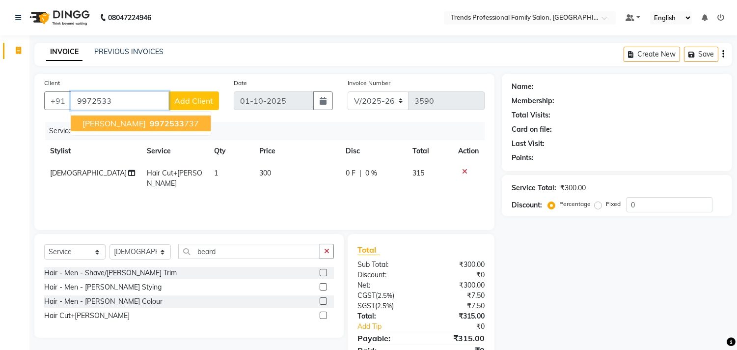
click at [150, 122] on span "9972533" at bounding box center [167, 123] width 34 height 10
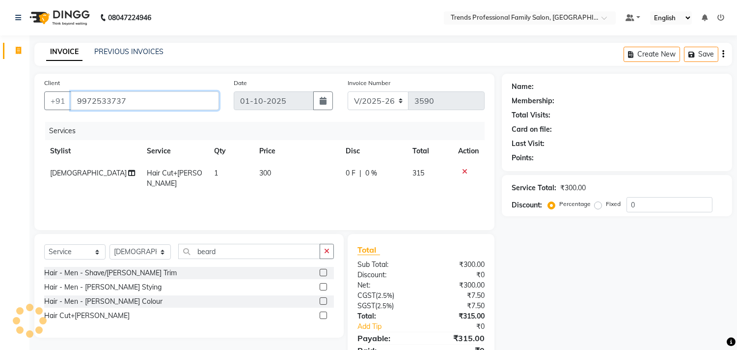
type input "9972533737"
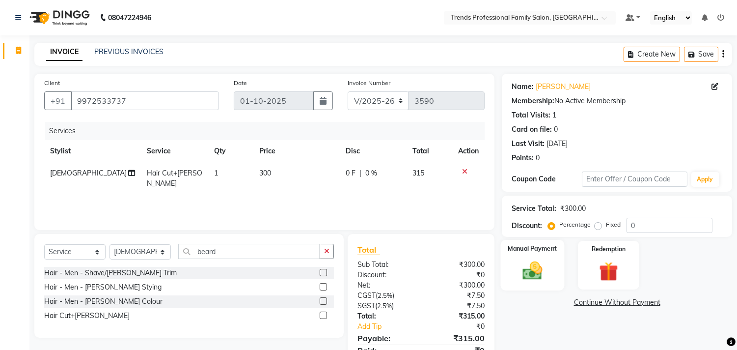
click at [530, 273] on img at bounding box center [532, 270] width 32 height 23
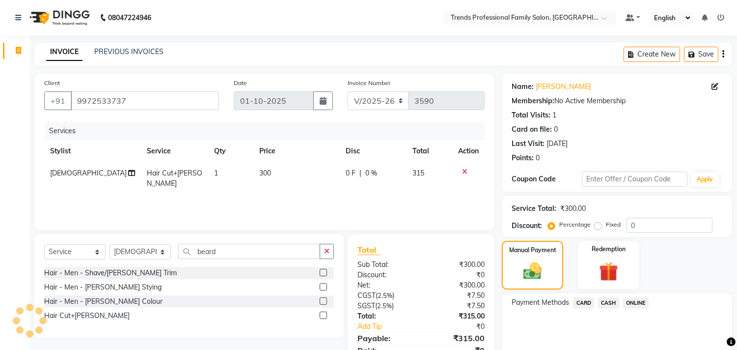
click at [639, 304] on span "ONLINE" at bounding box center [636, 302] width 26 height 11
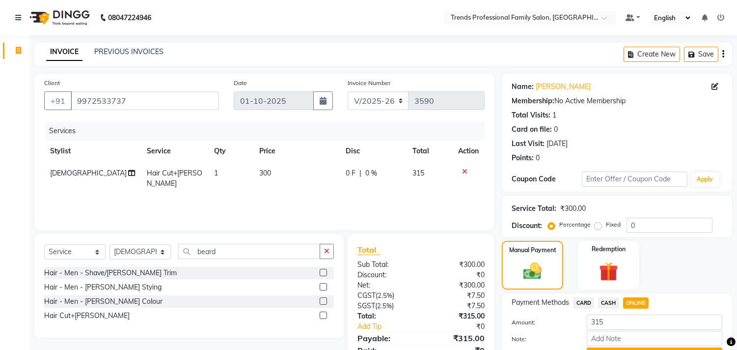
click at [604, 299] on span "CASH" at bounding box center [608, 302] width 21 height 11
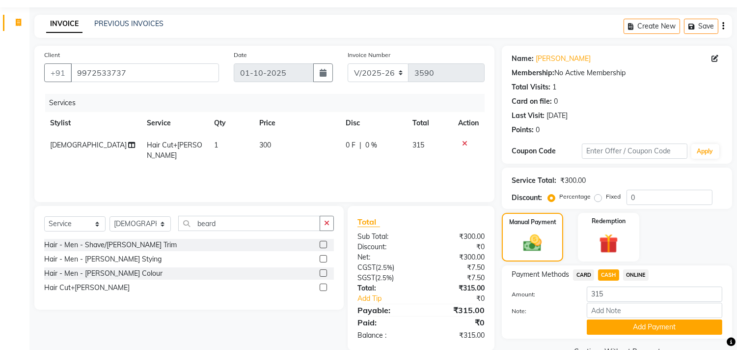
scroll to position [51, 0]
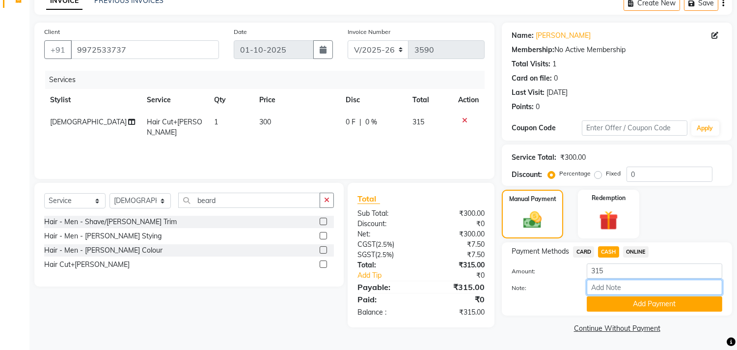
click at [641, 286] on input "Note:" at bounding box center [654, 286] width 135 height 15
type input "THANK YOU VISIT AGAIN"
click at [643, 301] on button "Add Payment" at bounding box center [654, 303] width 135 height 15
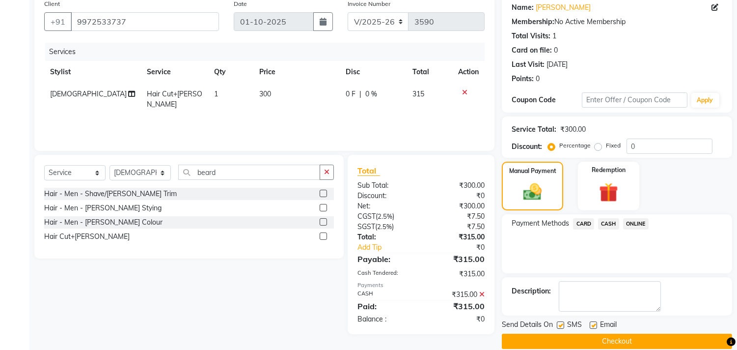
scroll to position [92, 0]
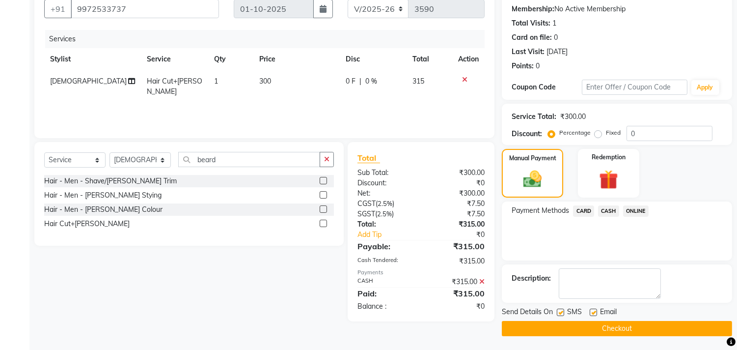
click at [594, 313] on label at bounding box center [593, 311] width 7 height 7
click at [594, 313] on input "checkbox" at bounding box center [593, 312] width 6 height 6
checkbox input "false"
click at [595, 323] on button "Checkout" at bounding box center [617, 328] width 230 height 15
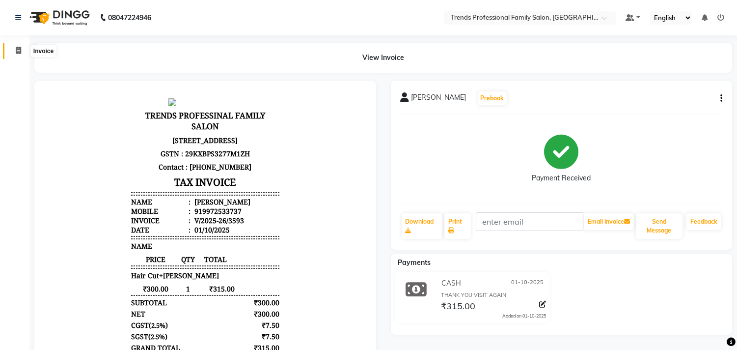
click at [16, 50] on icon at bounding box center [18, 50] width 5 height 7
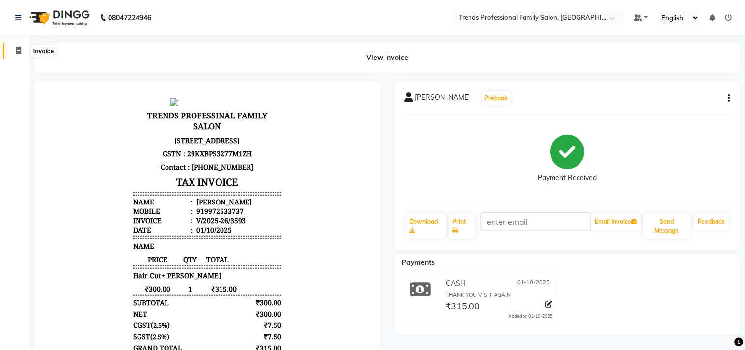
select select "service"
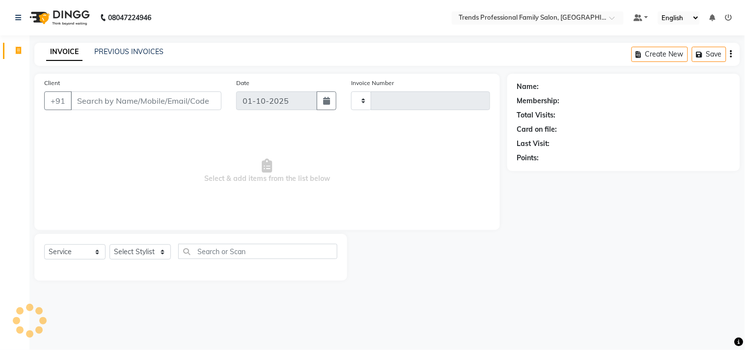
type input "3594"
select select "7345"
select select "service"
type input "3596"
select select "7345"
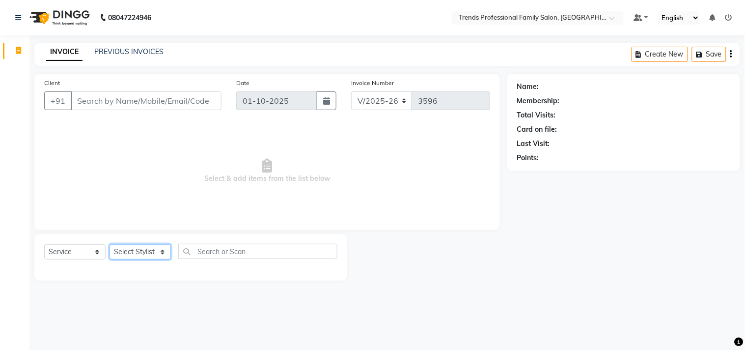
click at [143, 245] on select "Select Stylist AVANTHIKA [PERSON_NAME] [PERSON_NAME] [PERSON_NAME] RUSTHAM [PER…" at bounding box center [139, 251] width 61 height 15
select select "92540"
click at [109, 244] on select "Select Stylist AVANTHIKA [PERSON_NAME] [PERSON_NAME] [PERSON_NAME] RUSTHAM [PER…" at bounding box center [139, 251] width 61 height 15
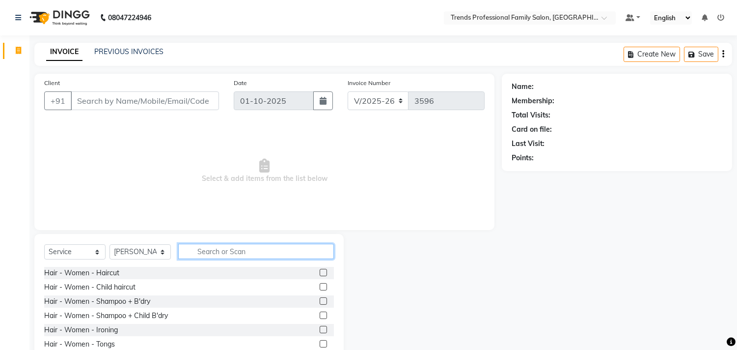
click at [221, 256] on input "text" at bounding box center [256, 250] width 156 height 15
click at [114, 302] on div "Hair - Women - Shampoo + B'dry" at bounding box center [97, 301] width 106 height 10
checkbox input "false"
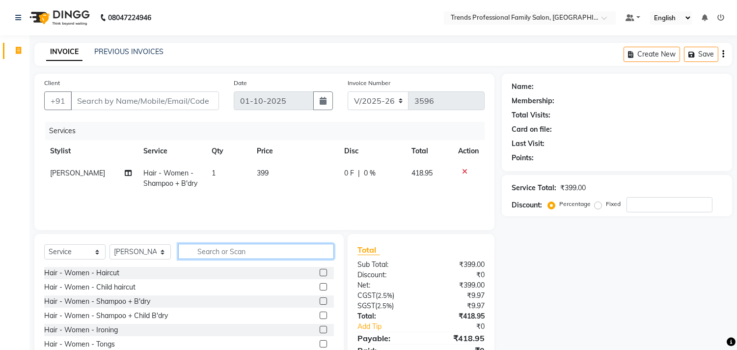
click at [232, 251] on input "text" at bounding box center [256, 250] width 156 height 15
drag, startPoint x: 273, startPoint y: 163, endPoint x: 271, endPoint y: 171, distance: 7.8
click at [271, 171] on td "399" at bounding box center [294, 178] width 87 height 32
select select "92540"
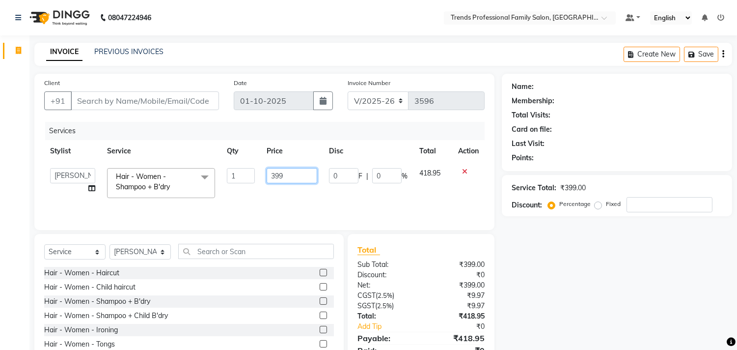
click at [285, 177] on input "399" at bounding box center [292, 175] width 51 height 15
type input "3"
type input "400"
drag, startPoint x: 571, startPoint y: 300, endPoint x: 562, endPoint y: 300, distance: 9.3
click at [571, 301] on div "Name: Membership: Total Visits: Card on file: Last Visit: Points: Service Total…" at bounding box center [621, 226] width 238 height 305
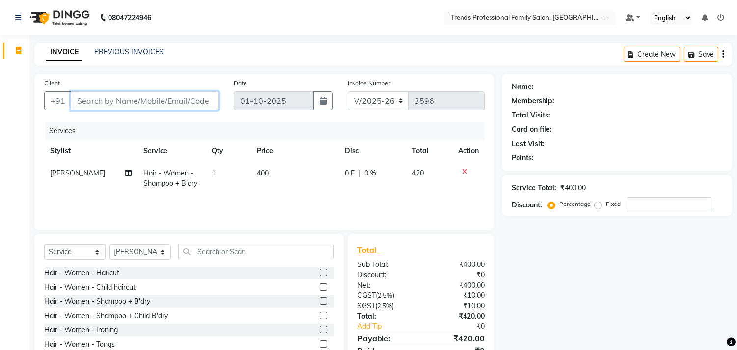
click at [156, 99] on input "Client" at bounding box center [145, 100] width 148 height 19
drag, startPoint x: 78, startPoint y: 102, endPoint x: 214, endPoint y: 106, distance: 136.0
click at [214, 106] on input "Client" at bounding box center [145, 100] width 148 height 19
drag, startPoint x: 184, startPoint y: 100, endPoint x: 53, endPoint y: 98, distance: 131.1
click at [53, 98] on div "+91" at bounding box center [131, 100] width 175 height 19
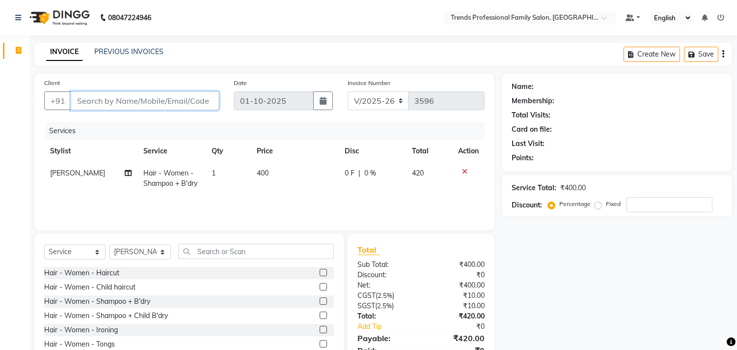
click at [86, 99] on input "Client" at bounding box center [145, 100] width 148 height 19
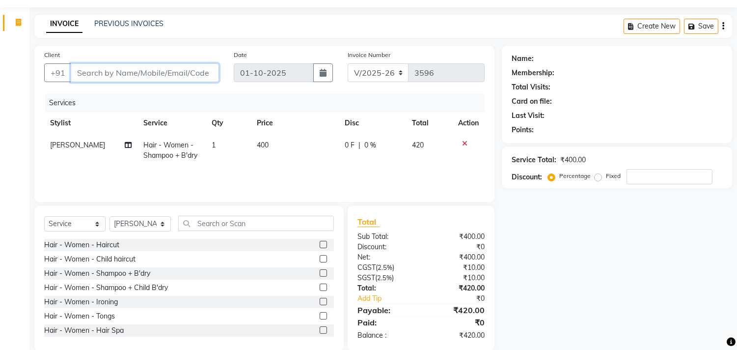
scroll to position [43, 0]
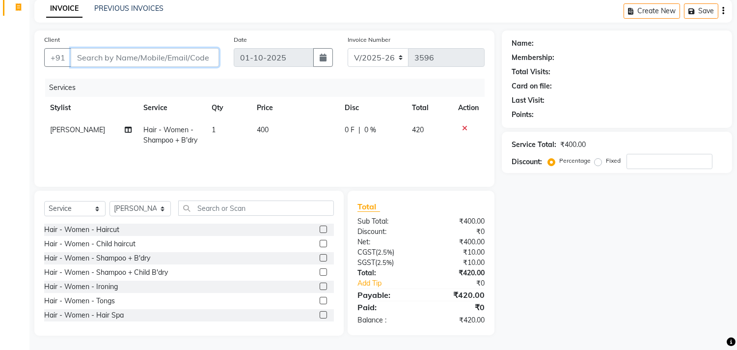
click at [159, 59] on input "Client" at bounding box center [145, 57] width 148 height 19
type input "8"
type input "0"
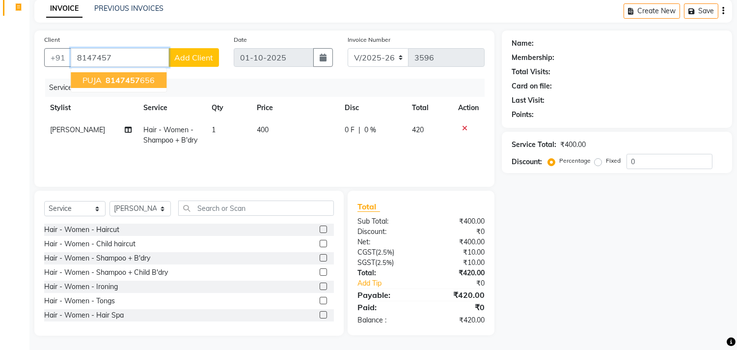
click at [127, 79] on span "8147457" at bounding box center [123, 80] width 34 height 10
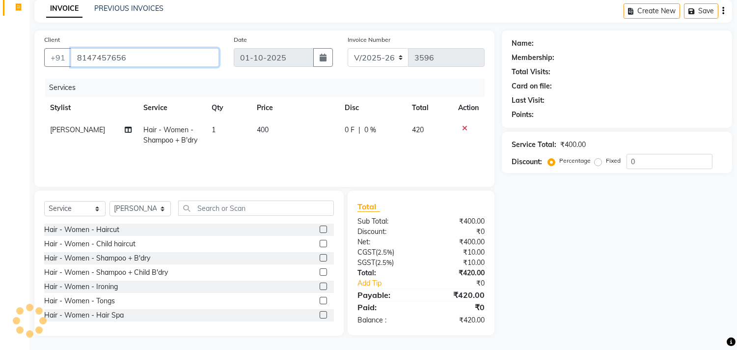
type input "8147457656"
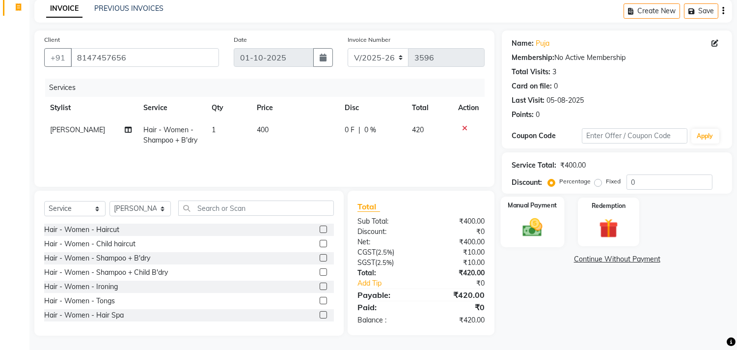
click at [519, 232] on img at bounding box center [532, 227] width 32 height 23
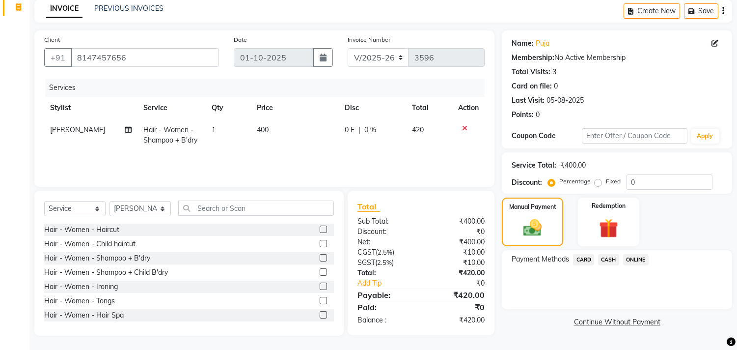
click at [632, 258] on span "ONLINE" at bounding box center [636, 259] width 26 height 11
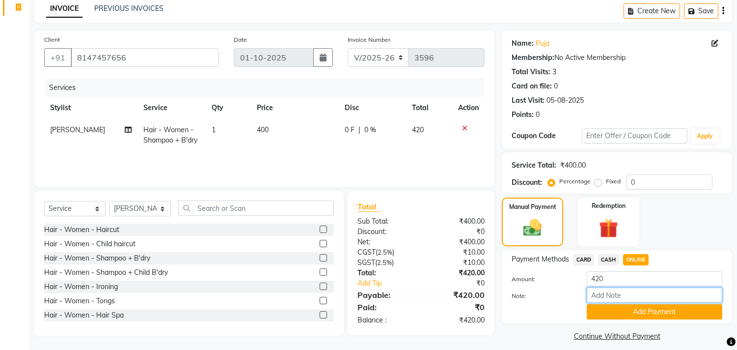
click at [644, 296] on input "Note:" at bounding box center [654, 294] width 135 height 15
type input "THANK YOU VISIT AGAIN"
click at [664, 315] on button "Add Payment" at bounding box center [654, 311] width 135 height 15
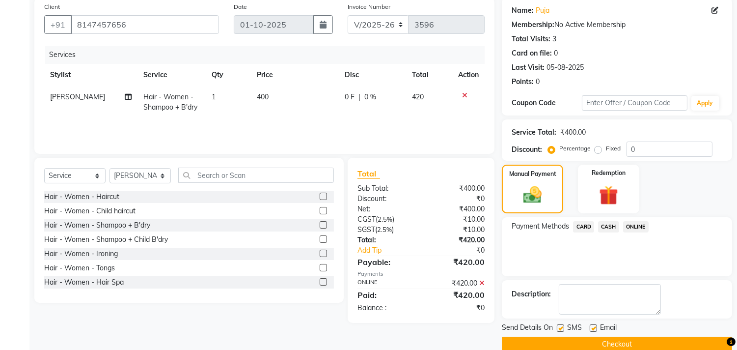
scroll to position [92, 0]
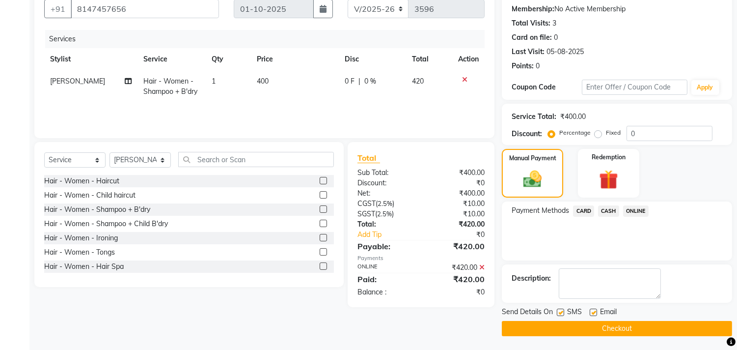
click at [593, 311] on label at bounding box center [593, 311] width 7 height 7
click at [593, 311] on input "checkbox" at bounding box center [593, 312] width 6 height 6
checkbox input "false"
click at [602, 327] on button "Checkout" at bounding box center [617, 328] width 230 height 15
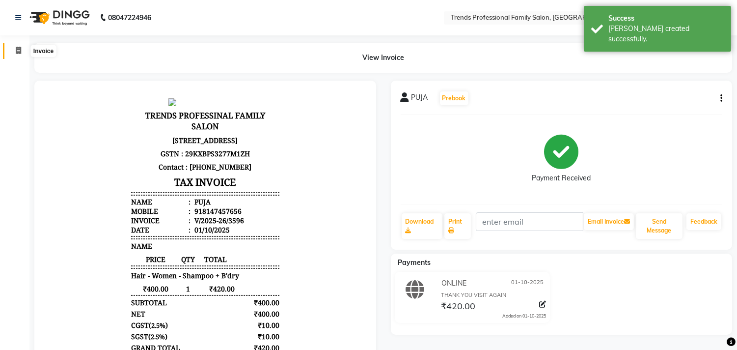
click at [16, 49] on icon at bounding box center [18, 50] width 5 height 7
select select "service"
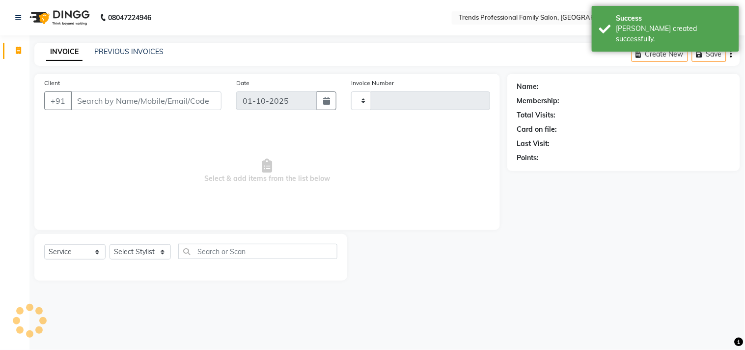
type input "3597"
select select "7345"
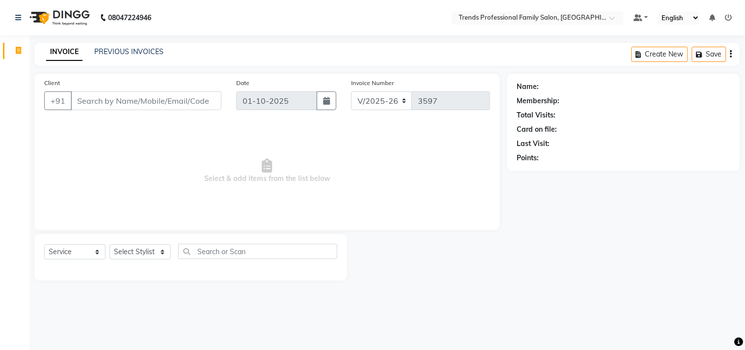
click at [96, 105] on input "Client" at bounding box center [146, 100] width 151 height 19
drag, startPoint x: 80, startPoint y: 101, endPoint x: 295, endPoint y: 133, distance: 217.3
click at [295, 133] on div "Client +91 Date 01-10-2025 Invoice Number V/2025 V/2025-26 3597 Select & add it…" at bounding box center [266, 152] width 465 height 156
drag, startPoint x: 197, startPoint y: 94, endPoint x: 109, endPoint y: 106, distance: 88.1
click at [9, 90] on app-home "08047224946 Select Location × Trends Professional Family Salon, Nelamangala Def…" at bounding box center [372, 147] width 745 height 295
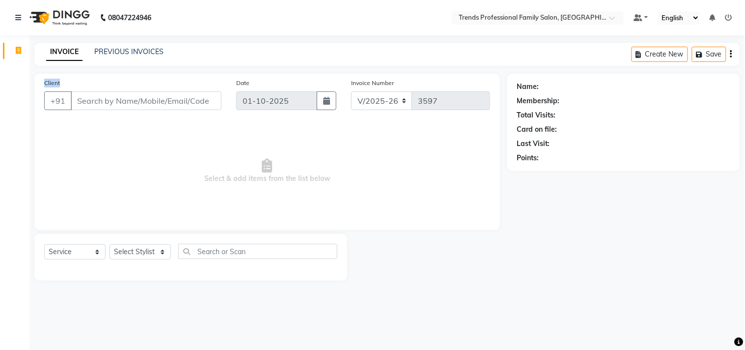
drag, startPoint x: 38, startPoint y: 74, endPoint x: 172, endPoint y: 94, distance: 135.5
click at [172, 94] on main "INVOICE PREVIOUS INVOICES Create New Save Client +91 Date 01-10-2025 Invoice Nu…" at bounding box center [386, 169] width 715 height 252
click at [81, 297] on div "08047224946 Select Location × Trends Professional Family Salon, Nelamangala Def…" at bounding box center [372, 175] width 745 height 350
drag, startPoint x: 50, startPoint y: 248, endPoint x: 131, endPoint y: 261, distance: 82.1
click at [131, 261] on div "Select Service Product Membership Package Voucher Prepaid Gift Card Select Styl…" at bounding box center [190, 254] width 293 height 23
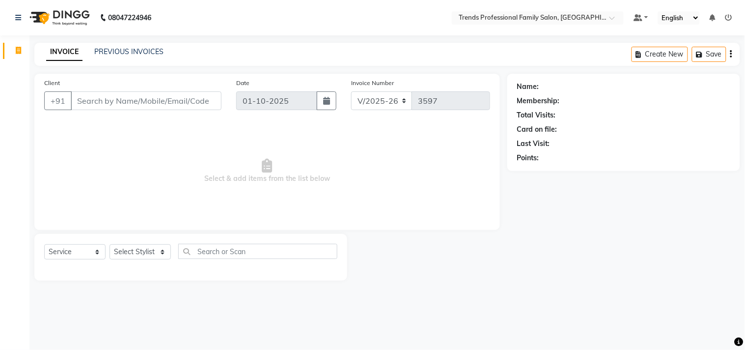
click at [115, 291] on main "INVOICE PREVIOUS INVOICES Create New Save Client +91 Date 01-10-2025 Invoice Nu…" at bounding box center [386, 169] width 715 height 252
drag, startPoint x: 91, startPoint y: 109, endPoint x: 78, endPoint y: 102, distance: 15.6
click at [91, 111] on div "Client +91" at bounding box center [133, 98] width 192 height 40
click at [78, 96] on input "Client" at bounding box center [146, 100] width 151 height 19
drag, startPoint x: 80, startPoint y: 100, endPoint x: 185, endPoint y: 95, distance: 105.2
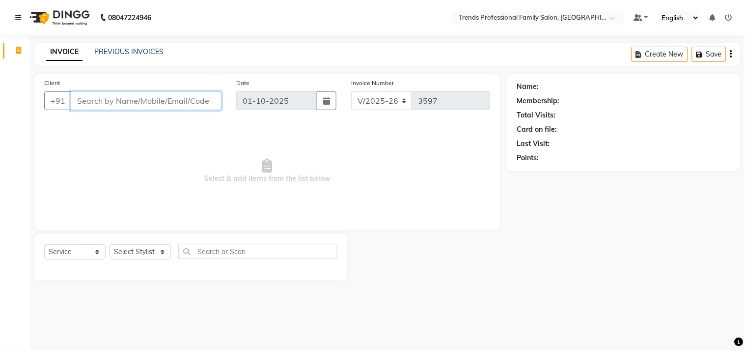
click at [197, 97] on input "Client" at bounding box center [146, 100] width 151 height 19
drag, startPoint x: 109, startPoint y: 104, endPoint x: 79, endPoint y: 102, distance: 31.0
click at [80, 104] on input "Client" at bounding box center [146, 100] width 151 height 19
type input "g"
type input "l"
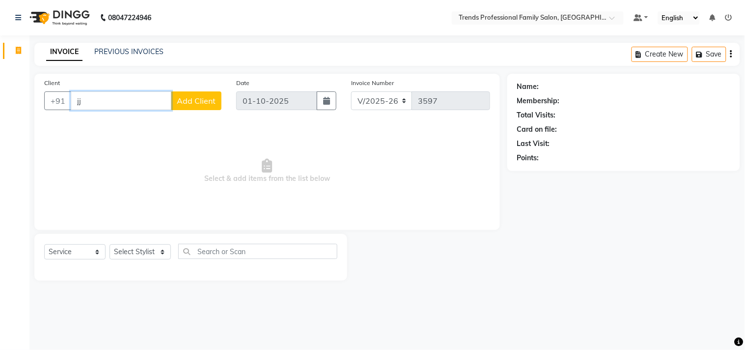
type input "j"
click at [81, 92] on input "Client" at bounding box center [146, 100] width 151 height 19
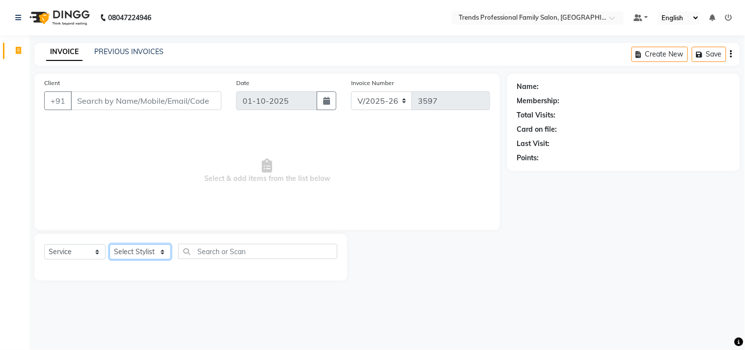
click at [131, 248] on select "Select Stylist AVANTHIKA [PERSON_NAME] [PERSON_NAME] [PERSON_NAME] RUSTHAM [PER…" at bounding box center [139, 251] width 61 height 15
select select "63524"
click at [109, 244] on select "Select Stylist AVANTHIKA [PERSON_NAME] [PERSON_NAME] [PERSON_NAME] RUSTHAM [PER…" at bounding box center [139, 251] width 61 height 15
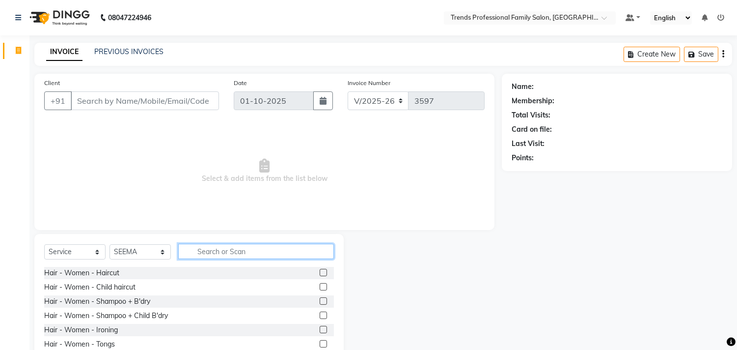
drag, startPoint x: 228, startPoint y: 249, endPoint x: 223, endPoint y: 243, distance: 7.7
click at [228, 246] on input "text" at bounding box center [256, 250] width 156 height 15
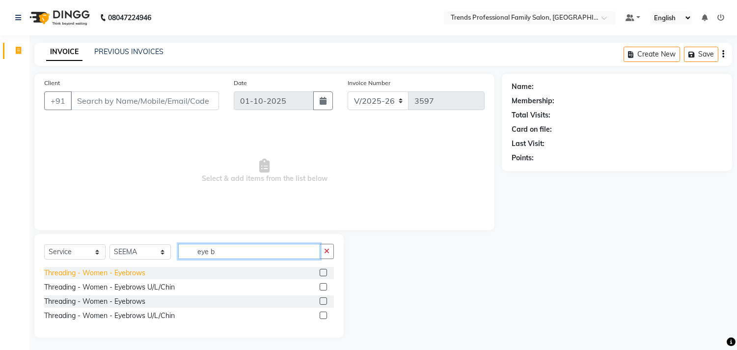
type input "eye b"
click at [105, 274] on div "Threading - Women - Eyebrows" at bounding box center [94, 273] width 101 height 10
checkbox input "false"
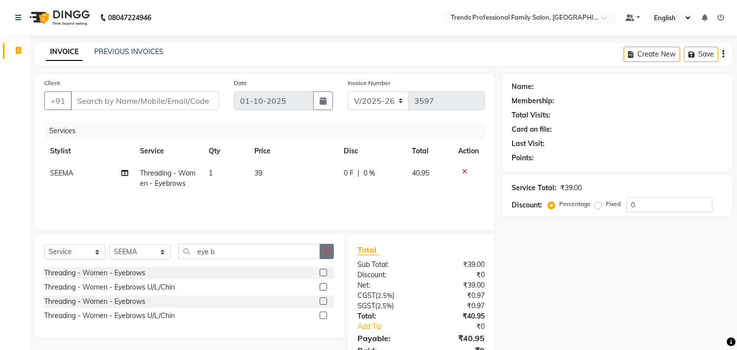
click at [328, 249] on icon "button" at bounding box center [326, 250] width 5 height 7
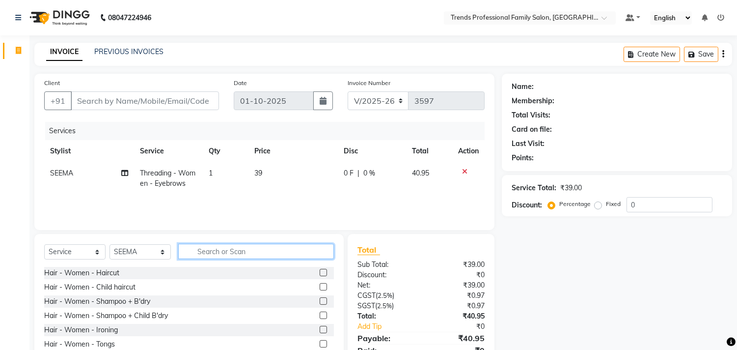
click at [268, 254] on input "text" at bounding box center [256, 250] width 156 height 15
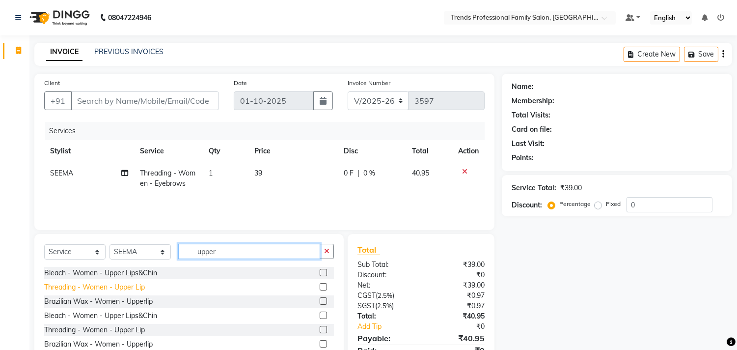
type input "upper"
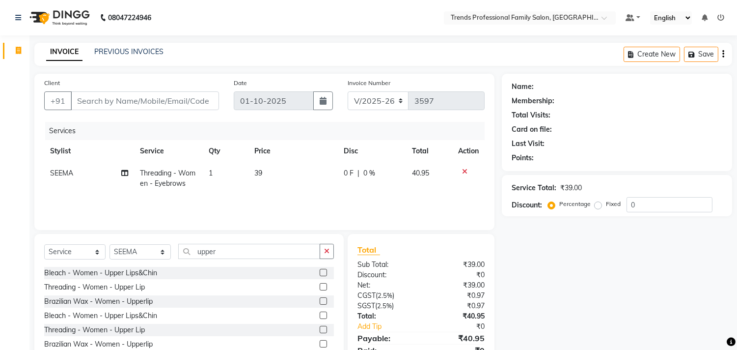
drag, startPoint x: 100, startPoint y: 289, endPoint x: 110, endPoint y: 288, distance: 10.4
click at [100, 288] on div "Threading - Women - Upper Lip" at bounding box center [94, 287] width 101 height 10
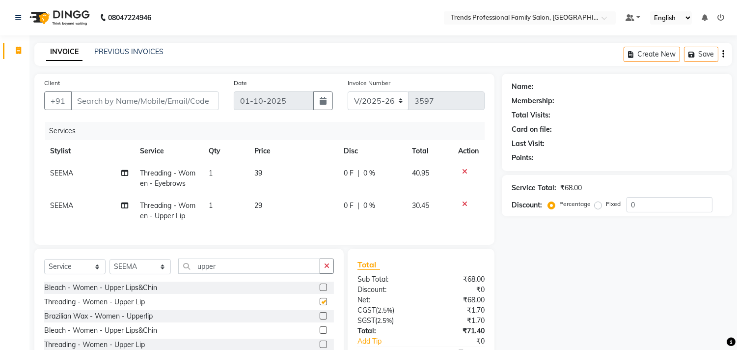
checkbox input "false"
drag, startPoint x: 328, startPoint y: 270, endPoint x: 317, endPoint y: 270, distance: 11.3
click at [324, 270] on button "button" at bounding box center [327, 265] width 14 height 15
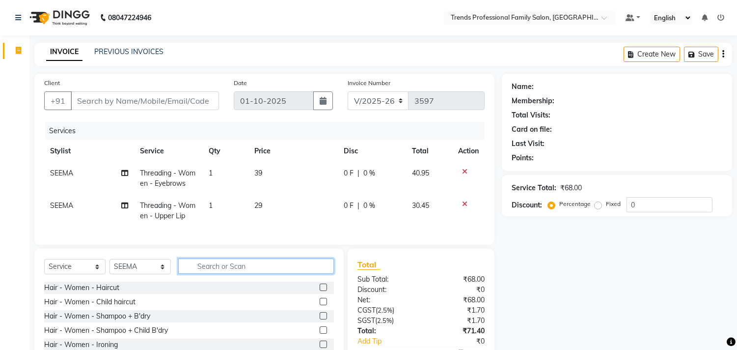
click at [263, 270] on input "text" at bounding box center [256, 265] width 156 height 15
type input "under"
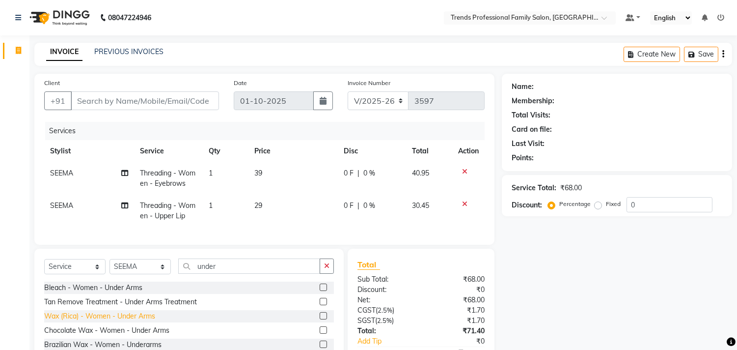
click at [95, 321] on div "Wax (Rica) - Women - Under Arms" at bounding box center [99, 316] width 111 height 10
checkbox input "false"
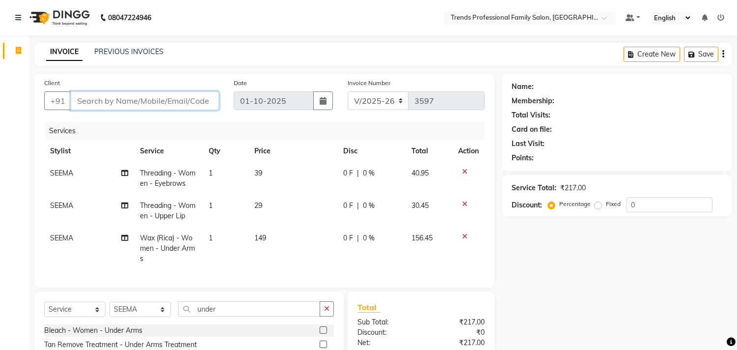
click at [134, 105] on input "Client" at bounding box center [145, 100] width 148 height 19
type input "9676269527"
click at [202, 102] on span "Add Client" at bounding box center [193, 101] width 39 height 10
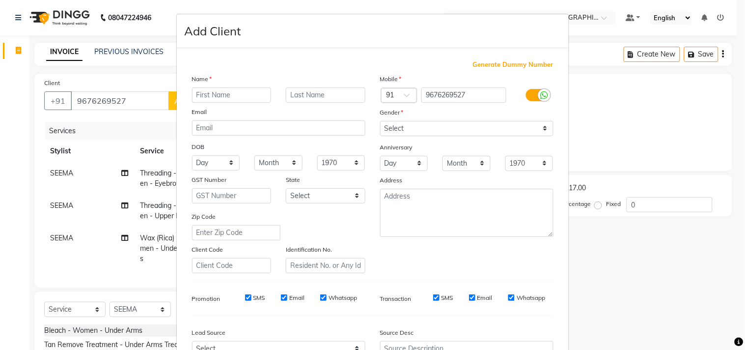
click at [212, 95] on input "text" at bounding box center [232, 94] width 80 height 15
type input "[PERSON_NAME]"
click at [436, 124] on select "Select [DEMOGRAPHIC_DATA] [DEMOGRAPHIC_DATA] Other Prefer Not To Say" at bounding box center [466, 128] width 173 height 15
select select "[DEMOGRAPHIC_DATA]"
click at [380, 121] on select "Select [DEMOGRAPHIC_DATA] [DEMOGRAPHIC_DATA] Other Prefer Not To Say" at bounding box center [466, 128] width 173 height 15
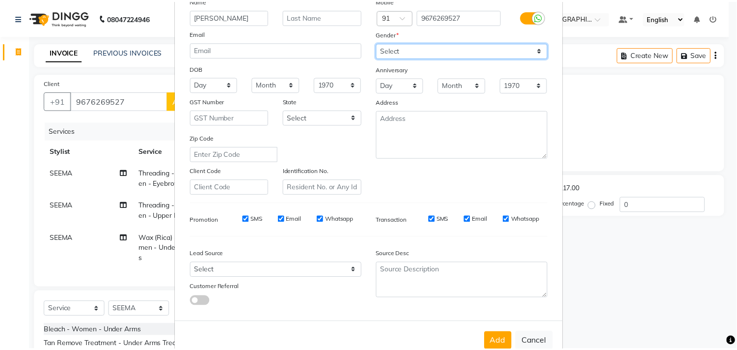
scroll to position [104, 0]
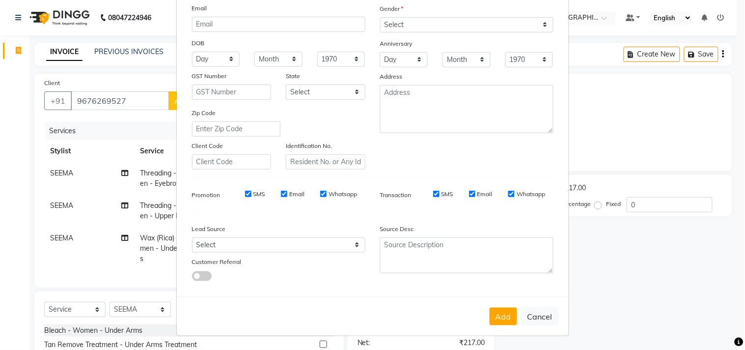
click at [498, 319] on button "Add" at bounding box center [502, 316] width 27 height 18
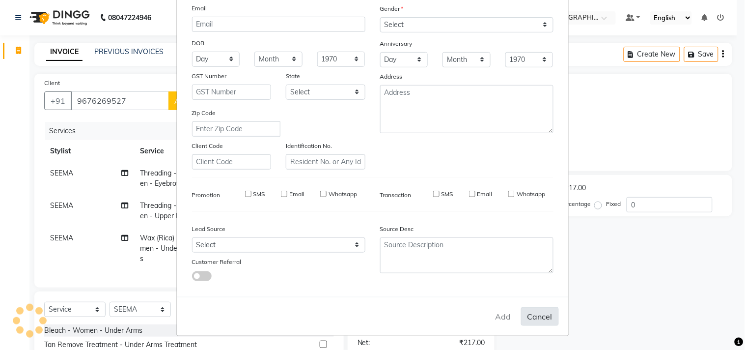
select select
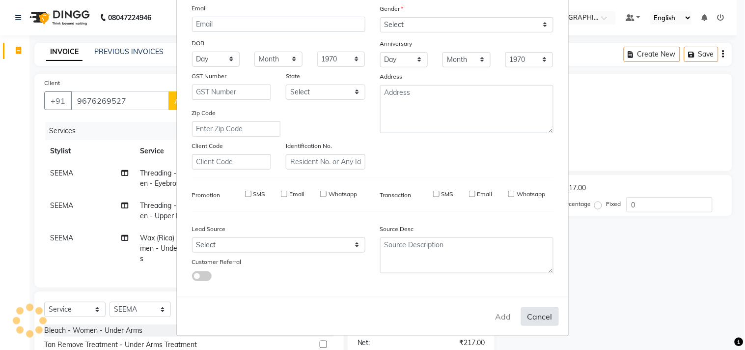
select select
checkbox input "false"
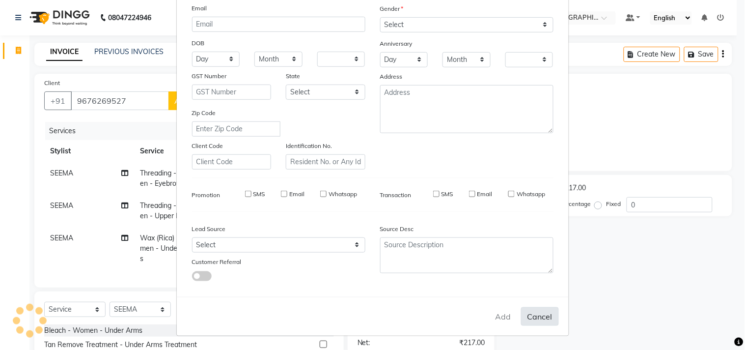
checkbox input "false"
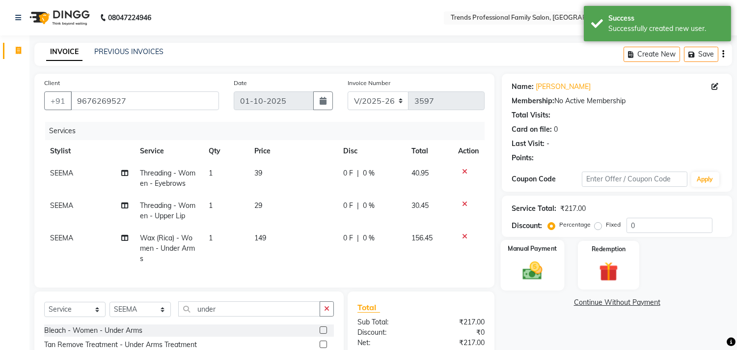
click at [536, 275] on img at bounding box center [532, 270] width 32 height 23
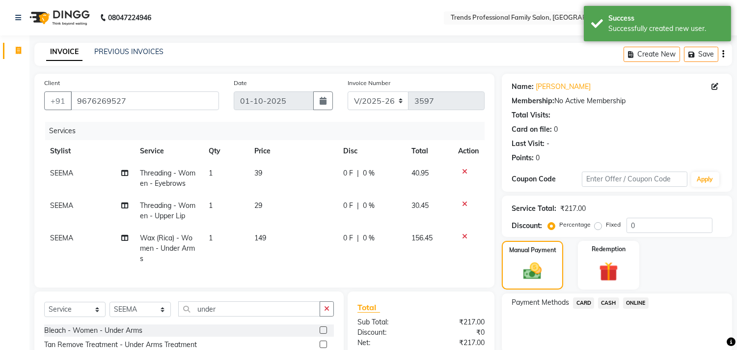
click at [637, 300] on span "ONLINE" at bounding box center [636, 302] width 26 height 11
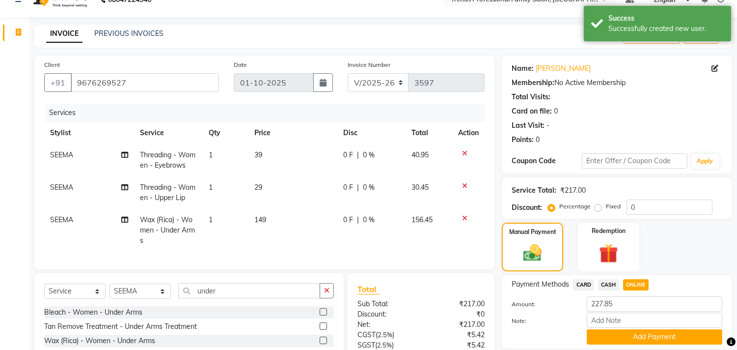
scroll to position [109, 0]
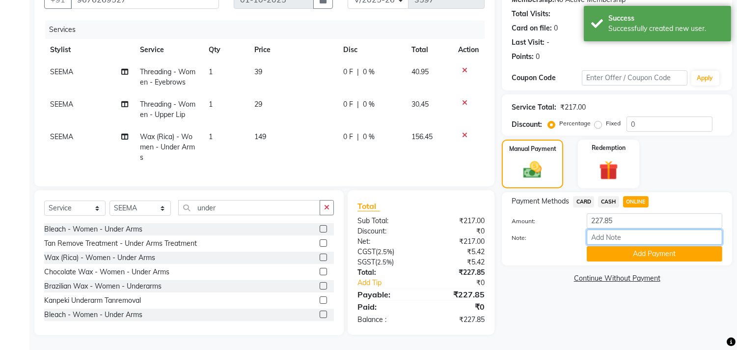
click at [633, 231] on input "Note:" at bounding box center [654, 236] width 135 height 15
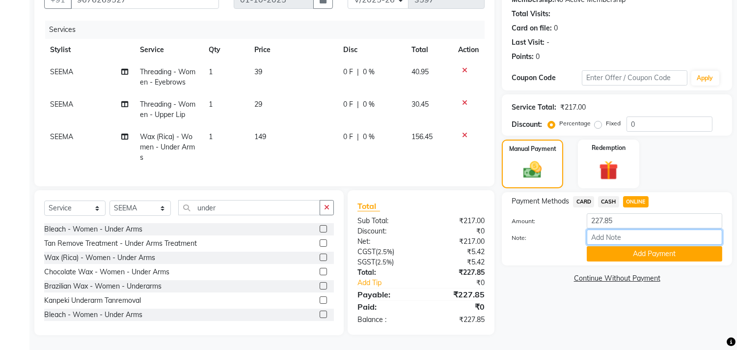
click at [611, 229] on input "Note:" at bounding box center [654, 236] width 135 height 15
type input "THANK YOU VISIT AGAIN"
click at [617, 249] on button "Add Payment" at bounding box center [654, 253] width 135 height 15
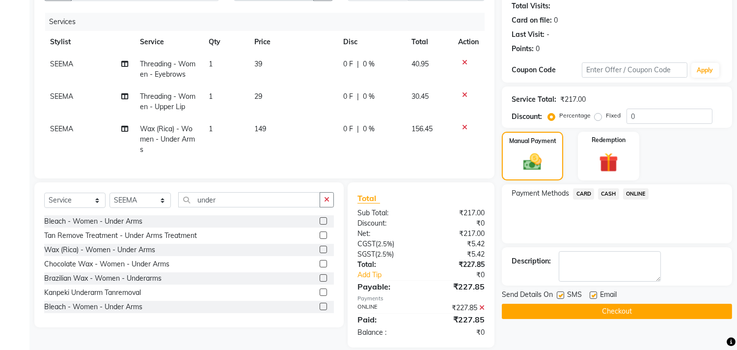
click at [590, 294] on label at bounding box center [593, 294] width 7 height 7
click at [590, 294] on input "checkbox" at bounding box center [593, 295] width 6 height 6
checkbox input "false"
click at [591, 310] on button "Checkout" at bounding box center [617, 310] width 230 height 15
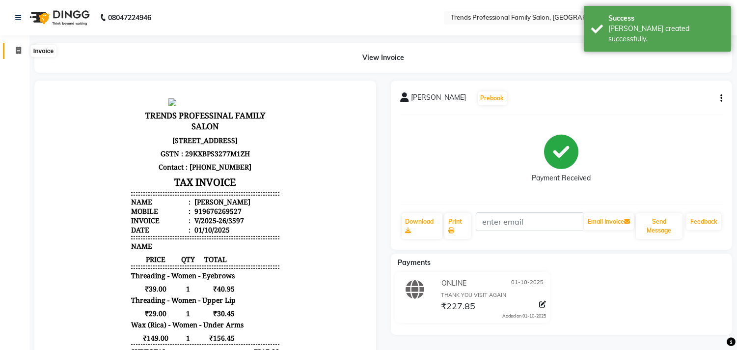
click at [17, 51] on icon at bounding box center [18, 50] width 5 height 7
select select "service"
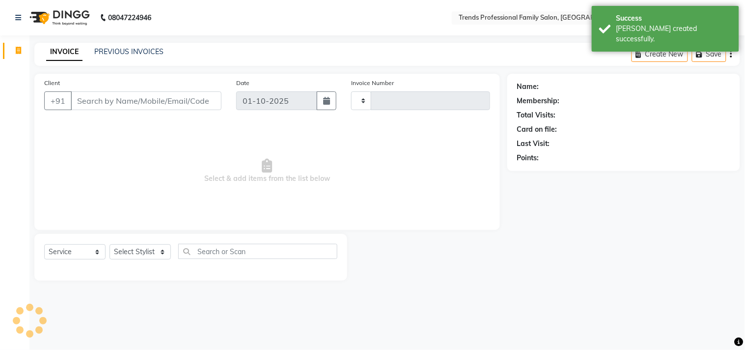
type input "3598"
select select "7345"
click at [77, 99] on input "Client" at bounding box center [146, 100] width 151 height 19
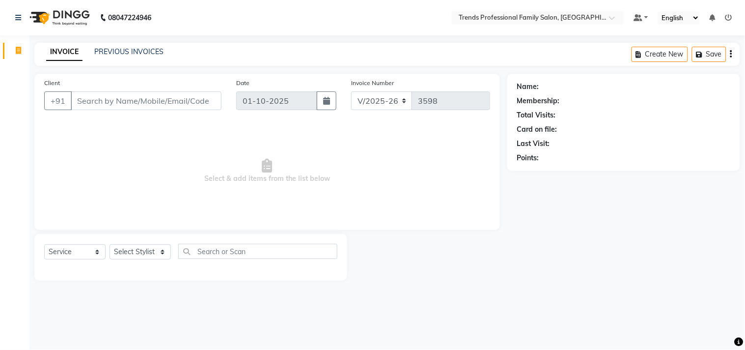
click at [78, 99] on input "Client" at bounding box center [146, 100] width 151 height 19
drag, startPoint x: 82, startPoint y: 100, endPoint x: 205, endPoint y: 102, distance: 122.7
click at [205, 102] on input "Client" at bounding box center [146, 100] width 151 height 19
drag, startPoint x: 205, startPoint y: 102, endPoint x: 87, endPoint y: 102, distance: 118.3
click at [88, 102] on input "Client" at bounding box center [146, 100] width 151 height 19
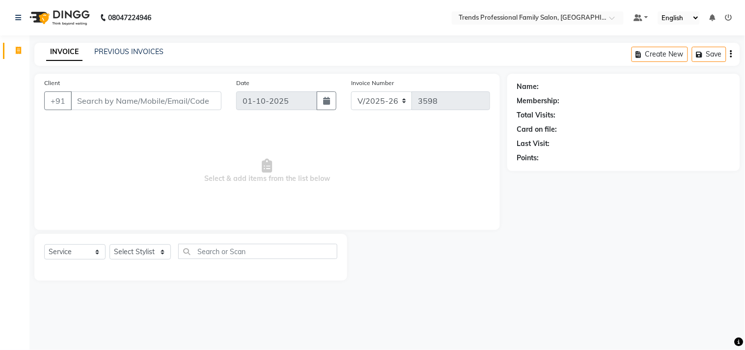
click at [80, 98] on input "Client" at bounding box center [146, 100] width 151 height 19
click at [80, 99] on input "Client" at bounding box center [146, 100] width 151 height 19
click at [76, 100] on input "Client" at bounding box center [146, 100] width 151 height 19
click at [80, 97] on input "Client" at bounding box center [146, 100] width 151 height 19
drag, startPoint x: 75, startPoint y: 100, endPoint x: 236, endPoint y: 101, distance: 160.5
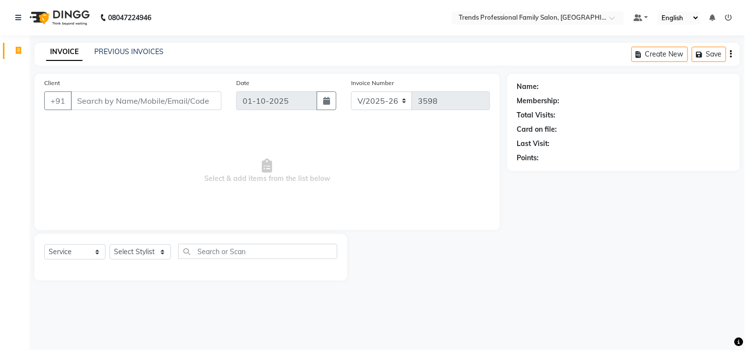
click at [235, 101] on div "Client +91 Date 01-10-2025 Invoice Number V/2025 V/2025-26 3598" at bounding box center [267, 98] width 460 height 40
click at [418, 98] on div "V/2025 V/2025-26 3598" at bounding box center [420, 100] width 139 height 19
drag, startPoint x: 411, startPoint y: 55, endPoint x: 399, endPoint y: 118, distance: 64.5
click at [408, 69] on main "INVOICE PREVIOUS INVOICES Create New Save Client +91 Date 01-10-2025 Invoice Nu…" at bounding box center [386, 169] width 715 height 252
click at [408, 51] on div "INVOICE PREVIOUS INVOICES Create New Save" at bounding box center [386, 54] width 705 height 23
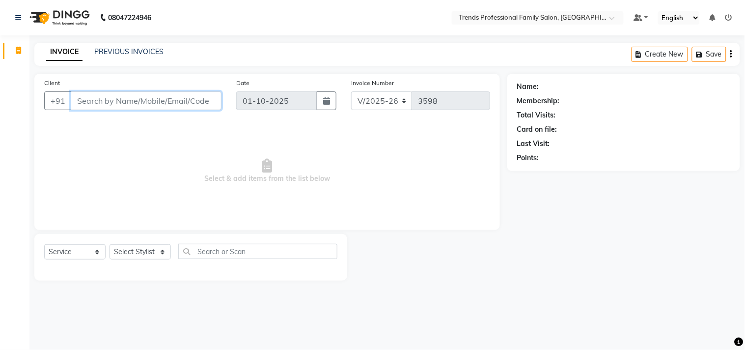
click at [129, 99] on input "Client" at bounding box center [146, 100] width 151 height 19
click at [123, 100] on input "love" at bounding box center [121, 100] width 101 height 19
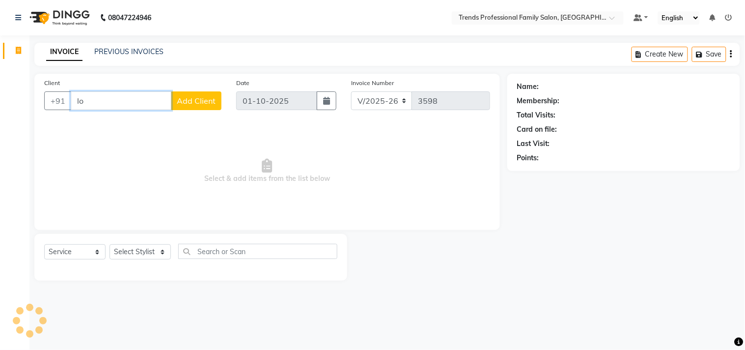
type input "l"
type input "k"
type input "kelsa"
drag, startPoint x: 96, startPoint y: 104, endPoint x: 66, endPoint y: 102, distance: 30.0
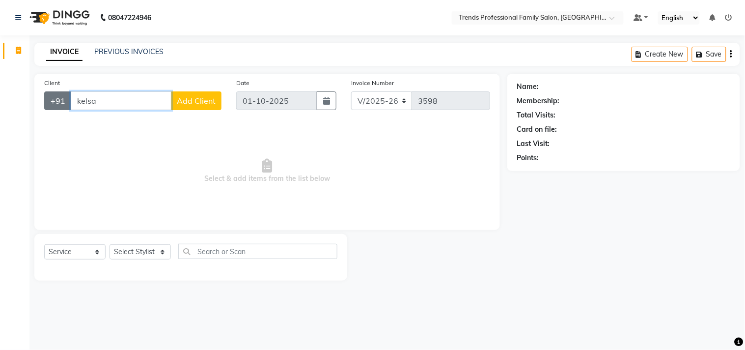
click at [66, 102] on div "+91 kelsa Add Client" at bounding box center [132, 100] width 177 height 19
click at [82, 103] on input "Client" at bounding box center [146, 100] width 151 height 19
drag, startPoint x: 77, startPoint y: 101, endPoint x: 210, endPoint y: 102, distance: 133.0
click at [210, 102] on input "Client" at bounding box center [146, 100] width 151 height 19
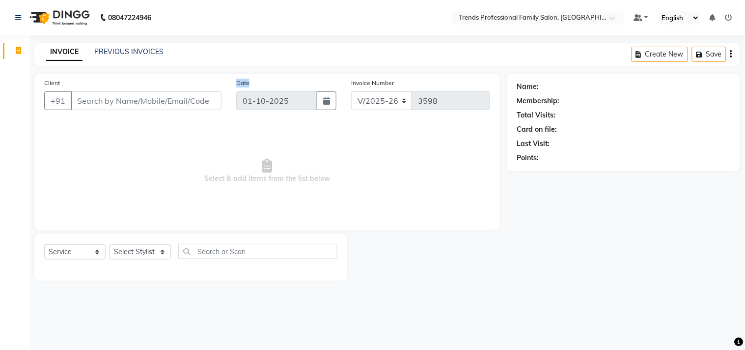
drag, startPoint x: 234, startPoint y: 81, endPoint x: 267, endPoint y: 80, distance: 32.9
click at [267, 80] on div "Date 01-10-2025" at bounding box center [286, 98] width 115 height 40
click at [341, 98] on div "Date 01-10-2025" at bounding box center [286, 98] width 115 height 40
drag, startPoint x: 351, startPoint y: 84, endPoint x: 443, endPoint y: 74, distance: 93.4
click at [443, 74] on div "Client +91 Date 01-10-2025 Invoice Number V/2025 V/2025-26 3598 Select & add it…" at bounding box center [266, 152] width 465 height 156
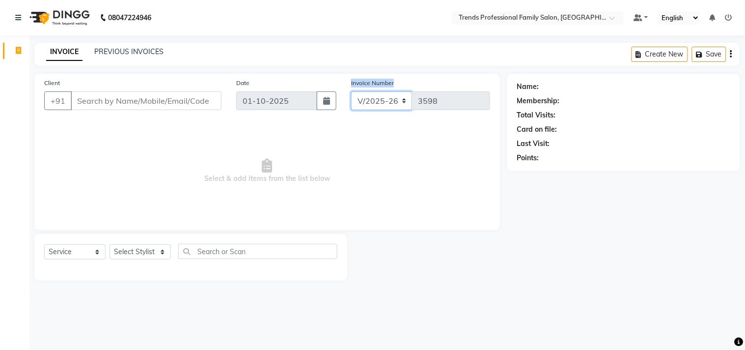
drag, startPoint x: 356, startPoint y: 95, endPoint x: 475, endPoint y: 89, distance: 118.5
click at [475, 89] on div "Invoice Number V/2025 V/2025-26 3598" at bounding box center [421, 98] width 154 height 40
drag, startPoint x: 354, startPoint y: 103, endPoint x: 395, endPoint y: 95, distance: 42.1
click at [395, 95] on select "V/2025 V/2025-26" at bounding box center [381, 100] width 61 height 19
drag, startPoint x: 509, startPoint y: 76, endPoint x: 562, endPoint y: 80, distance: 52.6
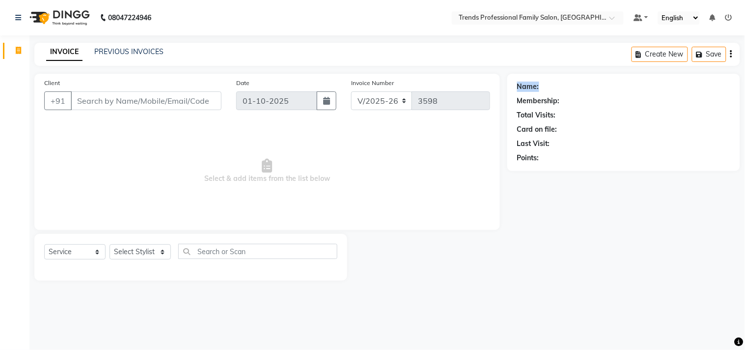
click at [562, 80] on div "Name: Membership: Total Visits: Card on file: Last Visit: Points:" at bounding box center [623, 122] width 233 height 97
drag, startPoint x: 515, startPoint y: 102, endPoint x: 545, endPoint y: 129, distance: 40.3
click at [602, 102] on div "Name: Membership: Total Visits: Card on file: Last Visit: Points:" at bounding box center [623, 122] width 233 height 97
drag, startPoint x: 512, startPoint y: 116, endPoint x: 557, endPoint y: 139, distance: 50.7
click at [573, 128] on div "Name: Membership: Total Visits: Card on file: Last Visit: Points:" at bounding box center [623, 122] width 233 height 97
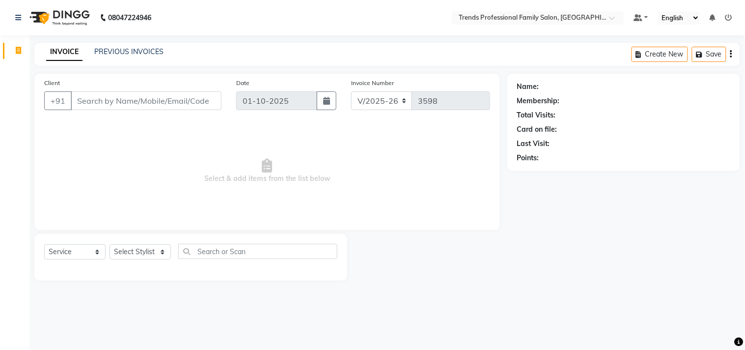
click at [381, 160] on span "Select & add items from the list below" at bounding box center [267, 171] width 446 height 98
click at [378, 161] on span "Select & add items from the list below" at bounding box center [267, 171] width 446 height 98
click at [141, 249] on select "Select Stylist AVANTHIKA [PERSON_NAME] [PERSON_NAME] [PERSON_NAME] RUSTHAM [PER…" at bounding box center [139, 251] width 61 height 15
select select "63519"
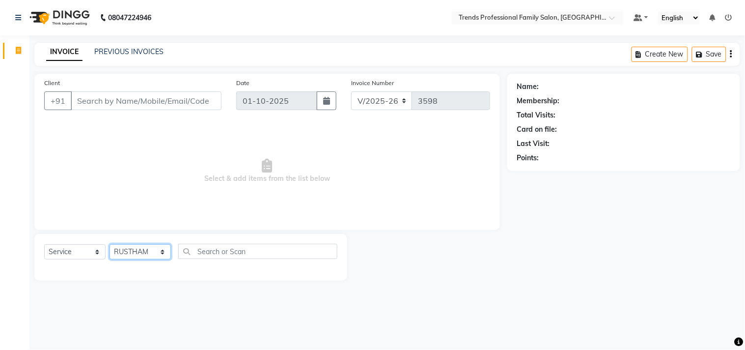
click at [109, 244] on select "Select Stylist AVANTHIKA [PERSON_NAME] [PERSON_NAME] [PERSON_NAME] RUSTHAM [PER…" at bounding box center [139, 251] width 61 height 15
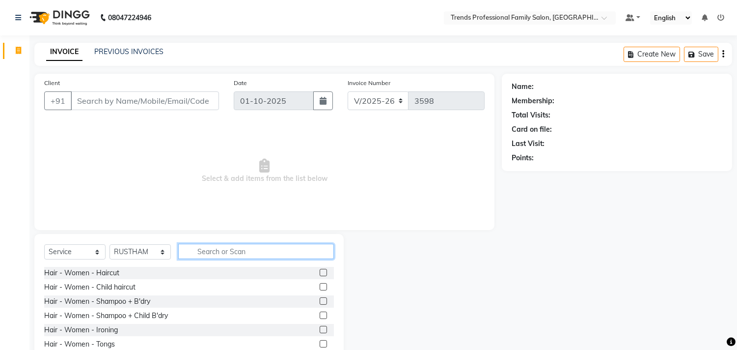
click at [189, 275] on div "Select Service Product Membership Package Voucher Prepaid Gift Card Select Styl…" at bounding box center [188, 306] width 309 height 145
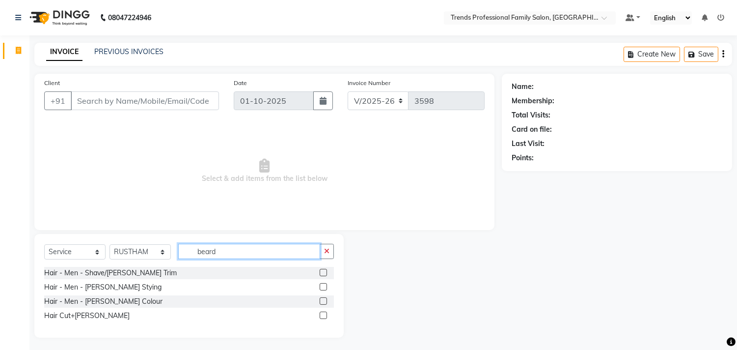
type input "beard"
click at [99, 317] on div "Hair Cut+[PERSON_NAME]" at bounding box center [189, 315] width 290 height 12
click at [63, 315] on div "Hair Cut+[PERSON_NAME]" at bounding box center [86, 315] width 85 height 10
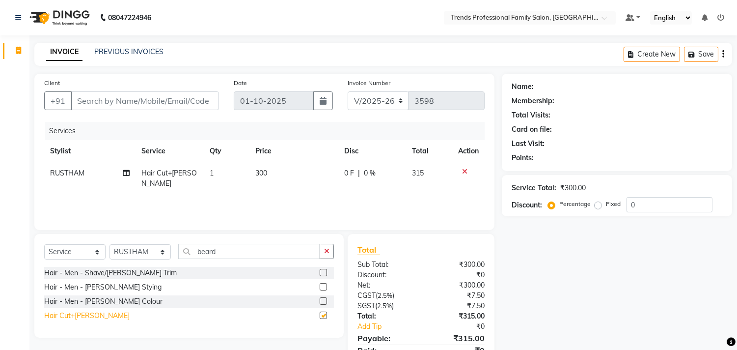
checkbox input "false"
click at [143, 248] on select "Select Stylist AVANTHIKA [PERSON_NAME] [PERSON_NAME] [PERSON_NAME] RUSTHAM [PER…" at bounding box center [139, 251] width 61 height 15
select select "92540"
click at [109, 244] on select "Select Stylist AVANTHIKA [PERSON_NAME] [PERSON_NAME] [PERSON_NAME] RUSTHAM [PER…" at bounding box center [139, 251] width 61 height 15
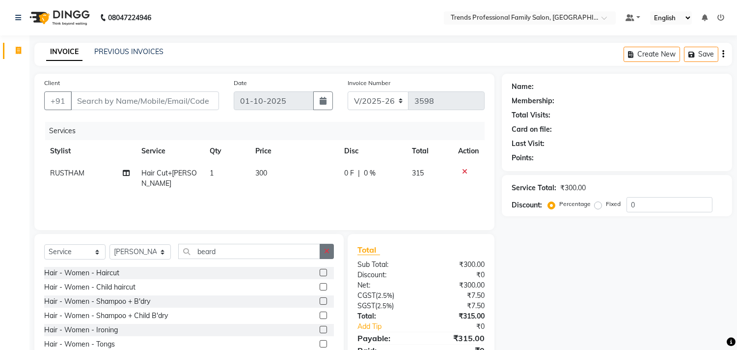
click at [326, 254] on icon "button" at bounding box center [326, 250] width 5 height 7
click at [189, 252] on input "text" at bounding box center [256, 250] width 156 height 15
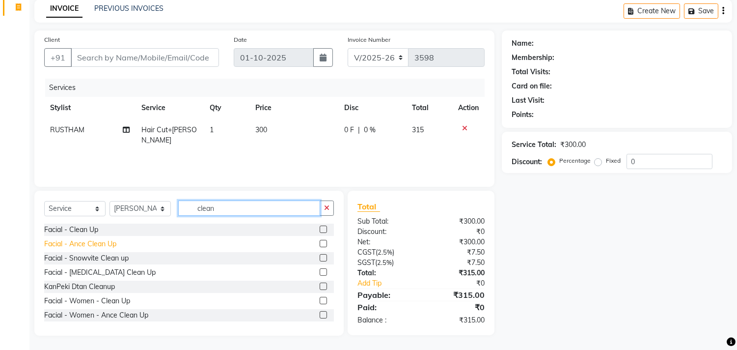
type input "clean"
click at [115, 241] on div "Facial - Ance Clean Up" at bounding box center [80, 244] width 72 height 10
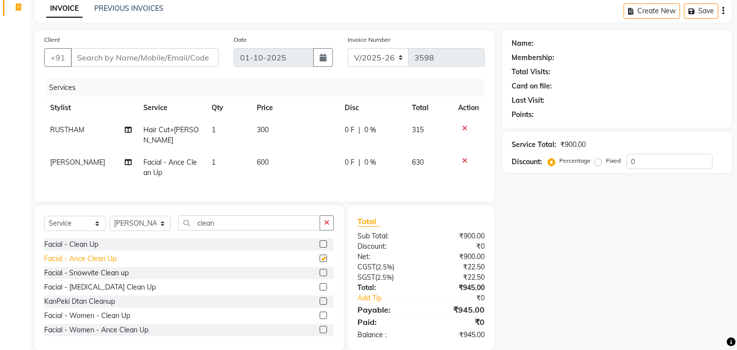
checkbox input "false"
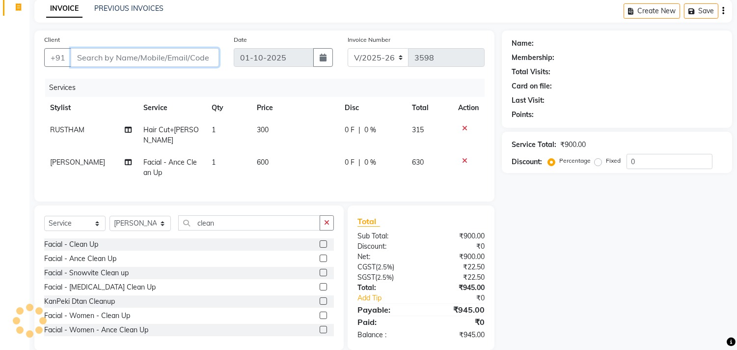
click at [95, 60] on input "Client" at bounding box center [145, 57] width 148 height 19
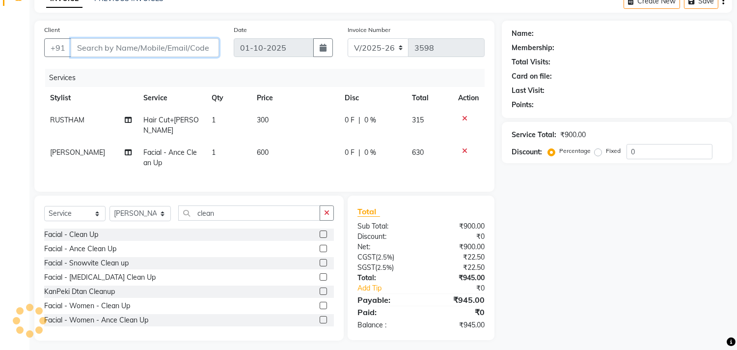
scroll to position [56, 0]
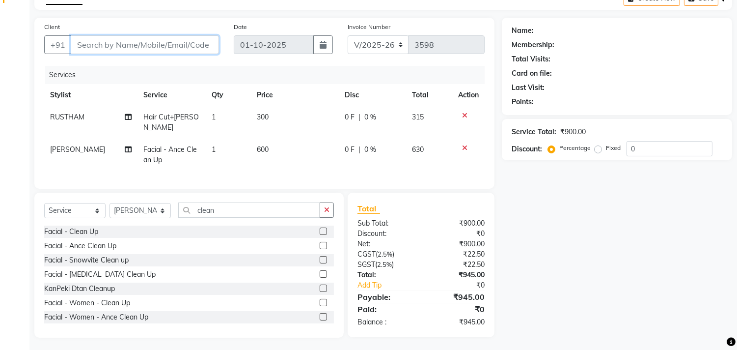
click at [122, 45] on input "Client" at bounding box center [145, 44] width 148 height 19
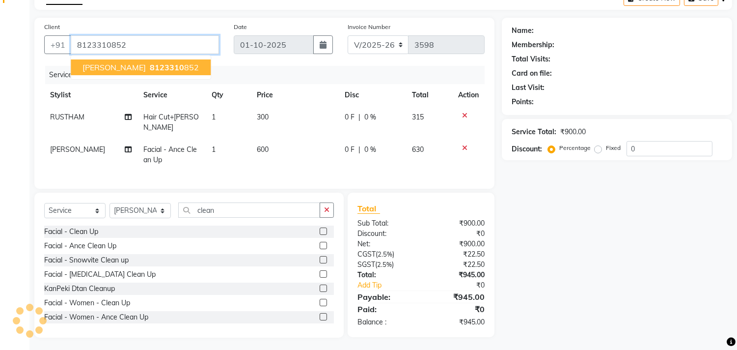
type input "8123310852"
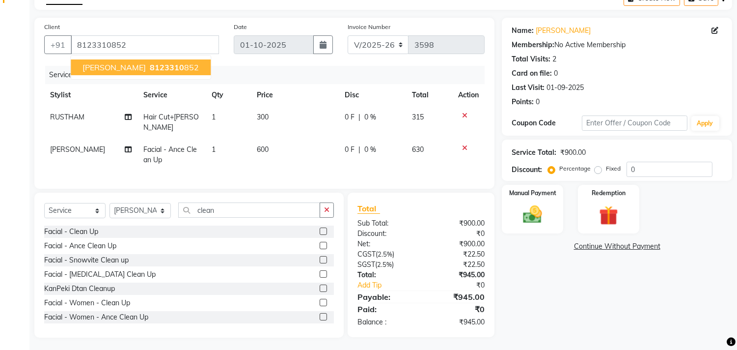
click at [107, 67] on span "chethan" at bounding box center [113, 67] width 63 height 10
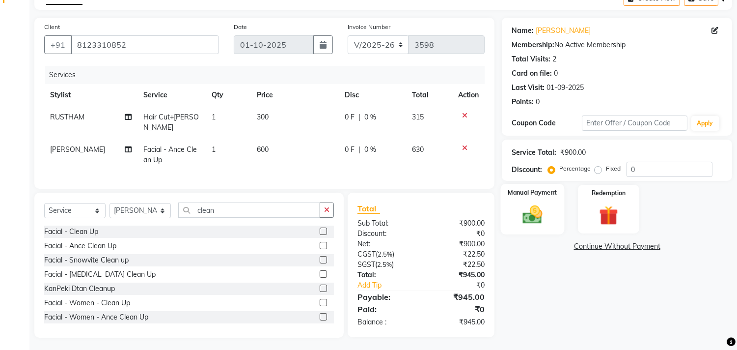
click at [540, 213] on img at bounding box center [532, 214] width 32 height 23
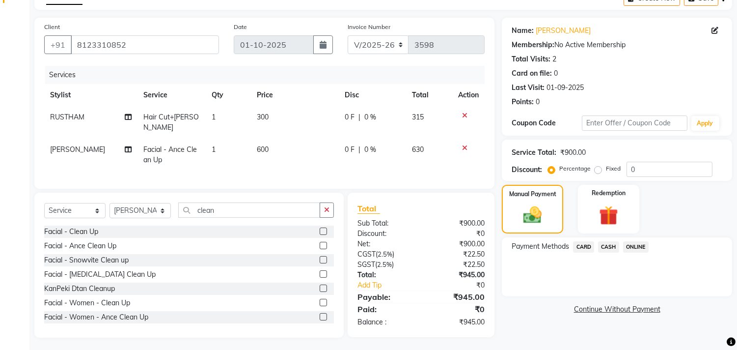
click at [632, 248] on span "ONLINE" at bounding box center [636, 246] width 26 height 11
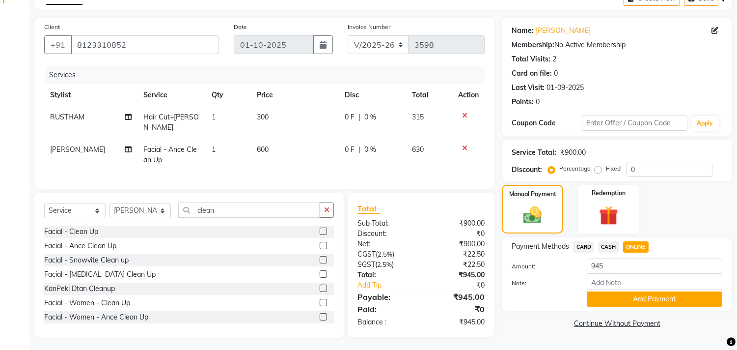
click at [640, 246] on span "ONLINE" at bounding box center [636, 246] width 26 height 11
click at [617, 286] on input "Note:" at bounding box center [654, 281] width 135 height 15
type input "THANK YOU VISIT AGAIN"
click at [643, 296] on button "Add Payment" at bounding box center [654, 298] width 135 height 15
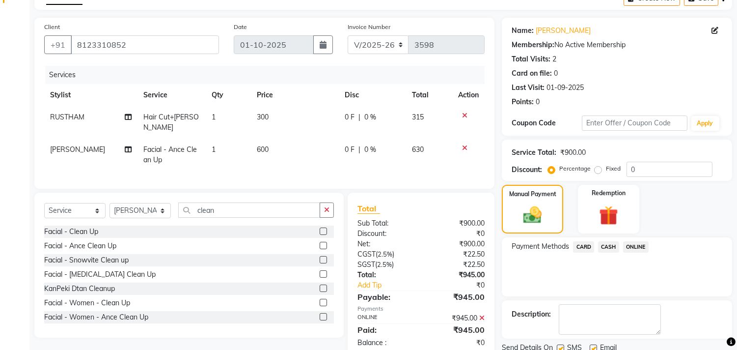
scroll to position [92, 0]
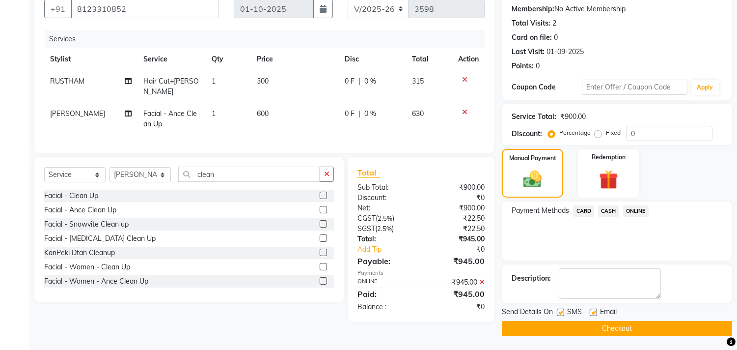
click at [595, 310] on label at bounding box center [593, 311] width 7 height 7
click at [595, 310] on input "checkbox" at bounding box center [593, 312] width 6 height 6
checkbox input "false"
drag, startPoint x: 586, startPoint y: 328, endPoint x: 572, endPoint y: 314, distance: 19.4
click at [586, 326] on button "Checkout" at bounding box center [617, 328] width 230 height 15
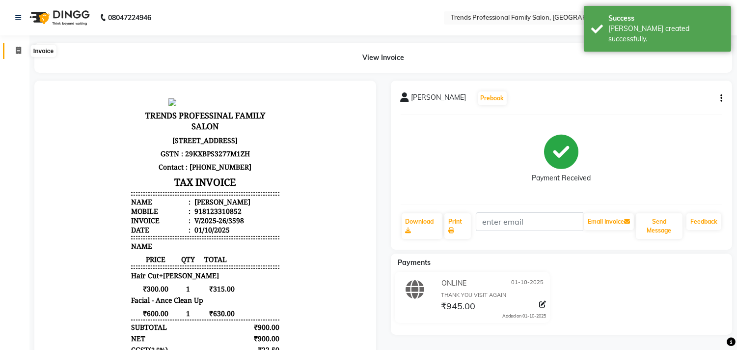
click at [20, 48] on icon at bounding box center [18, 50] width 5 height 7
select select "service"
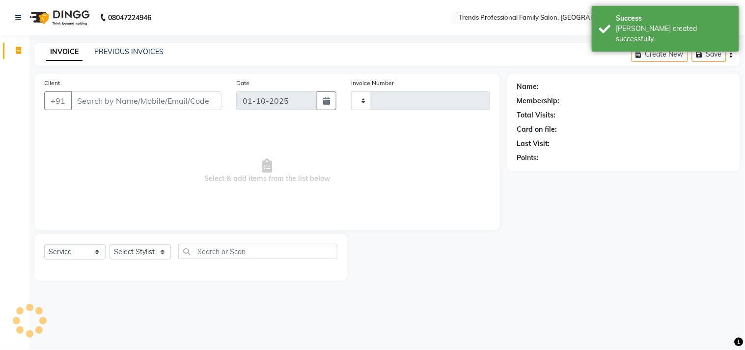
type input "3599"
select select "7345"
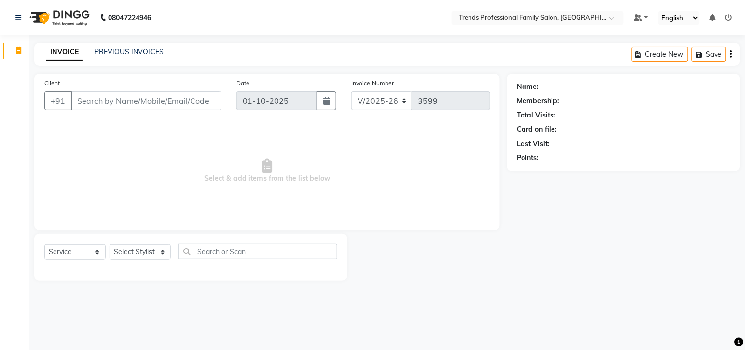
click at [80, 106] on input "Client" at bounding box center [146, 100] width 151 height 19
drag, startPoint x: 81, startPoint y: 100, endPoint x: 212, endPoint y: 100, distance: 130.6
click at [215, 100] on input "Client" at bounding box center [146, 100] width 151 height 19
drag, startPoint x: 187, startPoint y: 98, endPoint x: 89, endPoint y: 95, distance: 97.7
click at [89, 95] on input "Client" at bounding box center [146, 100] width 151 height 19
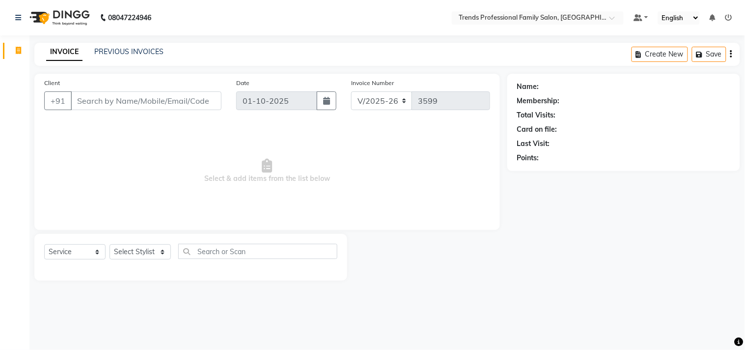
drag, startPoint x: 108, startPoint y: 90, endPoint x: 96, endPoint y: 98, distance: 14.2
click at [108, 91] on div "Client +91" at bounding box center [133, 98] width 192 height 40
drag, startPoint x: 82, startPoint y: 91, endPoint x: 72, endPoint y: 97, distance: 11.9
click at [72, 96] on input "Client" at bounding box center [146, 100] width 151 height 19
drag, startPoint x: 77, startPoint y: 97, endPoint x: 186, endPoint y: 113, distance: 109.6
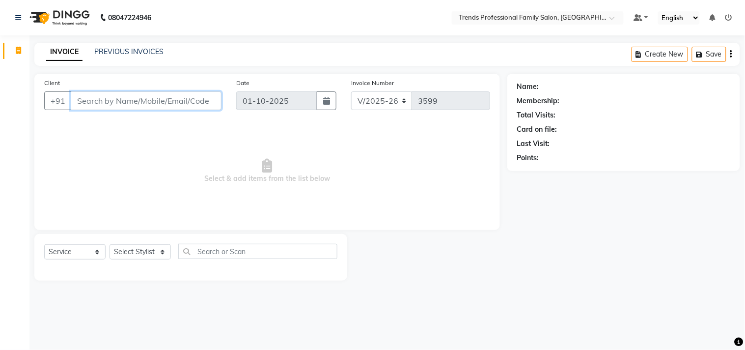
click at [185, 113] on div "Client +91" at bounding box center [133, 98] width 192 height 40
drag, startPoint x: 209, startPoint y: 102, endPoint x: 88, endPoint y: 76, distance: 123.5
click at [88, 76] on div "Client +91 Date 01-10-2025 Invoice Number V/2025 V/2025-26 3599 Select & add it…" at bounding box center [266, 152] width 465 height 156
click at [91, 100] on input "Client" at bounding box center [146, 100] width 151 height 19
drag, startPoint x: 74, startPoint y: 100, endPoint x: 141, endPoint y: 109, distance: 67.8
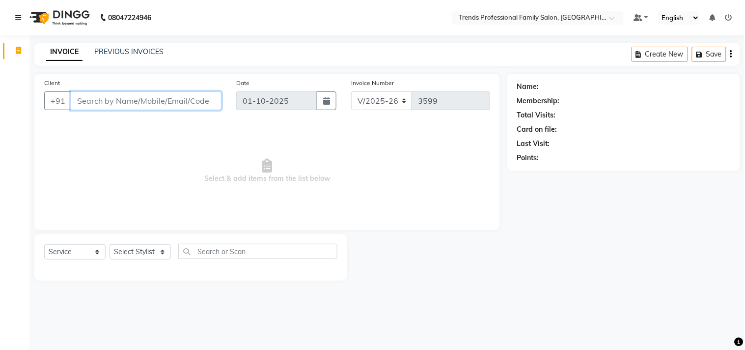
click at [141, 109] on input "Client" at bounding box center [146, 100] width 151 height 19
drag, startPoint x: 77, startPoint y: 101, endPoint x: 136, endPoint y: 107, distance: 59.2
click at [135, 107] on input "Client" at bounding box center [146, 100] width 151 height 19
drag, startPoint x: 81, startPoint y: 100, endPoint x: 208, endPoint y: 108, distance: 127.0
click at [198, 108] on input "Client" at bounding box center [146, 100] width 151 height 19
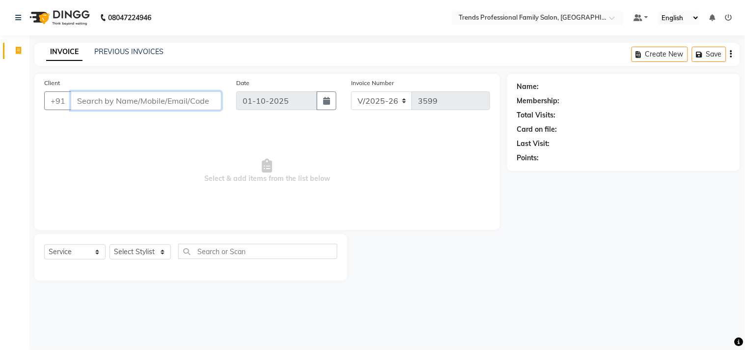
drag, startPoint x: 195, startPoint y: 99, endPoint x: 76, endPoint y: 95, distance: 119.3
click at [76, 95] on input "Client" at bounding box center [146, 100] width 151 height 19
drag, startPoint x: 70, startPoint y: 99, endPoint x: 198, endPoint y: 104, distance: 127.7
click at [198, 104] on input "Client" at bounding box center [146, 100] width 151 height 19
click at [438, 100] on div "V/2025 V/2025-26 3599" at bounding box center [420, 100] width 139 height 19
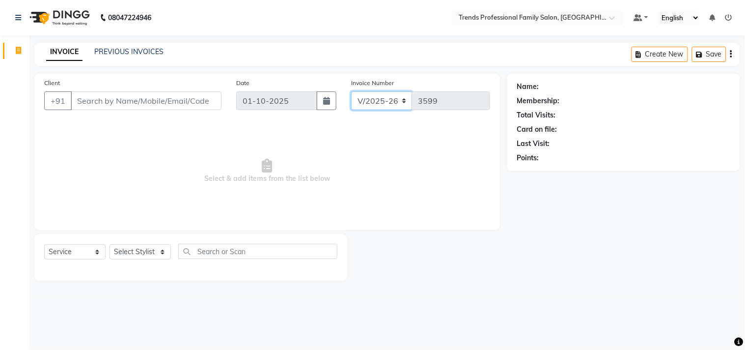
click at [455, 95] on div "V/2025 V/2025-26 3599" at bounding box center [420, 100] width 139 height 19
drag, startPoint x: 429, startPoint y: 91, endPoint x: 400, endPoint y: 99, distance: 30.1
click at [402, 99] on div "V/2025 V/2025-26 3599" at bounding box center [420, 100] width 139 height 19
click at [413, 82] on div "Invoice Number V/2025 V/2025-26 3599" at bounding box center [421, 98] width 154 height 40
drag, startPoint x: 517, startPoint y: 86, endPoint x: 524, endPoint y: 107, distance: 22.4
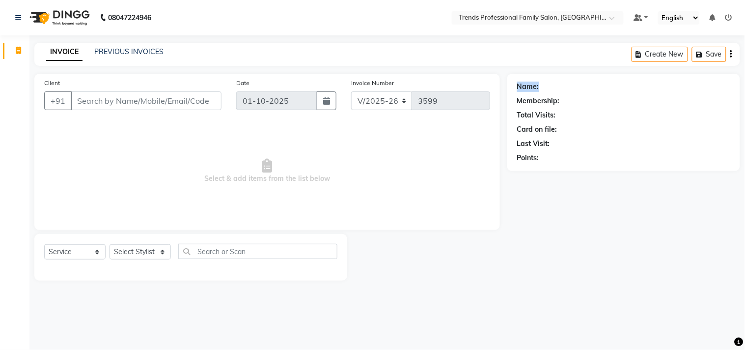
click at [554, 87] on div "Name:" at bounding box center [623, 86] width 213 height 10
drag, startPoint x: 519, startPoint y: 100, endPoint x: 562, endPoint y: 100, distance: 42.2
click at [562, 100] on div "Membership:" at bounding box center [623, 101] width 213 height 10
drag, startPoint x: 543, startPoint y: 110, endPoint x: 553, endPoint y: 121, distance: 14.6
click at [586, 115] on div "Client +91 Date 01-10-2025 Invoice Number V/2025 V/2025-26 3599 Select & add it…" at bounding box center [387, 177] width 720 height 207
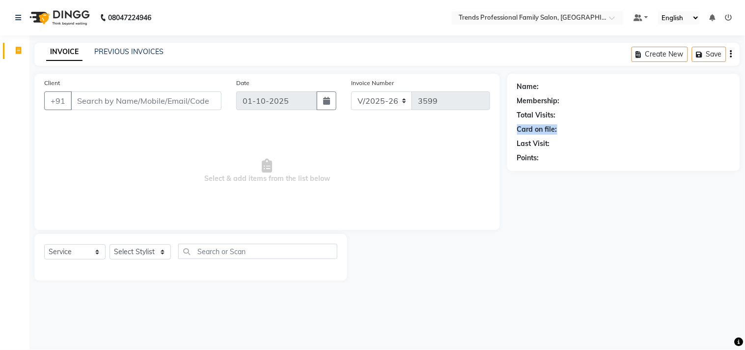
drag, startPoint x: 523, startPoint y: 126, endPoint x: 563, endPoint y: 126, distance: 39.8
click at [563, 126] on div "Name: Membership: Total Visits: Card on file: Last Visit: Points:" at bounding box center [623, 122] width 233 height 97
drag, startPoint x: 517, startPoint y: 143, endPoint x: 552, endPoint y: 145, distance: 34.4
click at [552, 145] on div "Last Visit:" at bounding box center [623, 143] width 213 height 10
drag, startPoint x: 518, startPoint y: 158, endPoint x: 547, endPoint y: 158, distance: 28.5
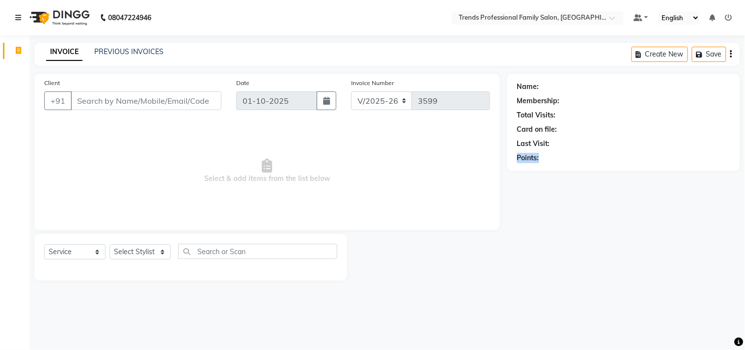
click at [547, 158] on div "Points:" at bounding box center [623, 158] width 213 height 10
drag, startPoint x: 523, startPoint y: 125, endPoint x: 565, endPoint y: 134, distance: 42.7
click at [565, 134] on div "Card on file:" at bounding box center [623, 129] width 213 height 10
drag, startPoint x: 514, startPoint y: 115, endPoint x: 561, endPoint y: 115, distance: 46.6
click at [561, 115] on div "Name: Membership: Total Visits: Card on file: Last Visit: Points:" at bounding box center [623, 122] width 233 height 97
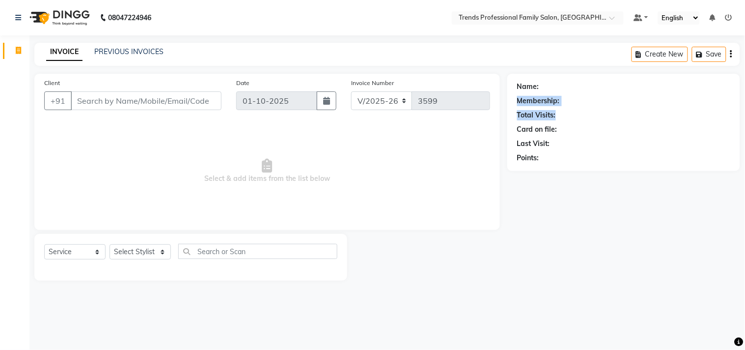
drag, startPoint x: 542, startPoint y: 92, endPoint x: 625, endPoint y: 110, distance: 85.0
click at [626, 110] on div "Name: Membership: Total Visits: Card on file: Last Visit: Points:" at bounding box center [623, 122] width 233 height 97
drag, startPoint x: 519, startPoint y: 78, endPoint x: 622, endPoint y: 103, distance: 105.7
click at [616, 101] on div "Name: Membership: Total Visits: Card on file: Last Visit: Points:" at bounding box center [623, 120] width 213 height 85
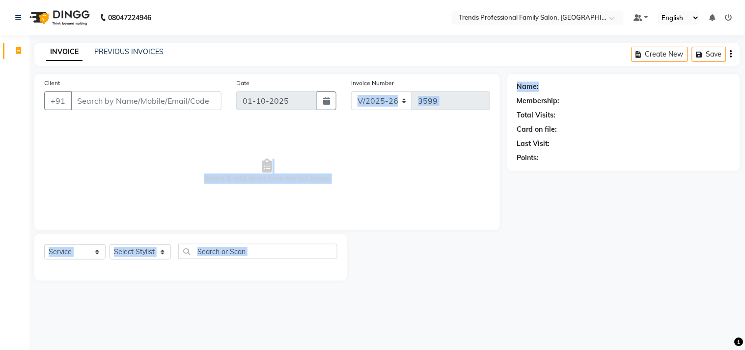
drag, startPoint x: 508, startPoint y: 86, endPoint x: 571, endPoint y: 91, distance: 64.0
click at [569, 90] on div "Client +91 Date 01-10-2025 Invoice Number V/2025 V/2025-26 3599 Select & add it…" at bounding box center [387, 177] width 720 height 207
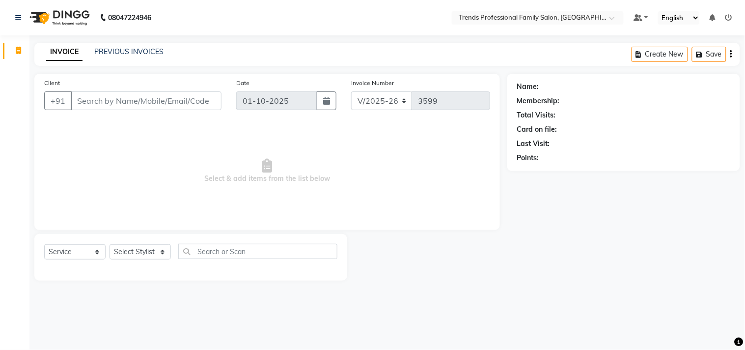
click at [447, 53] on div "INVOICE PREVIOUS INVOICES Create New Save" at bounding box center [386, 54] width 705 height 23
click at [148, 253] on select "Select Stylist AVANTHIKA [PERSON_NAME] [PERSON_NAME] [PERSON_NAME] RUSTHAM [PER…" at bounding box center [139, 251] width 61 height 15
click at [109, 244] on select "Select Stylist AVANTHIKA [PERSON_NAME] [PERSON_NAME] [PERSON_NAME] RUSTHAM [PER…" at bounding box center [139, 251] width 61 height 15
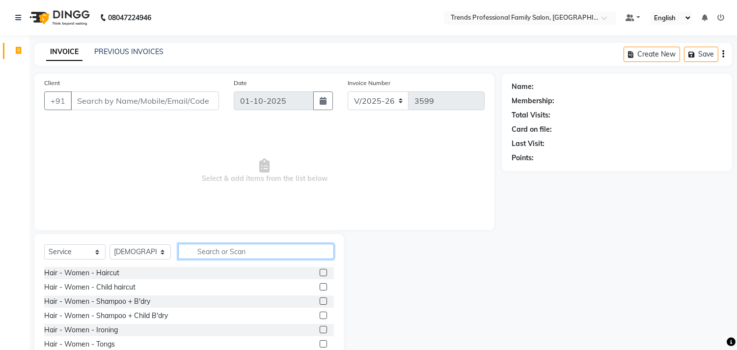
click at [215, 251] on input "text" at bounding box center [256, 250] width 156 height 15
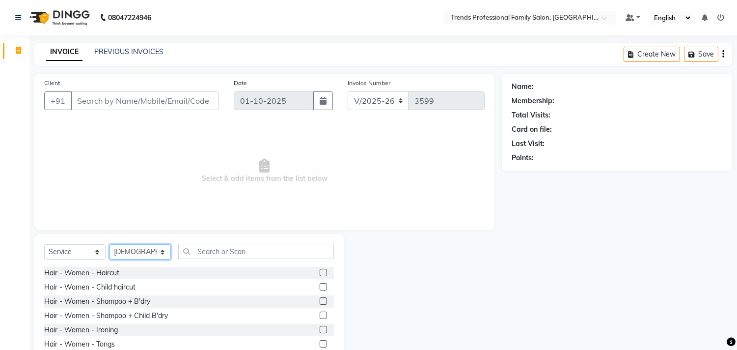
click at [151, 253] on select "Select Stylist AVANTHIKA [PERSON_NAME] [PERSON_NAME] [PERSON_NAME] RUSTHAM [PER…" at bounding box center [139, 251] width 61 height 15
select select "68140"
click at [109, 244] on select "Select Stylist AVANTHIKA [PERSON_NAME] [PERSON_NAME] [PERSON_NAME] RUSTHAM [PER…" at bounding box center [139, 251] width 61 height 15
click at [98, 272] on div "Hair - Women - Haircut" at bounding box center [81, 273] width 75 height 10
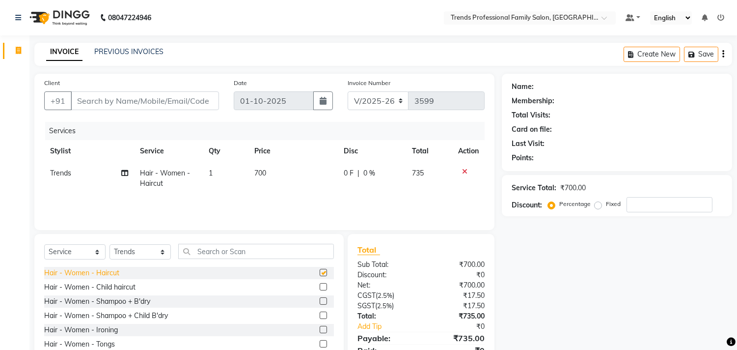
checkbox input "false"
click at [155, 253] on select "Select Stylist AVANTHIKA [PERSON_NAME] [PERSON_NAME] [PERSON_NAME] RUSTHAM [PER…" at bounding box center [139, 251] width 61 height 15
select select "84239"
click at [109, 244] on select "Select Stylist AVANTHIKA [PERSON_NAME] [PERSON_NAME] [PERSON_NAME] RUSTHAM [PER…" at bounding box center [139, 251] width 61 height 15
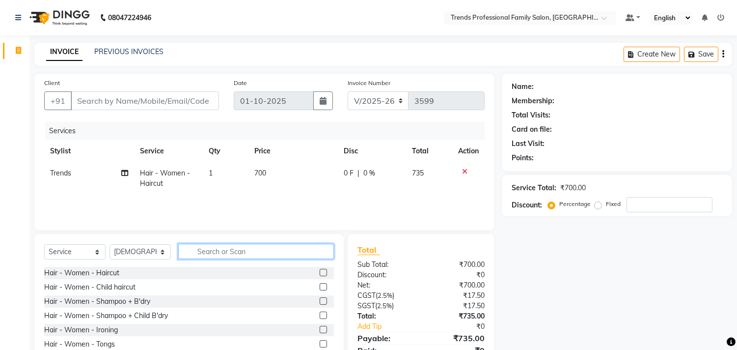
click at [210, 252] on input "text" at bounding box center [256, 250] width 156 height 15
type input "j"
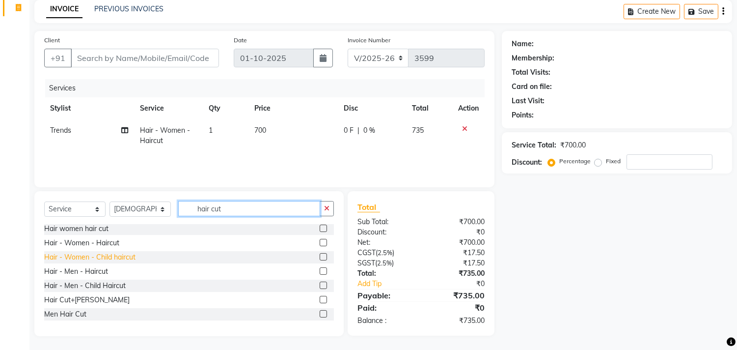
scroll to position [43, 0]
type input "hair cut"
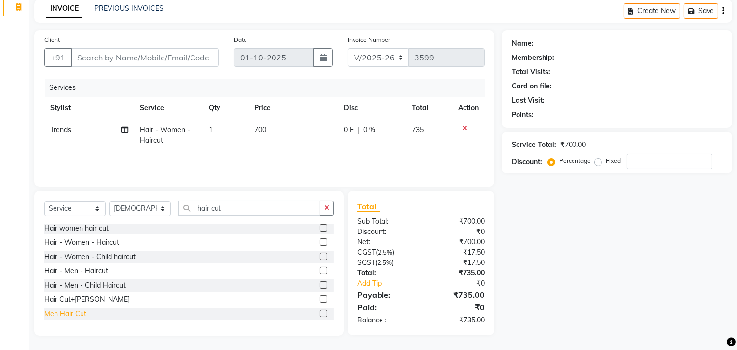
click at [56, 313] on div "Men Hair Cut" at bounding box center [65, 313] width 42 height 10
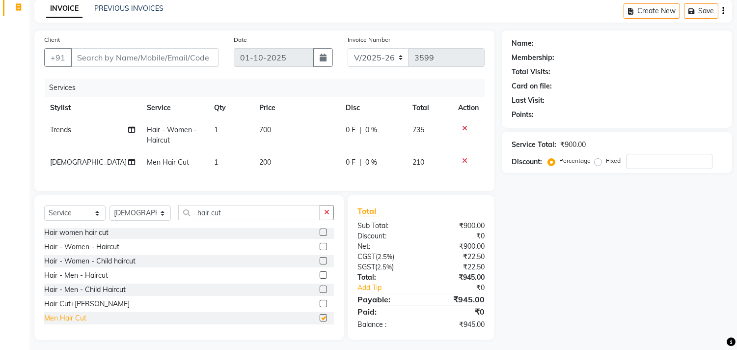
checkbox input "false"
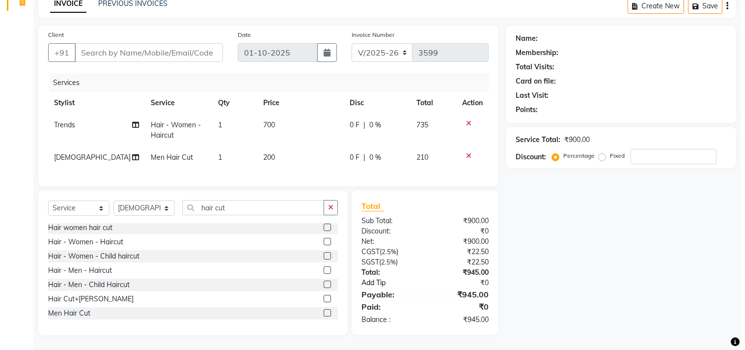
scroll to position [56, 0]
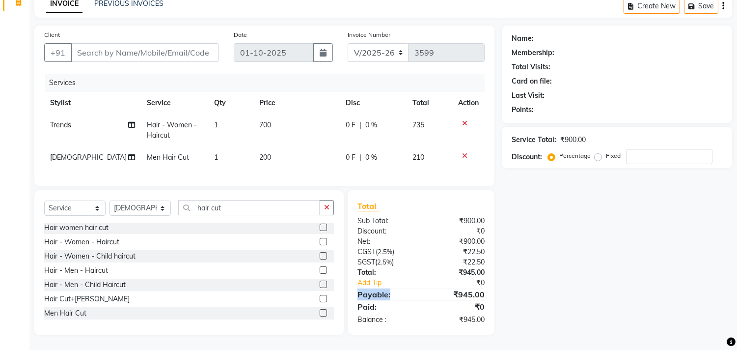
drag, startPoint x: 358, startPoint y: 296, endPoint x: 398, endPoint y: 297, distance: 39.8
click at [398, 297] on div "Payable:" at bounding box center [385, 294] width 71 height 12
click at [417, 302] on div "Paid:" at bounding box center [385, 306] width 71 height 12
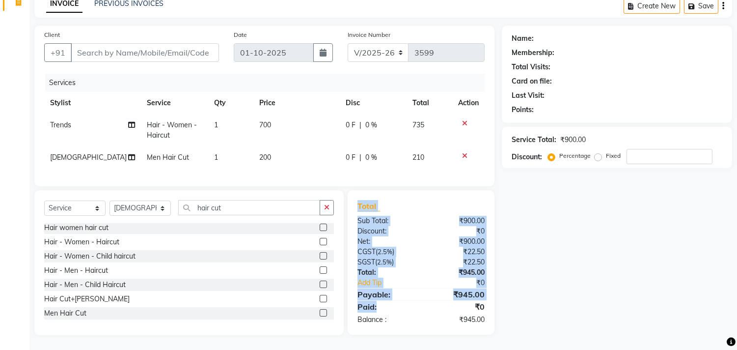
drag, startPoint x: 342, startPoint y: 307, endPoint x: 409, endPoint y: 309, distance: 67.3
click at [409, 309] on div "Select Service Product Membership Package Voucher Prepaid Gift Card Select Styl…" at bounding box center [264, 262] width 475 height 145
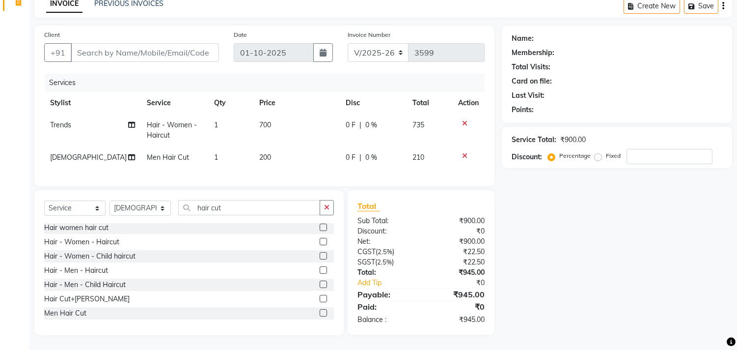
drag, startPoint x: 477, startPoint y: 301, endPoint x: 454, endPoint y: 304, distance: 23.3
click at [473, 301] on div "₹0" at bounding box center [456, 306] width 71 height 12
click at [531, 292] on div "Name: Membership: Total Visits: Card on file: Last Visit: Points: Service Total…" at bounding box center [621, 180] width 238 height 309
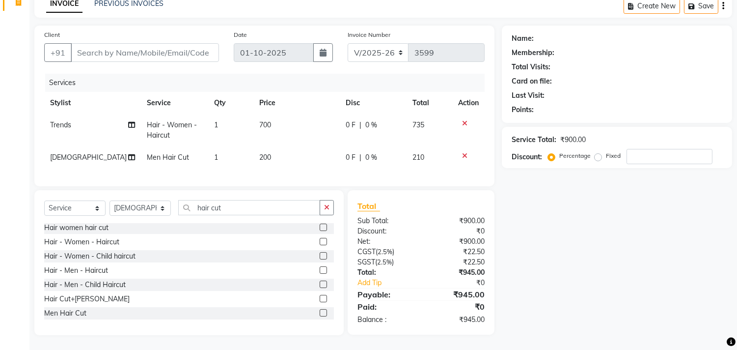
click at [531, 291] on div "Name: Membership: Total Visits: Card on file: Last Visit: Points: Service Total…" at bounding box center [621, 180] width 238 height 309
click at [531, 288] on div "Name: Membership: Total Visits: Card on file: Last Visit: Points: Service Total…" at bounding box center [621, 180] width 238 height 309
click at [104, 46] on input "Client" at bounding box center [145, 52] width 148 height 19
type input "7"
type input "0"
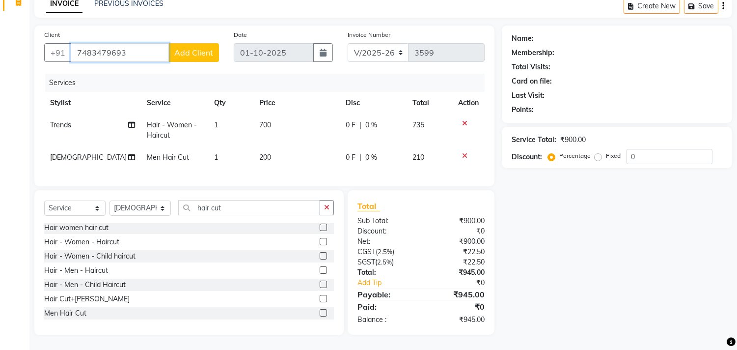
type input "7483479693"
click at [184, 48] on span "Add Client" at bounding box center [193, 53] width 39 height 10
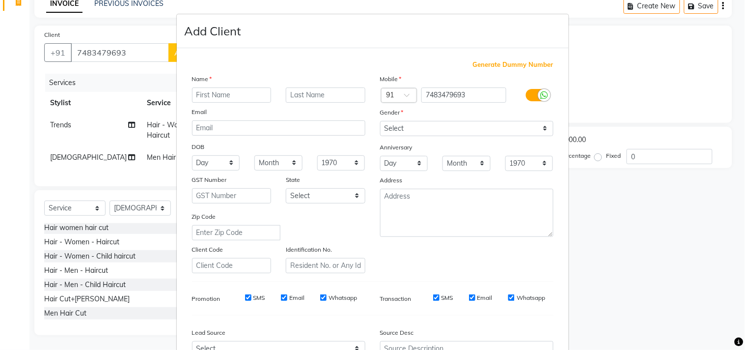
click at [204, 86] on div "Name" at bounding box center [200, 81] width 31 height 14
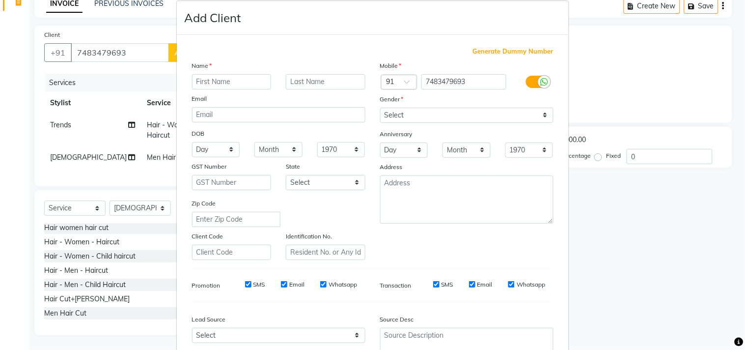
scroll to position [0, 0]
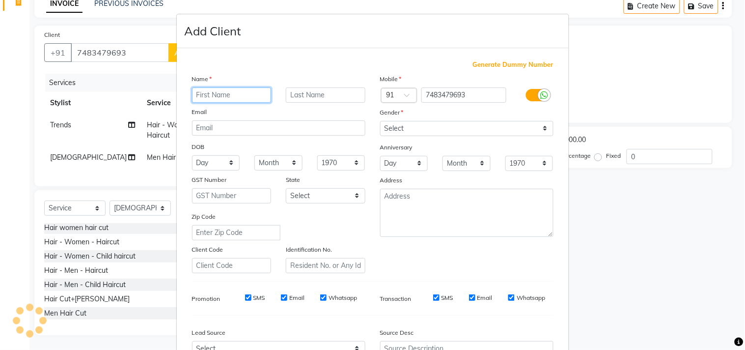
click at [213, 97] on input "text" at bounding box center [232, 94] width 80 height 15
type input "surya prakash"
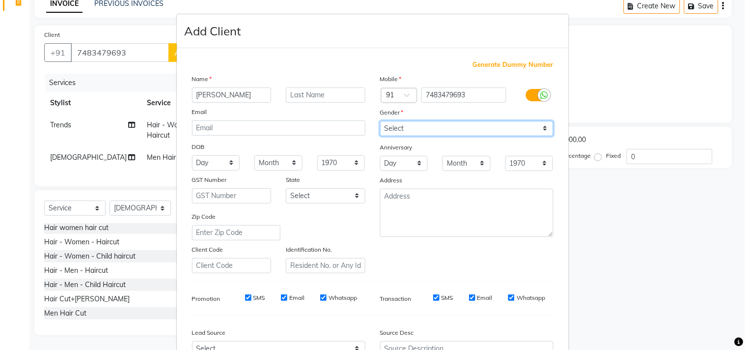
click at [430, 130] on select "Select [DEMOGRAPHIC_DATA] [DEMOGRAPHIC_DATA] Other Prefer Not To Say" at bounding box center [466, 128] width 173 height 15
select select "[DEMOGRAPHIC_DATA]"
click at [380, 121] on select "Select [DEMOGRAPHIC_DATA] [DEMOGRAPHIC_DATA] Other Prefer Not To Say" at bounding box center [466, 128] width 173 height 15
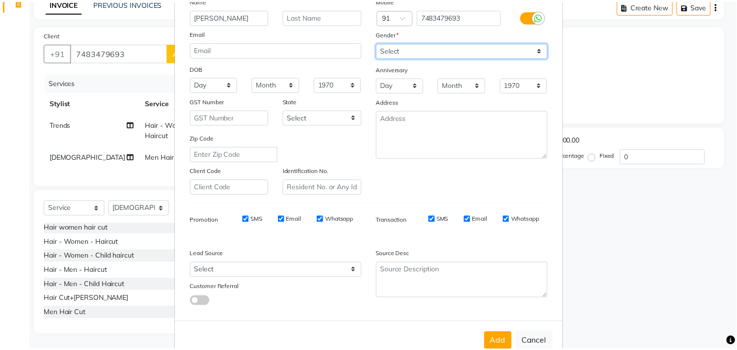
scroll to position [104, 0]
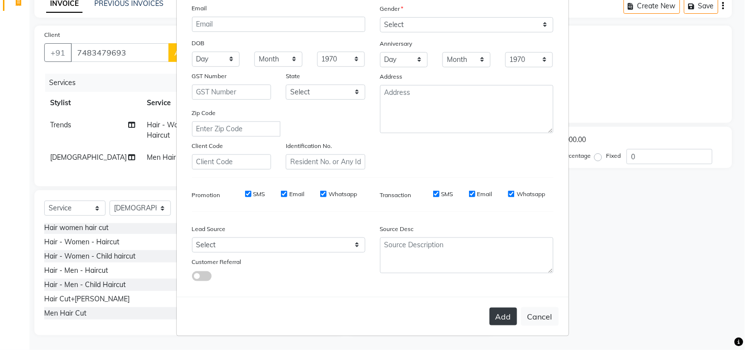
click at [492, 312] on button "Add" at bounding box center [502, 316] width 27 height 18
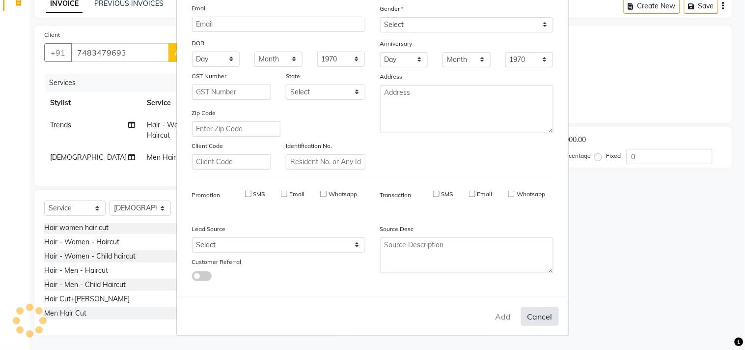
select select
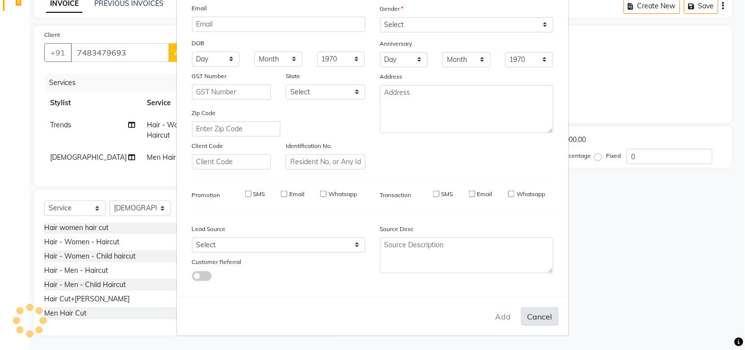
select select
checkbox input "false"
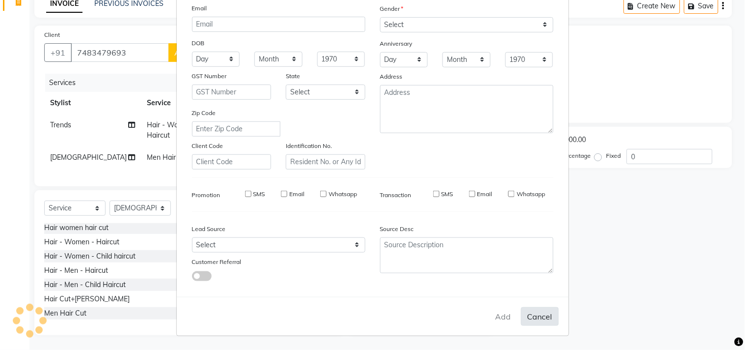
checkbox input "false"
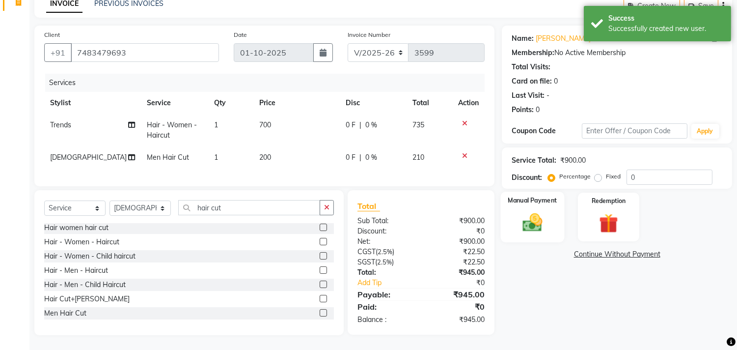
click at [526, 218] on img at bounding box center [532, 222] width 32 height 23
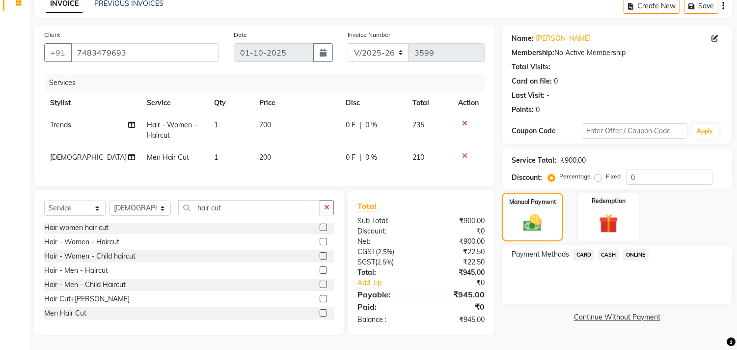
click at [637, 249] on span "ONLINE" at bounding box center [636, 254] width 26 height 11
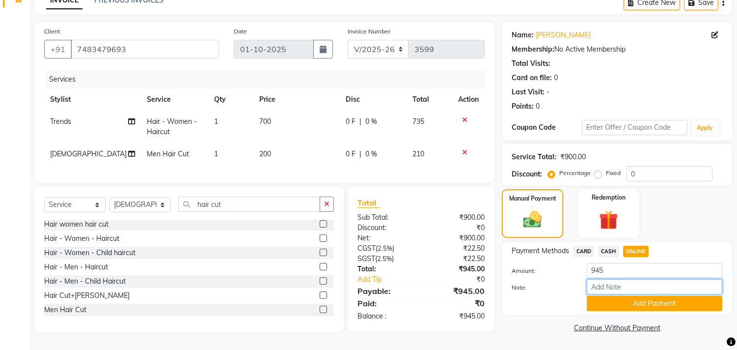
click at [632, 281] on input "Note:" at bounding box center [654, 286] width 135 height 15
type input "THANK YOU VISIT AGAIN"
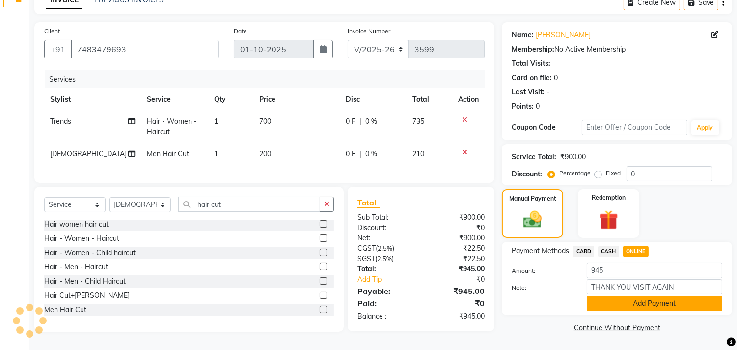
click at [653, 296] on button "Add Payment" at bounding box center [654, 303] width 135 height 15
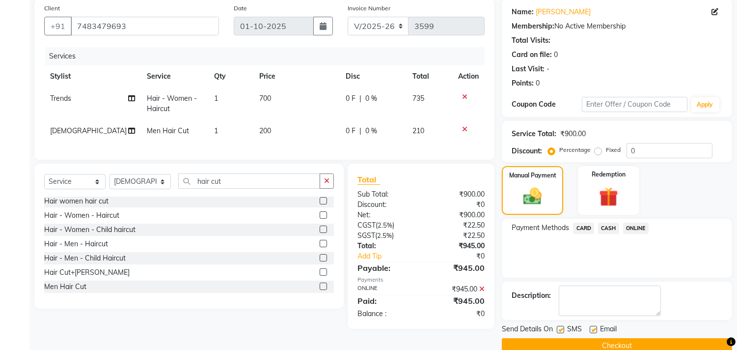
scroll to position [92, 0]
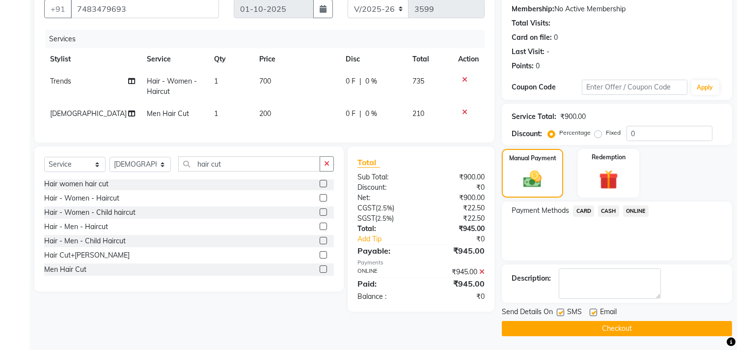
click at [595, 313] on label at bounding box center [593, 311] width 7 height 7
click at [595, 313] on input "checkbox" at bounding box center [593, 312] width 6 height 6
checkbox input "false"
click at [599, 321] on button "Checkout" at bounding box center [617, 328] width 230 height 15
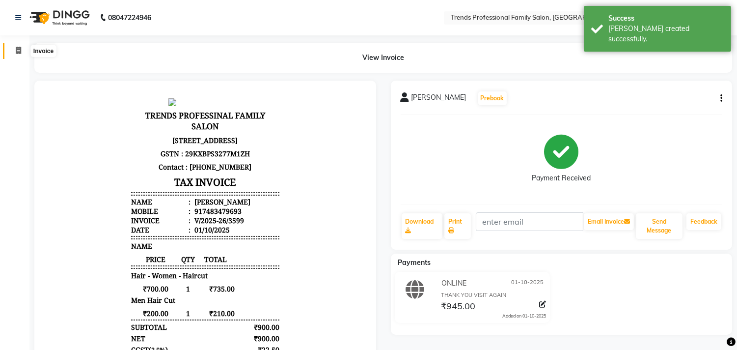
click at [16, 53] on icon at bounding box center [18, 50] width 5 height 7
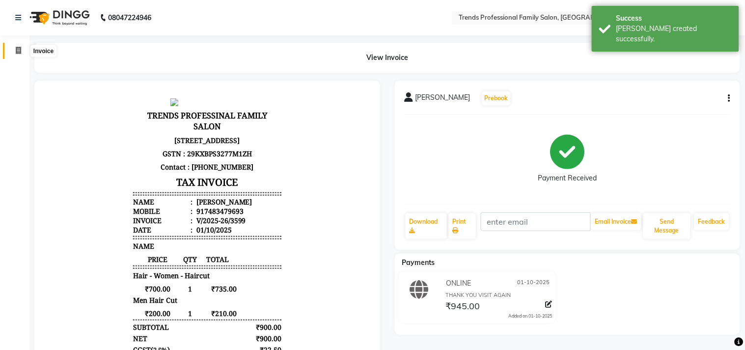
select select "service"
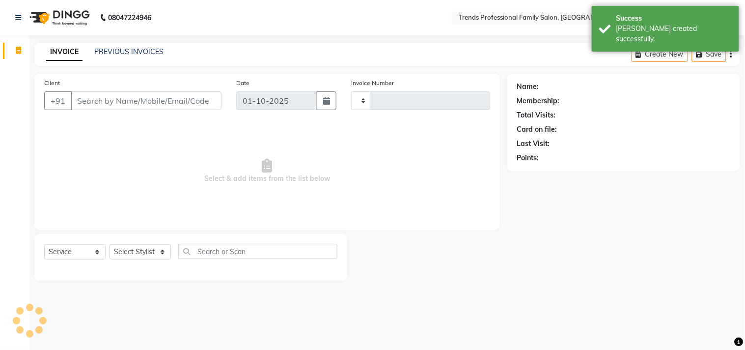
type input "3600"
select select "7345"
click at [97, 100] on input "Client" at bounding box center [146, 100] width 151 height 19
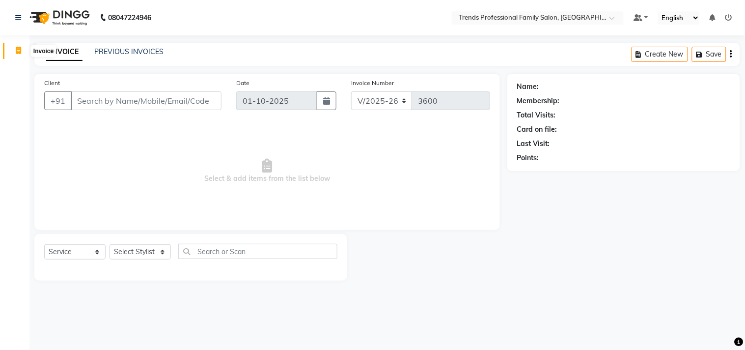
click at [16, 51] on icon at bounding box center [18, 50] width 5 height 7
